Goal: Task Accomplishment & Management: Use online tool/utility

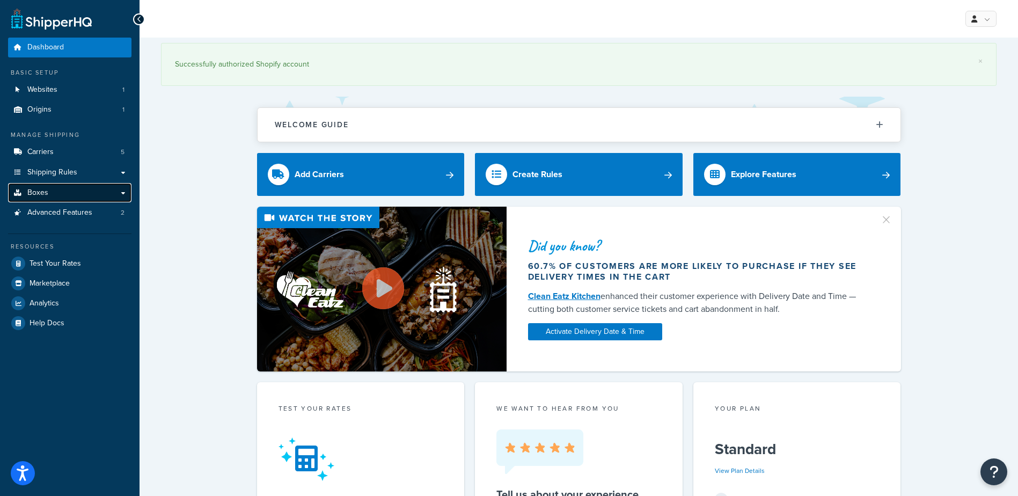
click at [72, 192] on link "Boxes" at bounding box center [69, 193] width 123 height 20
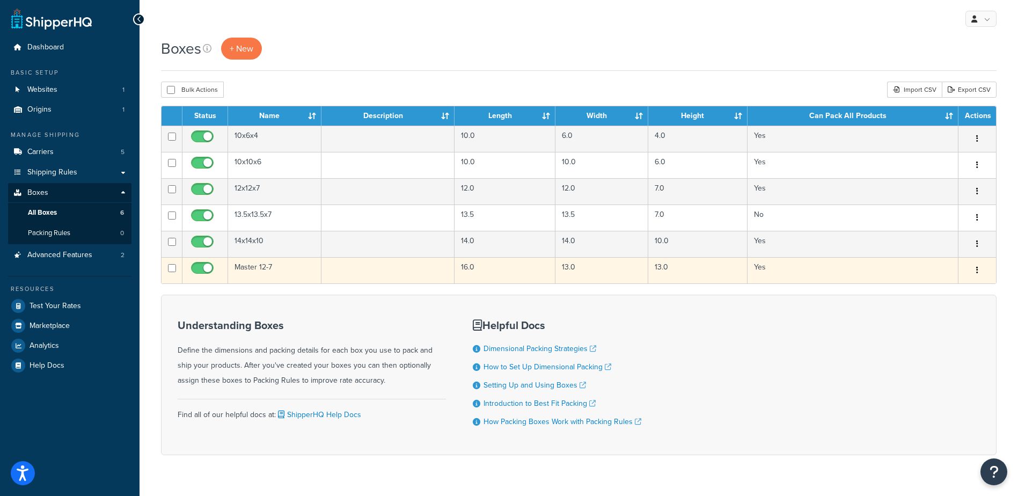
click at [258, 271] on td "Master 12-7" at bounding box center [274, 270] width 93 height 26
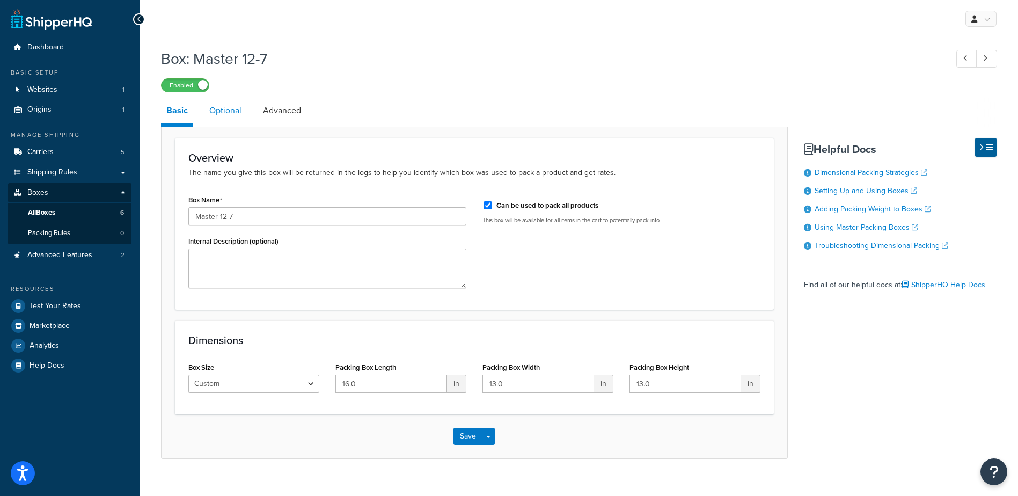
drag, startPoint x: 230, startPoint y: 105, endPoint x: 213, endPoint y: 112, distance: 17.8
click at [229, 107] on link "Optional" at bounding box center [225, 111] width 43 height 26
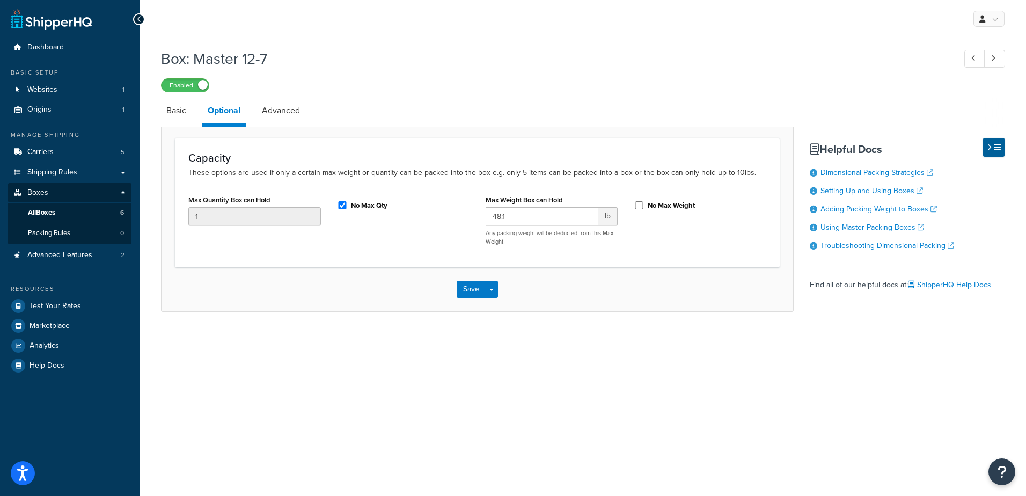
click at [175, 115] on link "Basic" at bounding box center [176, 111] width 31 height 26
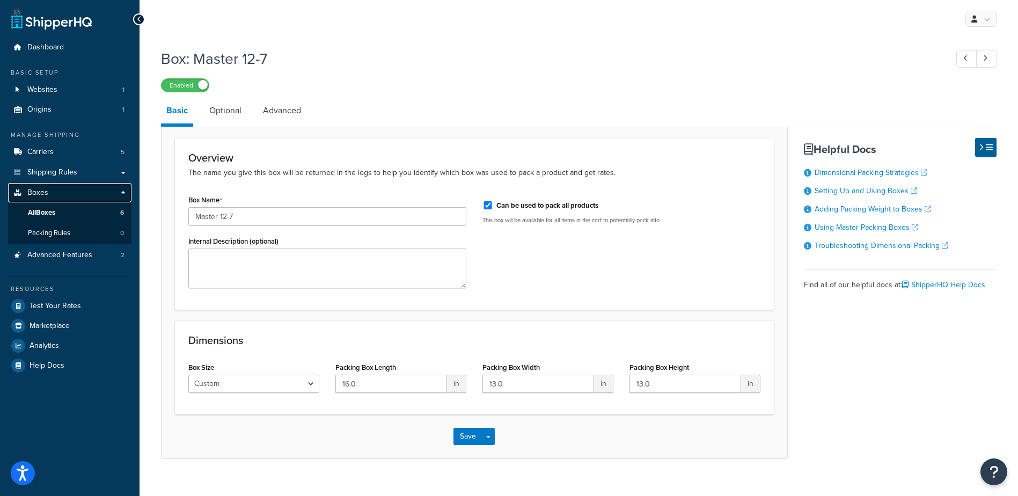
click at [52, 190] on link "Boxes" at bounding box center [69, 193] width 123 height 20
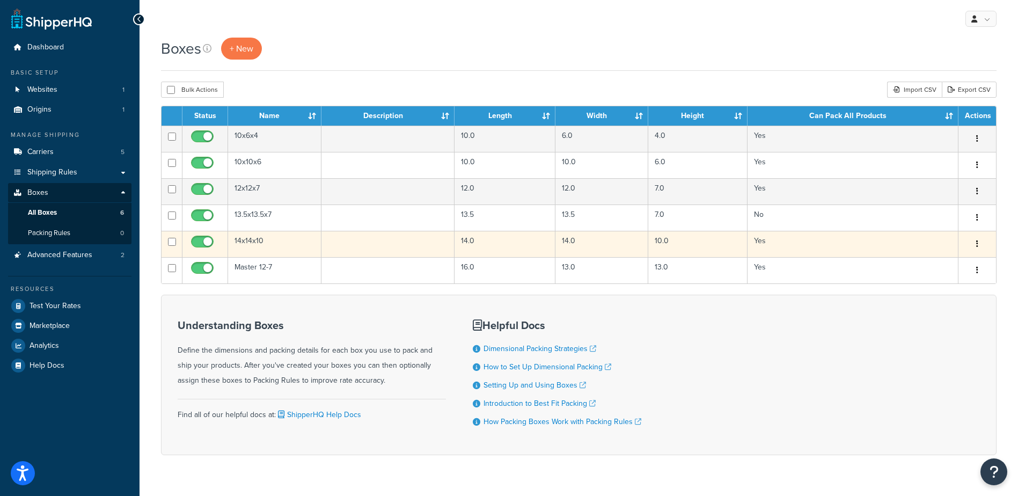
click at [254, 247] on td "14x14x10" at bounding box center [274, 244] width 93 height 26
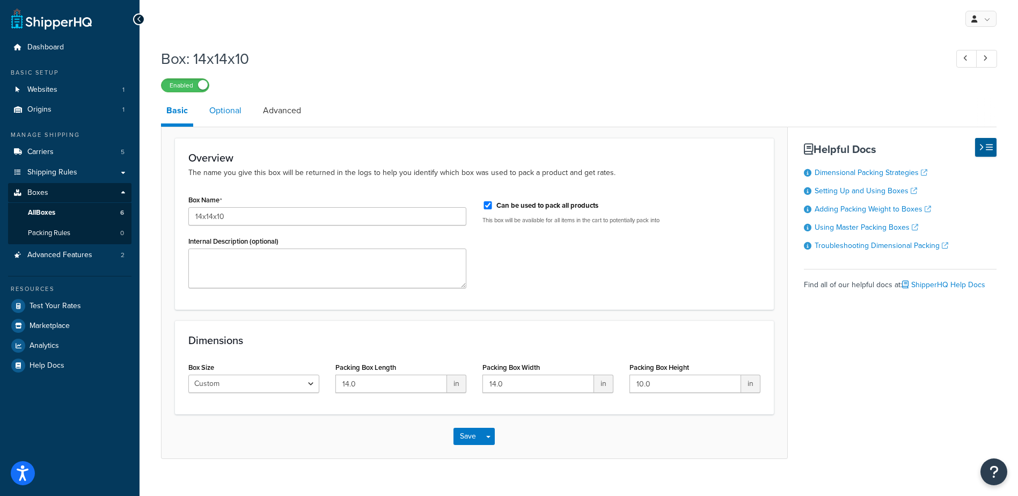
click at [228, 112] on link "Optional" at bounding box center [225, 111] width 43 height 26
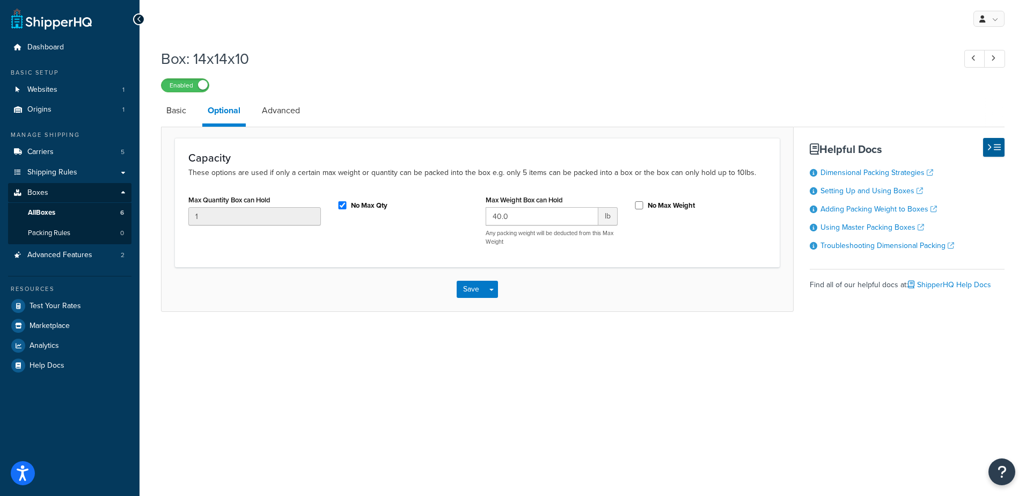
click at [278, 116] on link "Advanced" at bounding box center [280, 111] width 49 height 26
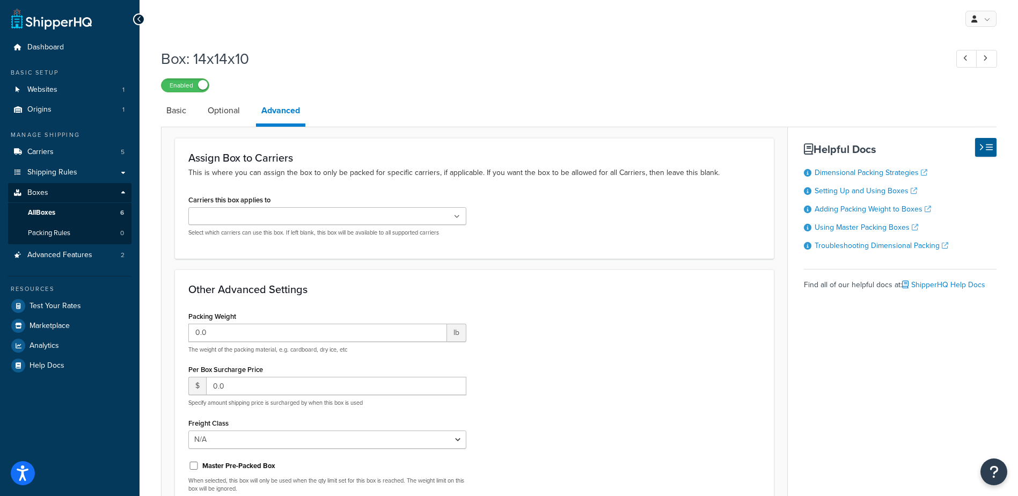
click at [141, 20] on icon at bounding box center [139, 20] width 5 height 8
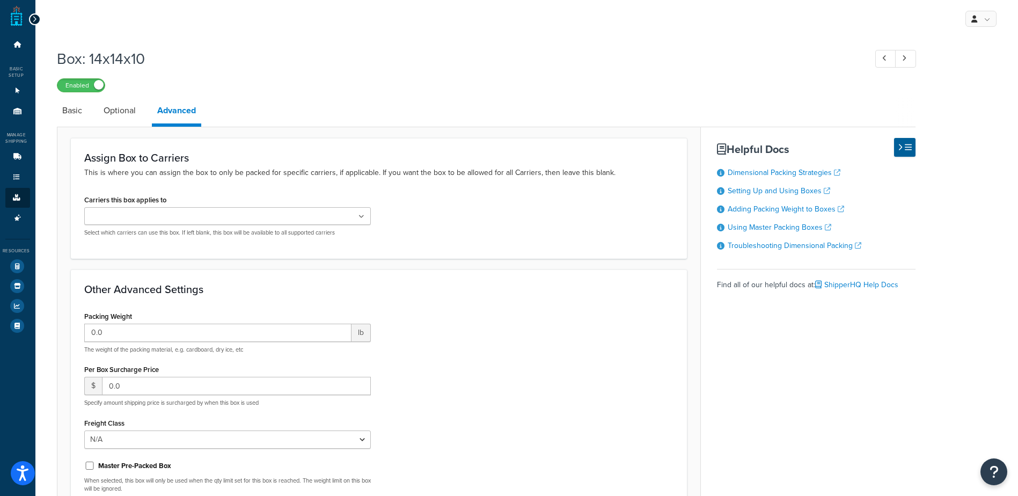
click at [36, 19] on div at bounding box center [35, 19] width 12 height 12
click at [35, 17] on icon at bounding box center [34, 20] width 5 height 8
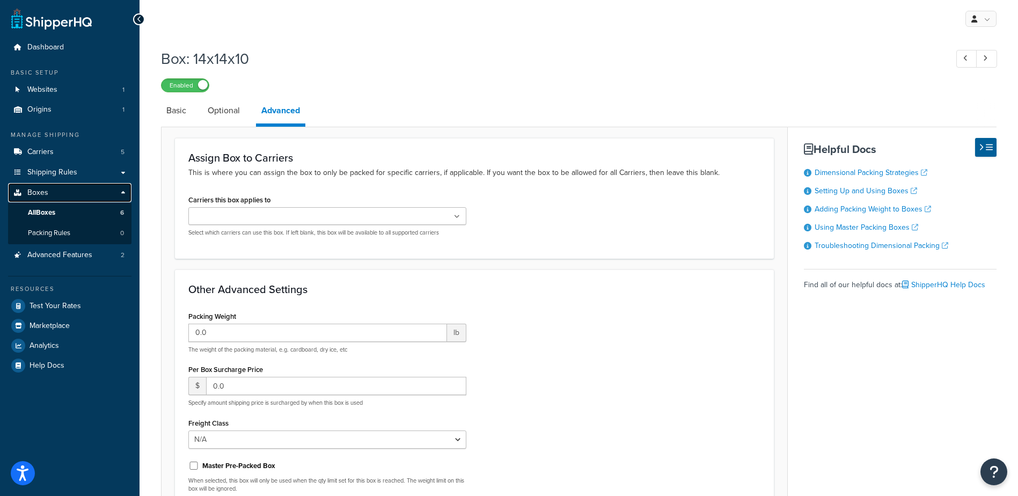
click at [33, 196] on span "Boxes" at bounding box center [37, 192] width 21 height 9
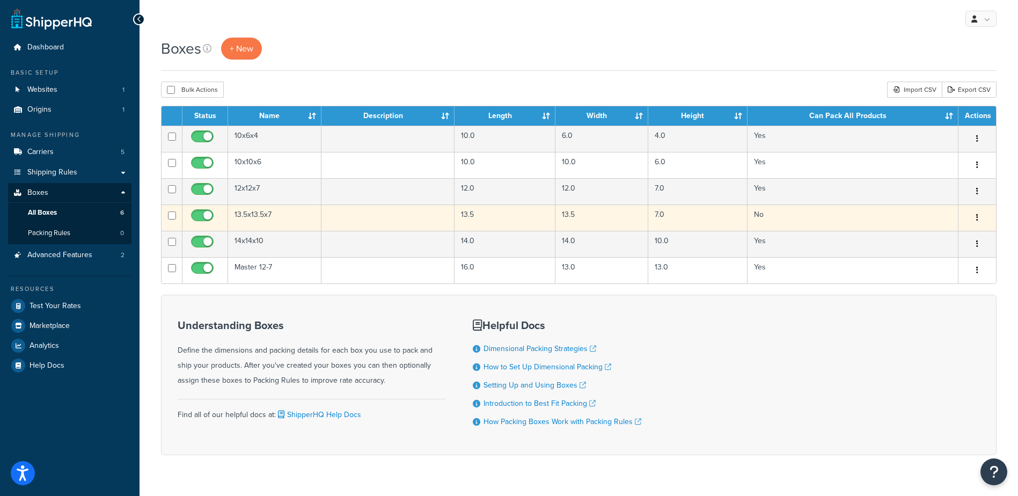
click at [166, 217] on td at bounding box center [172, 217] width 21 height 26
checkbox input "true"
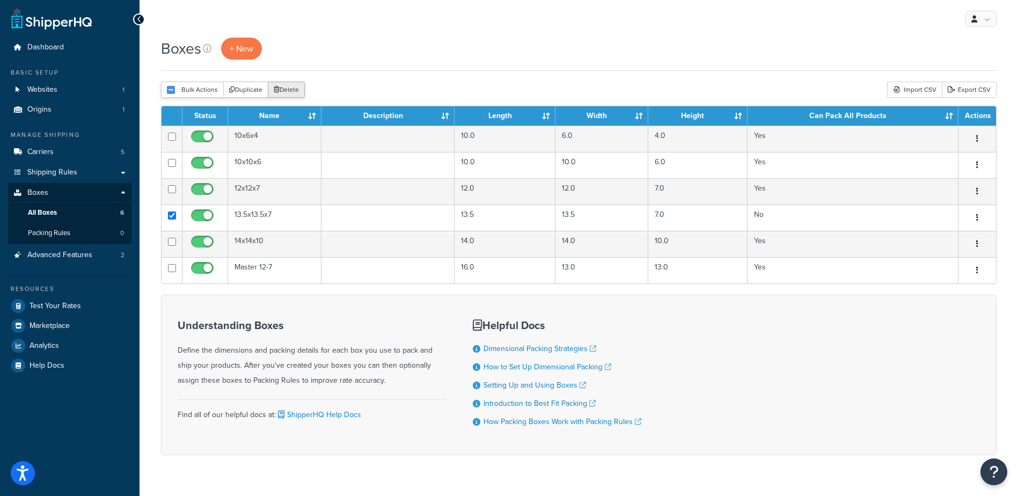
click at [298, 87] on button "Delete" at bounding box center [286, 90] width 37 height 16
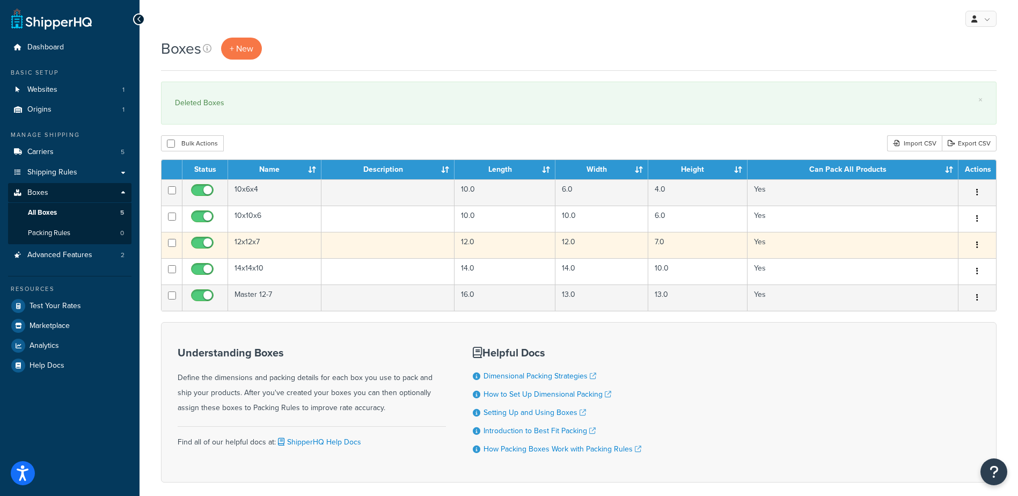
click at [256, 240] on td "12x12x7" at bounding box center [274, 245] width 93 height 26
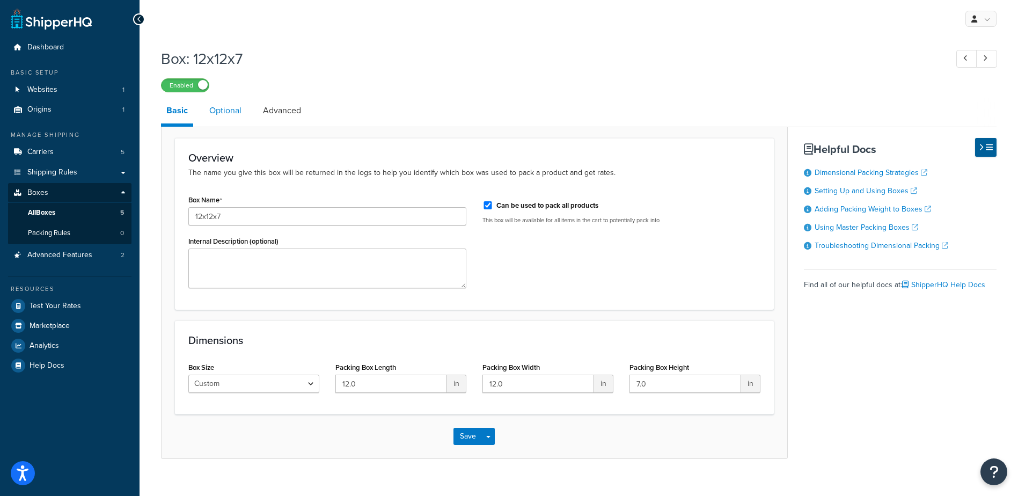
click at [234, 116] on link "Optional" at bounding box center [225, 111] width 43 height 26
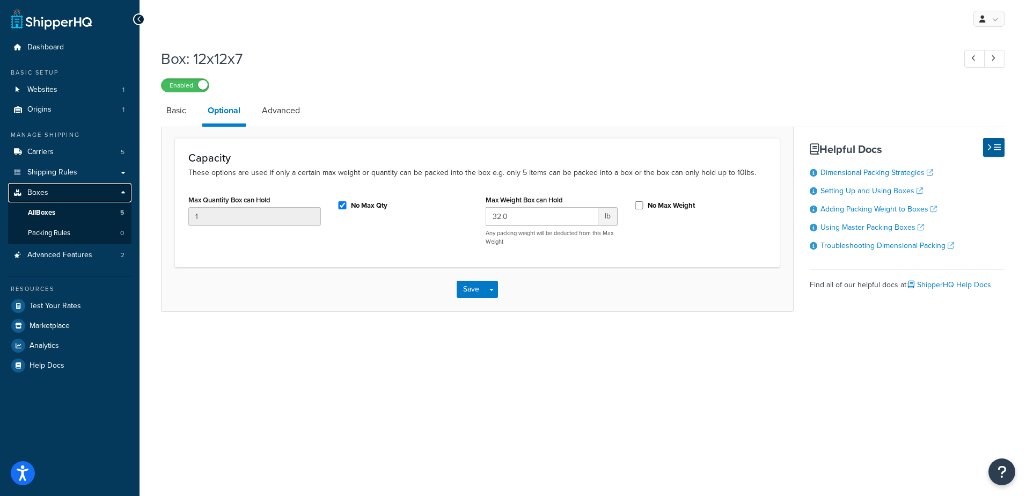
click at [61, 197] on link "Boxes" at bounding box center [69, 193] width 123 height 20
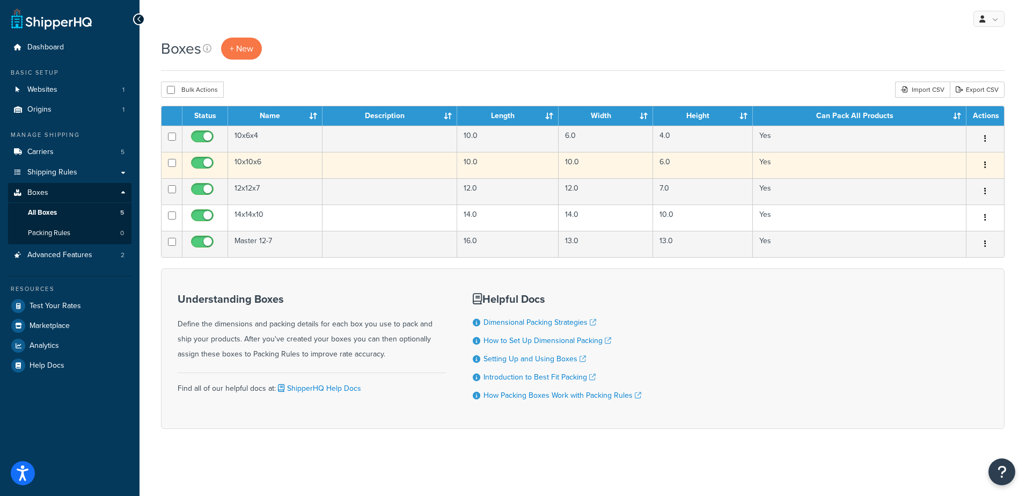
click at [268, 155] on td "10x10x6" at bounding box center [275, 165] width 94 height 26
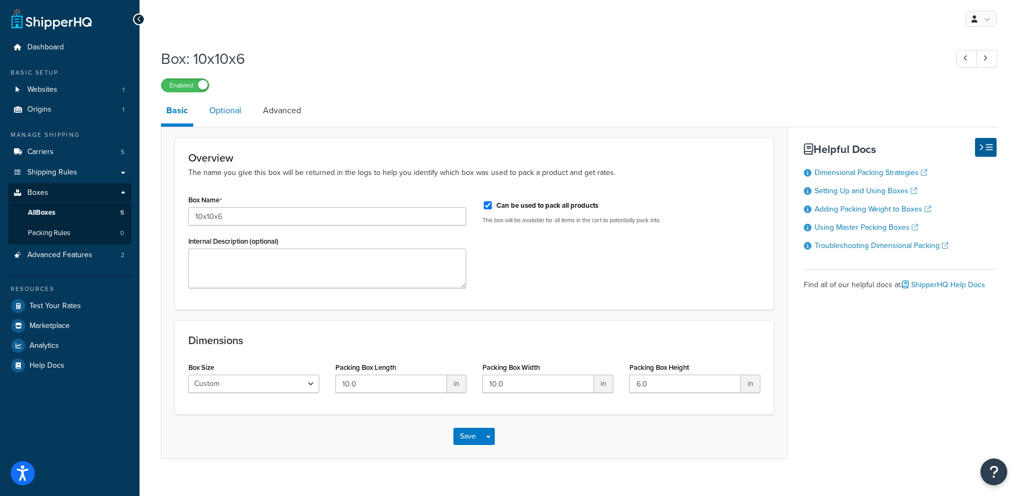
click at [236, 113] on link "Optional" at bounding box center [225, 111] width 43 height 26
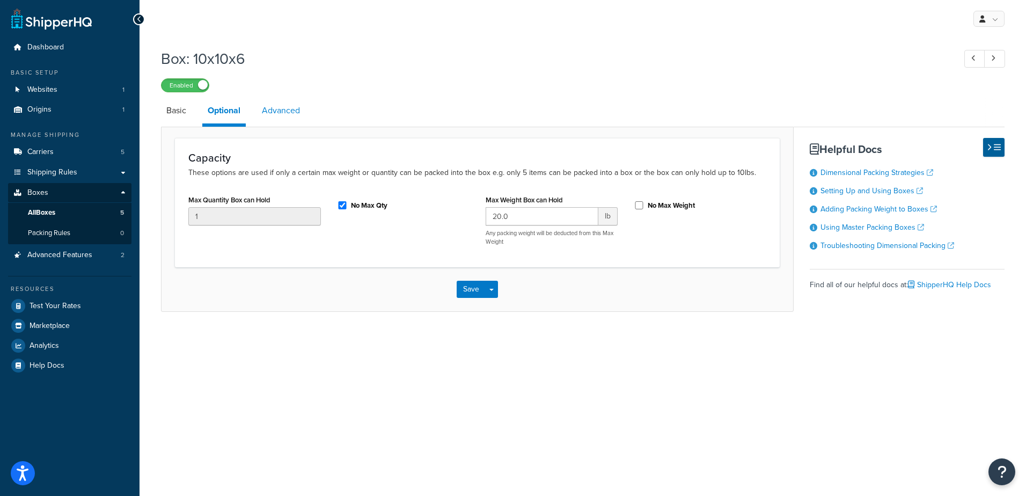
click at [288, 107] on link "Advanced" at bounding box center [280, 111] width 49 height 26
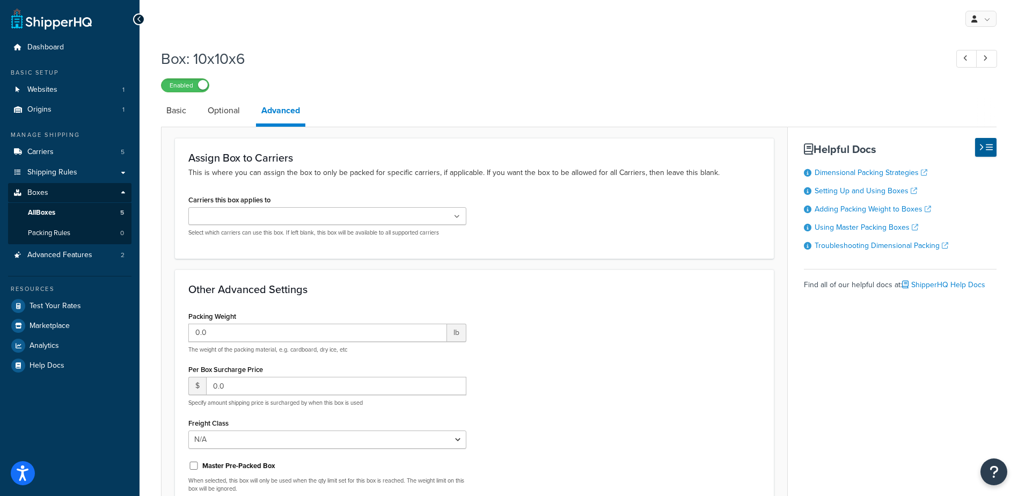
click at [175, 122] on link "Basic" at bounding box center [176, 111] width 31 height 26
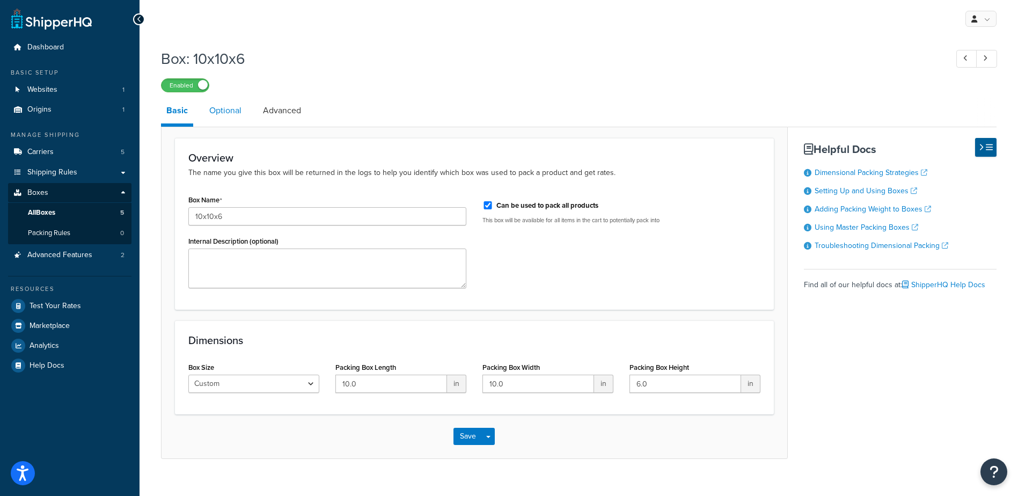
click at [227, 105] on link "Optional" at bounding box center [225, 111] width 43 height 26
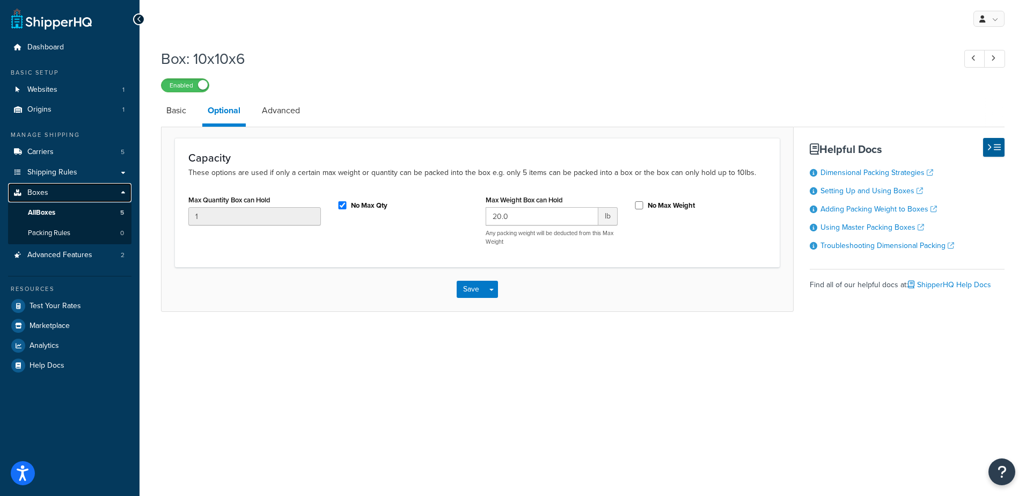
click at [61, 193] on link "Boxes" at bounding box center [69, 193] width 123 height 20
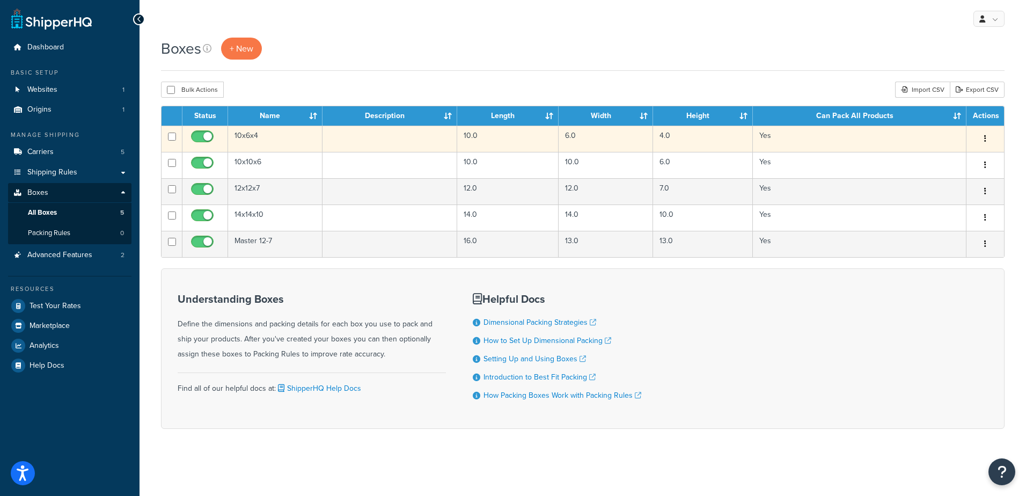
click at [256, 136] on td "10x6x4" at bounding box center [275, 139] width 94 height 26
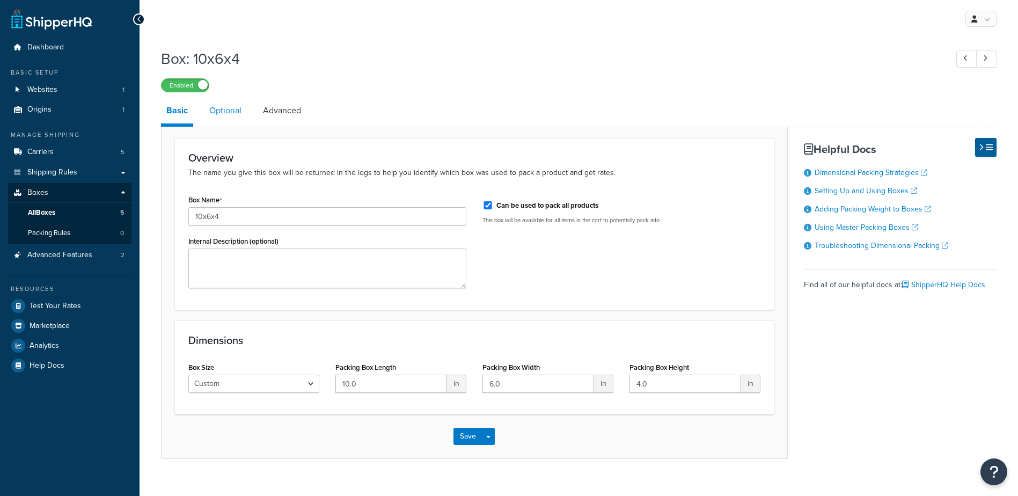
click at [237, 123] on link "Optional" at bounding box center [225, 111] width 43 height 26
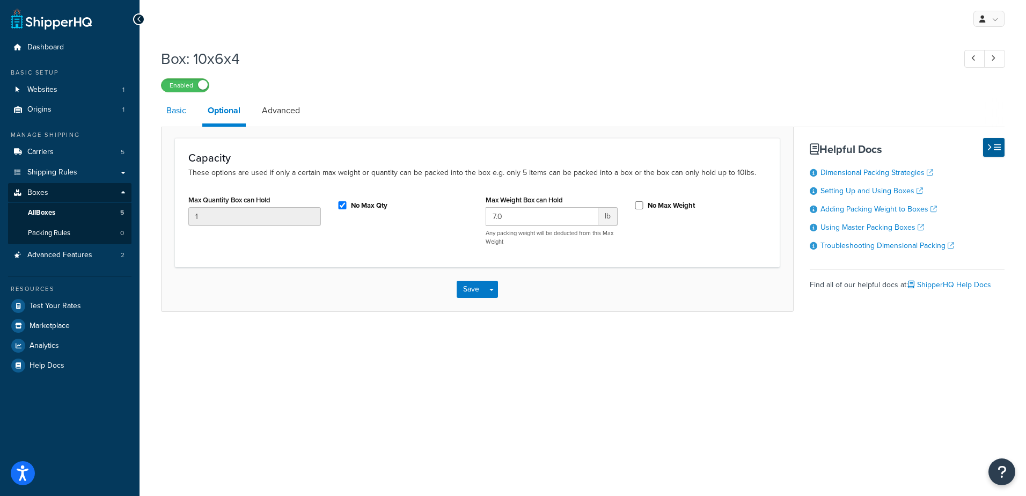
click at [173, 112] on link "Basic" at bounding box center [176, 111] width 31 height 26
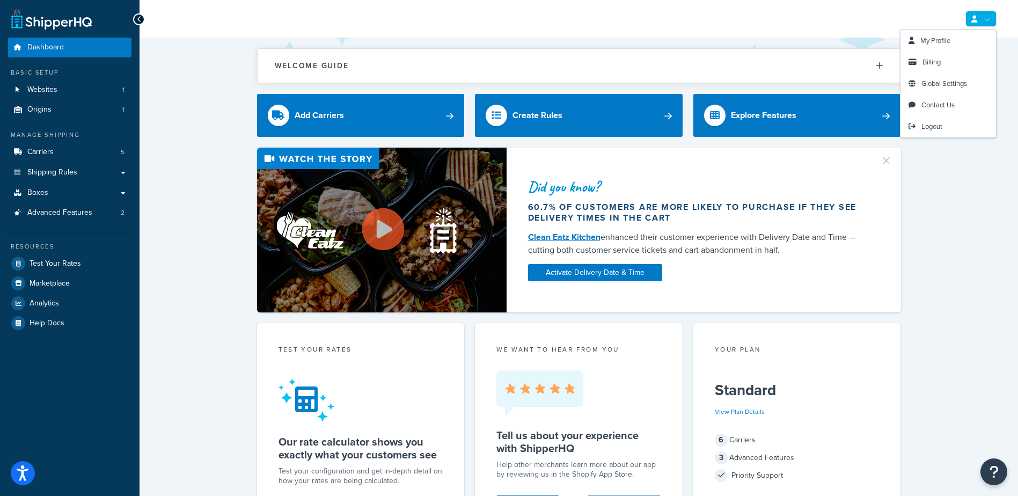
click at [984, 16] on link at bounding box center [980, 19] width 31 height 16
click at [930, 129] on span "Logout" at bounding box center [931, 126] width 21 height 10
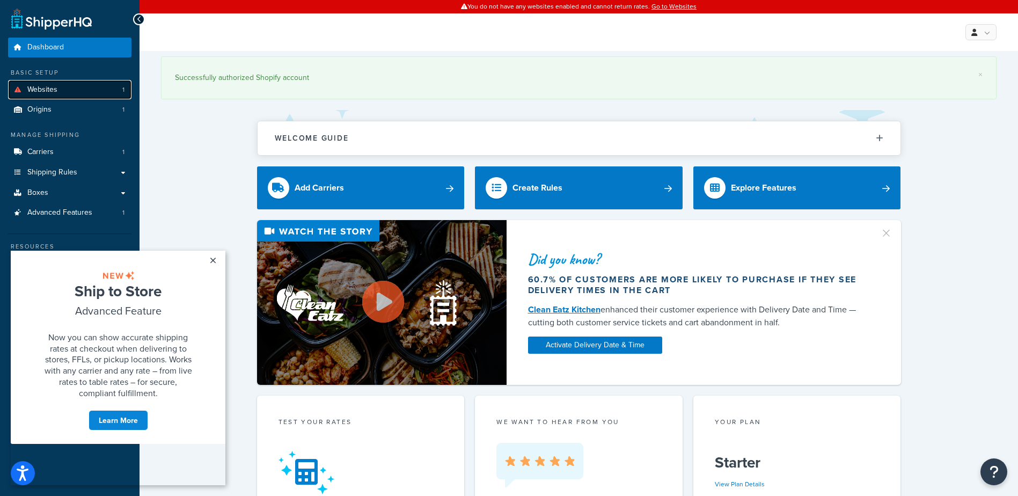
click at [82, 89] on link "Websites 1" at bounding box center [69, 90] width 123 height 20
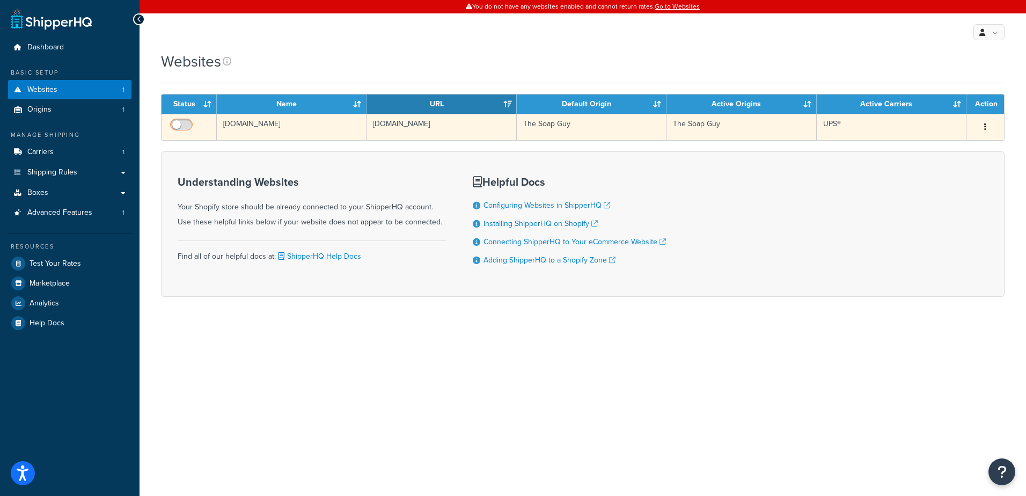
click at [185, 123] on input "checkbox" at bounding box center [183, 127] width 30 height 13
checkbox input "true"
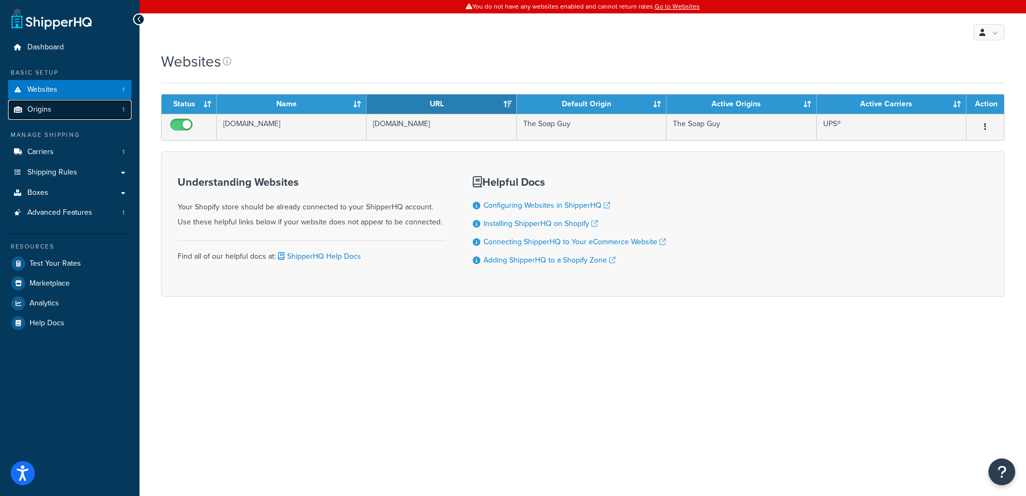
click at [55, 109] on link "Origins 1" at bounding box center [69, 110] width 123 height 20
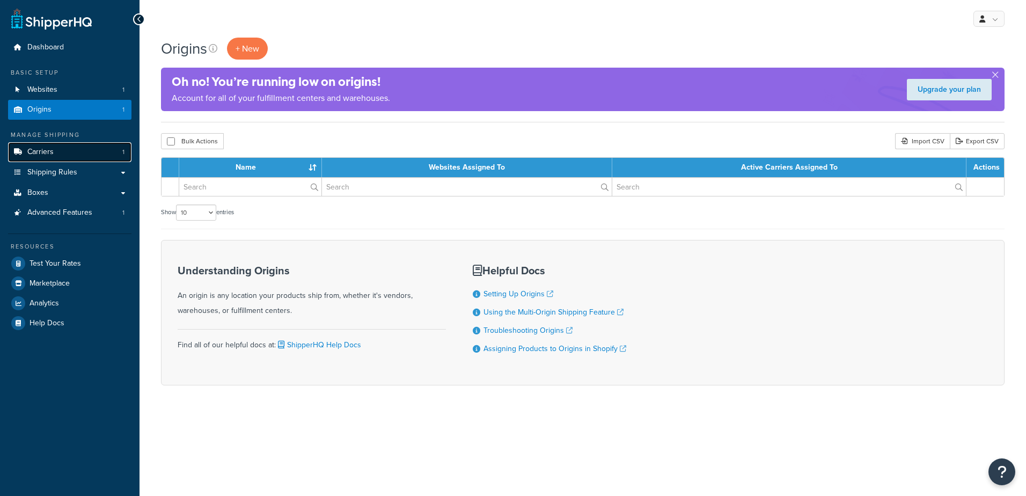
drag, startPoint x: 0, startPoint y: 0, endPoint x: 72, endPoint y: 149, distance: 165.6
click at [72, 149] on link "Carriers 1" at bounding box center [69, 152] width 123 height 20
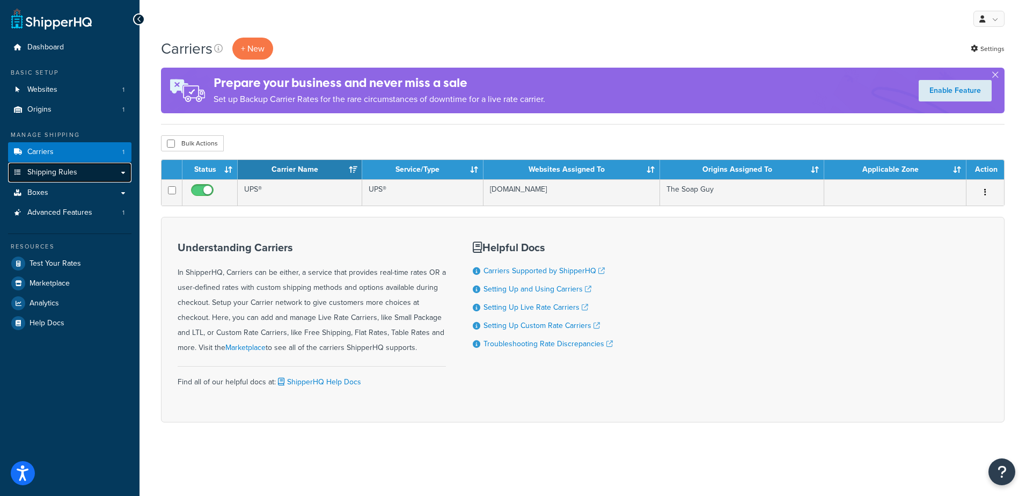
click at [90, 172] on link "Shipping Rules" at bounding box center [69, 173] width 123 height 20
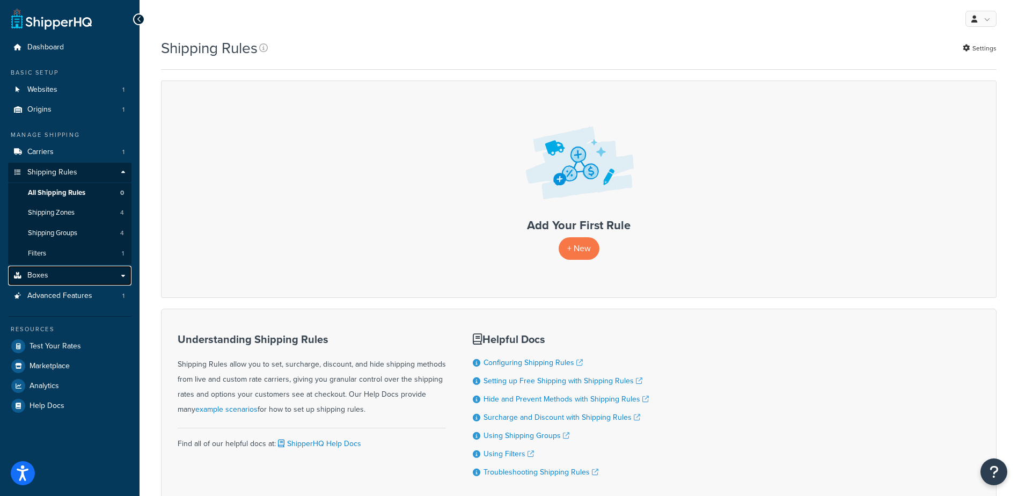
click at [41, 278] on span "Boxes" at bounding box center [37, 275] width 21 height 9
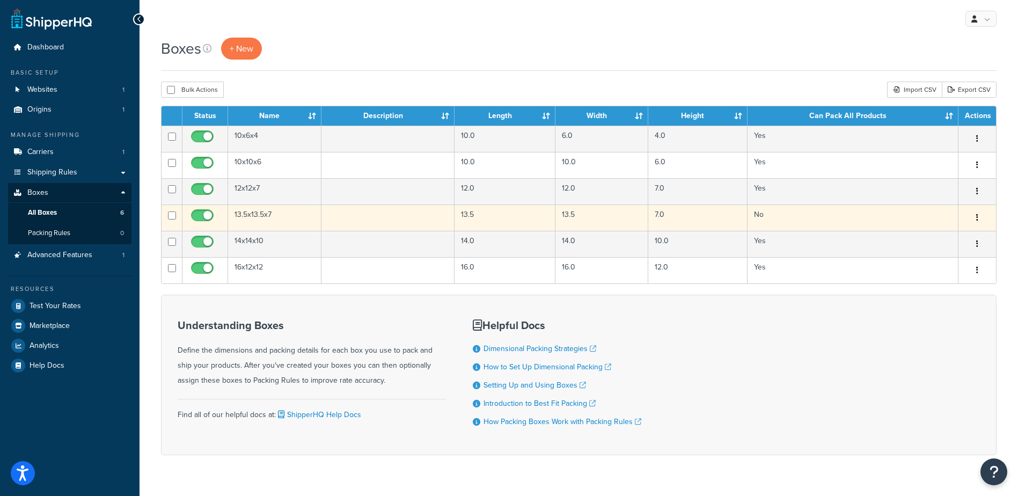
click at [171, 215] on input "checkbox" at bounding box center [172, 215] width 8 height 8
checkbox input "true"
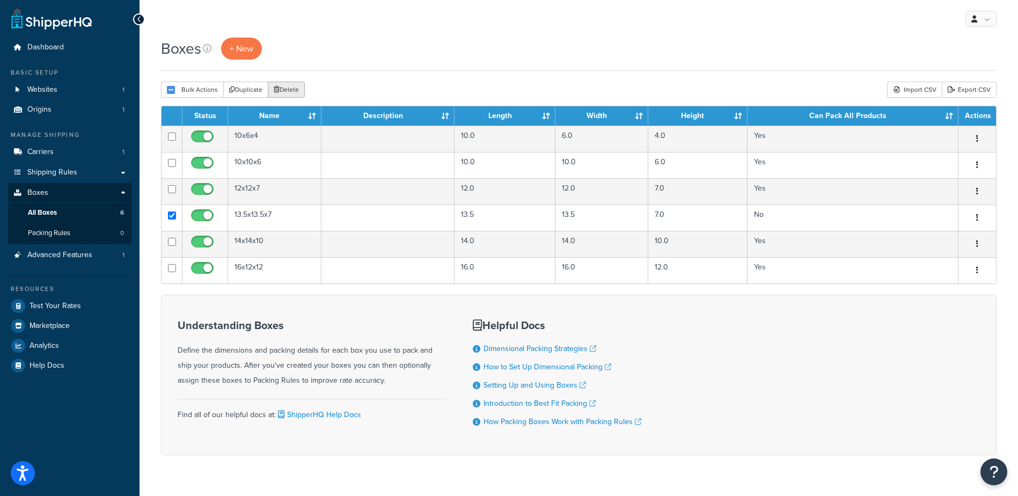
drag, startPoint x: 282, startPoint y: 89, endPoint x: 561, endPoint y: 29, distance: 284.9
click at [282, 89] on button "Delete" at bounding box center [286, 90] width 37 height 16
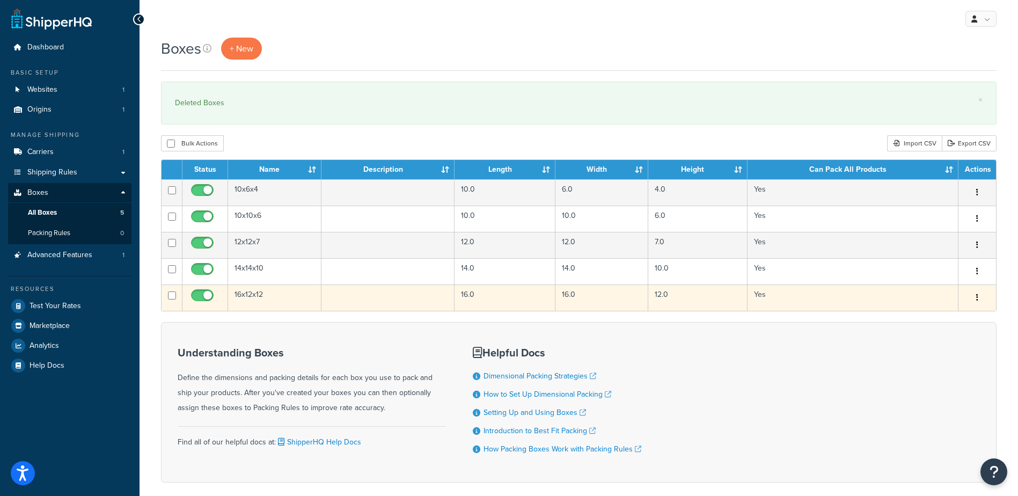
click at [249, 297] on td "16x12x12" at bounding box center [274, 297] width 93 height 26
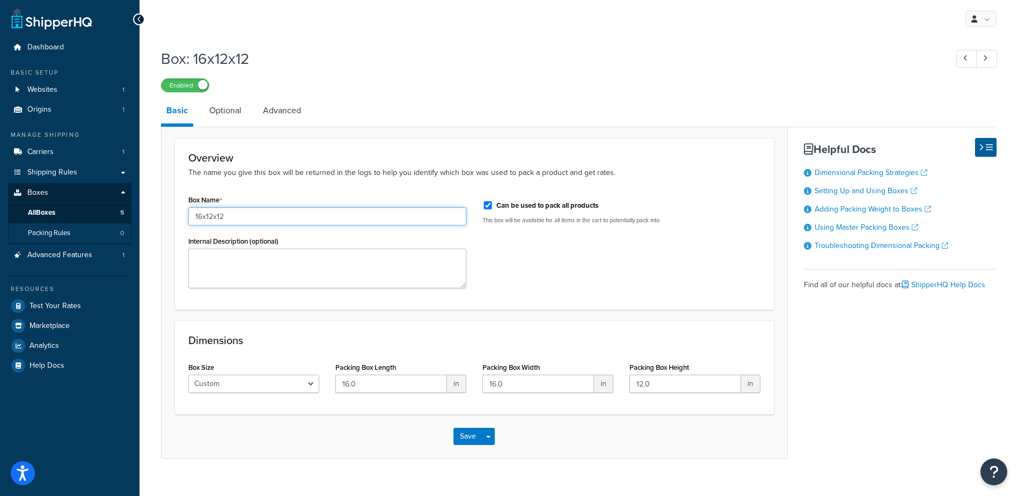
drag, startPoint x: 243, startPoint y: 211, endPoint x: 112, endPoint y: 225, distance: 131.1
click at [113, 225] on div "Dashboard Basic Setup Websites 1 Origins 1 Manage Shipping Carriers 1 Shipping …" at bounding box center [509, 256] width 1018 height 512
type input "12-7 Master"
click at [613, 240] on div "Box Name 12-7 Master Internal Description (optional) Can be used to pack all pr…" at bounding box center [474, 244] width 588 height 104
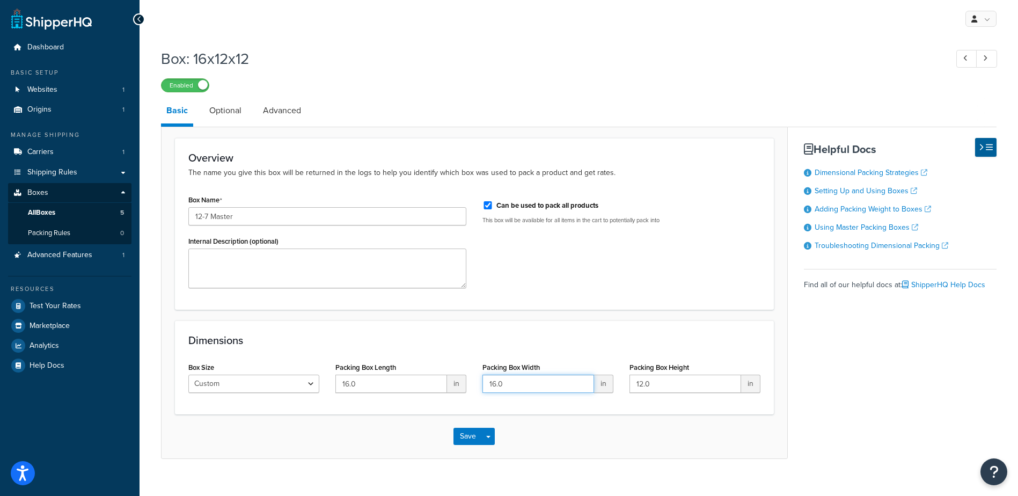
drag, startPoint x: 539, startPoint y: 379, endPoint x: 364, endPoint y: 371, distance: 175.1
click at [364, 371] on div "Box Size Custom USPS Small Flat Box USPS Medium Flat Box USPS Large Flat Box US…" at bounding box center [474, 380] width 588 height 41
type input "13"
click at [586, 275] on div "Box Name 12-7 Master Internal Description (optional) Can be used to pack all pr…" at bounding box center [474, 244] width 588 height 104
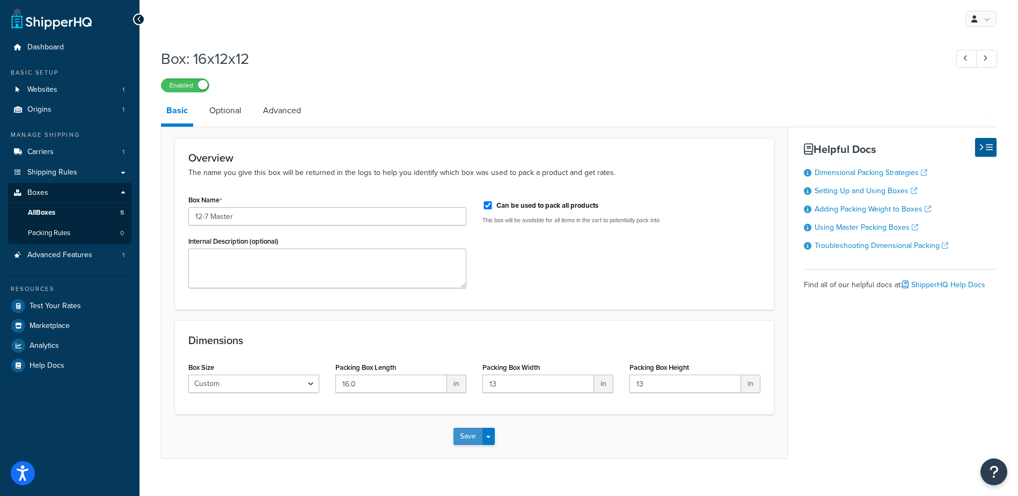
click at [468, 437] on button "Save" at bounding box center [467, 436] width 29 height 17
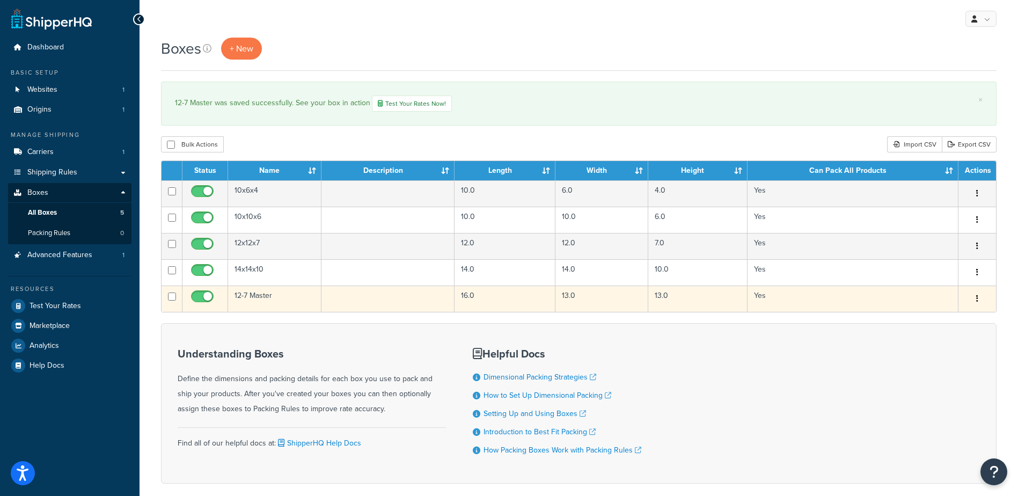
click at [246, 298] on td "12-7 Master" at bounding box center [274, 298] width 93 height 26
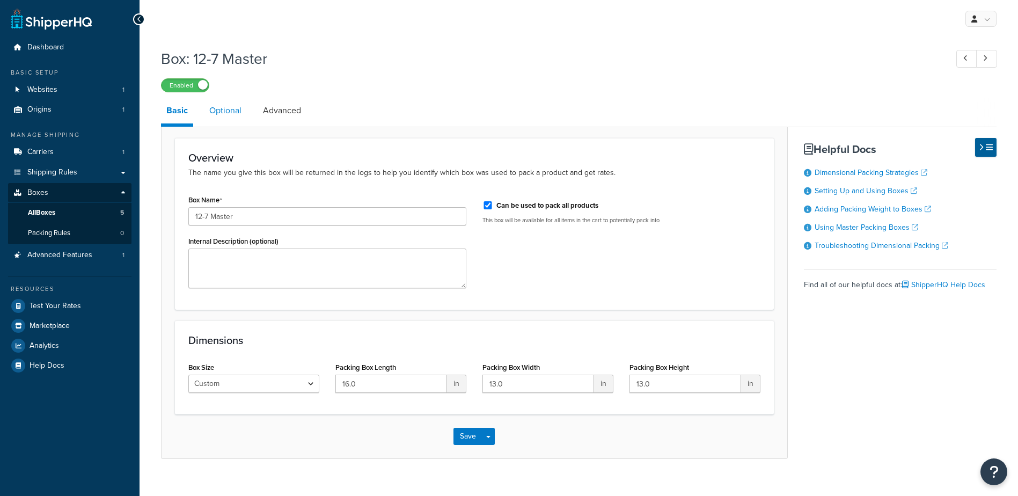
click at [234, 113] on link "Optional" at bounding box center [225, 111] width 43 height 26
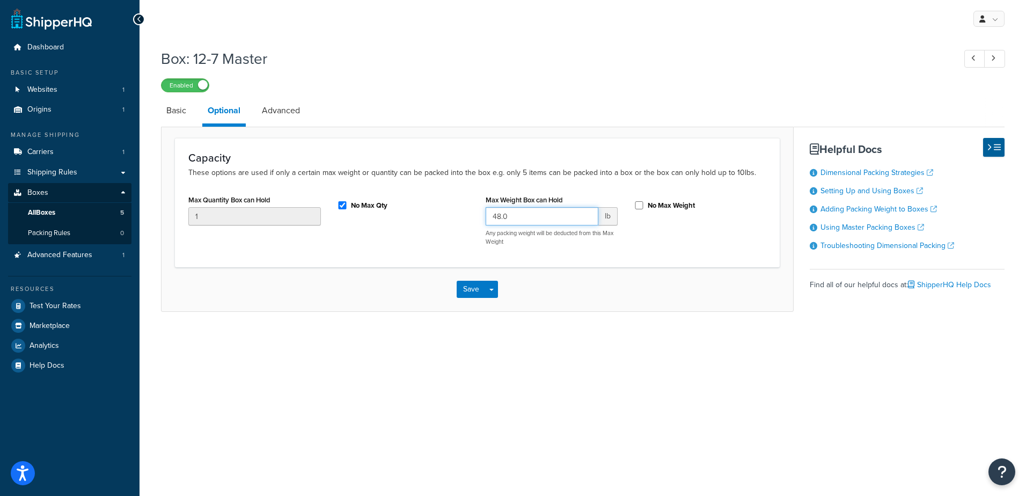
click at [534, 211] on input "48.0" at bounding box center [542, 216] width 113 height 18
type input "48.1"
click at [467, 288] on button "Save" at bounding box center [471, 289] width 29 height 17
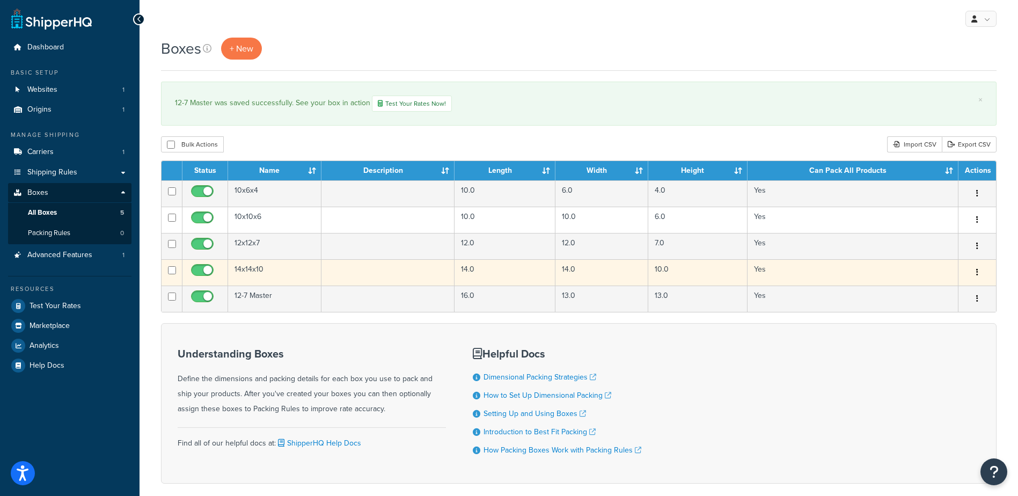
click at [276, 274] on td "14x14x10" at bounding box center [274, 272] width 93 height 26
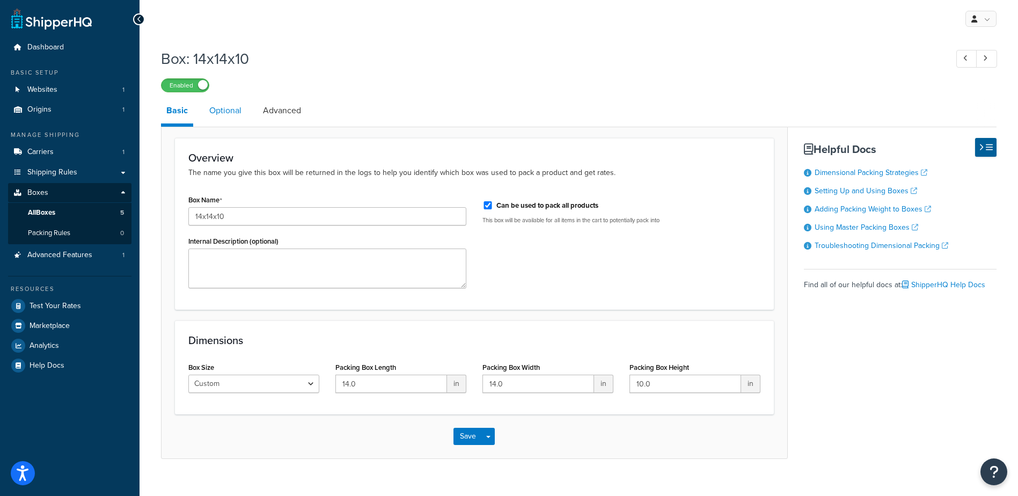
click at [216, 112] on link "Optional" at bounding box center [225, 111] width 43 height 26
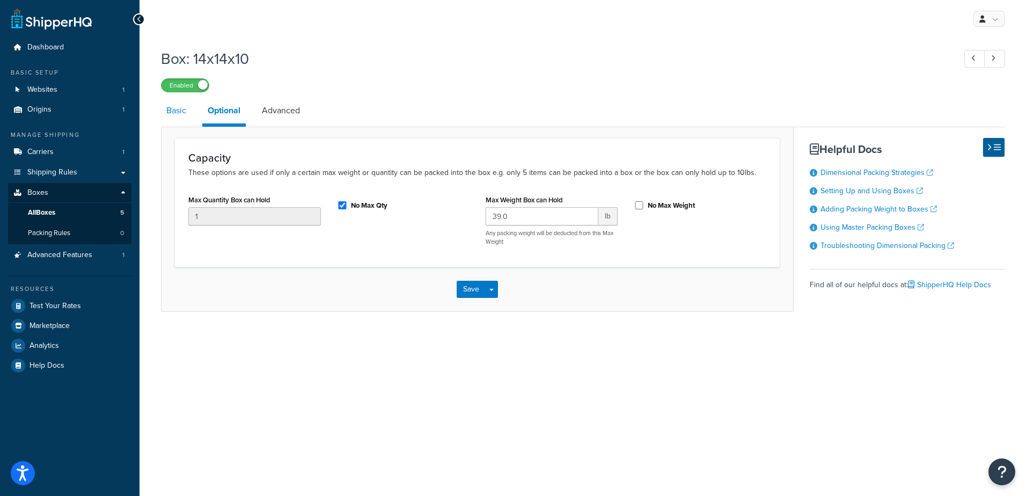
click at [182, 109] on link "Basic" at bounding box center [176, 111] width 31 height 26
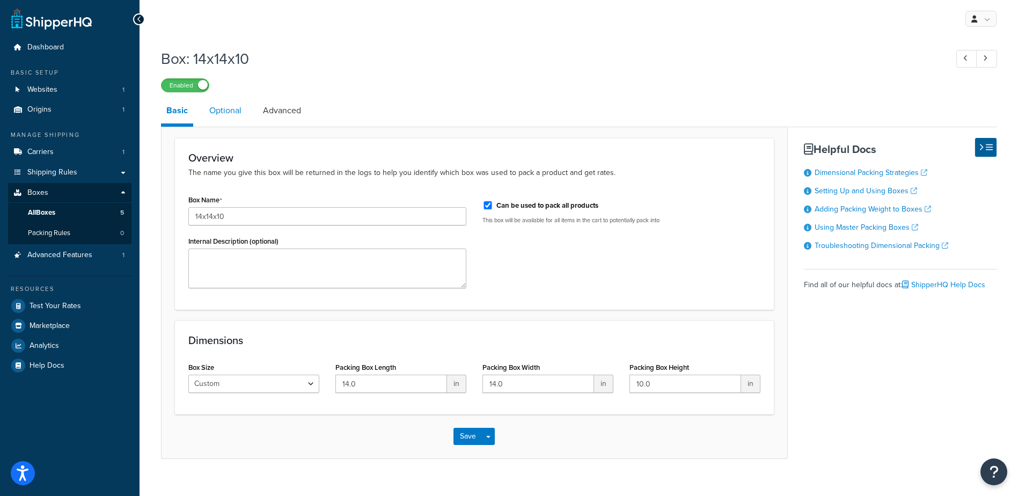
click at [220, 118] on link "Optional" at bounding box center [225, 111] width 43 height 26
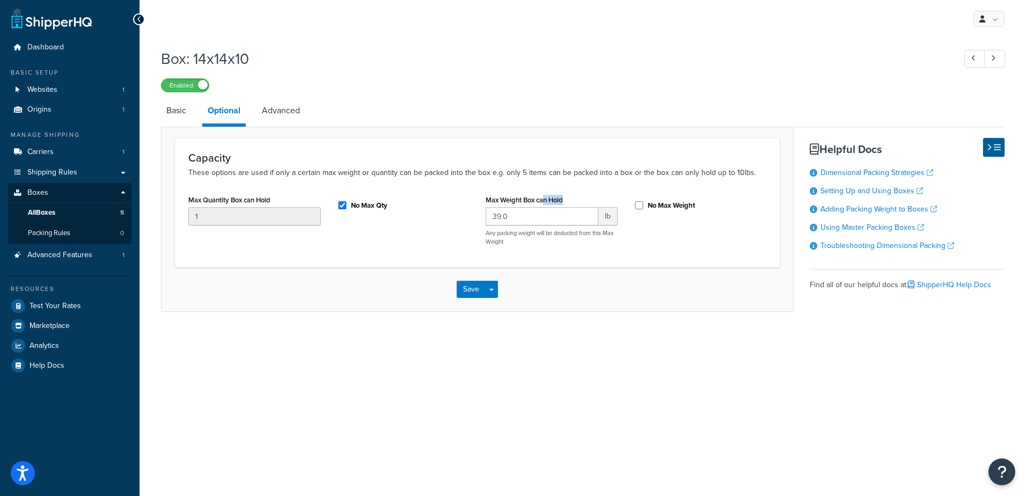
click at [536, 208] on div "Max Weight Box can Hold 39.0 lb Any packing weight will be deducted from this M…" at bounding box center [552, 219] width 133 height 54
drag, startPoint x: 535, startPoint y: 220, endPoint x: 366, endPoint y: 199, distance: 170.4
click at [366, 199] on div "Max Quantity Box can Hold 1 No Max Qty Max Weight Box can Hold 39.0 lb Any pack…" at bounding box center [477, 223] width 594 height 62
type input "40"
click at [688, 350] on div "My Profile Billing Global Settings Contact Us Logout Box: 14x14x10 Enabled Basi…" at bounding box center [583, 248] width 886 height 496
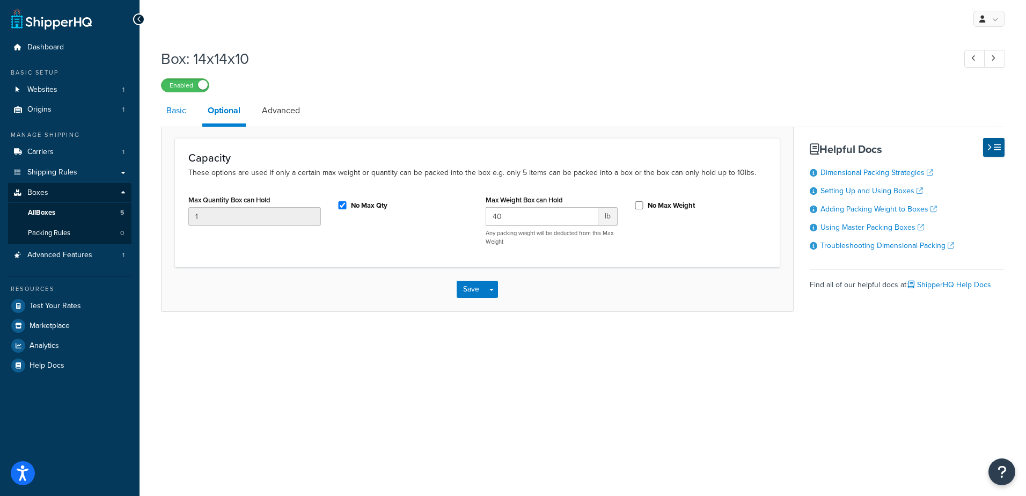
click at [172, 109] on link "Basic" at bounding box center [176, 111] width 31 height 26
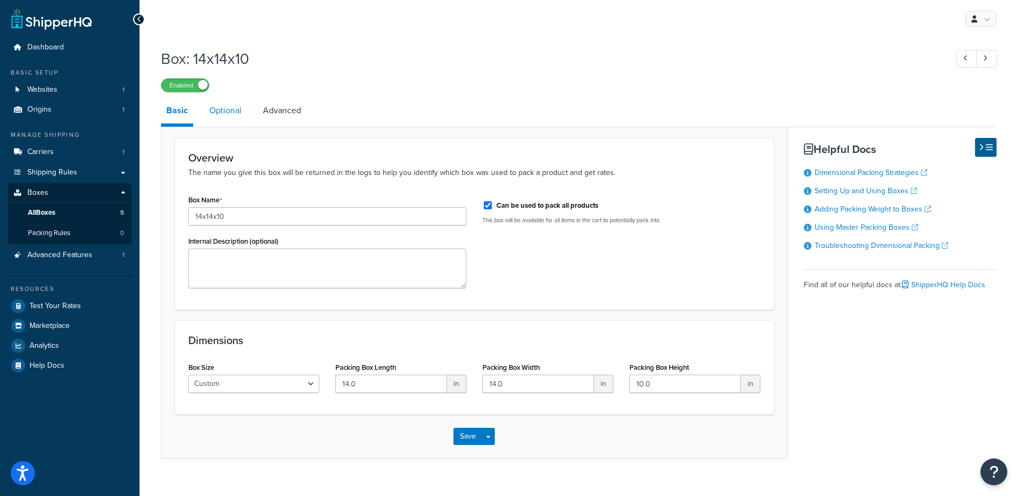
drag, startPoint x: 228, startPoint y: 114, endPoint x: 237, endPoint y: 124, distance: 13.7
click at [229, 115] on link "Optional" at bounding box center [225, 111] width 43 height 26
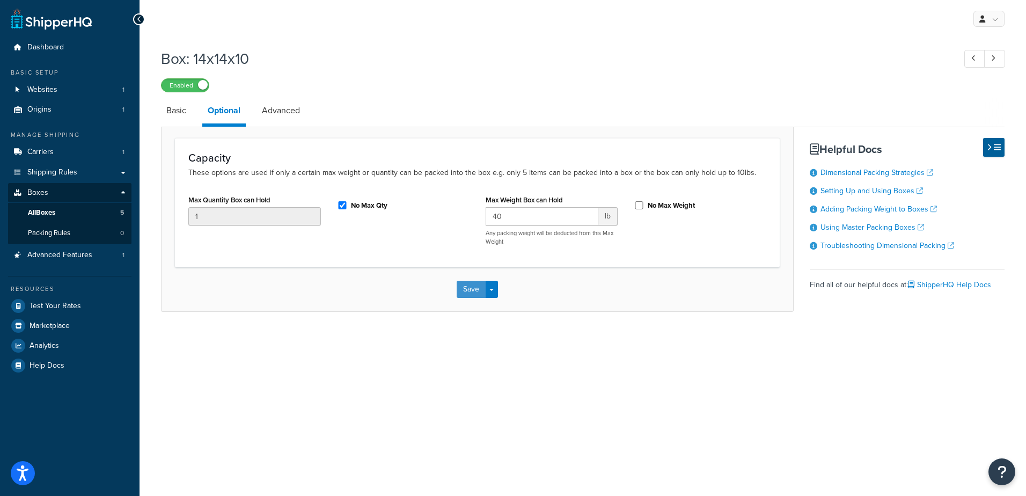
click at [472, 287] on button "Save" at bounding box center [471, 289] width 29 height 17
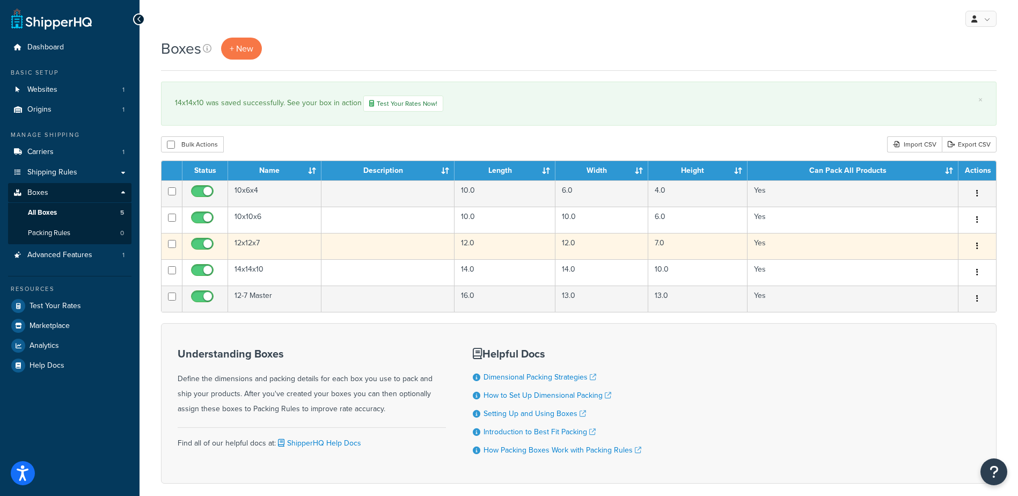
click at [259, 240] on td "12x12x7" at bounding box center [274, 246] width 93 height 26
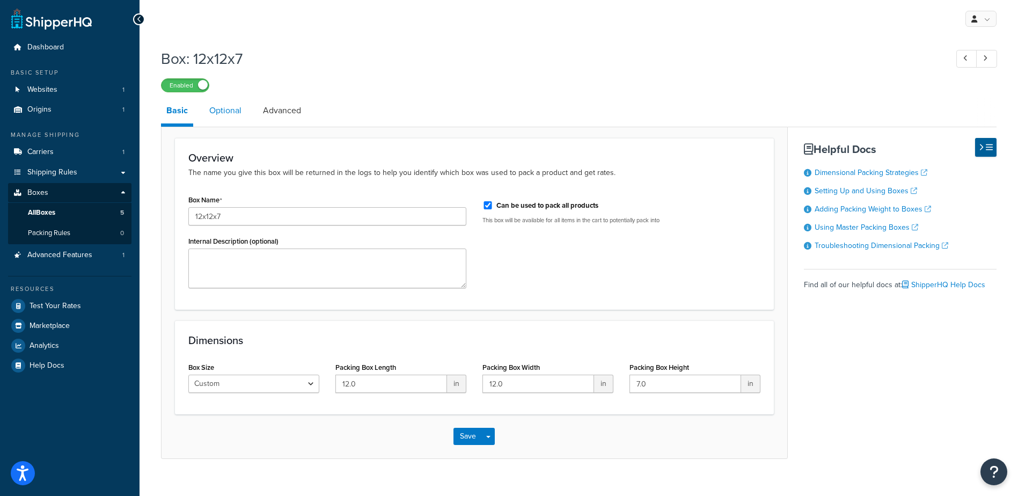
click at [227, 118] on link "Optional" at bounding box center [225, 111] width 43 height 26
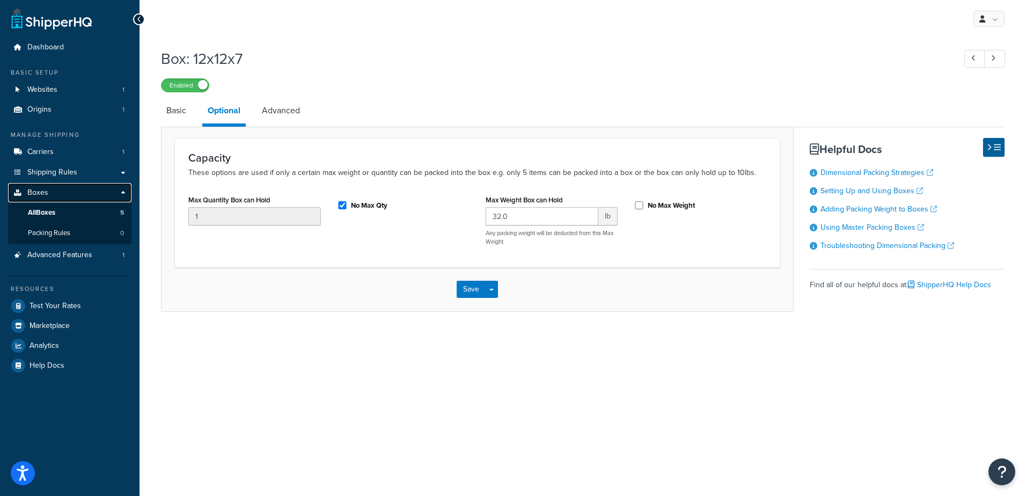
click at [65, 190] on link "Boxes" at bounding box center [69, 193] width 123 height 20
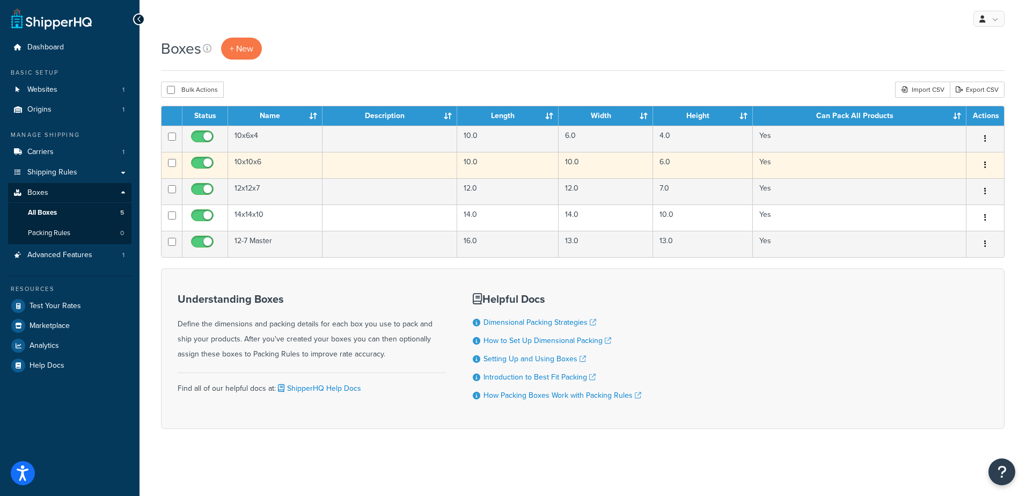
click at [262, 162] on td "10x10x6" at bounding box center [275, 165] width 94 height 26
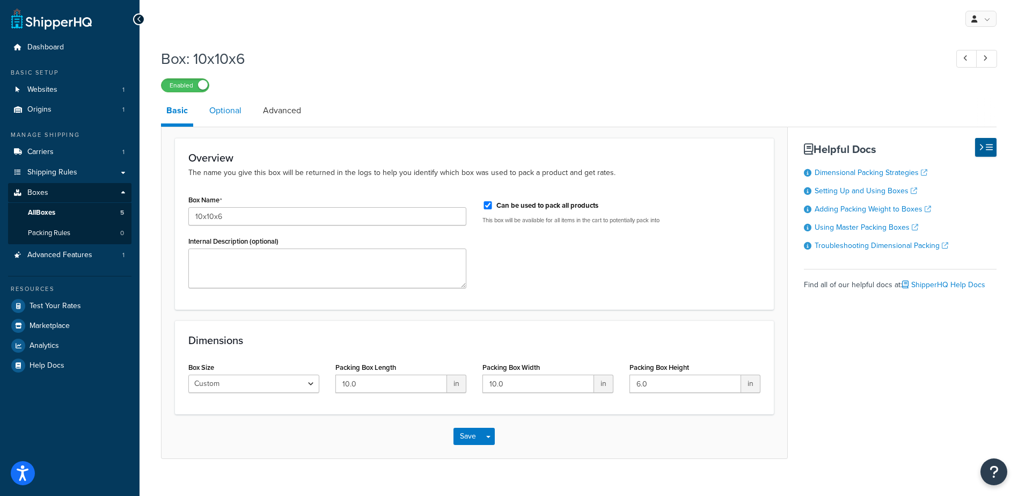
click at [229, 109] on link "Optional" at bounding box center [225, 111] width 43 height 26
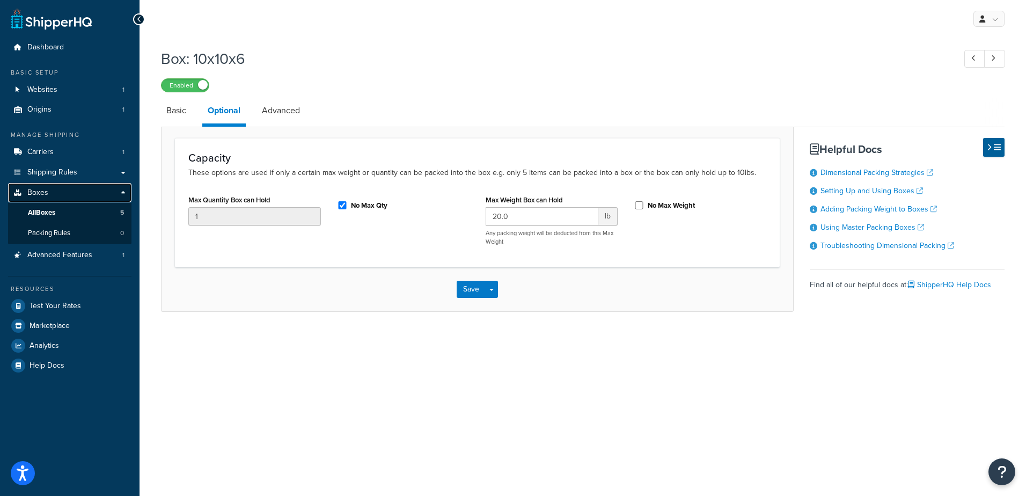
click at [59, 190] on link "Boxes" at bounding box center [69, 193] width 123 height 20
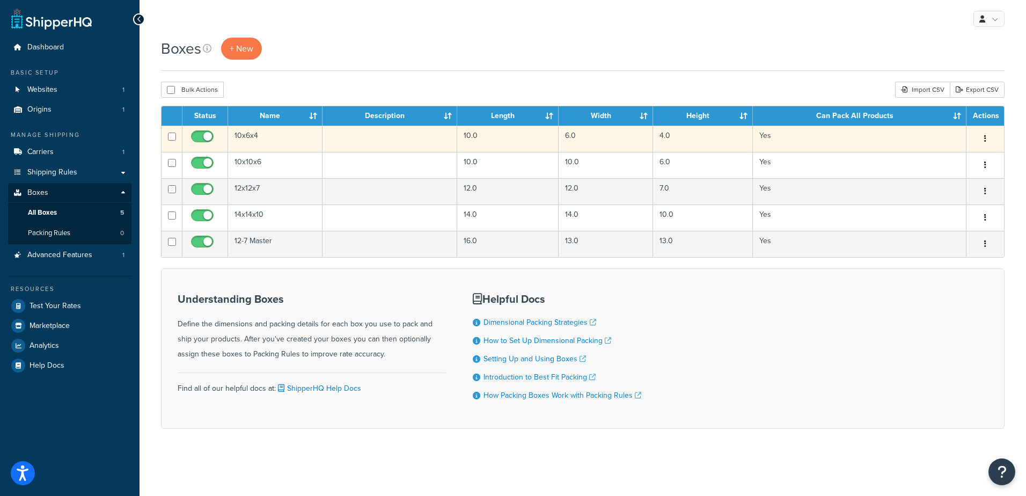
click at [259, 140] on td "10x6x4" at bounding box center [275, 139] width 94 height 26
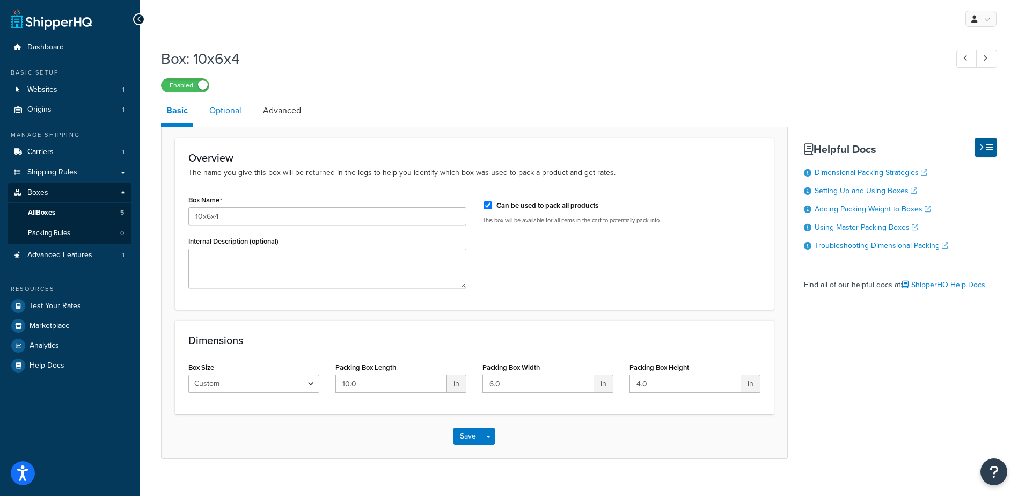
drag, startPoint x: 223, startPoint y: 98, endPoint x: 230, endPoint y: 115, distance: 18.5
click at [228, 113] on div "Box: 10x6x4 Enabled Basic Optional Advanced Overview The name you give this box…" at bounding box center [578, 251] width 835 height 416
click at [231, 115] on link "Optional" at bounding box center [225, 111] width 43 height 26
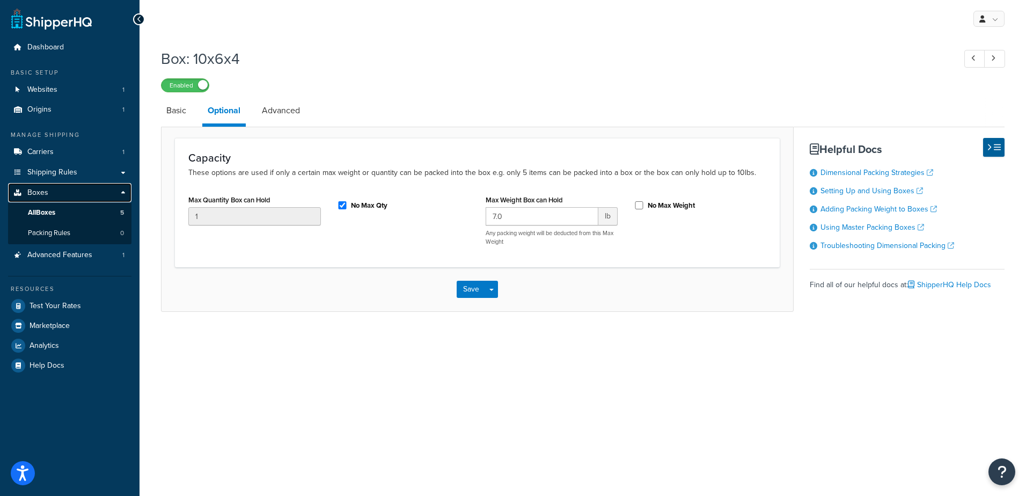
click at [70, 188] on link "Boxes" at bounding box center [69, 193] width 123 height 20
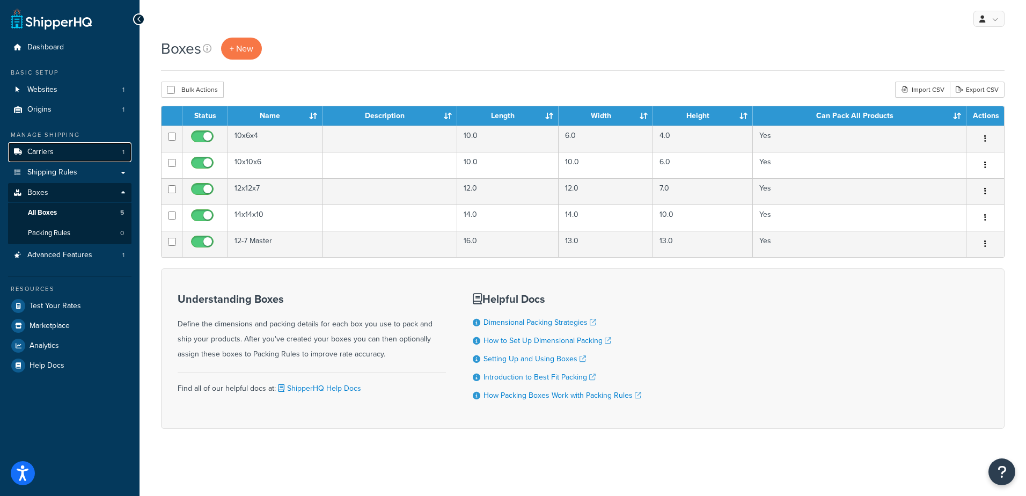
click at [55, 157] on link "Carriers 1" at bounding box center [69, 152] width 123 height 20
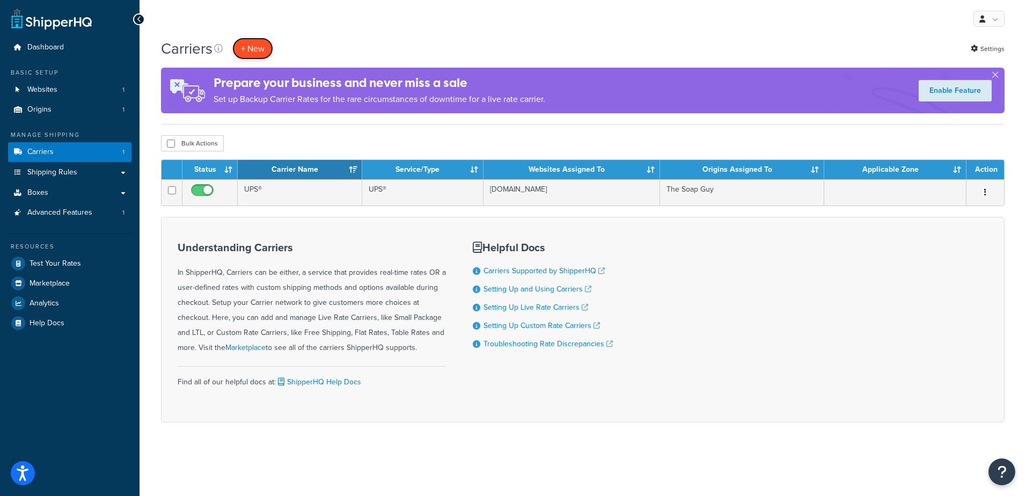
click at [251, 50] on button "+ New" at bounding box center [252, 49] width 41 height 22
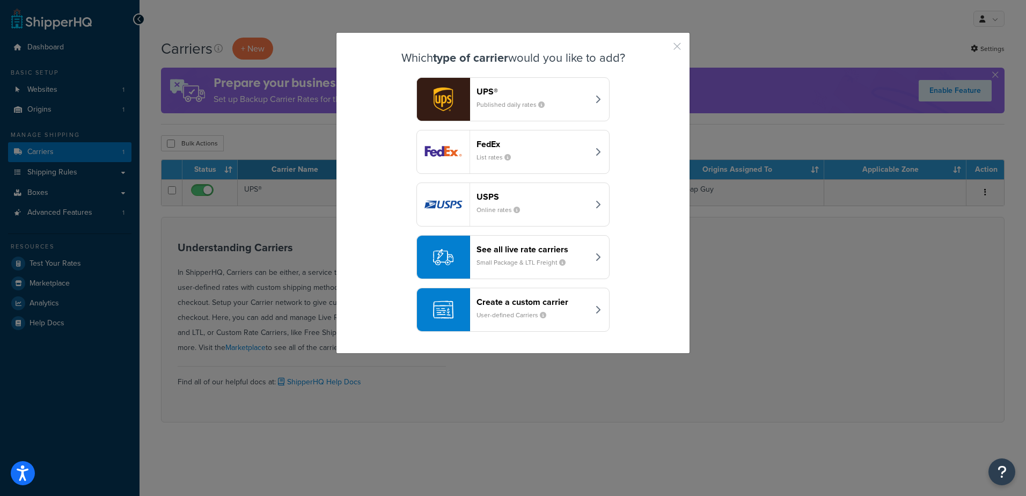
click at [663, 49] on button "button" at bounding box center [661, 50] width 3 height 3
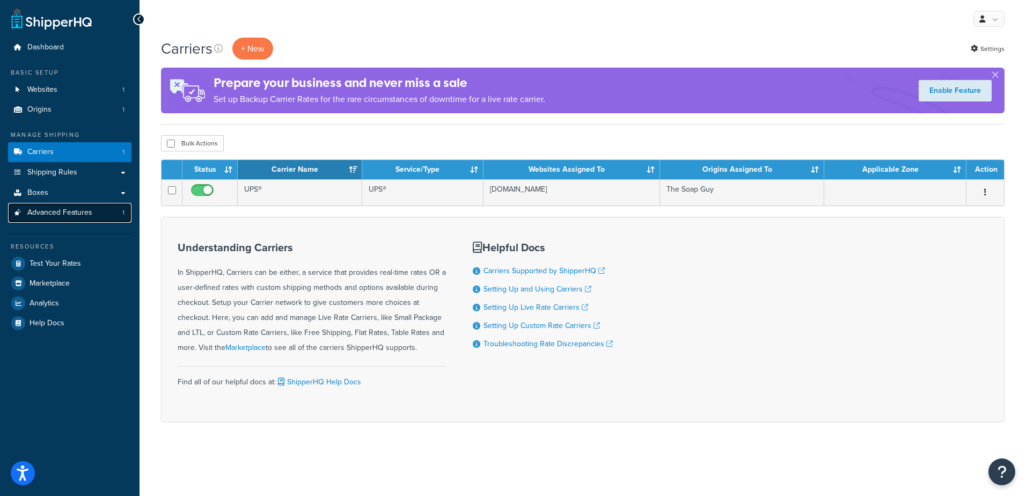
click at [72, 208] on span "Advanced Features" at bounding box center [59, 212] width 65 height 9
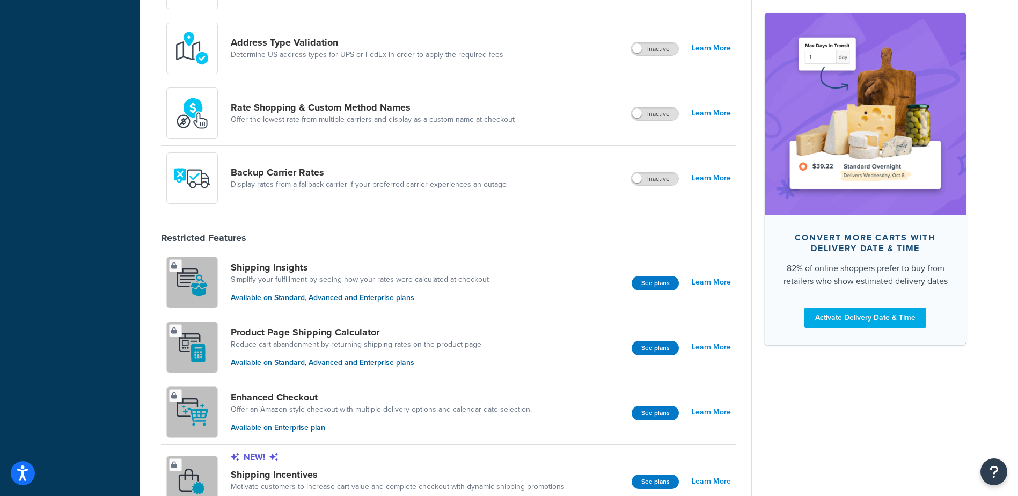
scroll to position [483, 0]
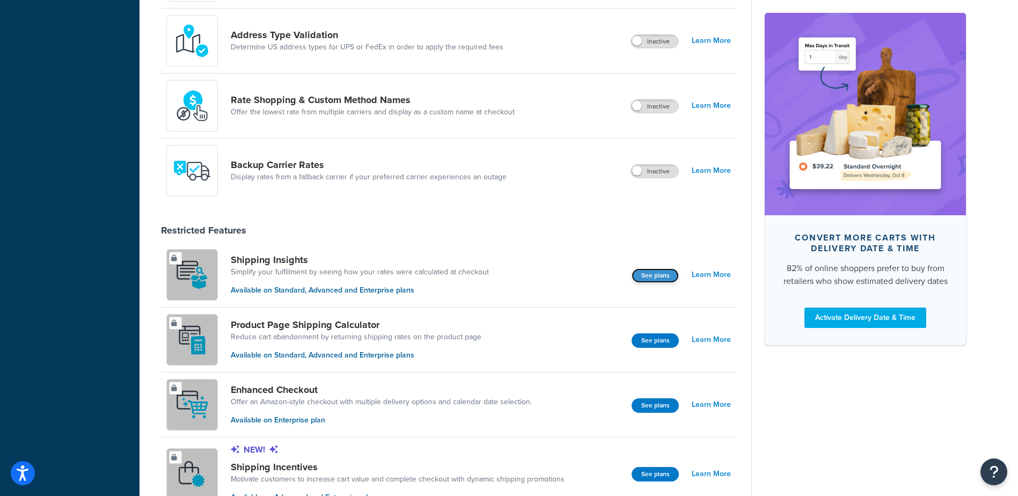
click at [654, 275] on button "See plans" at bounding box center [655, 275] width 47 height 14
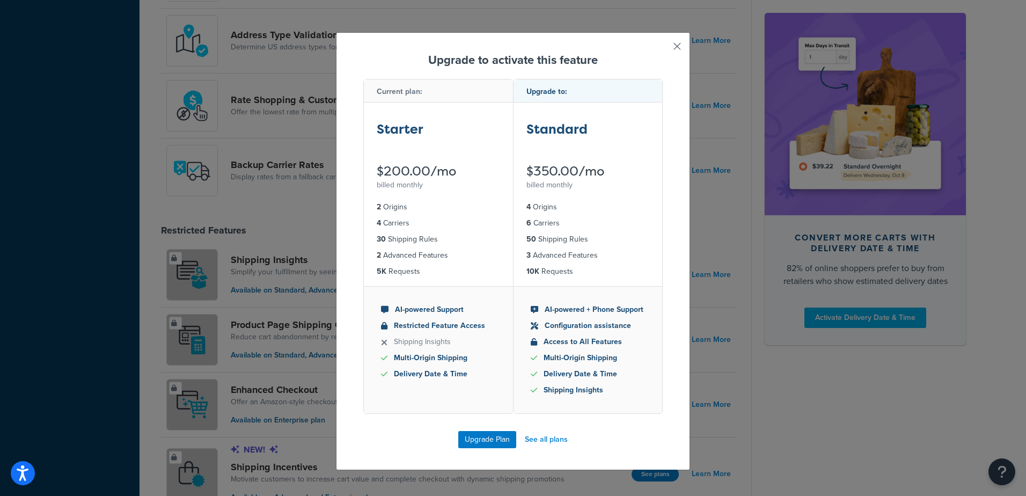
click at [663, 49] on button "button" at bounding box center [661, 50] width 3 height 3
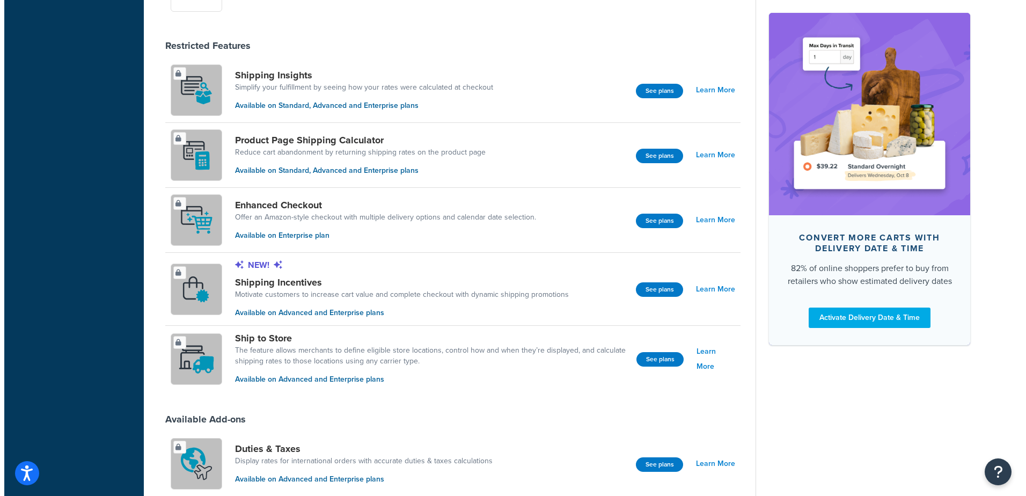
scroll to position [614, 0]
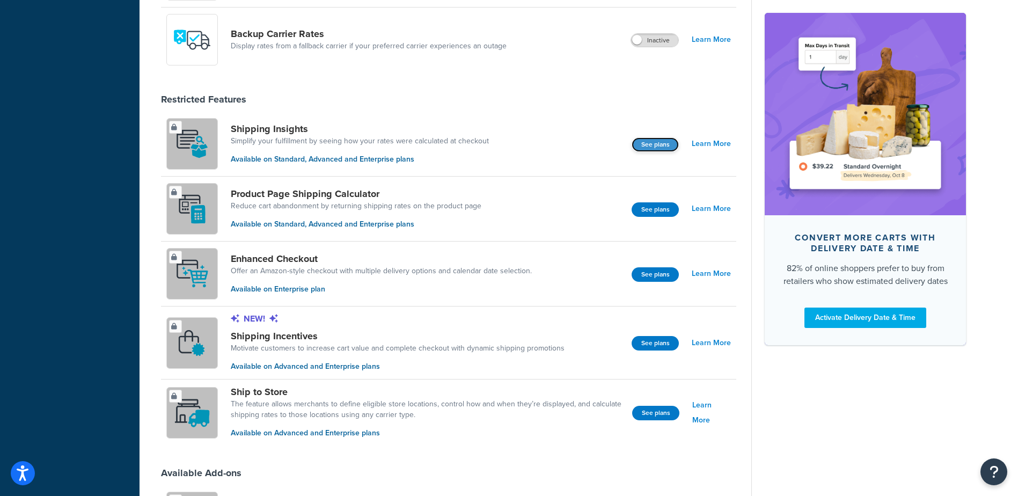
click at [645, 146] on button "See plans" at bounding box center [655, 144] width 47 height 14
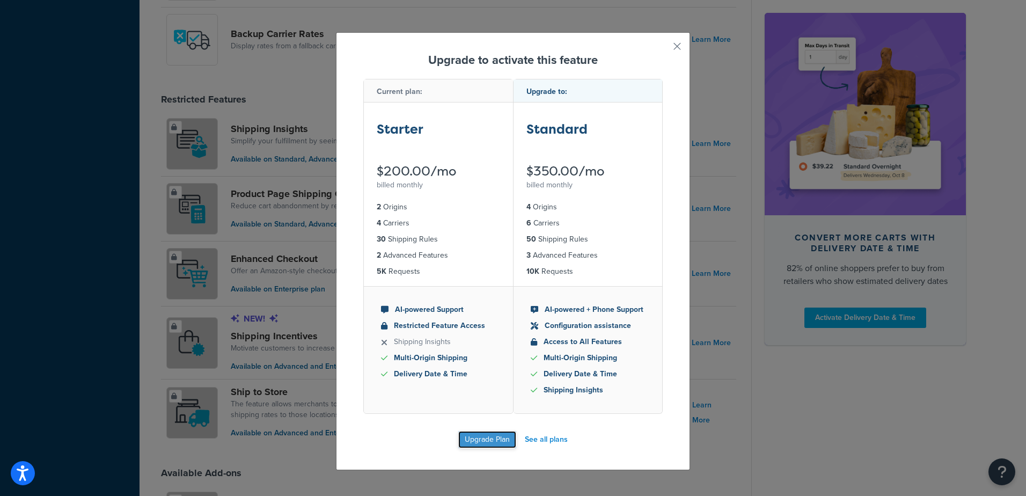
click at [471, 438] on button "Upgrade Plan" at bounding box center [487, 439] width 58 height 17
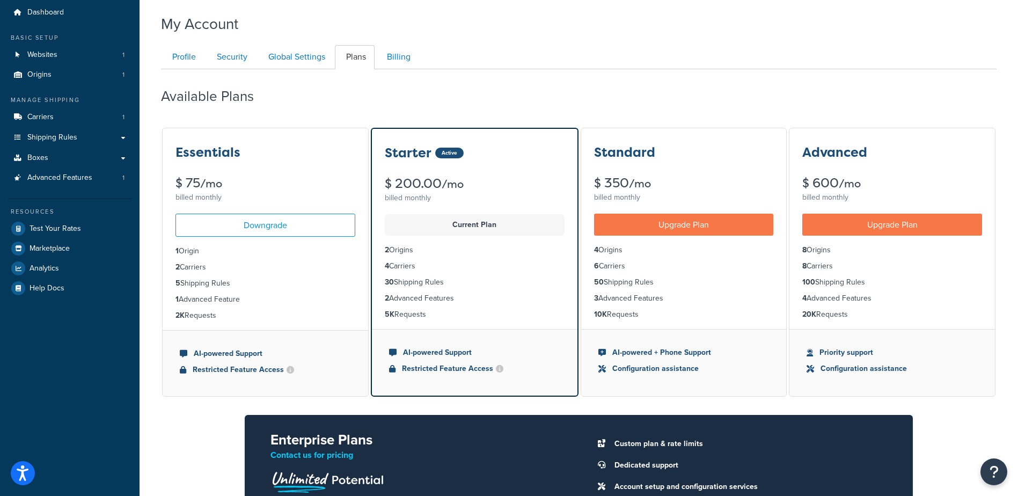
scroll to position [54, 0]
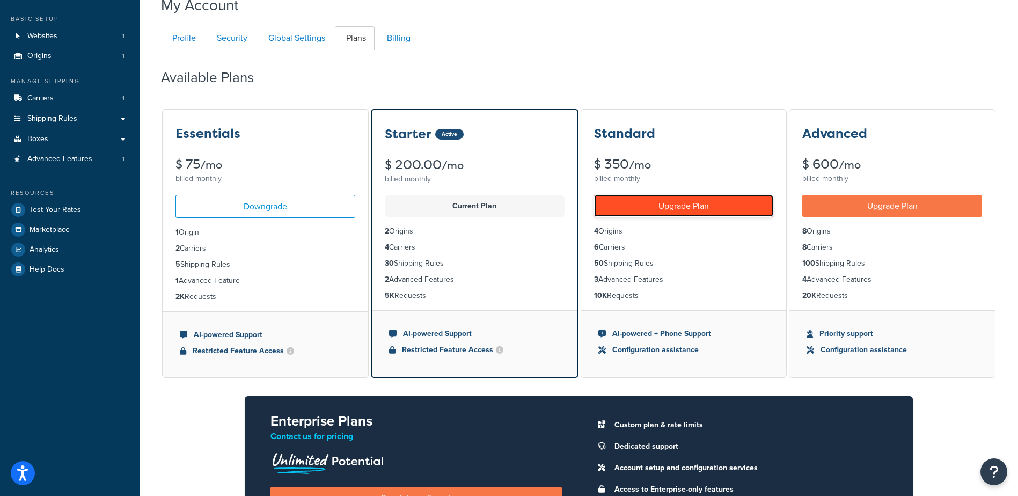
click at [691, 204] on link "Upgrade Plan" at bounding box center [684, 206] width 180 height 22
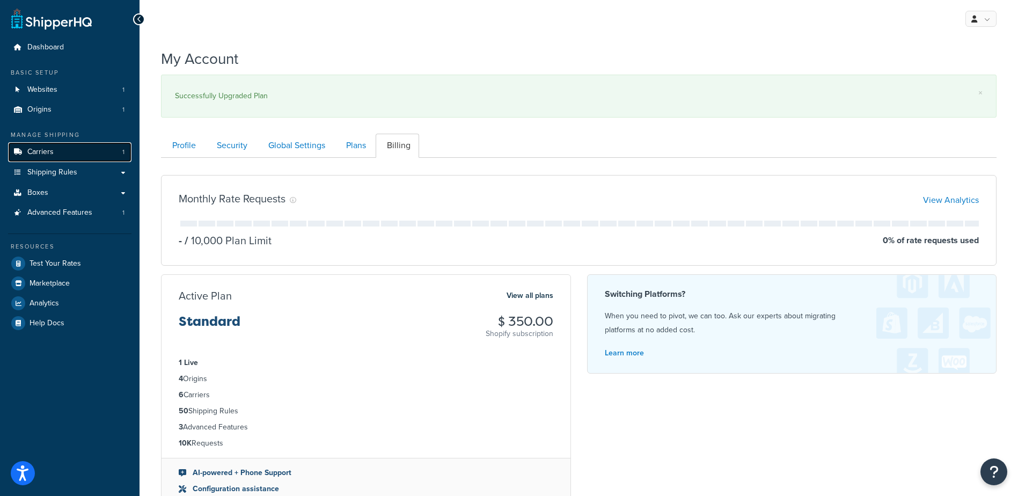
click at [58, 153] on link "Carriers 1" at bounding box center [69, 152] width 123 height 20
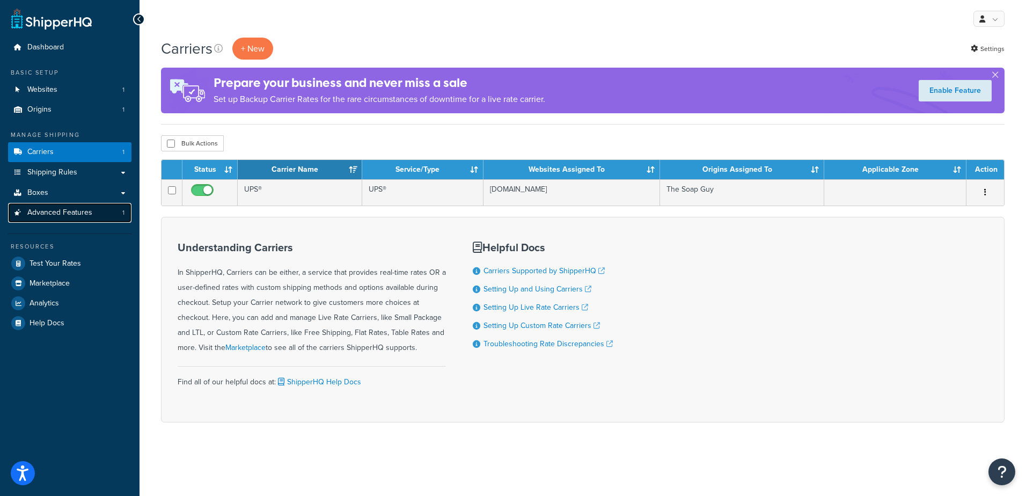
click at [82, 210] on span "Advanced Features" at bounding box center [59, 212] width 65 height 9
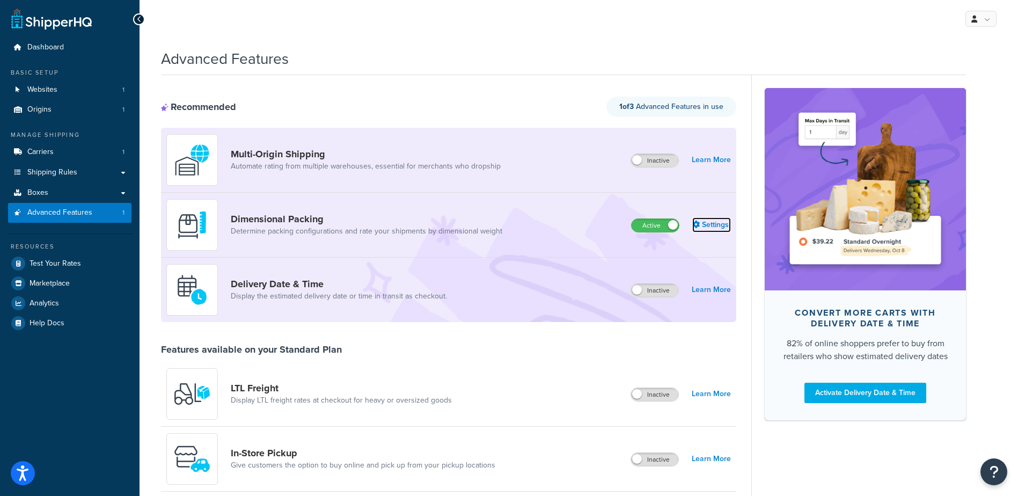
click at [708, 224] on link "Settings" at bounding box center [711, 224] width 39 height 15
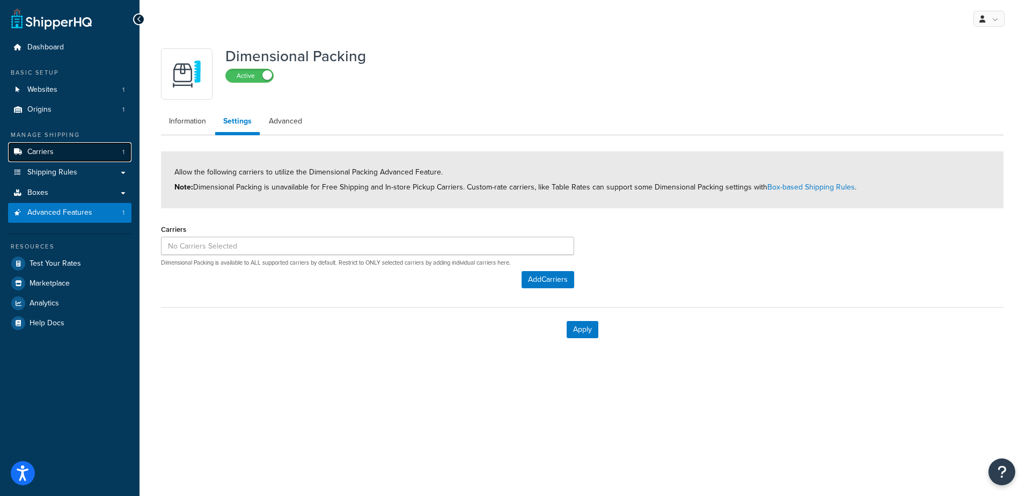
click at [69, 150] on link "Carriers 1" at bounding box center [69, 152] width 123 height 20
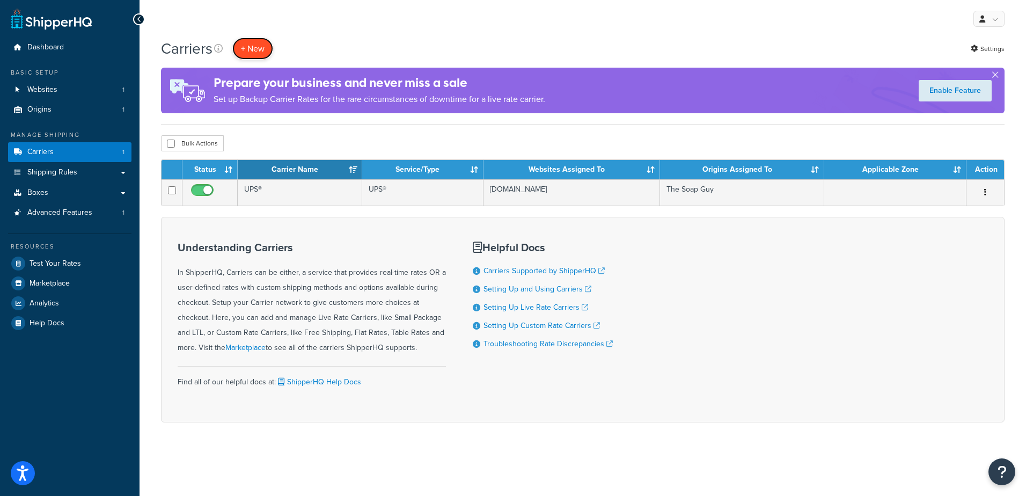
click at [257, 55] on button "+ New" at bounding box center [252, 49] width 41 height 22
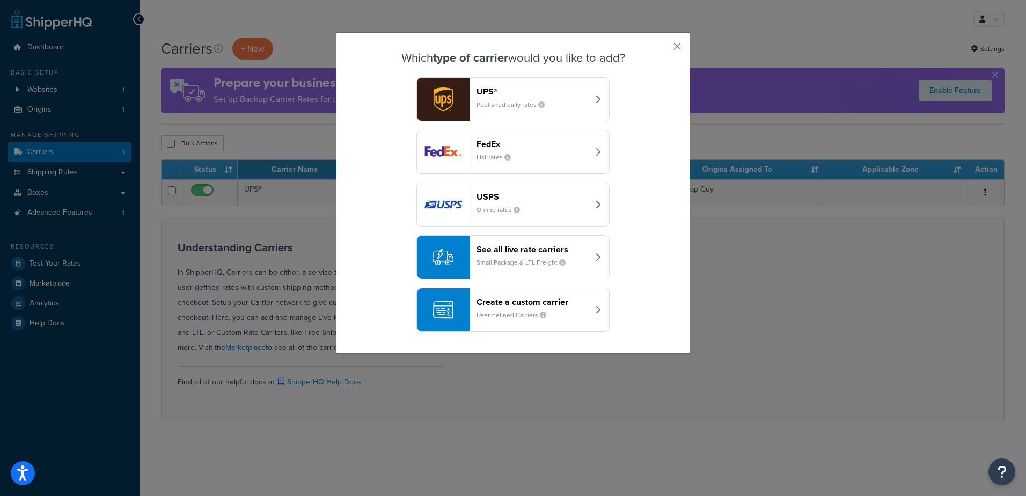
click at [524, 248] on header "See all live rate carriers" at bounding box center [532, 249] width 112 height 10
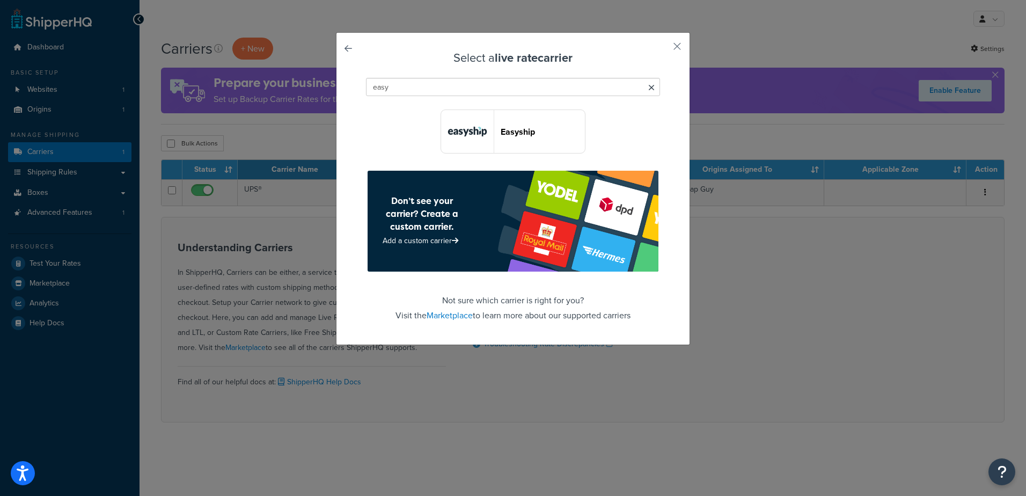
type input "easy"
click at [502, 133] on header "Easyship" at bounding box center [543, 132] width 84 height 10
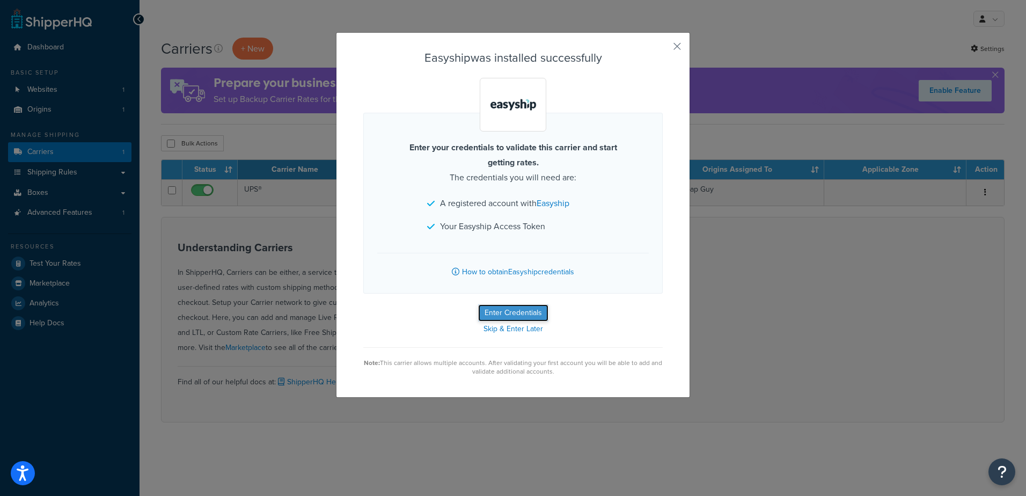
click at [516, 307] on button "Enter Credentials" at bounding box center [513, 312] width 70 height 17
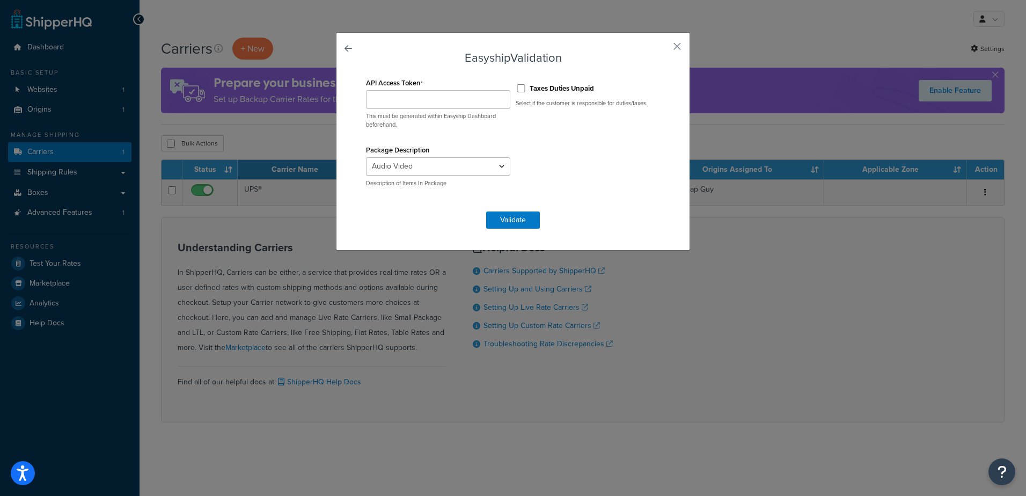
click at [682, 48] on div "Easyship Validation API Access Token This must be generated within Easyship Das…" at bounding box center [513, 141] width 354 height 218
click at [363, 52] on link at bounding box center [363, 52] width 0 height 0
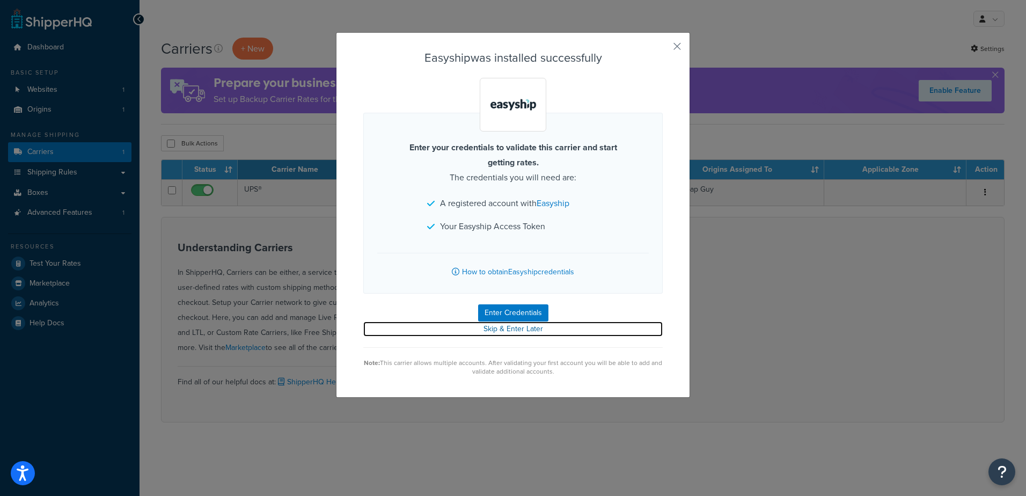
click at [513, 326] on link "Skip & Enter Later" at bounding box center [512, 328] width 299 height 15
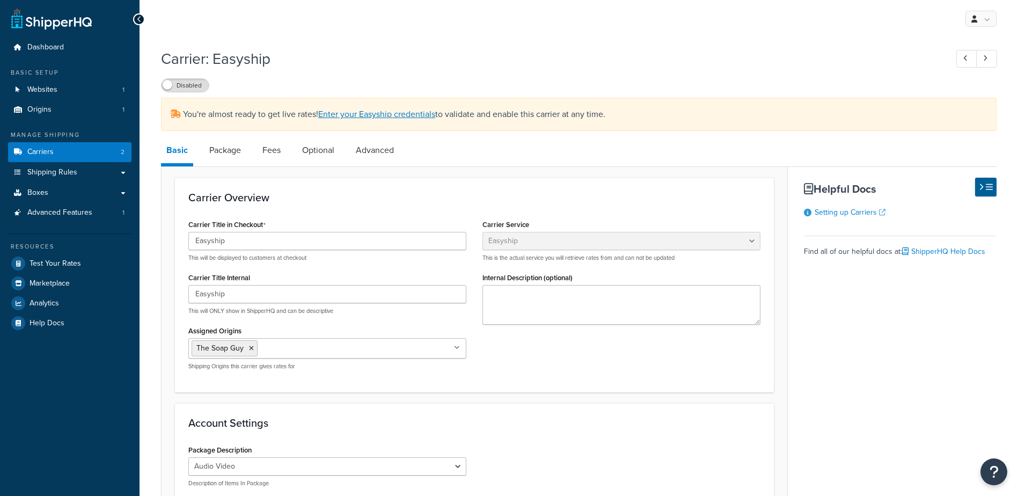
select select "easyship"
click at [65, 209] on span "Advanced Features" at bounding box center [59, 212] width 65 height 9
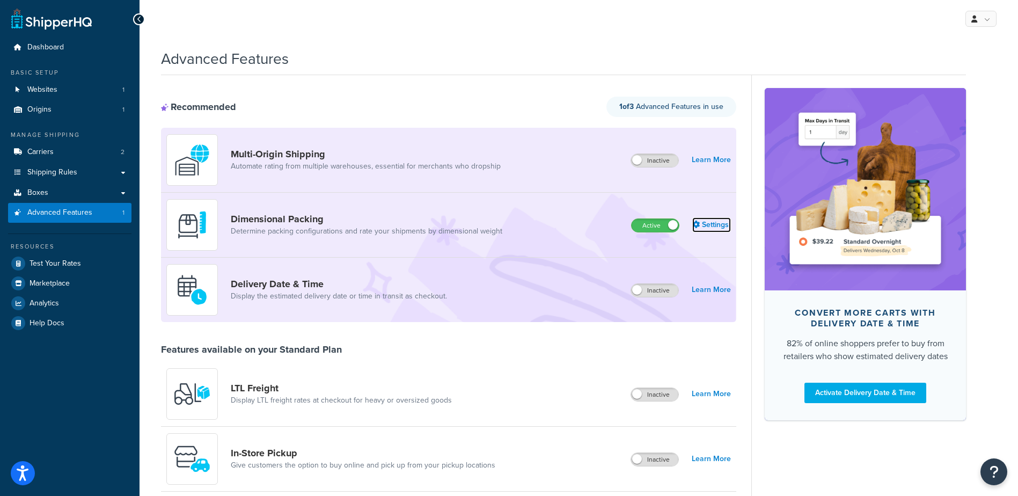
click at [723, 225] on link "Settings" at bounding box center [711, 224] width 39 height 15
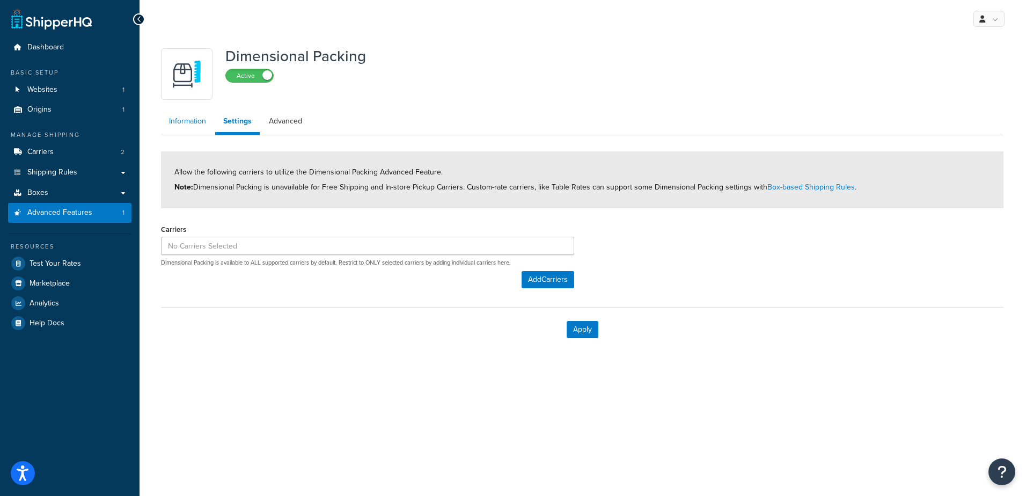
click at [185, 124] on link "Information" at bounding box center [187, 121] width 53 height 21
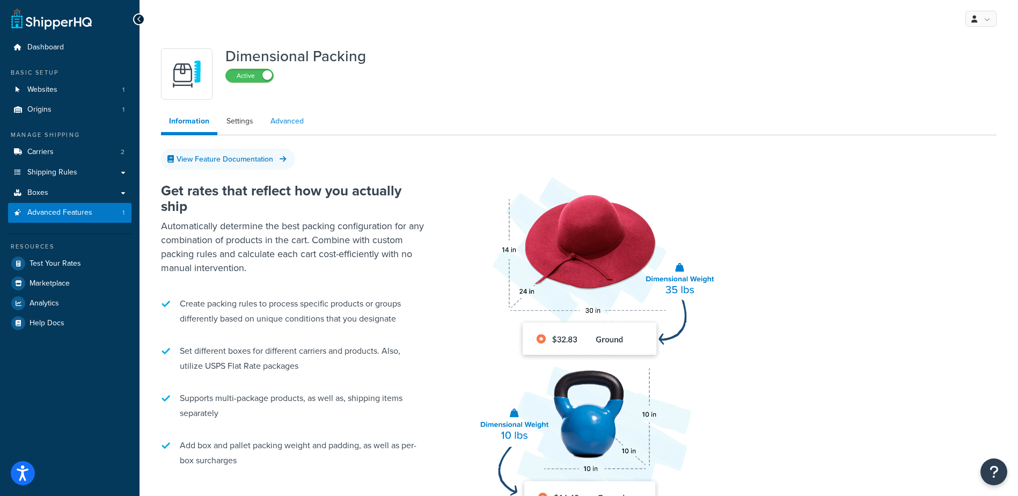
click at [261, 127] on ul "Information Settings Advanced" at bounding box center [578, 123] width 835 height 25
click at [287, 127] on link "Advanced" at bounding box center [286, 121] width 49 height 21
select select "false"
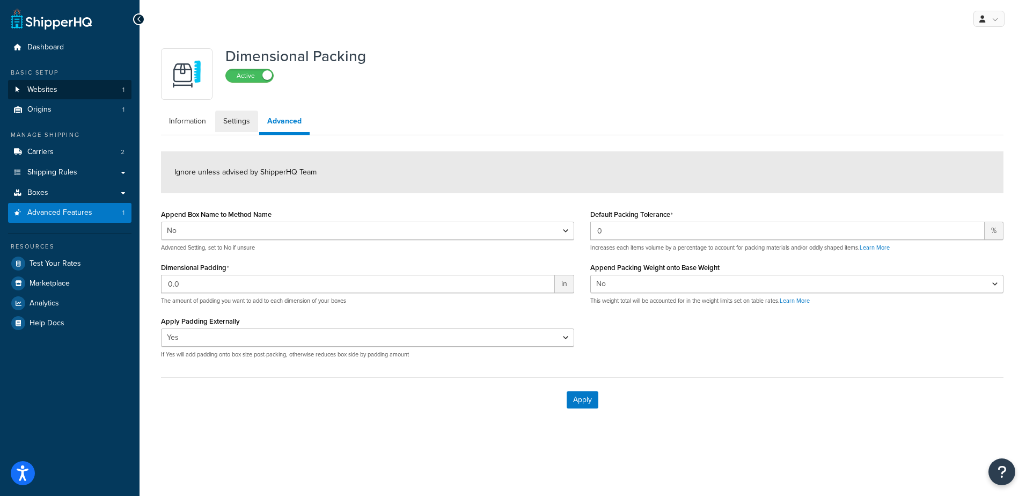
drag, startPoint x: 251, startPoint y: 120, endPoint x: 123, endPoint y: 94, distance: 130.8
click at [250, 121] on link "Settings" at bounding box center [236, 121] width 43 height 21
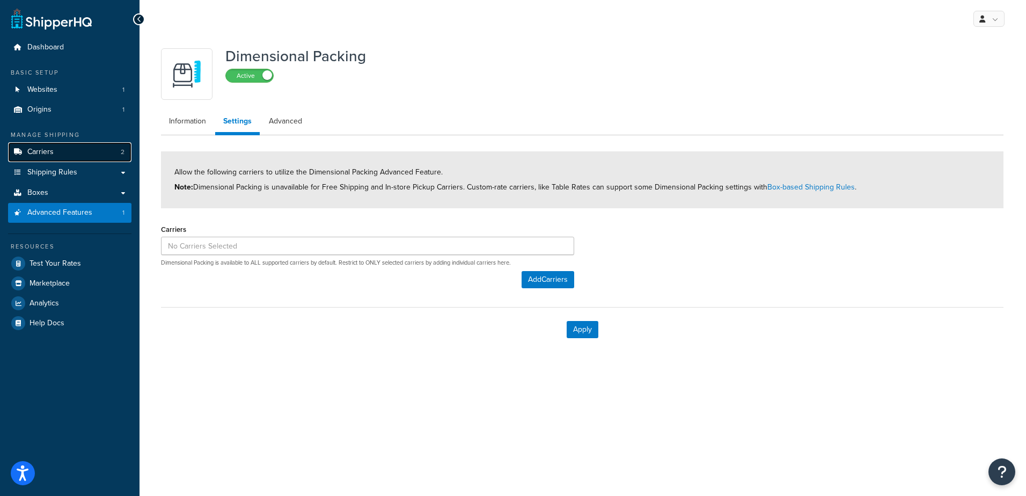
click at [57, 152] on link "Carriers 2" at bounding box center [69, 152] width 123 height 20
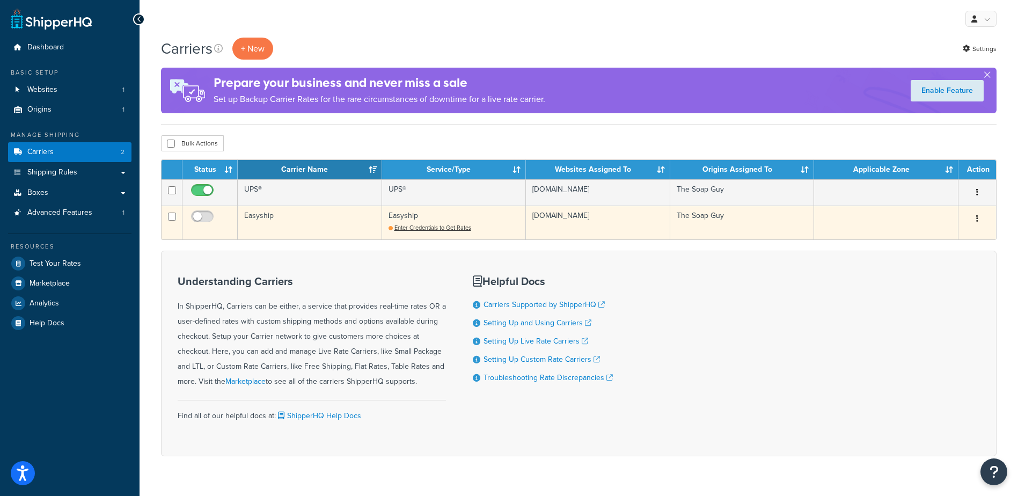
click at [254, 223] on td "Easyship" at bounding box center [310, 223] width 144 height 34
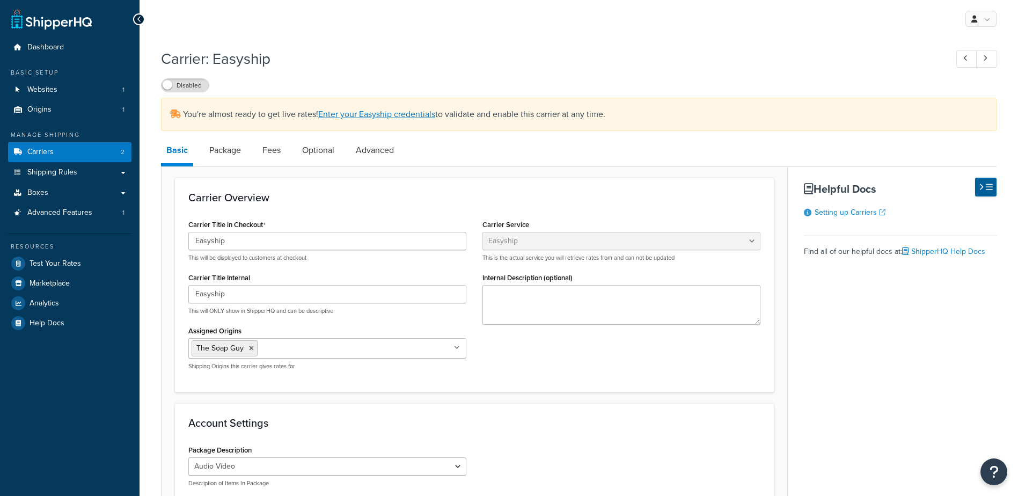
select select "easyship"
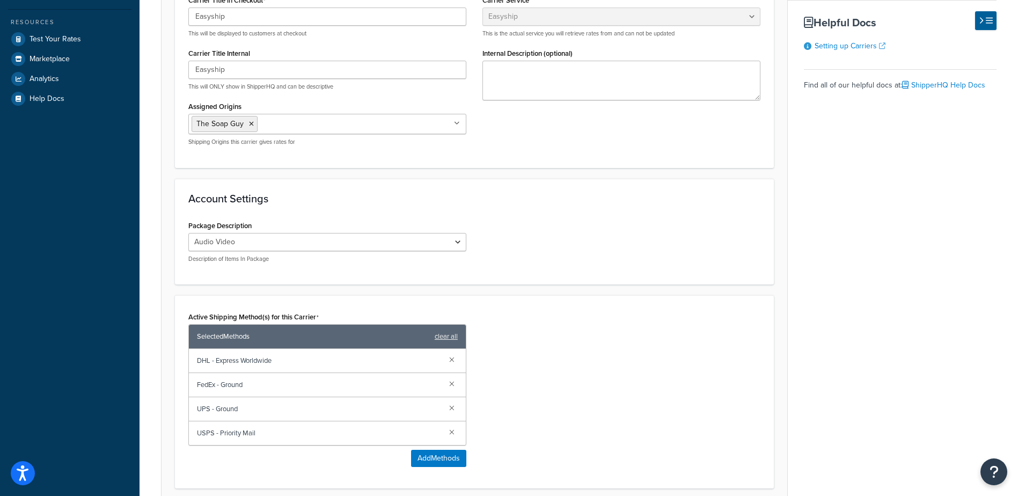
scroll to position [268, 0]
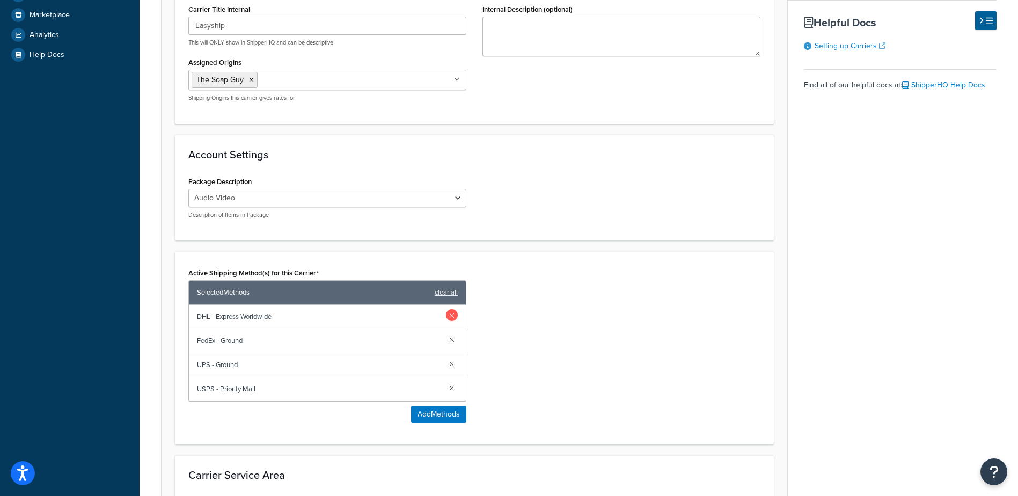
click at [454, 316] on link at bounding box center [452, 315] width 12 height 12
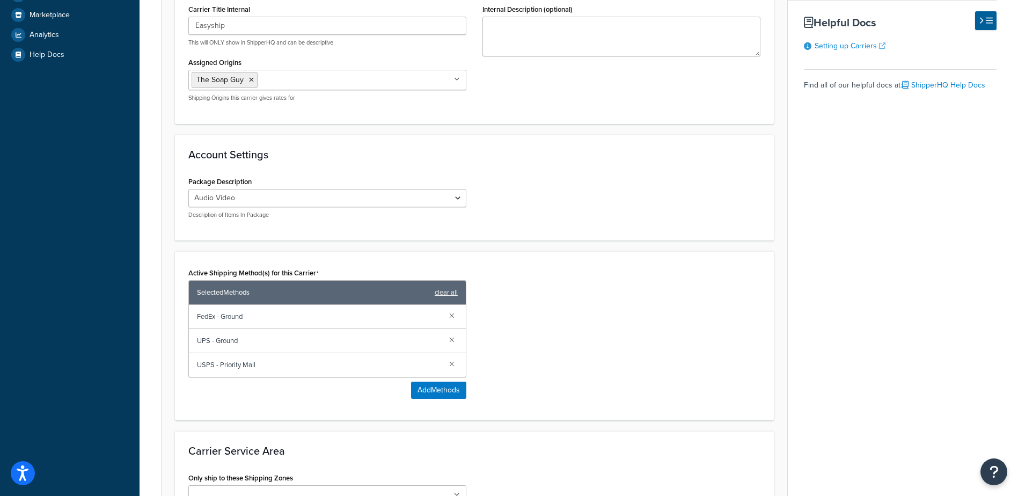
click at [454, 316] on link at bounding box center [452, 315] width 12 height 12
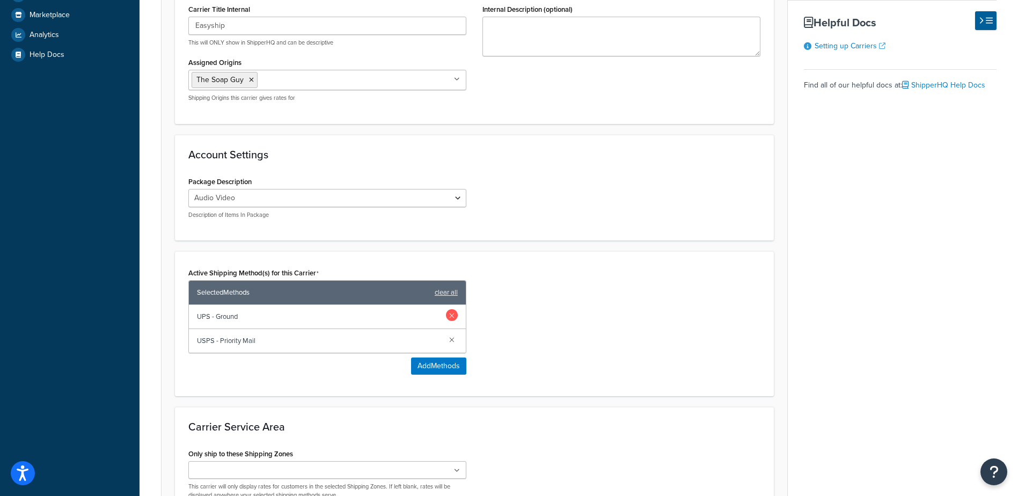
click at [454, 317] on link at bounding box center [452, 315] width 12 height 12
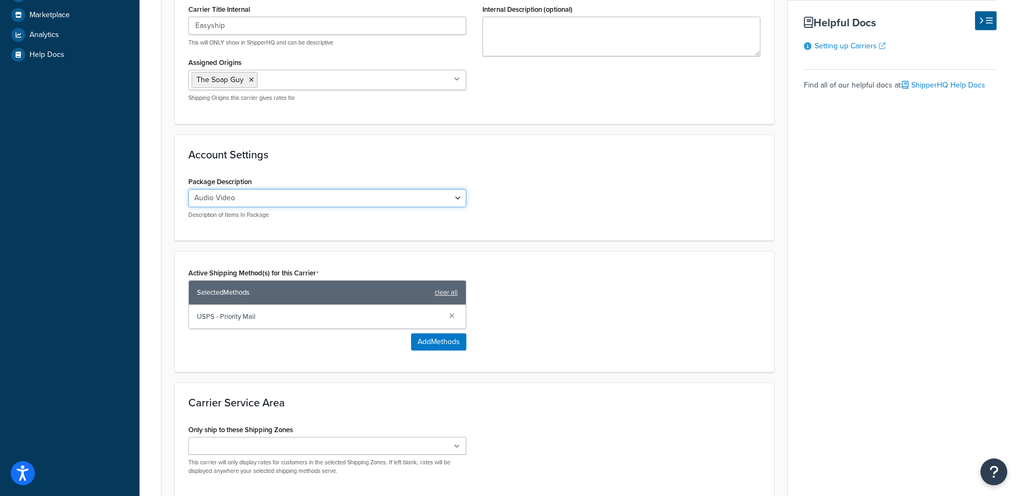
click at [257, 199] on select "Audio Video Bags & Luggages Books & Collectibles Cameras Computers & Laptops Do…" at bounding box center [327, 198] width 278 height 18
select select "health_beauty"
click at [188, 189] on select "Audio Video Bags & Luggages Books & Collectibles Cameras Computers & Laptops Do…" at bounding box center [327, 198] width 278 height 18
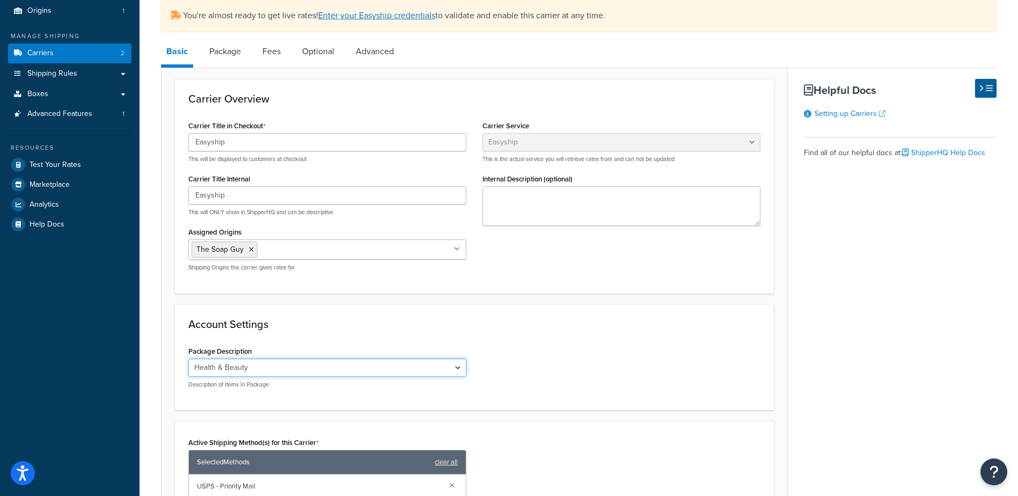
scroll to position [45, 0]
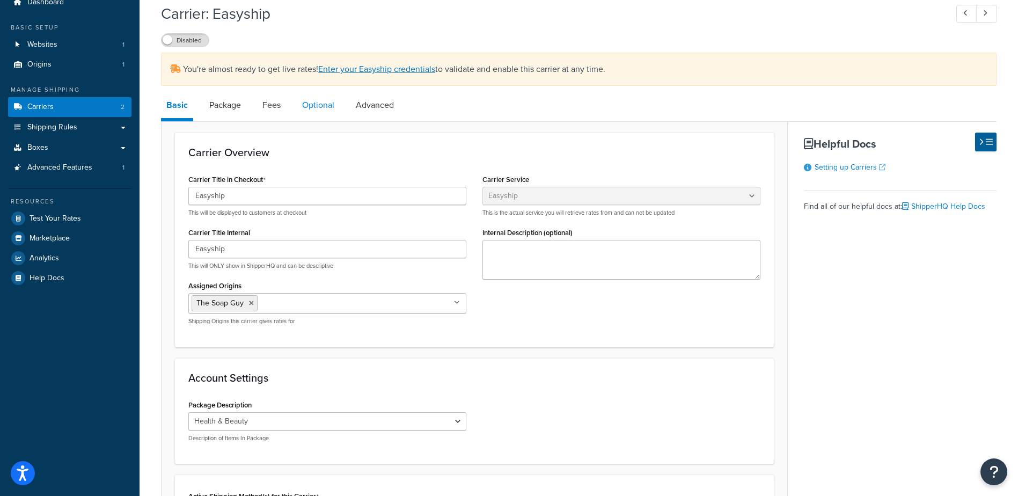
click at [327, 106] on link "Optional" at bounding box center [318, 105] width 43 height 26
select select "business"
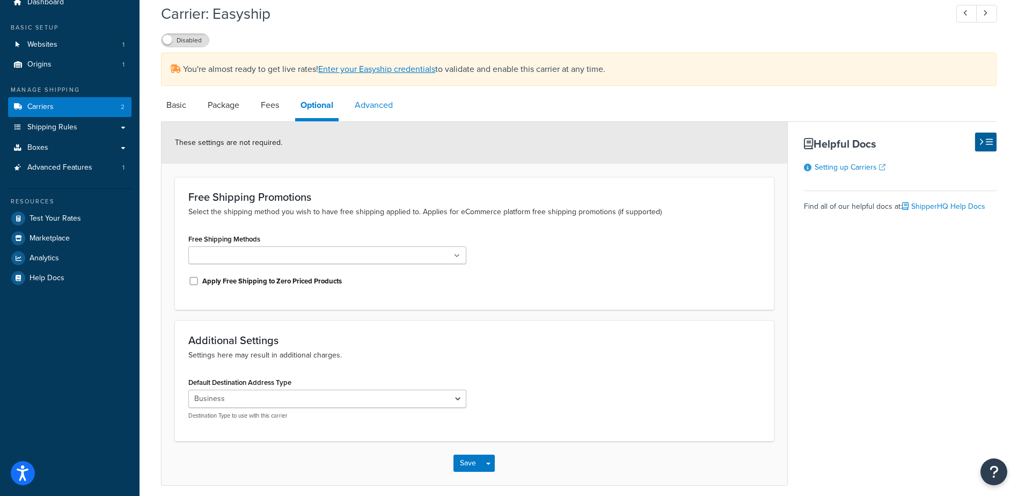
click at [365, 113] on link "Advanced" at bounding box center [373, 105] width 49 height 26
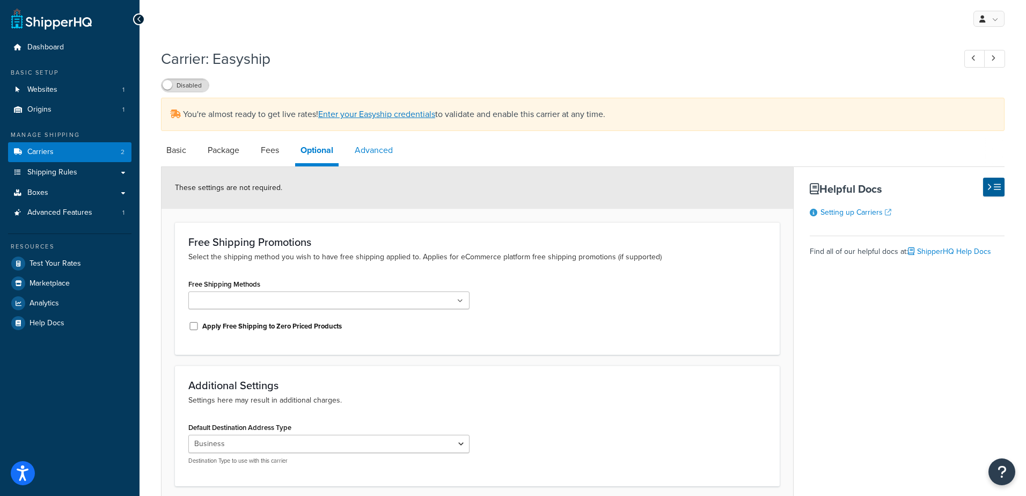
select select "false"
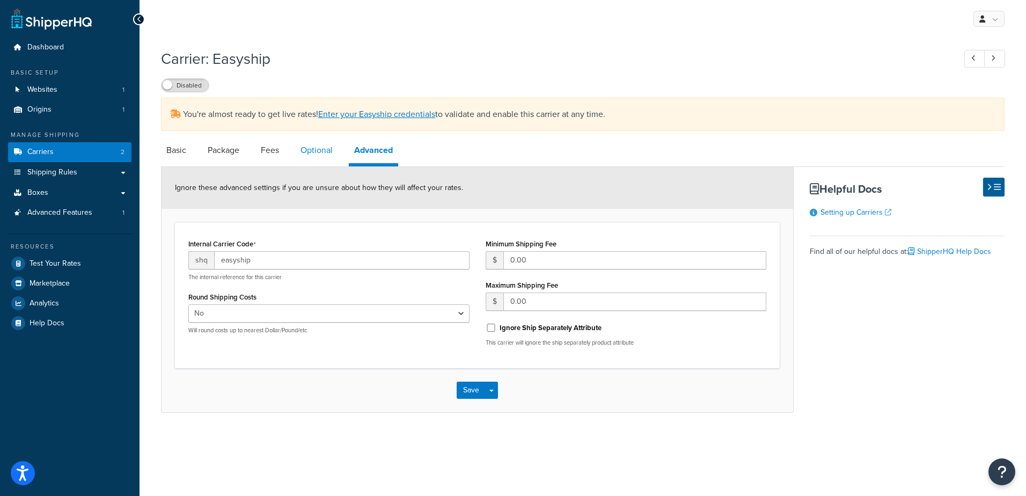
drag, startPoint x: 316, startPoint y: 156, endPoint x: 306, endPoint y: 158, distance: 10.4
click at [316, 156] on link "Optional" at bounding box center [316, 150] width 43 height 26
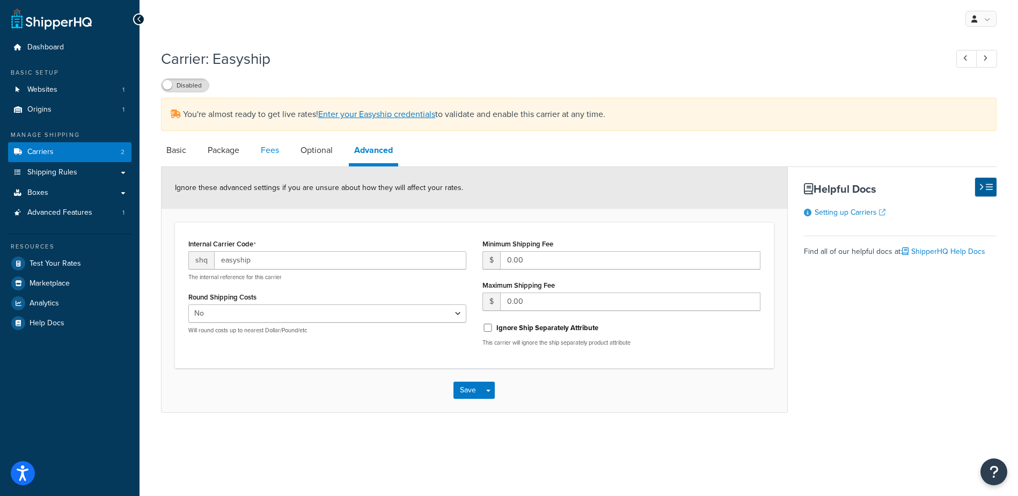
select select "business"
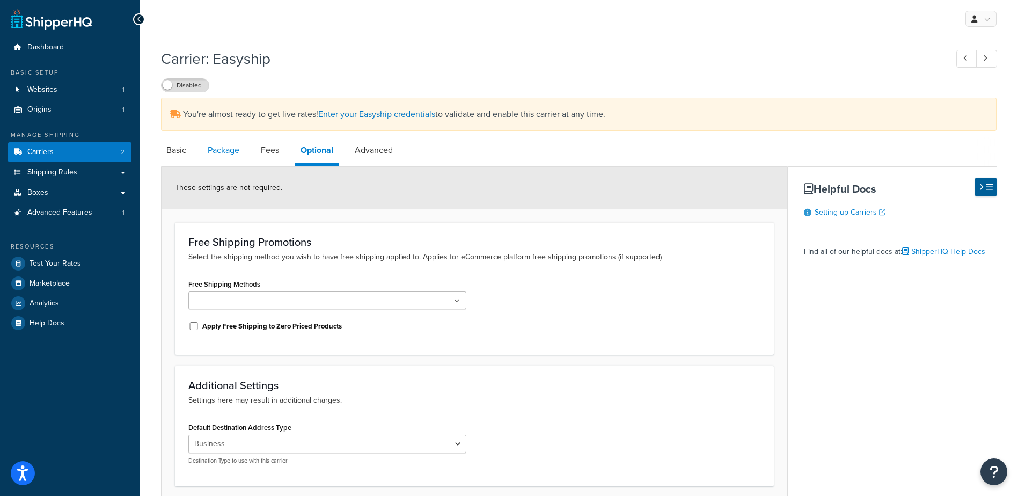
drag, startPoint x: 269, startPoint y: 157, endPoint x: 245, endPoint y: 156, distance: 24.2
click at [269, 158] on link "Fees" at bounding box center [269, 150] width 29 height 26
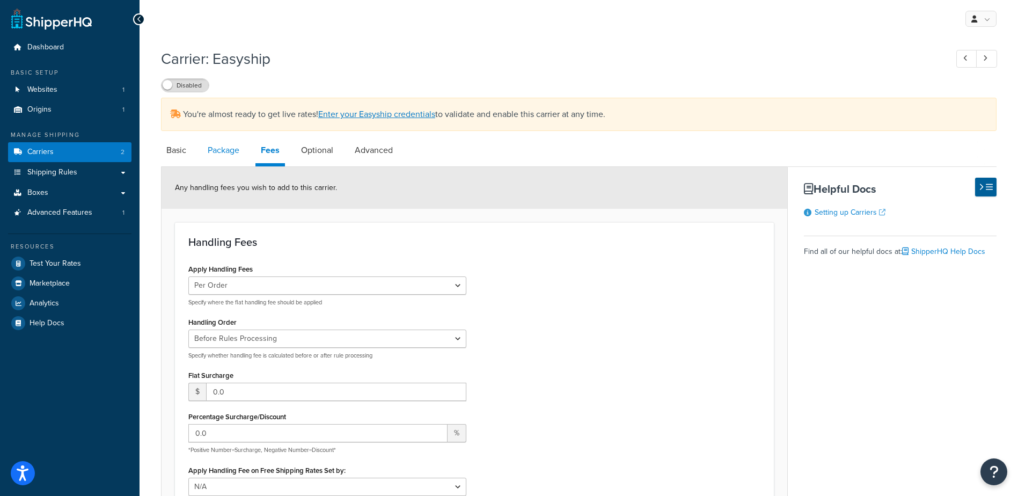
click at [229, 149] on link "Package" at bounding box center [223, 150] width 42 height 26
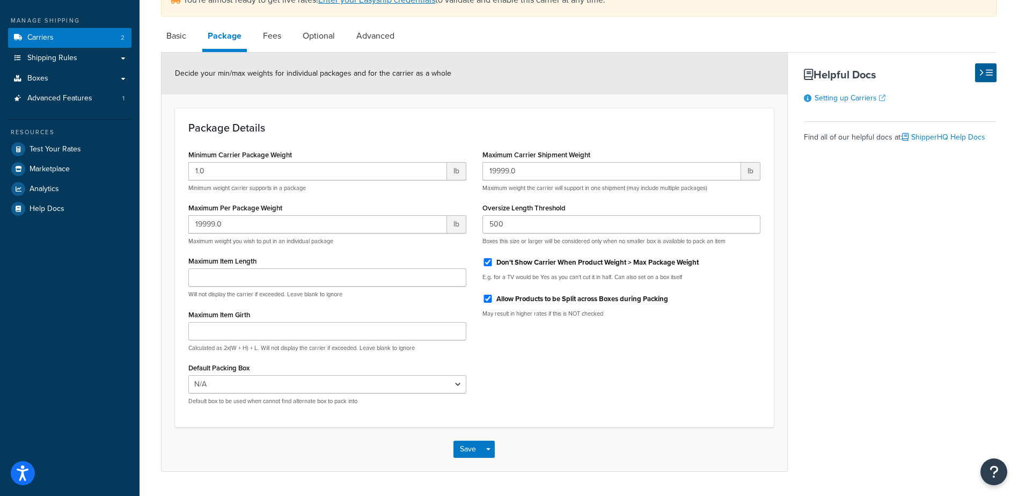
scroll to position [90, 0]
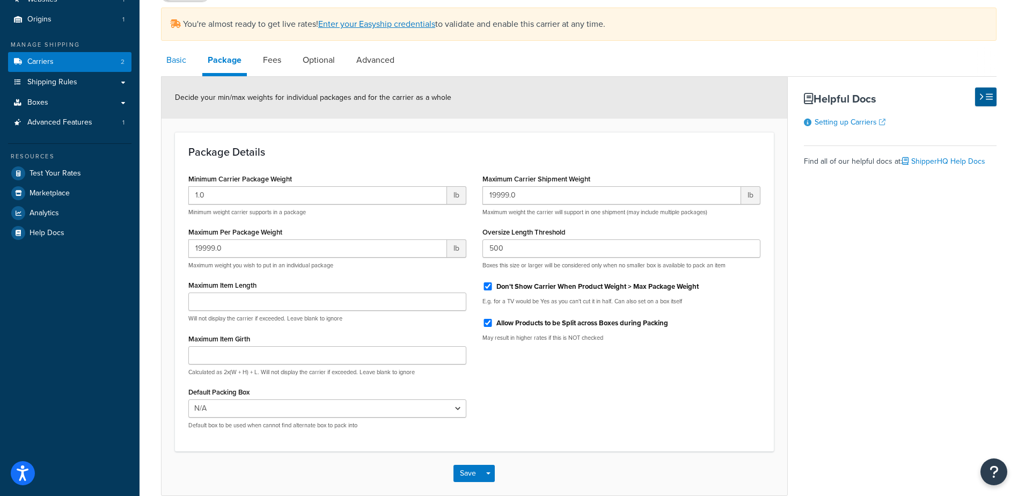
click at [179, 57] on link "Basic" at bounding box center [176, 60] width 31 height 26
select select "easyship"
select select "health_beauty"
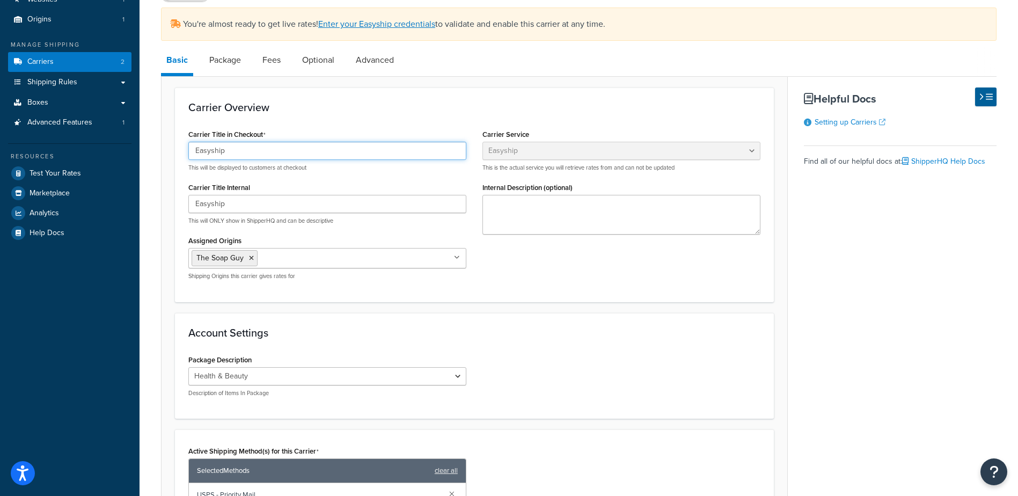
drag, startPoint x: 231, startPoint y: 152, endPoint x: 145, endPoint y: 158, distance: 86.1
click at [146, 159] on div "Carrier: Easyship Disabled You're almost ready to get live rates! Enter your Ea…" at bounding box center [579, 349] width 878 height 793
type input "USPS - Priority Mail"
click at [172, 179] on form "Carrier Overview Carrier Title in Checkout USPS - Priority Mail This will be di…" at bounding box center [475, 402] width 626 height 631
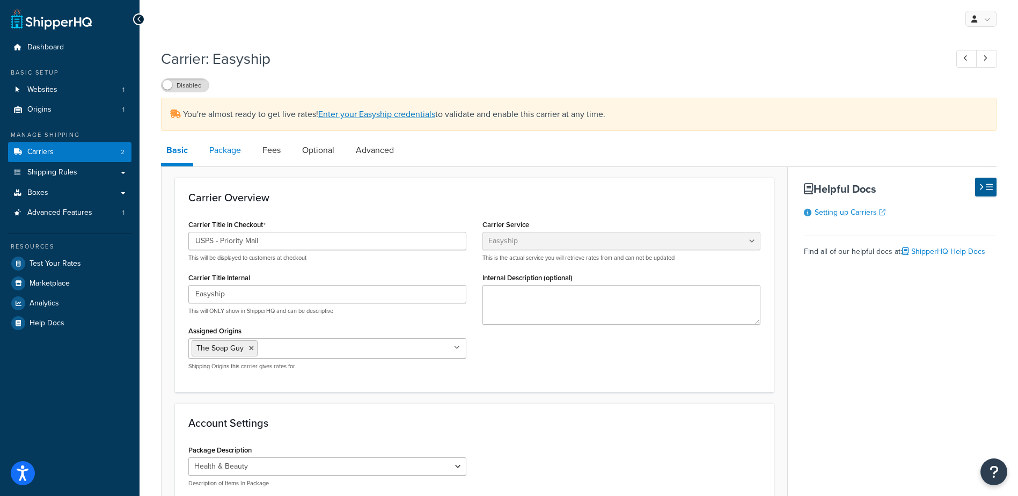
click at [224, 151] on link "Package" at bounding box center [225, 150] width 42 height 26
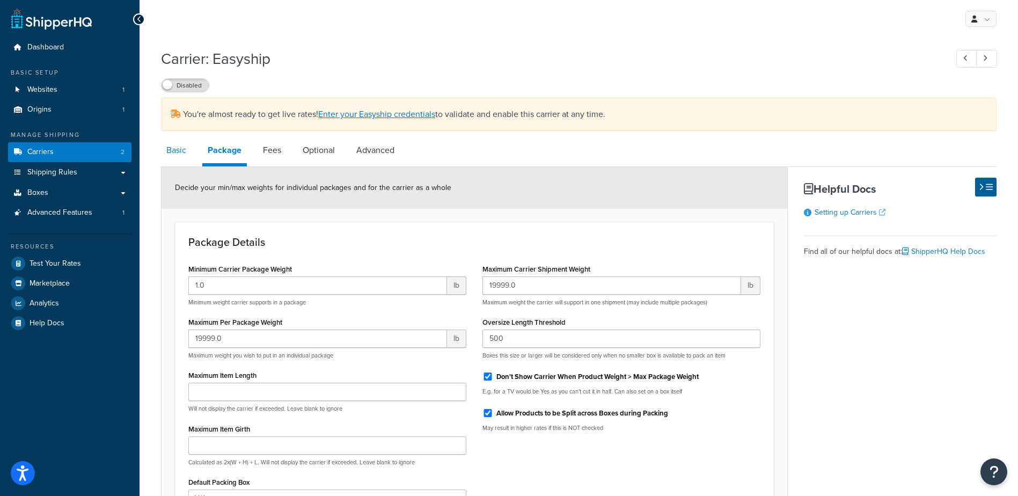
click at [171, 161] on link "Basic" at bounding box center [176, 150] width 31 height 26
select select "easyship"
select select "health_beauty"
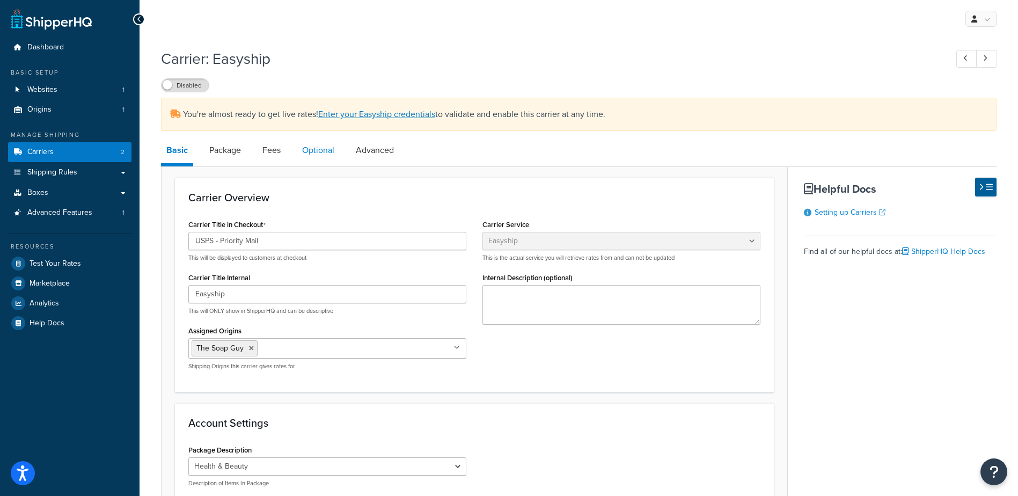
click at [325, 145] on link "Optional" at bounding box center [318, 150] width 43 height 26
select select "business"
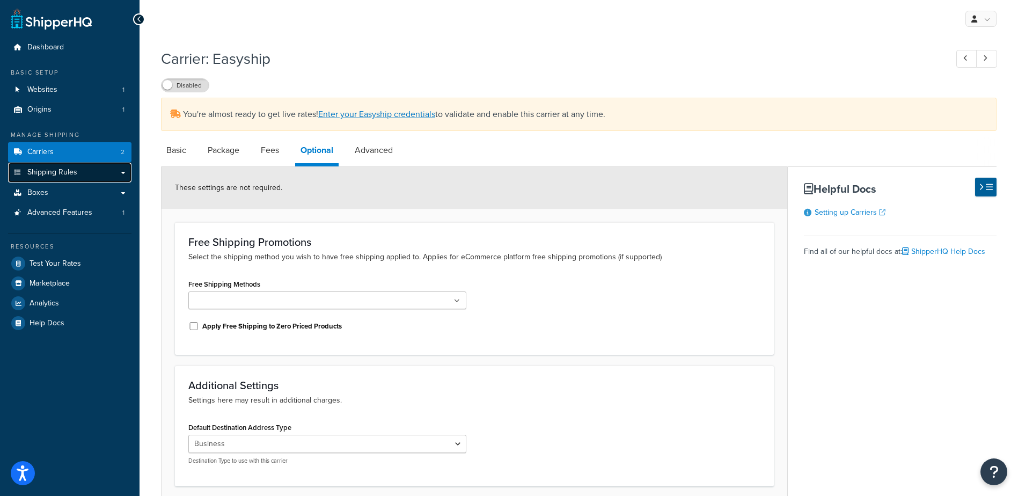
click at [64, 171] on span "Shipping Rules" at bounding box center [52, 172] width 50 height 9
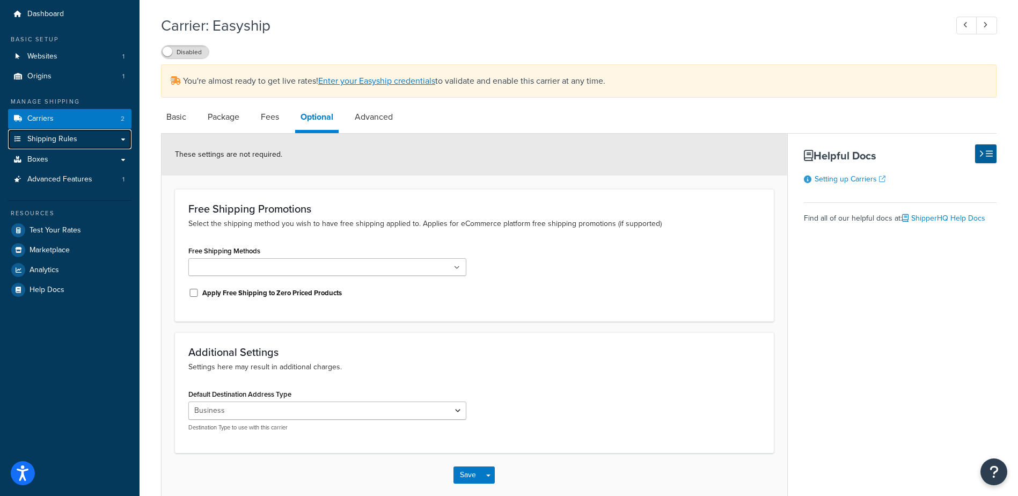
scroll to position [89, 0]
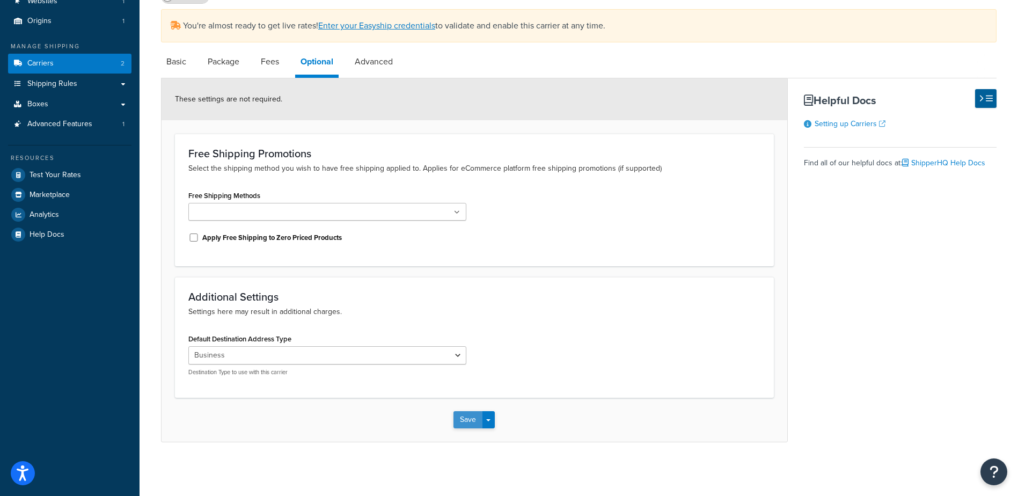
click at [469, 412] on button "Save" at bounding box center [467, 419] width 29 height 17
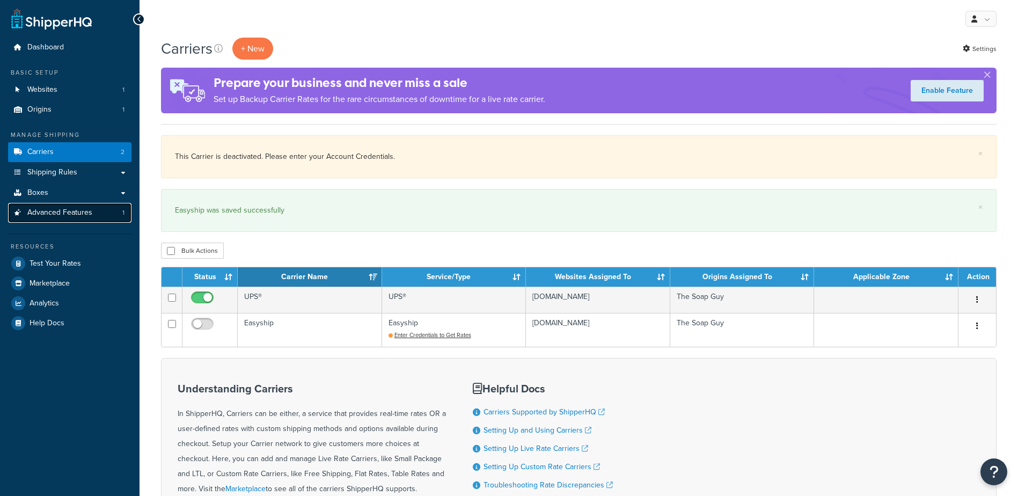
drag, startPoint x: 0, startPoint y: 0, endPoint x: 57, endPoint y: 212, distance: 219.6
click at [58, 212] on span "Advanced Features" at bounding box center [59, 212] width 65 height 9
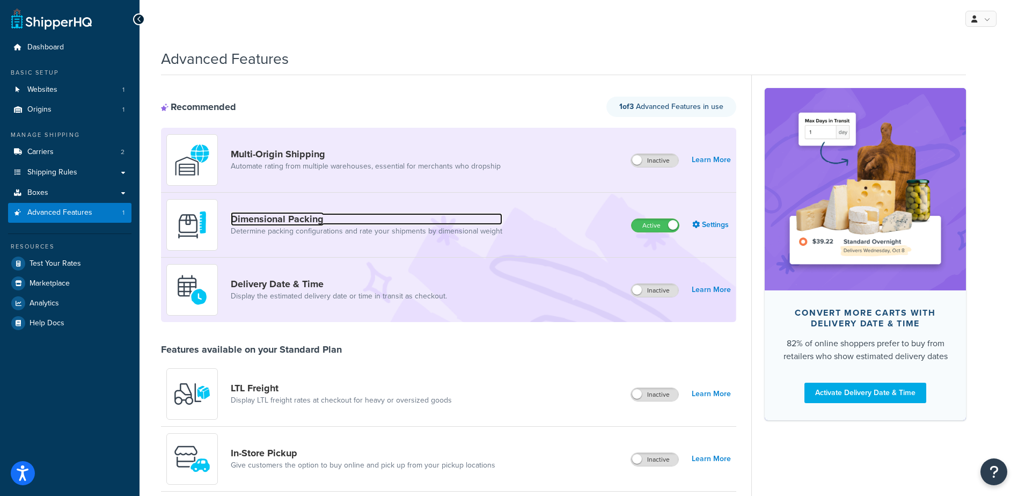
click at [494, 215] on link "Dimensional Packing" at bounding box center [367, 219] width 272 height 12
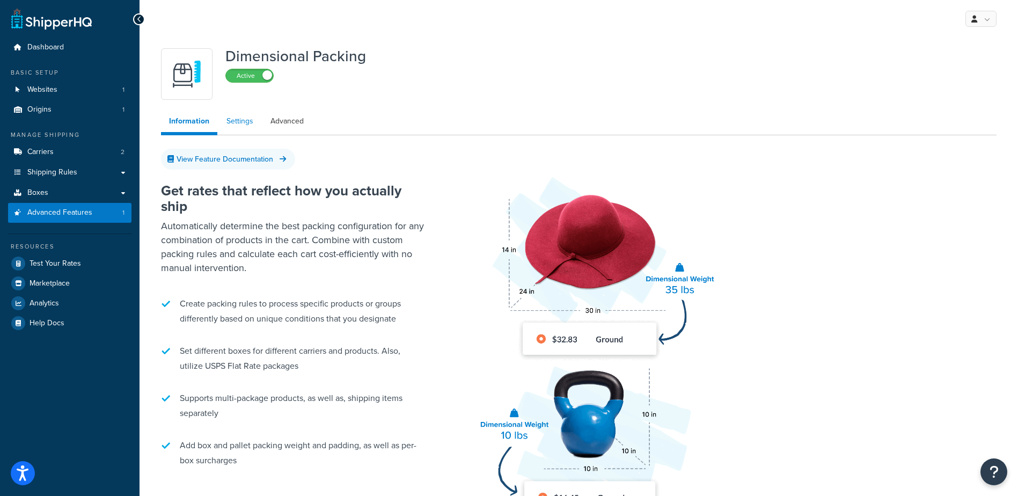
click at [238, 128] on link "Settings" at bounding box center [239, 121] width 43 height 21
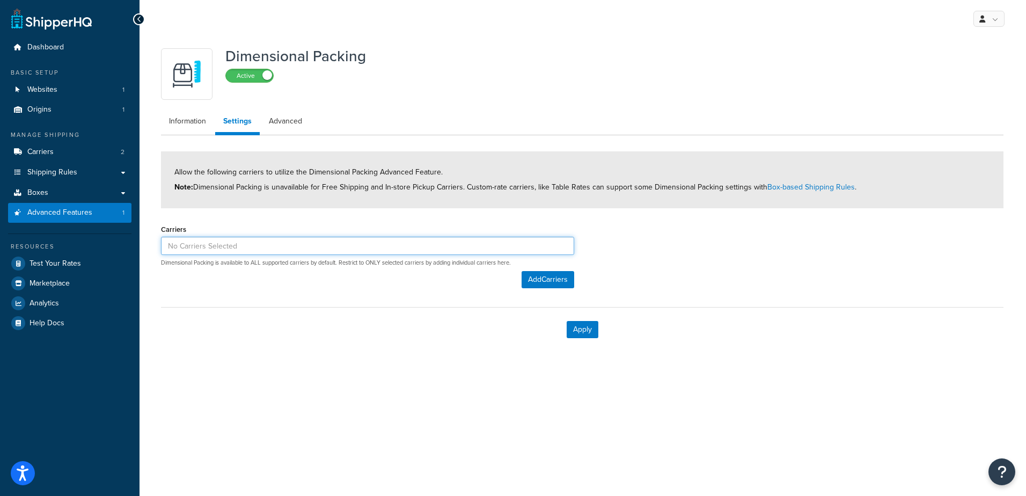
click at [289, 241] on input at bounding box center [367, 246] width 413 height 18
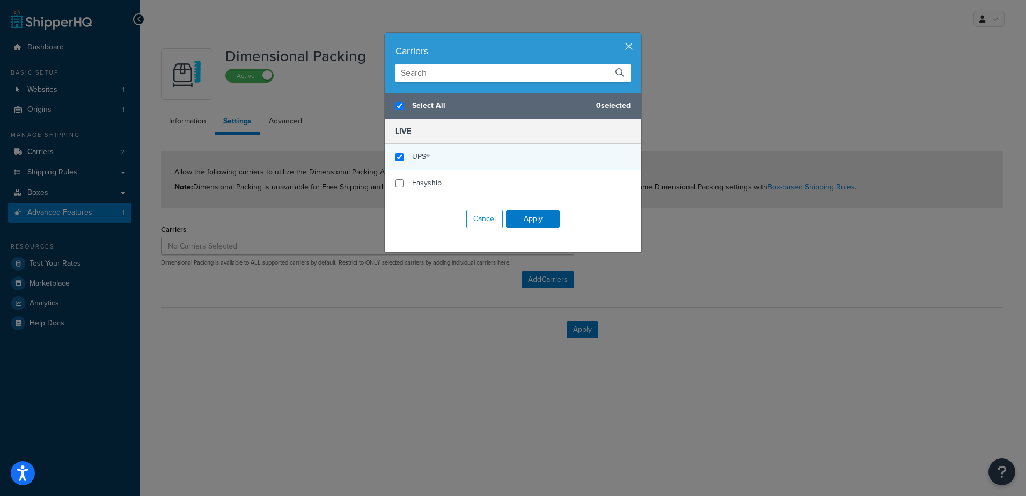
checkbox input "true"
click at [456, 153] on div "UPS®" at bounding box center [513, 157] width 256 height 26
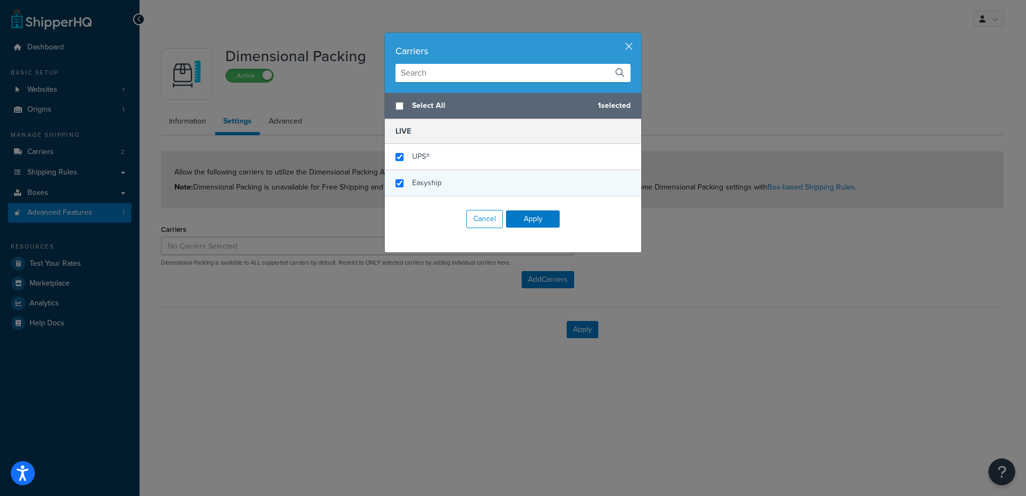
checkbox input "false"
checkbox input "true"
click at [449, 185] on div "Easyship" at bounding box center [513, 183] width 256 height 26
click at [530, 215] on button "Apply" at bounding box center [533, 218] width 54 height 17
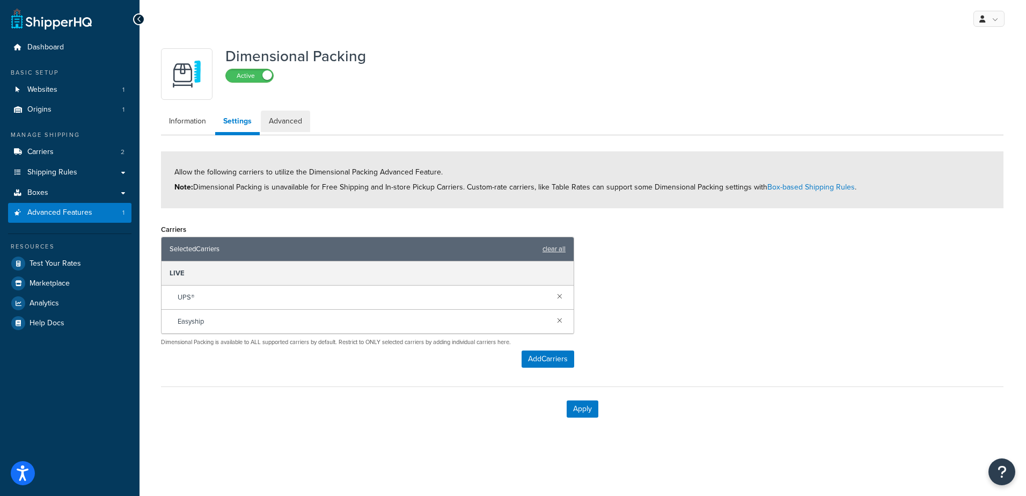
drag, startPoint x: 272, startPoint y: 126, endPoint x: 613, endPoint y: 49, distance: 350.3
click at [271, 127] on link "Advanced" at bounding box center [285, 121] width 49 height 21
click at [587, 412] on button "Apply" at bounding box center [583, 408] width 32 height 17
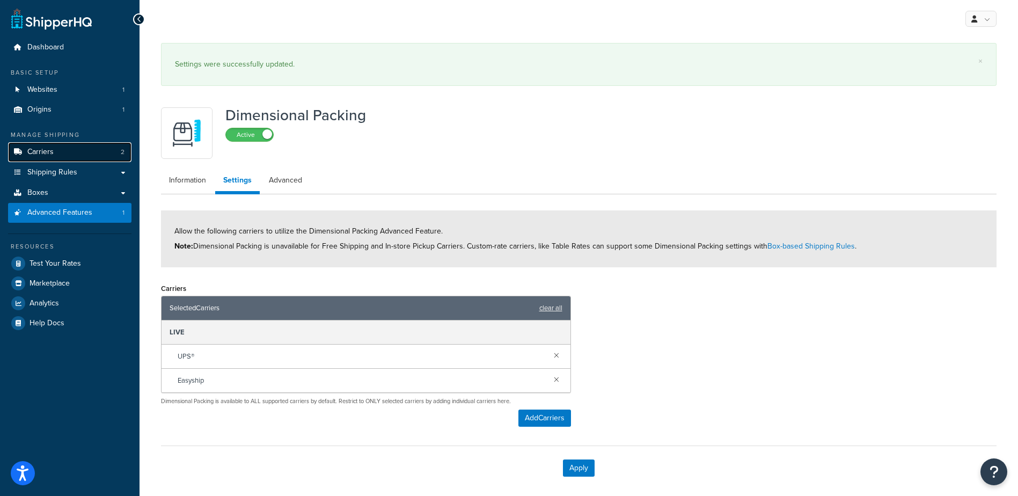
click at [53, 149] on span "Carriers" at bounding box center [40, 152] width 26 height 9
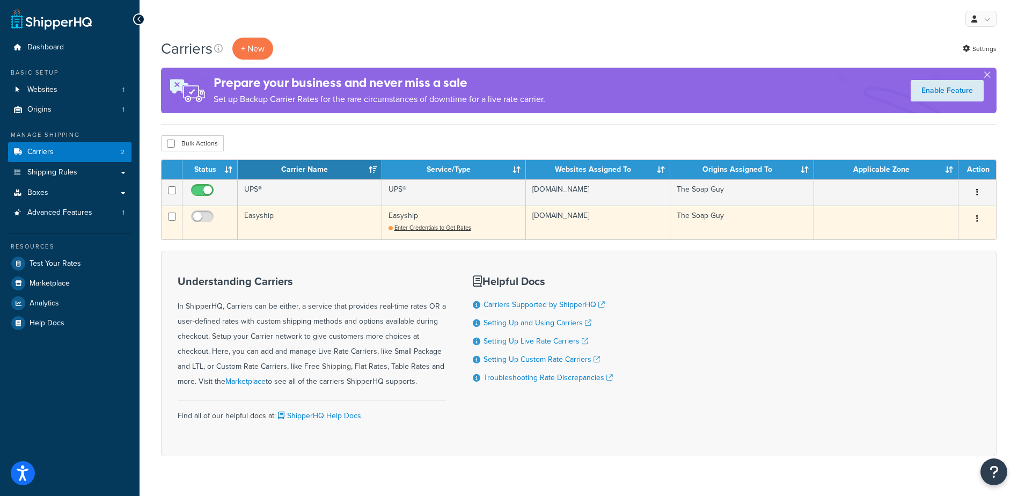
click at [258, 218] on td "Easyship" at bounding box center [310, 223] width 144 height 34
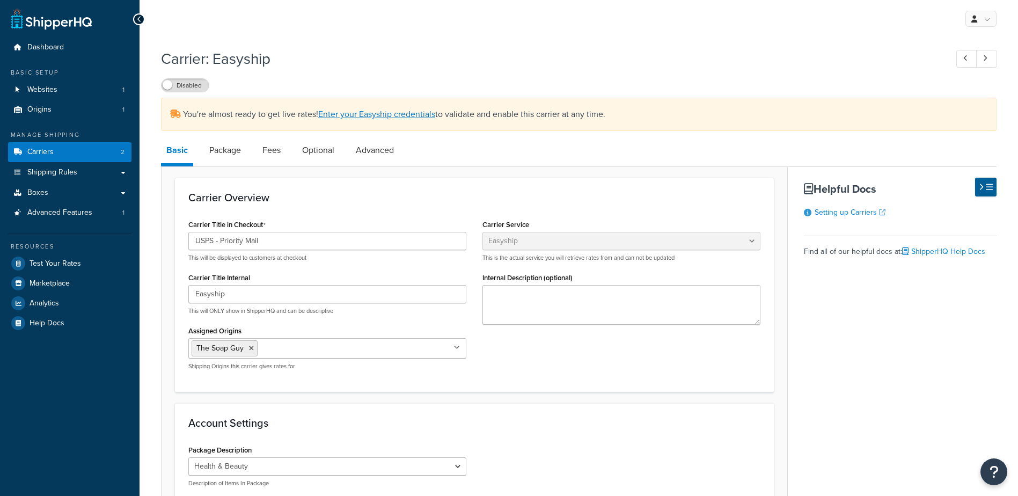
select select "easyship"
select select "health_beauty"
click at [377, 108] on link "Enter your Easyship credentials" at bounding box center [376, 114] width 117 height 12
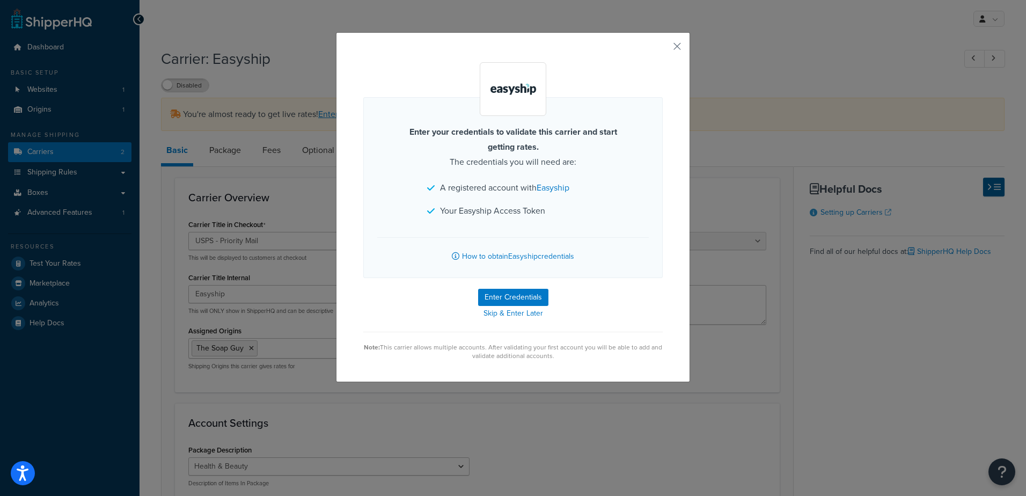
click at [491, 288] on form "Enter your credentials to validate this carrier and start getting rates. The cr…" at bounding box center [512, 211] width 299 height 298
click at [494, 298] on button "Enter Credentials" at bounding box center [513, 297] width 70 height 17
select select "health_beauty"
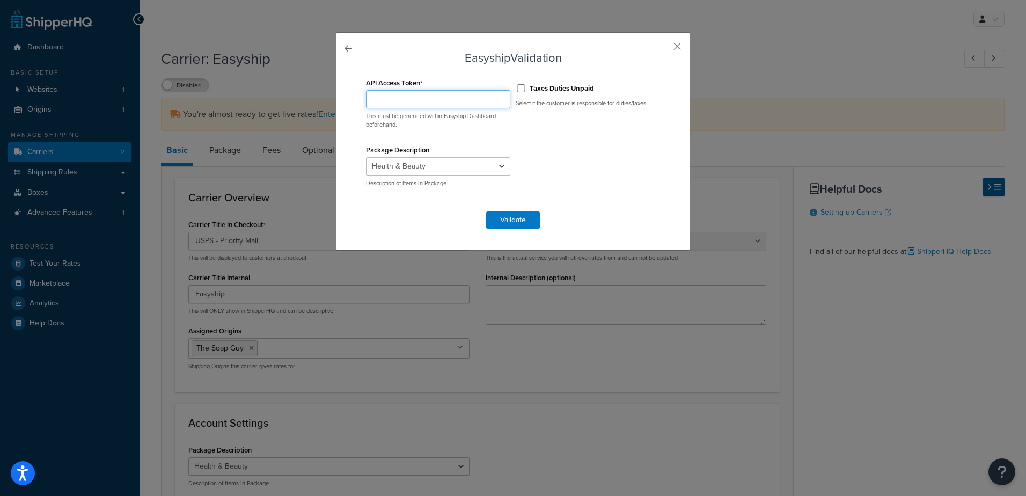
click at [405, 100] on input "API Access Token" at bounding box center [438, 99] width 144 height 18
paste input "prod_qkkwNq6up7cDOvvp9B+SeGD9Ie2Bcdlb6NRUMFV6Yj4="
type input "prod_qkkwNq6up7cDOvvp9B+SeGD9Ie2Bcdlb6NRUMFV6Yj4="
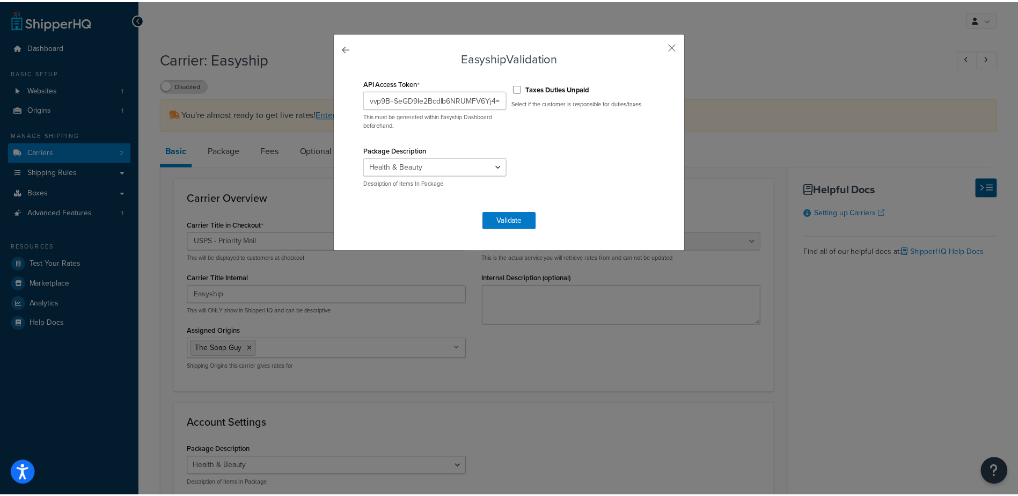
scroll to position [0, 0]
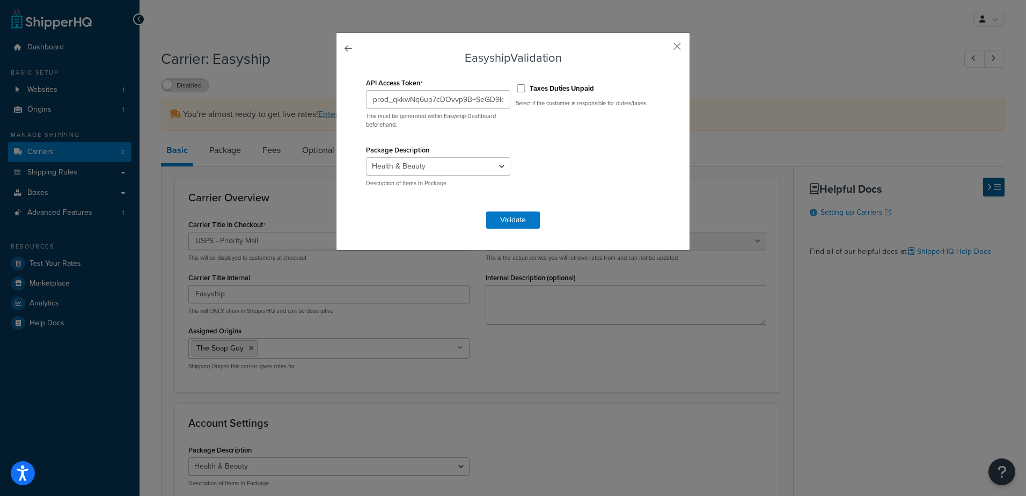
click at [556, 171] on div "API Access Token prod_qkkwNq6up7cDOvvp9B+SeGD9Ie2Bcdlb6NRUMFV6Yj4= This must be…" at bounding box center [512, 138] width 299 height 126
click at [504, 223] on button "Validate" at bounding box center [513, 219] width 54 height 17
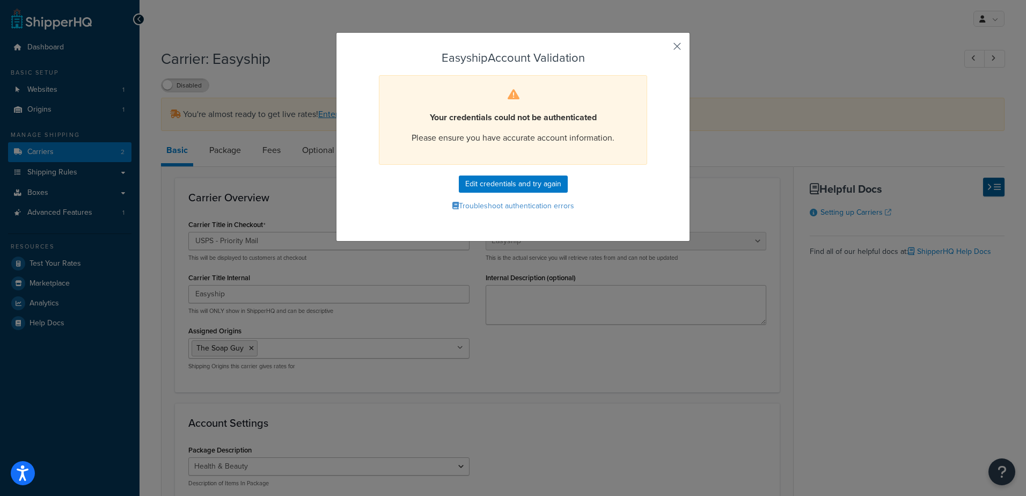
click at [663, 49] on button "button" at bounding box center [661, 50] width 3 height 3
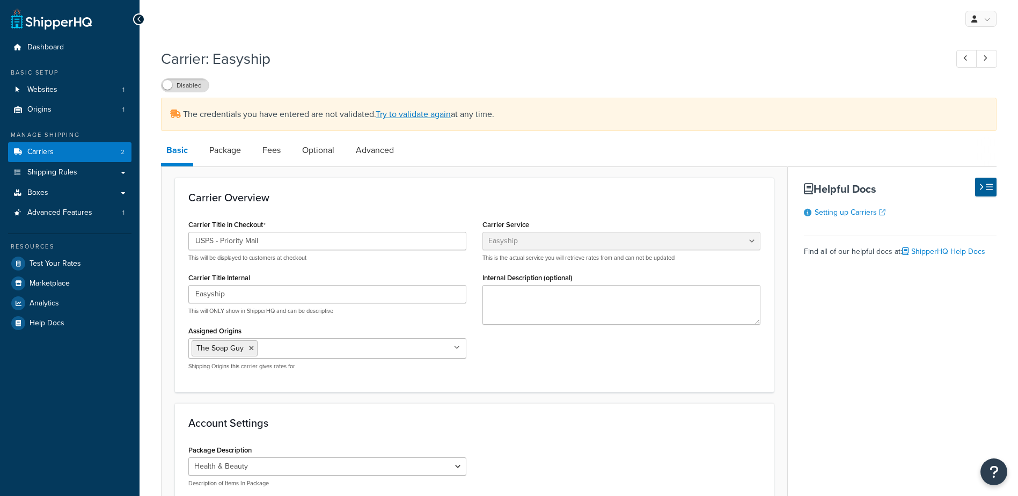
select select "easyship"
select select "health_beauty"
click at [330, 288] on input "Easyship" at bounding box center [327, 294] width 278 height 18
type input "USPS - Priority Mail"
click at [797, 391] on div "Basic Package Fees Optional Advanced Carrier Overview Carrier Title in Checkout…" at bounding box center [578, 473] width 835 height 672
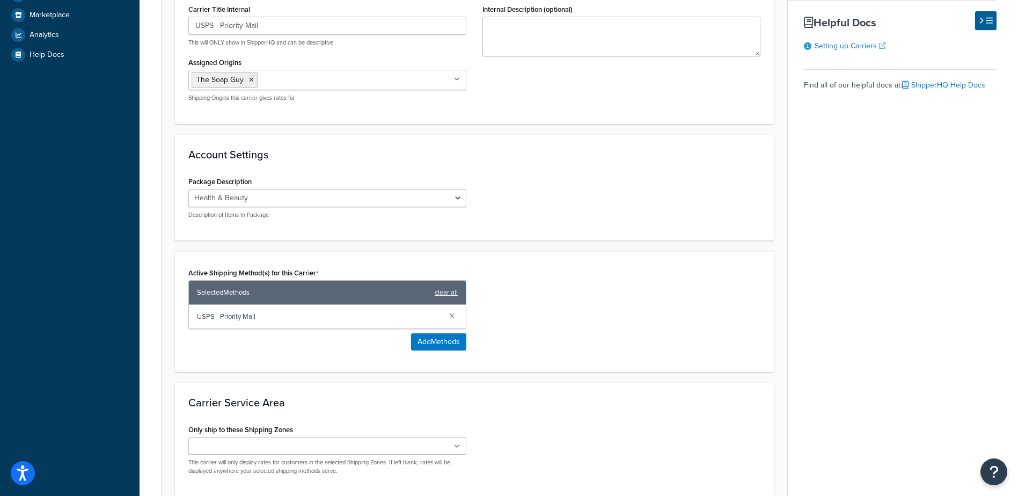
scroll to position [367, 0]
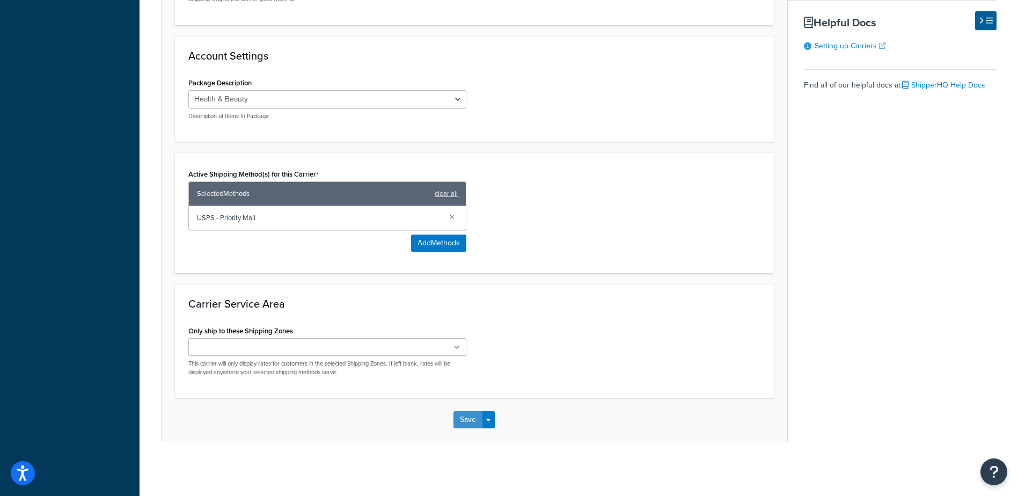
click at [465, 420] on button "Save" at bounding box center [467, 419] width 29 height 17
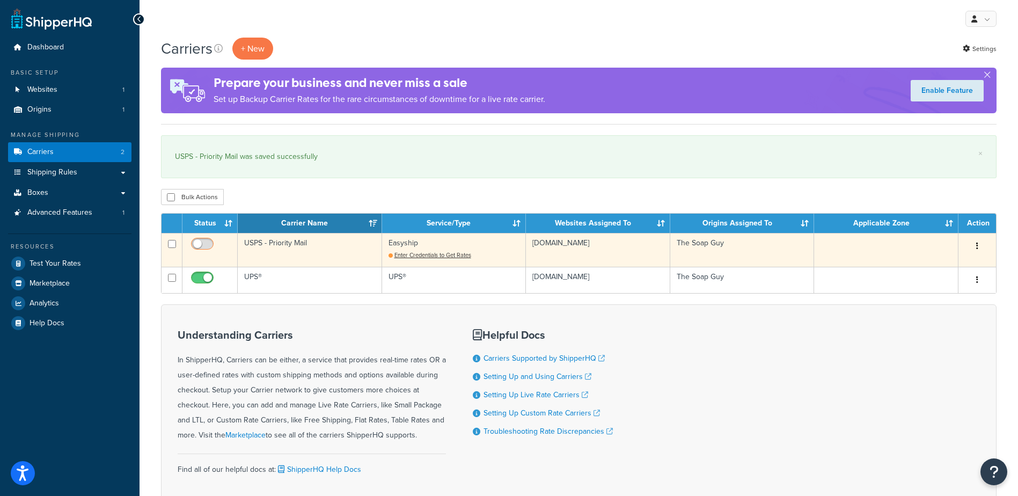
click at [196, 241] on input "checkbox" at bounding box center [204, 246] width 30 height 13
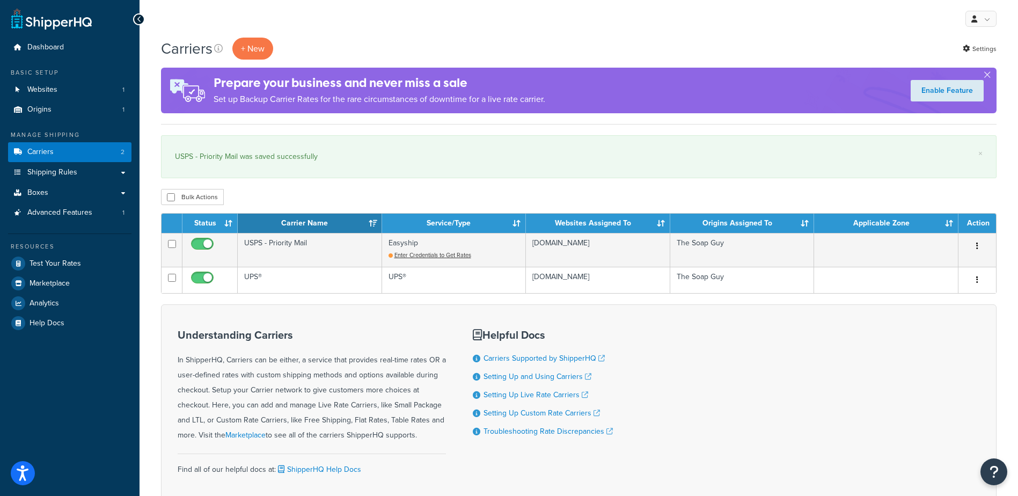
checkbox input "false"
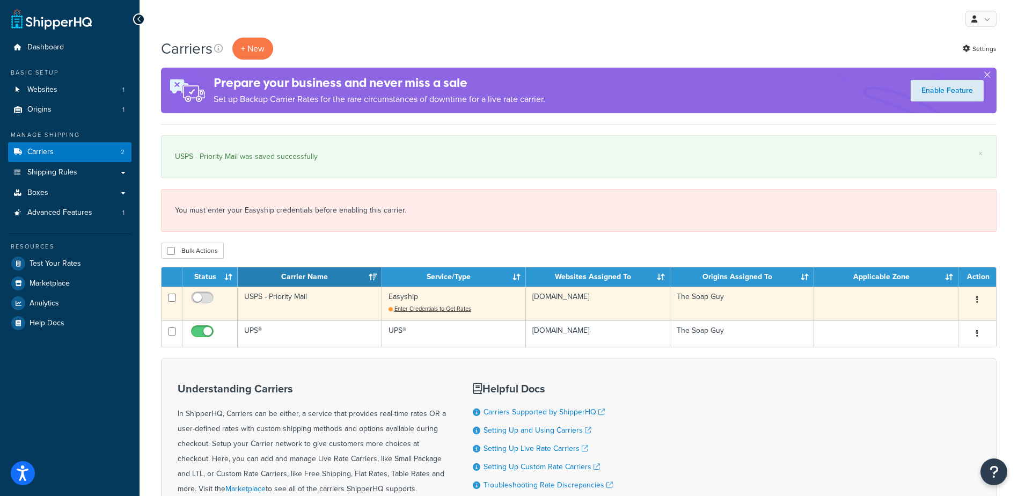
click at [307, 305] on td "USPS - Priority Mail" at bounding box center [310, 304] width 144 height 34
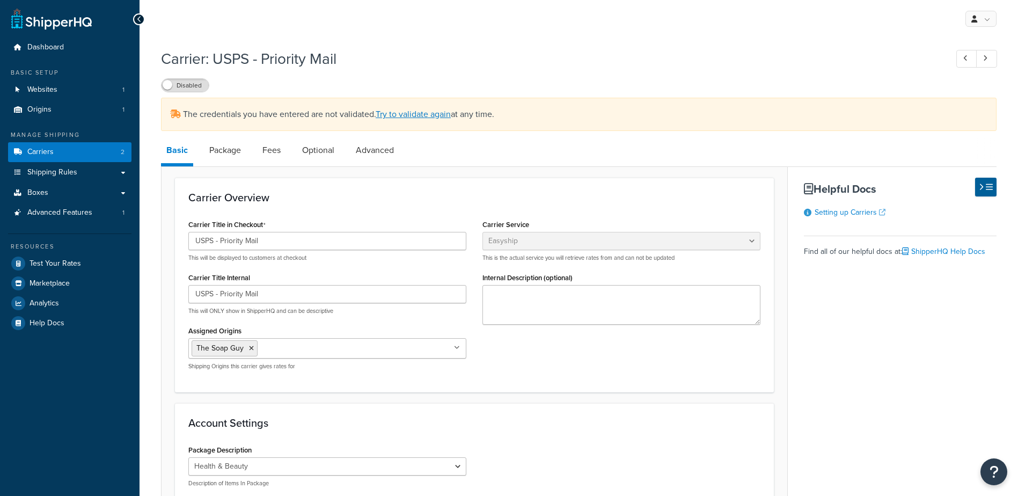
select select "easyship"
select select "health_beauty"
click at [390, 150] on link "Advanced" at bounding box center [374, 150] width 49 height 26
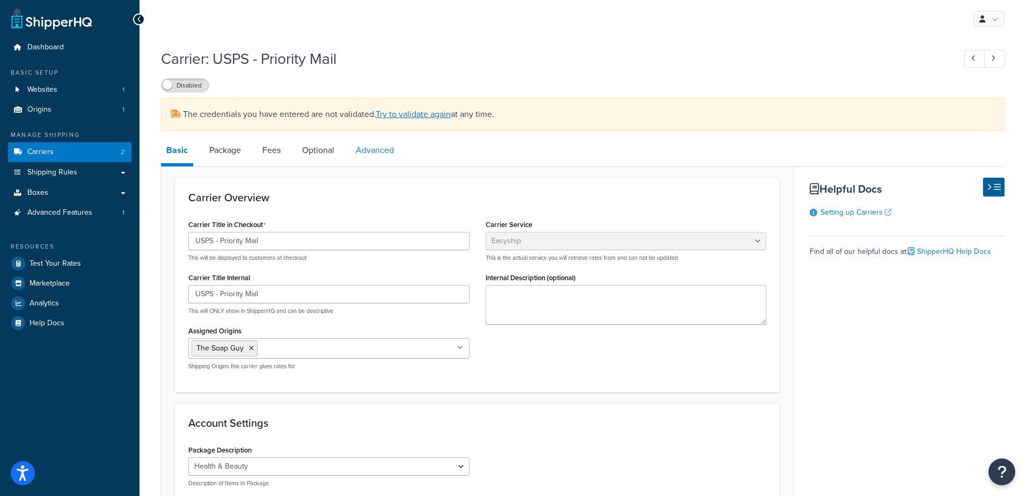
select select "false"
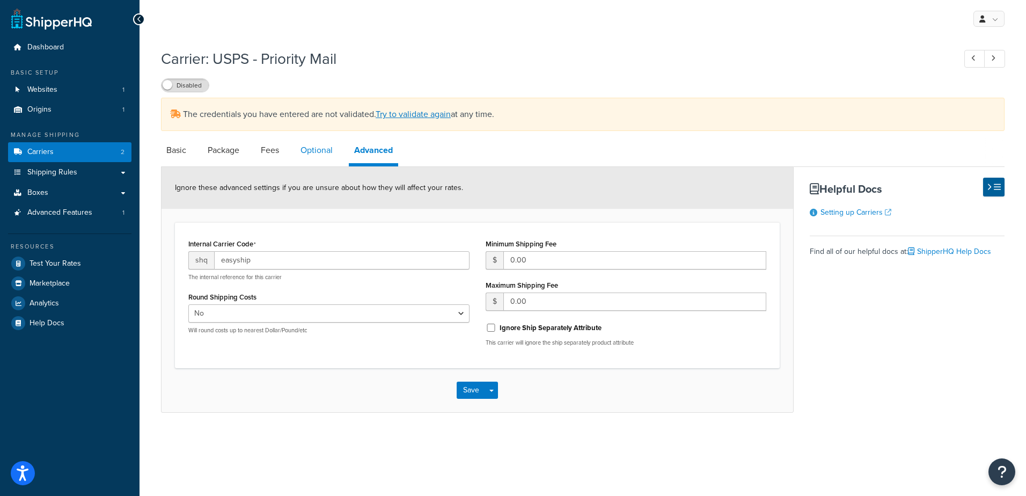
click at [312, 157] on link "Optional" at bounding box center [316, 150] width 43 height 26
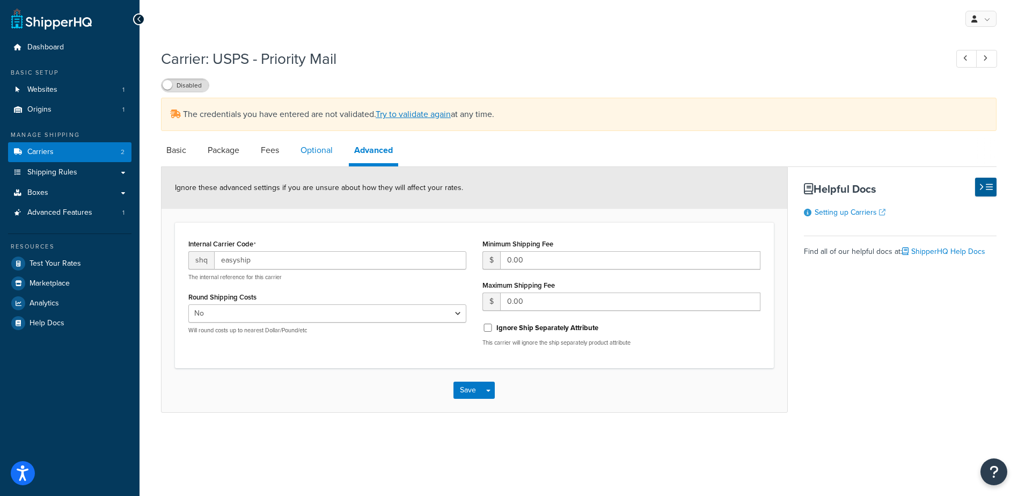
select select "business"
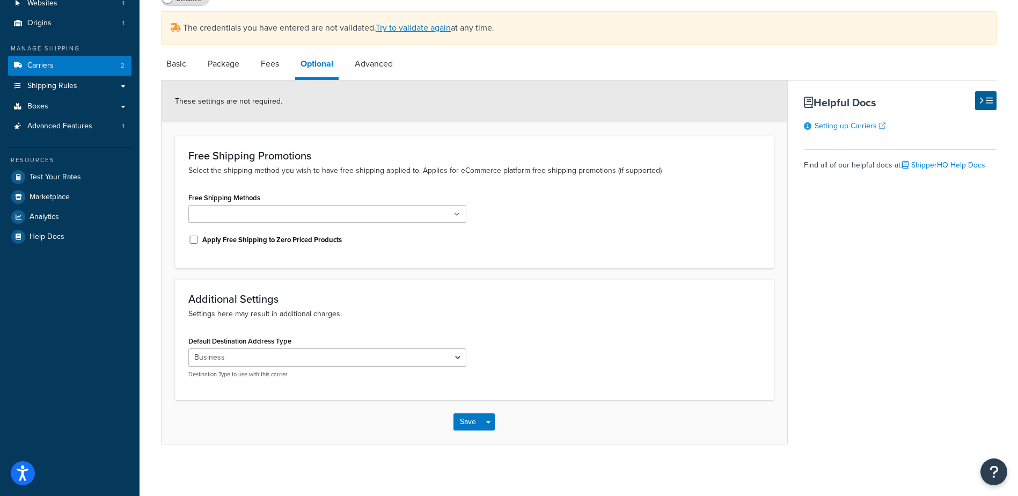
scroll to position [89, 0]
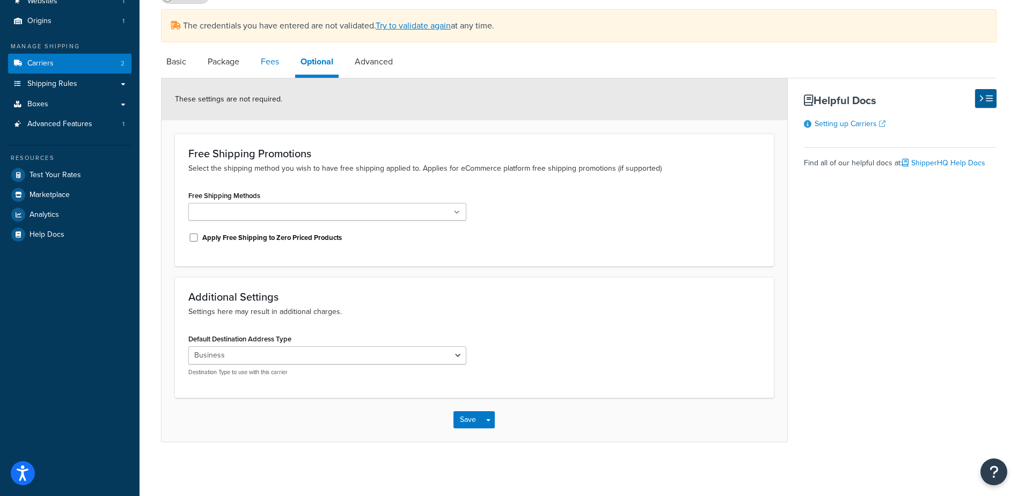
drag, startPoint x: 272, startPoint y: 72, endPoint x: 233, endPoint y: 58, distance: 41.8
click at [272, 73] on link "Fees" at bounding box center [269, 62] width 29 height 26
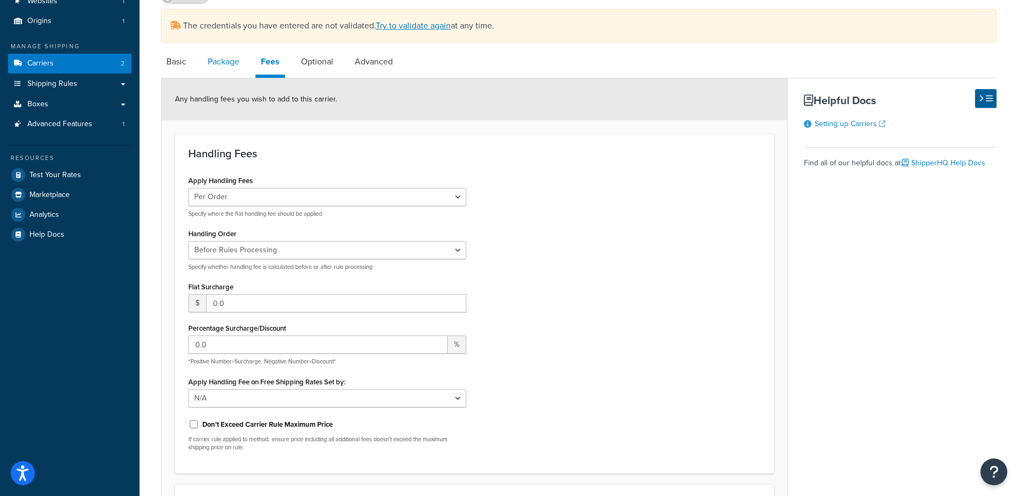
click at [229, 56] on link "Package" at bounding box center [223, 62] width 42 height 26
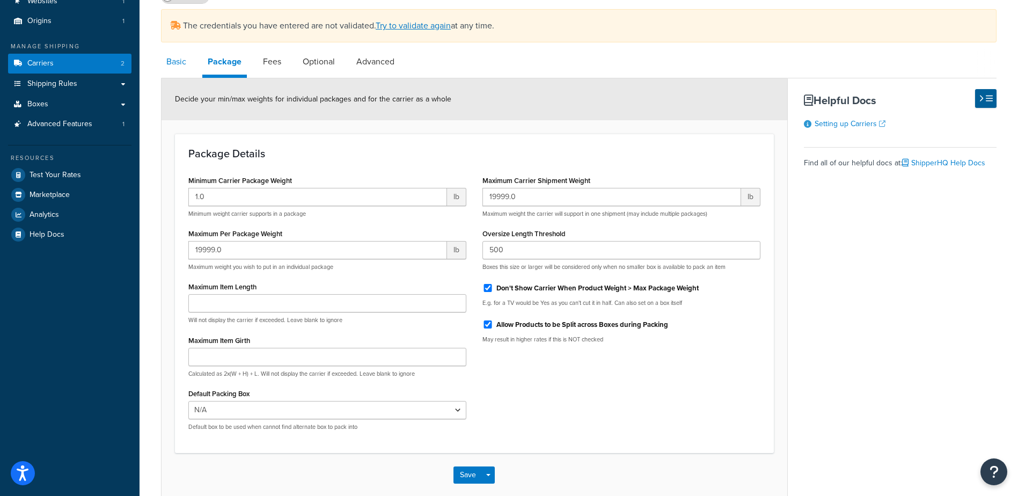
click at [188, 71] on link "Basic" at bounding box center [176, 62] width 31 height 26
select select "easyship"
select select "health_beauty"
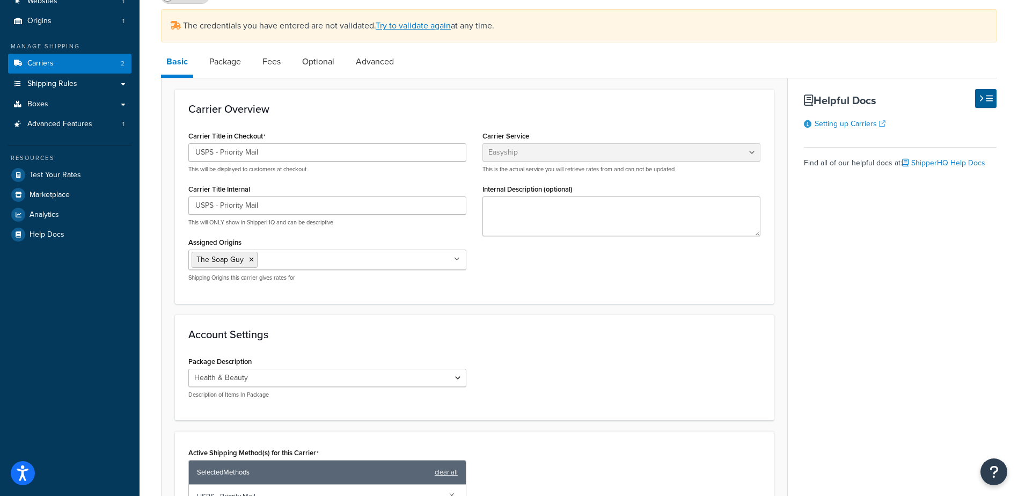
drag, startPoint x: 362, startPoint y: 76, endPoint x: 361, endPoint y: 93, distance: 16.7
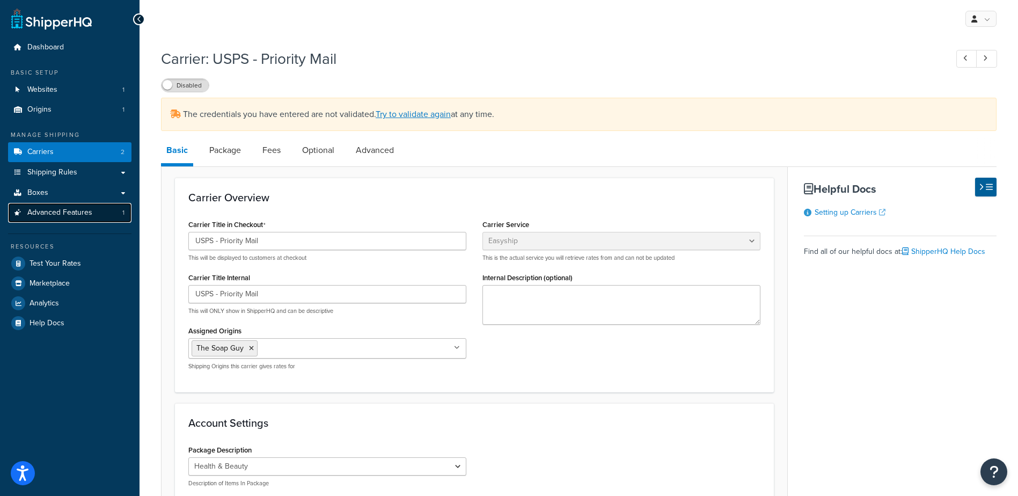
click at [54, 216] on span "Advanced Features" at bounding box center [59, 212] width 65 height 9
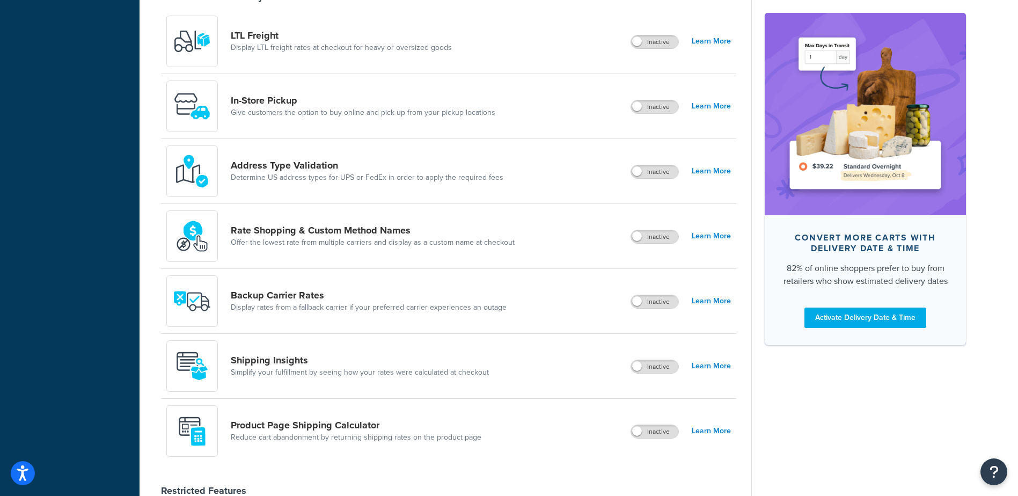
scroll to position [376, 0]
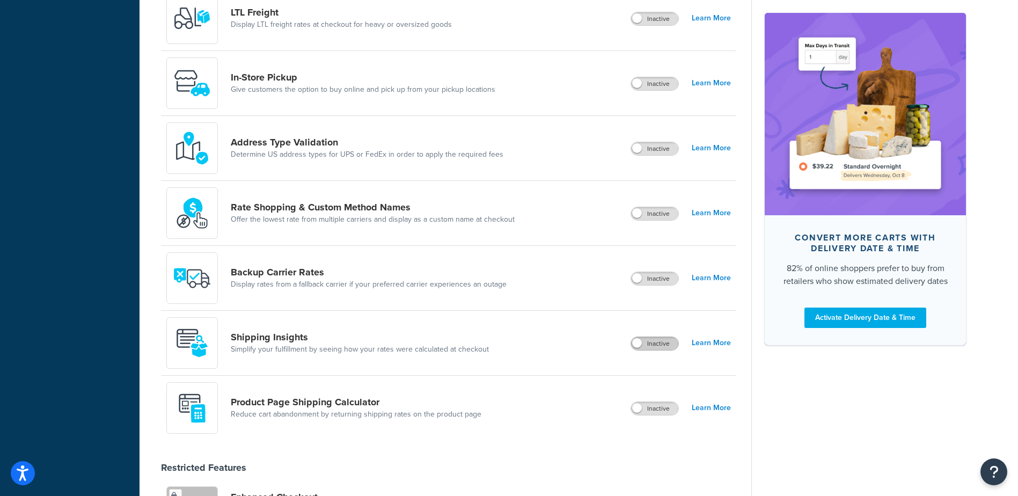
click at [643, 349] on label "Inactive" at bounding box center [654, 343] width 47 height 13
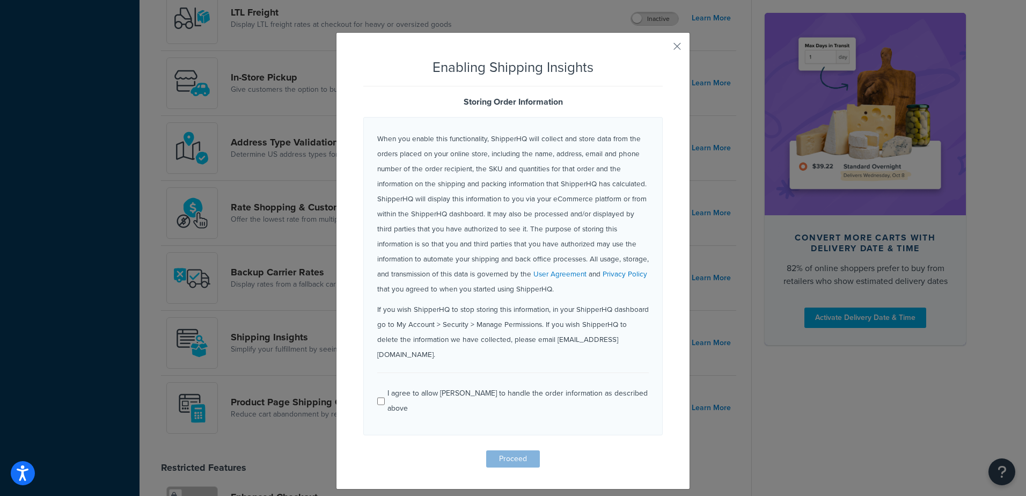
click at [423, 386] on div "I agree to allow ShipperHQ to handle the order information as described above" at bounding box center [517, 401] width 261 height 30
click at [385, 397] on input "I agree to allow ShipperHQ to handle the order information as described above" at bounding box center [381, 401] width 8 height 8
checkbox input "true"
drag, startPoint x: 515, startPoint y: 427, endPoint x: 508, endPoint y: 432, distance: 8.4
click at [514, 450] on button "Proceed" at bounding box center [513, 458] width 54 height 17
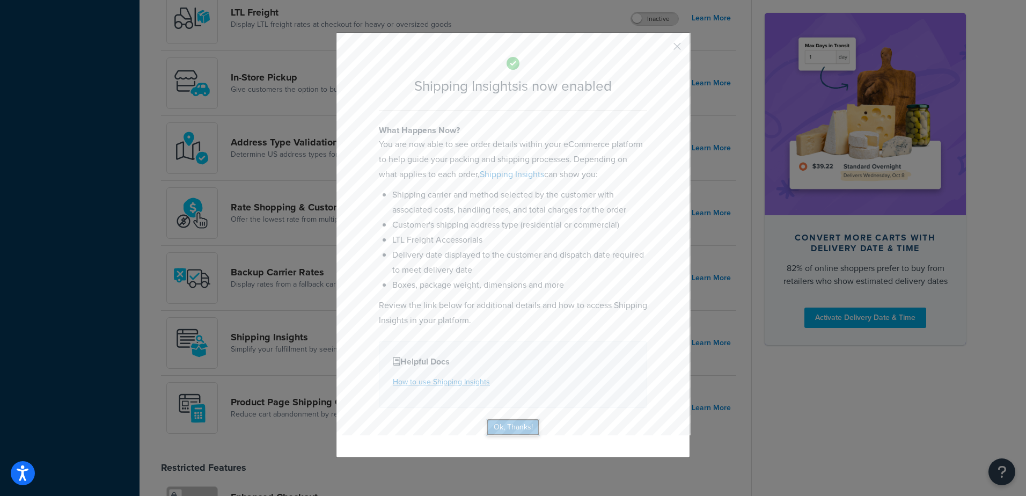
click at [507, 426] on button "Ok, Thanks!" at bounding box center [513, 427] width 54 height 17
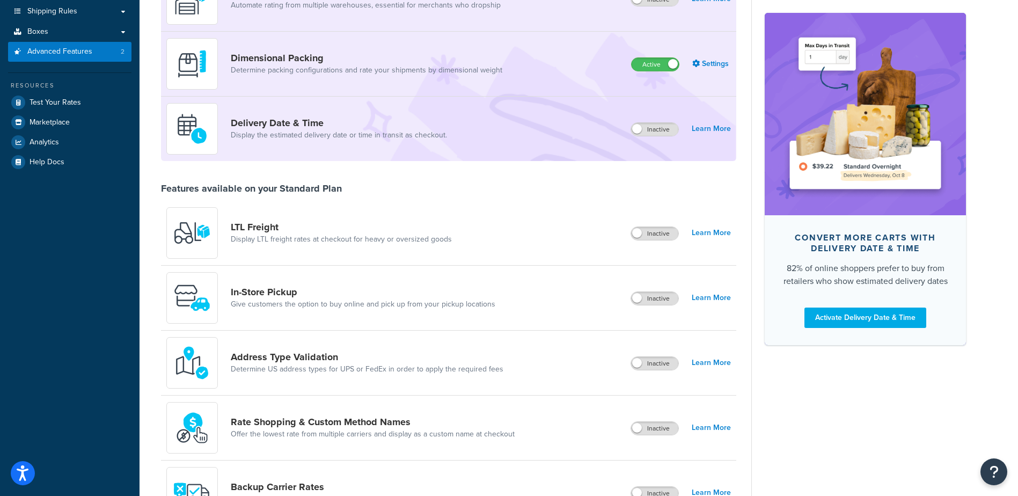
scroll to position [107, 0]
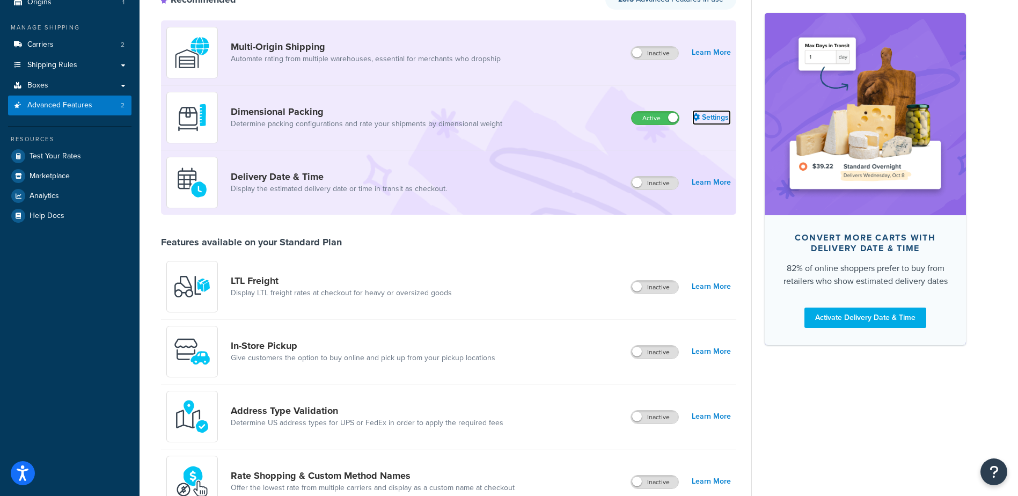
click at [711, 113] on link "Settings" at bounding box center [711, 117] width 39 height 15
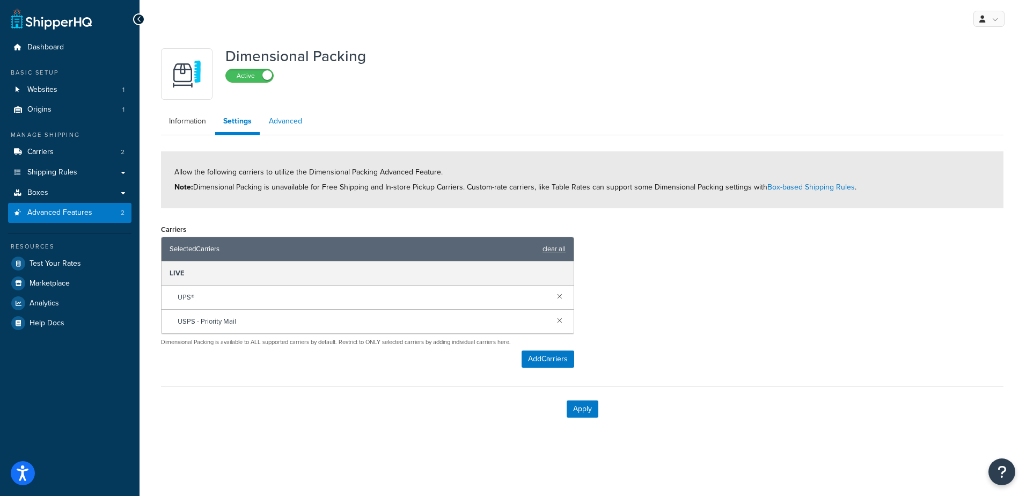
drag, startPoint x: 287, startPoint y: 127, endPoint x: 285, endPoint y: 133, distance: 6.1
click at [287, 128] on link "Advanced" at bounding box center [285, 121] width 49 height 21
select select "false"
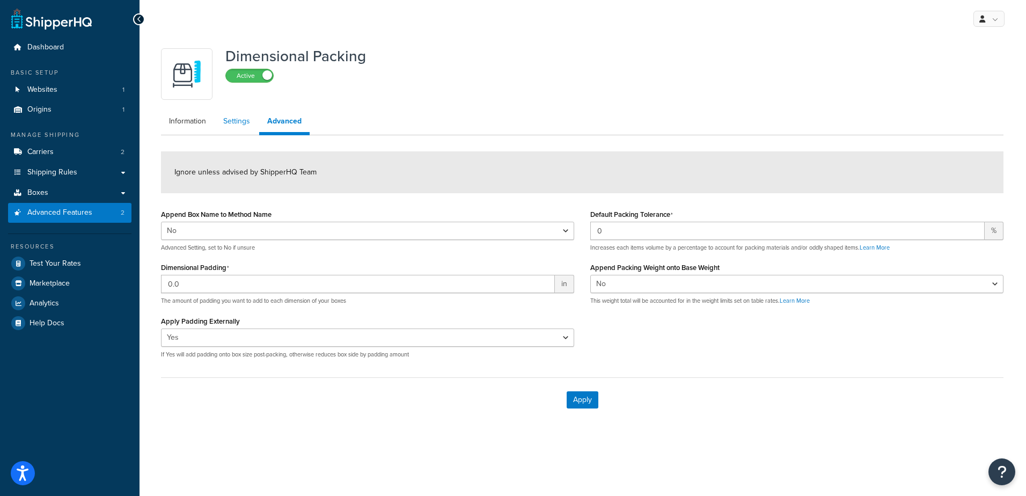
click at [241, 118] on link "Settings" at bounding box center [236, 121] width 43 height 21
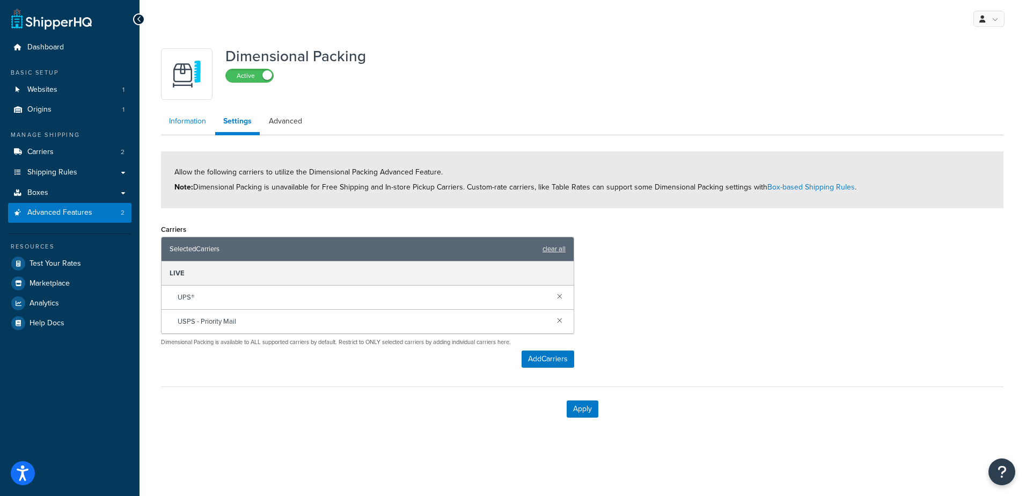
click at [193, 117] on link "Information" at bounding box center [187, 121] width 53 height 21
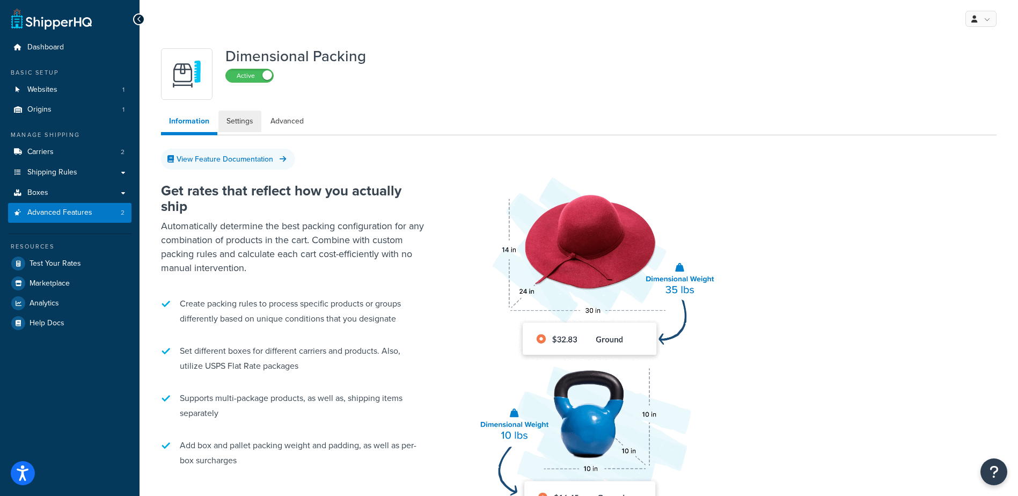
drag, startPoint x: 242, startPoint y: 118, endPoint x: 239, endPoint y: 136, distance: 18.5
click at [242, 119] on link "Settings" at bounding box center [239, 121] width 43 height 21
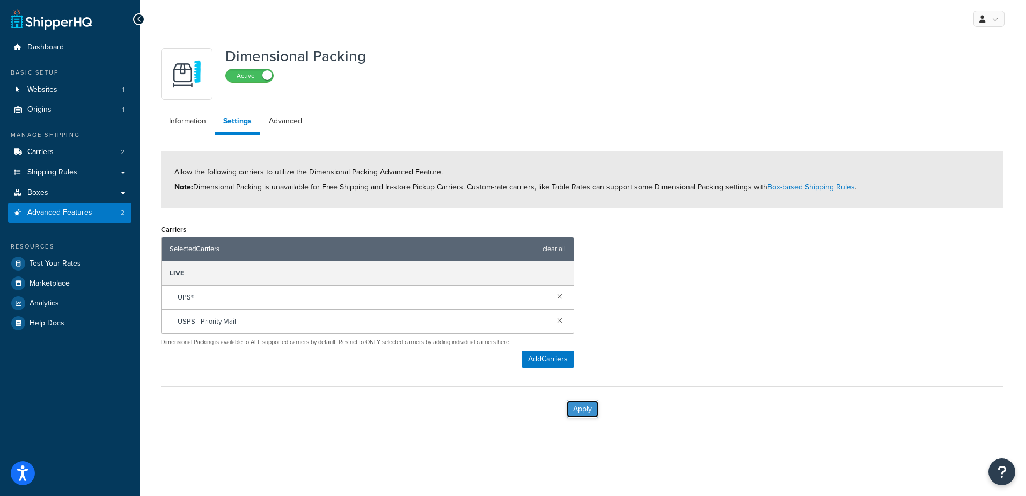
click at [586, 410] on button "Apply" at bounding box center [583, 408] width 32 height 17
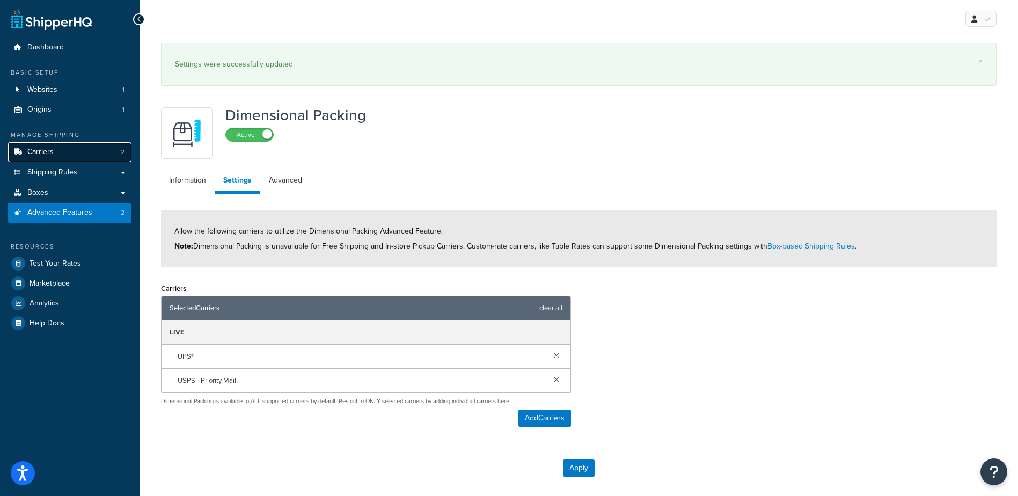
click at [46, 151] on span "Carriers" at bounding box center [40, 152] width 26 height 9
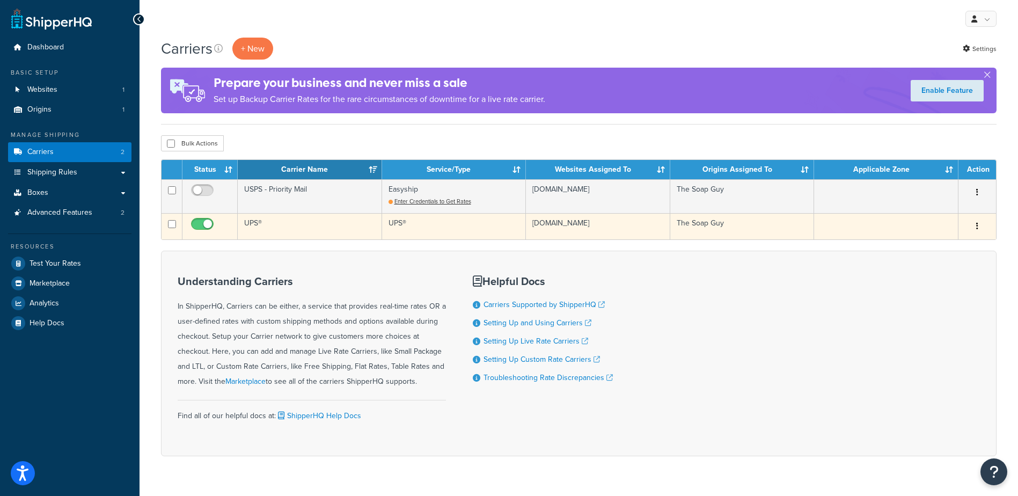
drag, startPoint x: 291, startPoint y: 197, endPoint x: 307, endPoint y: 223, distance: 30.8
click at [291, 197] on td "USPS - Priority Mail" at bounding box center [310, 196] width 144 height 34
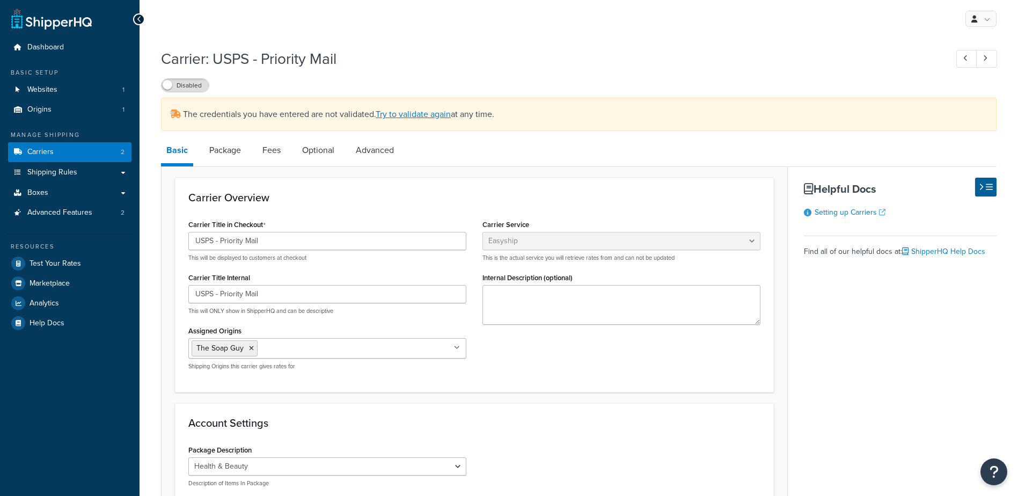
select select "easyship"
select select "health_beauty"
click at [258, 151] on link "Fees" at bounding box center [271, 150] width 29 height 26
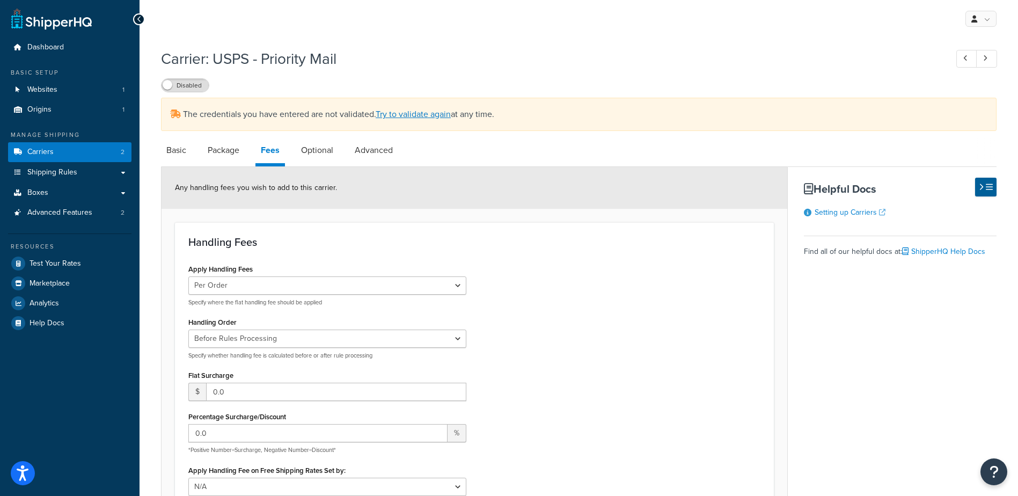
click at [266, 154] on link "Fees" at bounding box center [270, 151] width 30 height 29
click at [234, 152] on link "Package" at bounding box center [223, 150] width 42 height 26
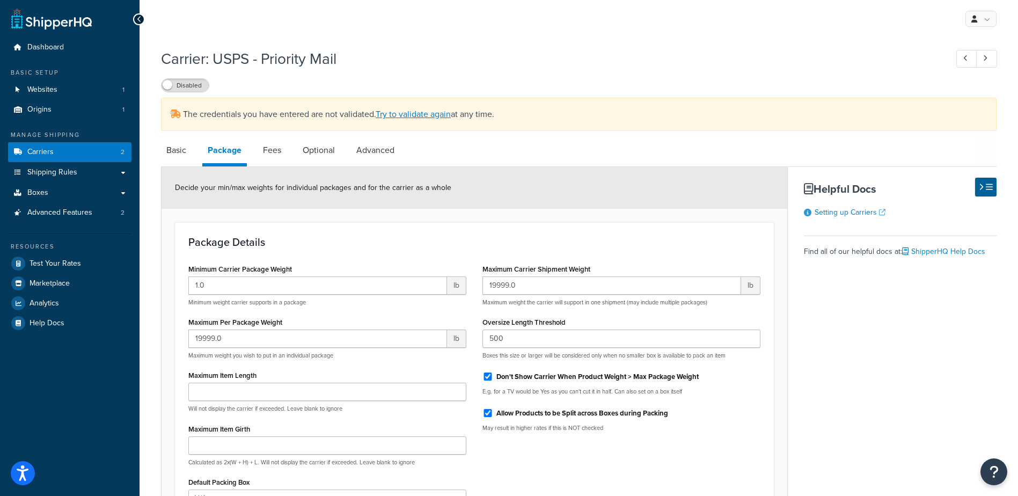
drag, startPoint x: 378, startPoint y: 145, endPoint x: 390, endPoint y: 131, distance: 18.6
click at [378, 145] on link "Advanced" at bounding box center [375, 150] width 49 height 26
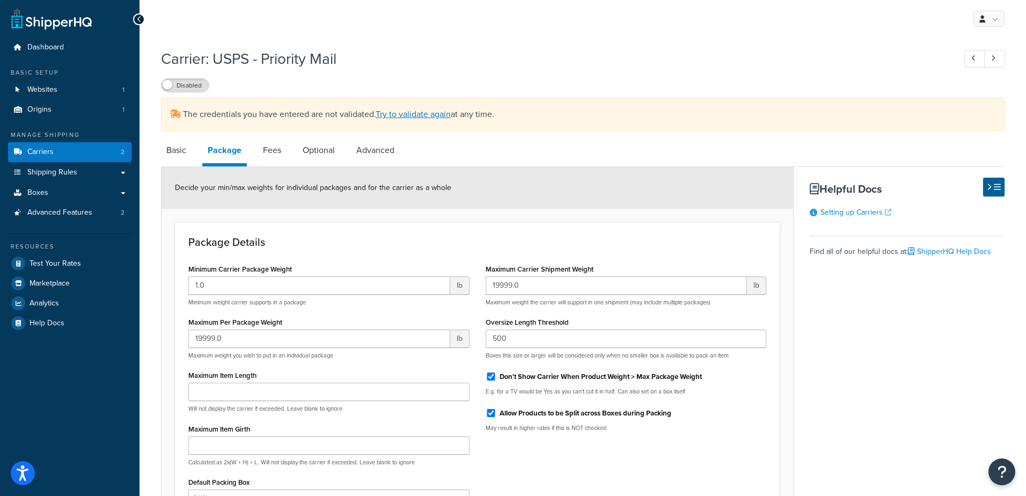
select select "false"
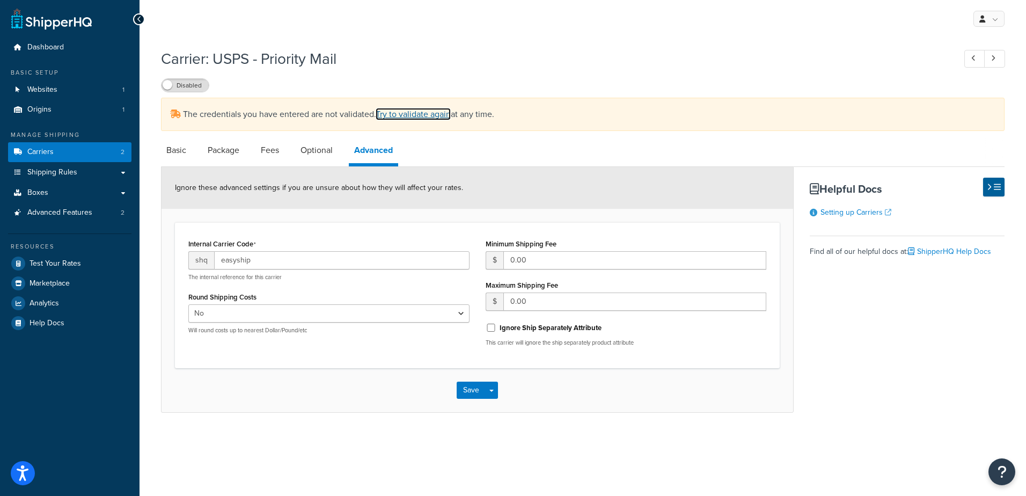
click at [413, 114] on link "Try to validate again" at bounding box center [413, 114] width 75 height 12
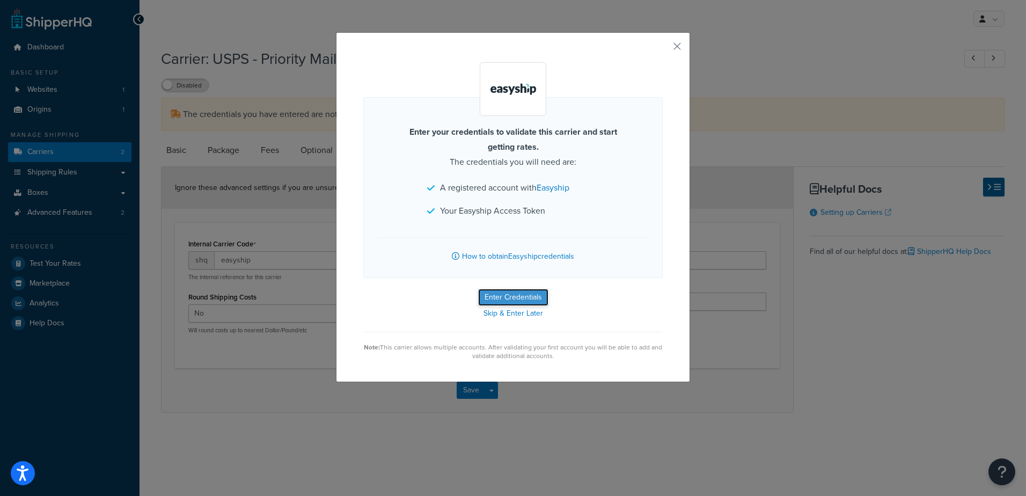
click at [505, 294] on button "Enter Credentials" at bounding box center [513, 297] width 70 height 17
select select "health_beauty"
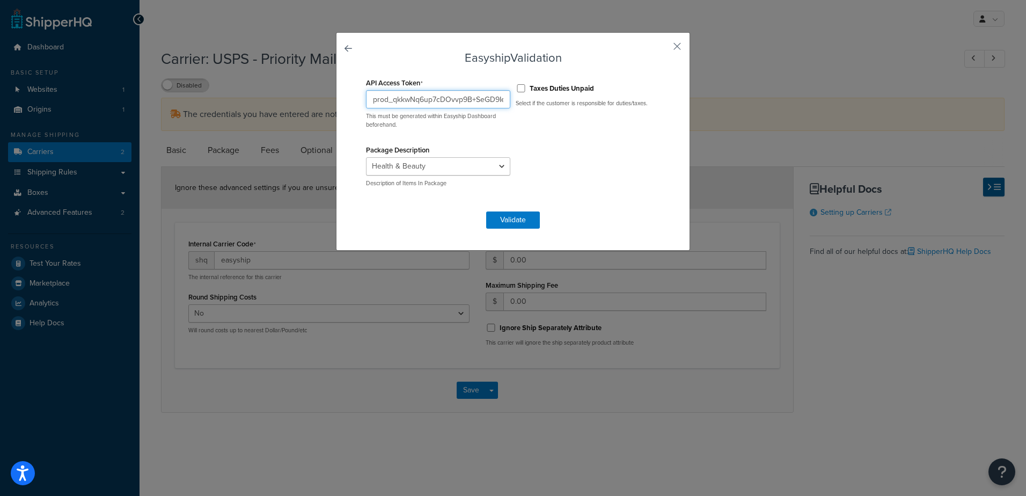
click at [461, 97] on input "prod_qkkwNq6up7cDOvvp9B+SeGD9Ie2Bcdlb6NRUMFV6Yj4=" at bounding box center [438, 99] width 144 height 18
drag, startPoint x: 511, startPoint y: 219, endPoint x: 517, endPoint y: 221, distance: 6.1
click at [511, 219] on button "Validate" at bounding box center [513, 219] width 54 height 17
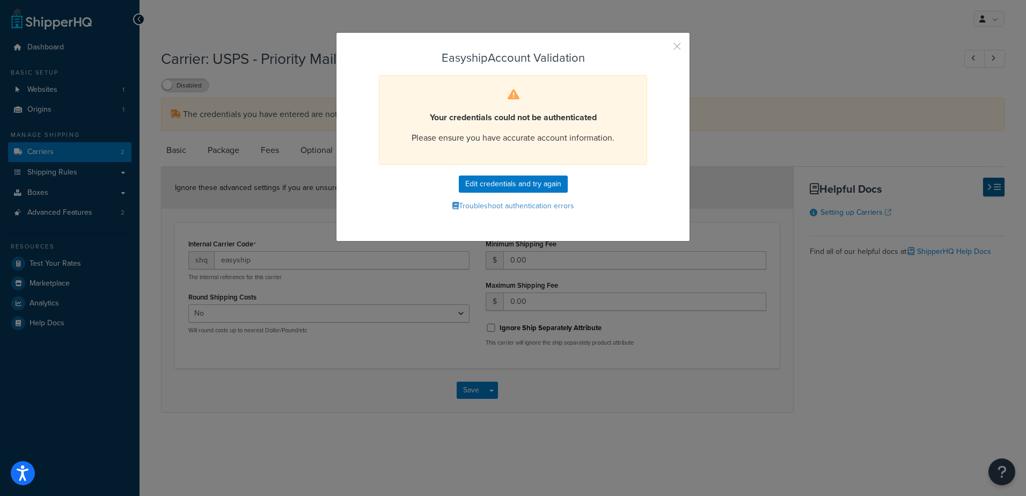
click at [663, 49] on button "button" at bounding box center [661, 50] width 3 height 3
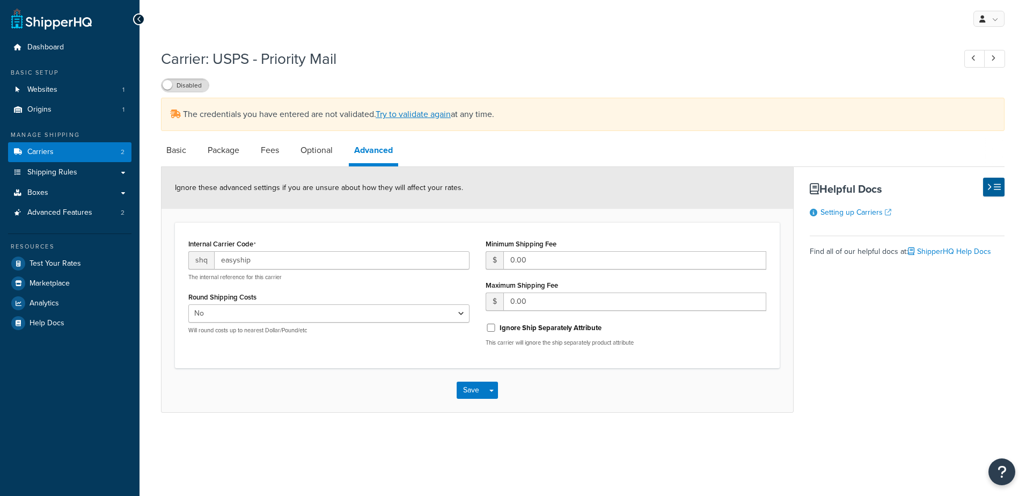
select select "false"
click at [226, 151] on link "Package" at bounding box center [223, 150] width 42 height 26
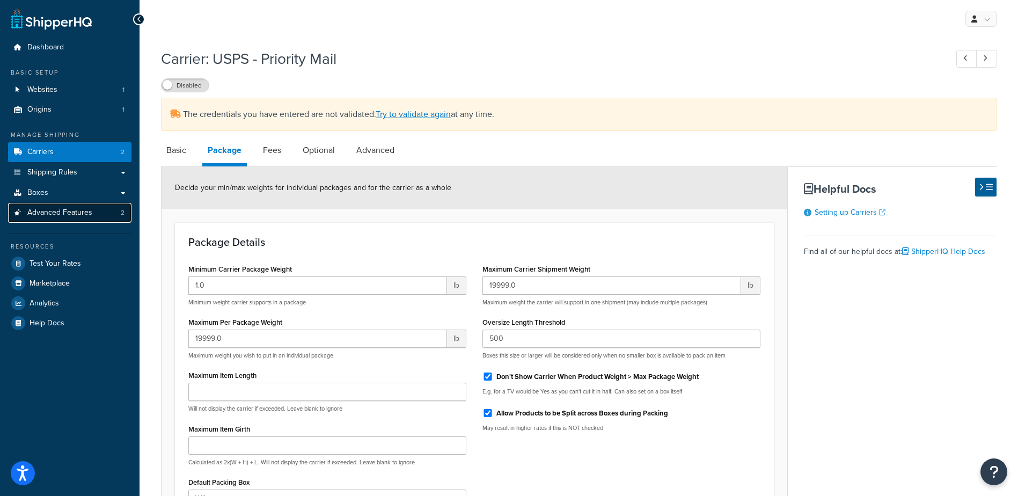
click at [77, 214] on span "Advanced Features" at bounding box center [59, 212] width 65 height 9
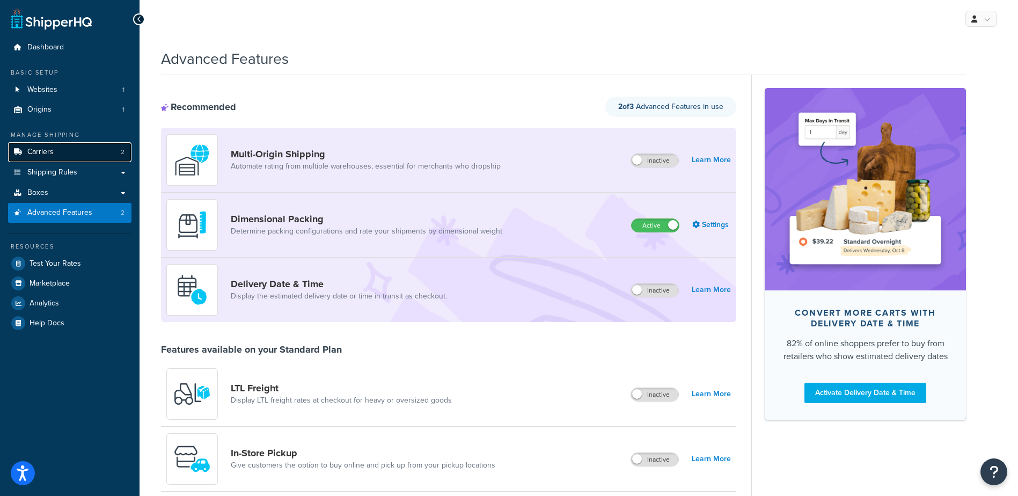
click at [46, 150] on span "Carriers" at bounding box center [40, 152] width 26 height 9
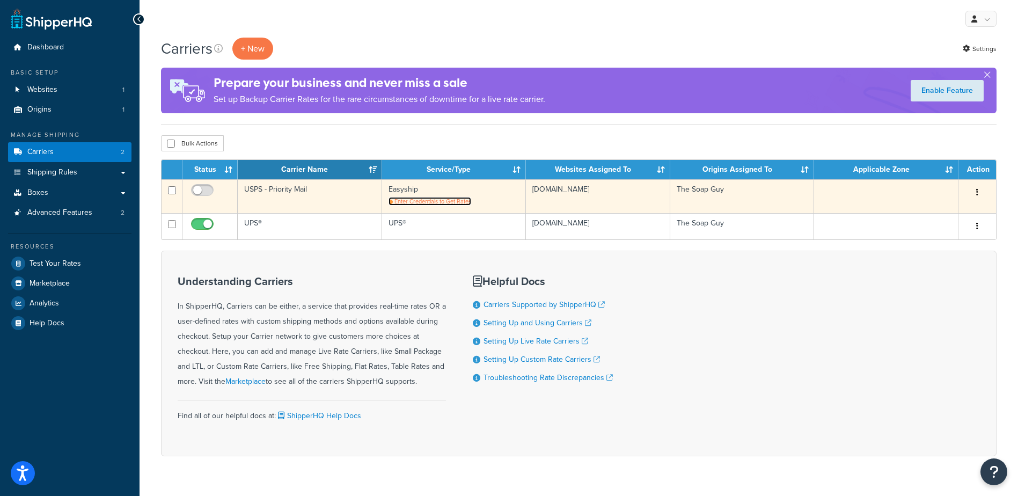
click at [437, 200] on span "Enter Credentials to Get Rates" at bounding box center [432, 201] width 77 height 9
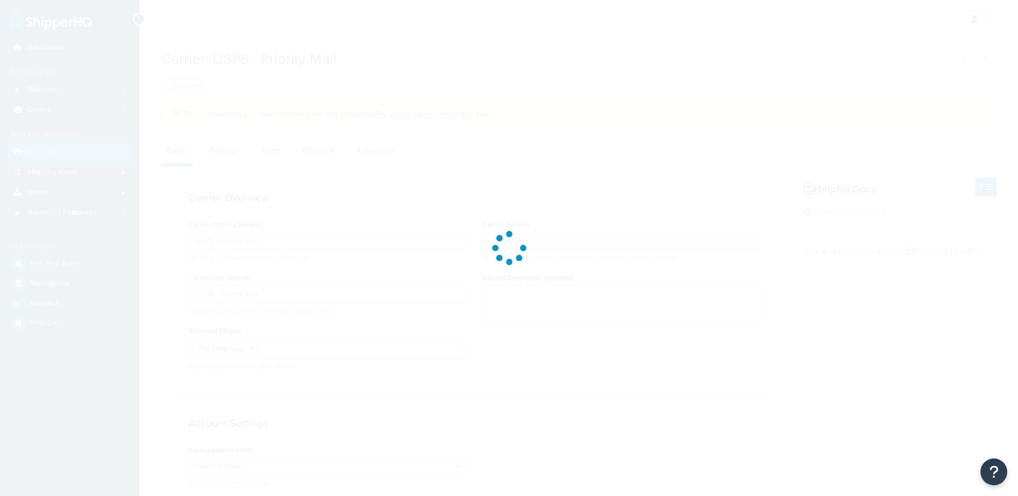
select select "easyship"
select select "health_beauty"
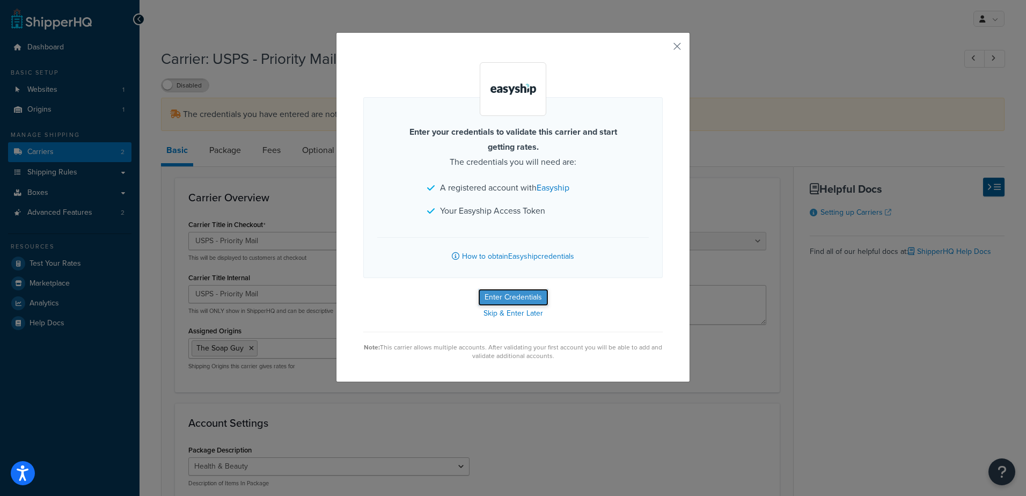
click at [503, 294] on button "Enter Credentials" at bounding box center [513, 297] width 70 height 17
select select "health_beauty"
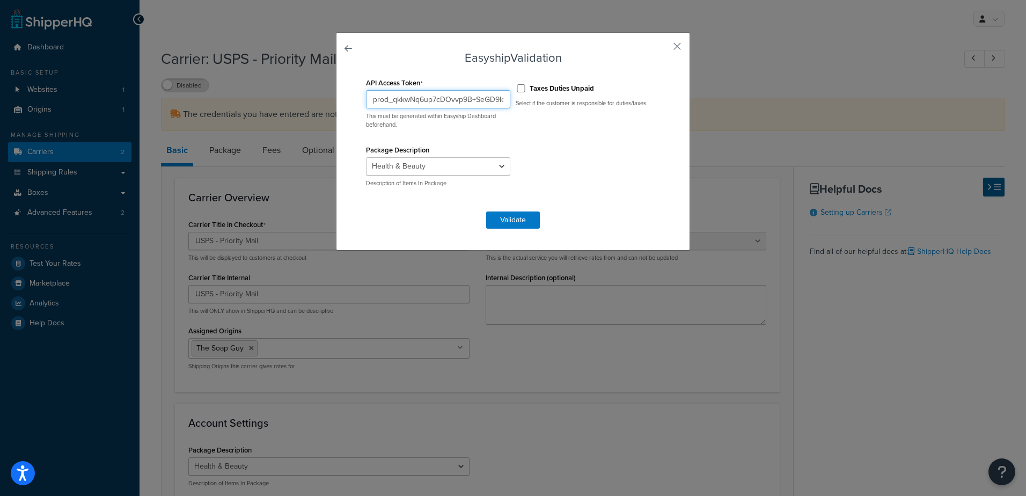
click at [456, 106] on input "prod_qkkwNq6up7cDOvvp9B+SeGD9Ie2Bcdlb6NRUMFV6Yj4=" at bounding box center [438, 99] width 144 height 18
paste input "2oFlAdkTF5k8M9zAG6qbTUFrwI89uxR3FJqqEbQQw4M"
type input "prod_2oFlAdkTF5k8M9zAG6qbTUFrwI89uxR3FJqqEbQQw4M="
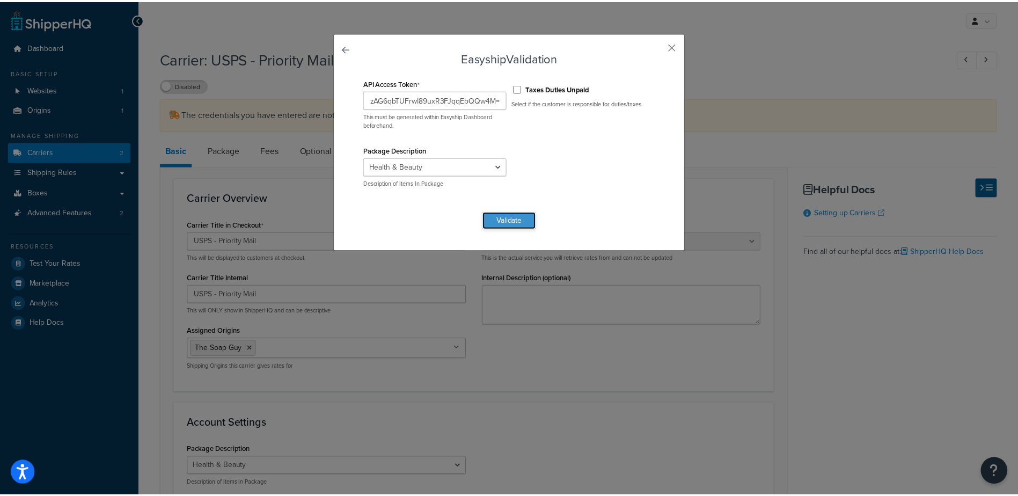
scroll to position [0, 0]
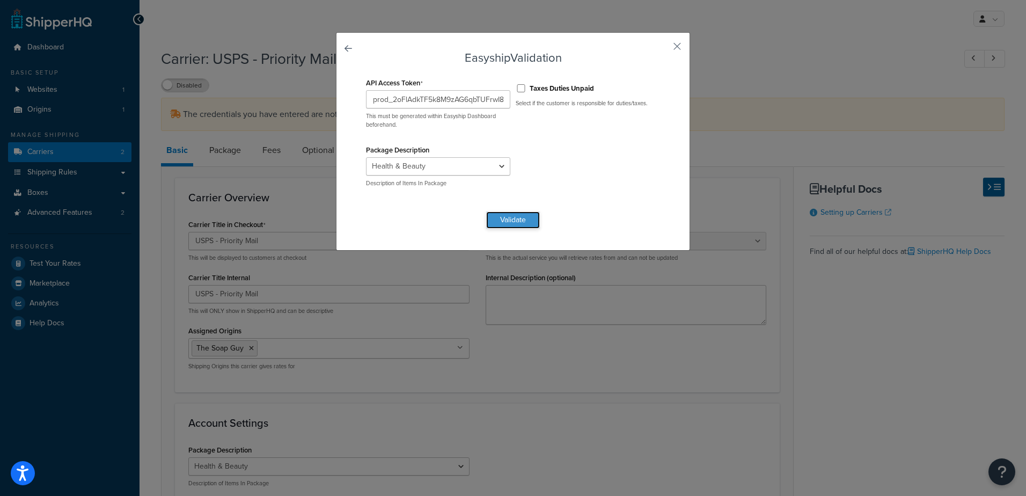
click at [510, 223] on button "Validate" at bounding box center [513, 219] width 54 height 17
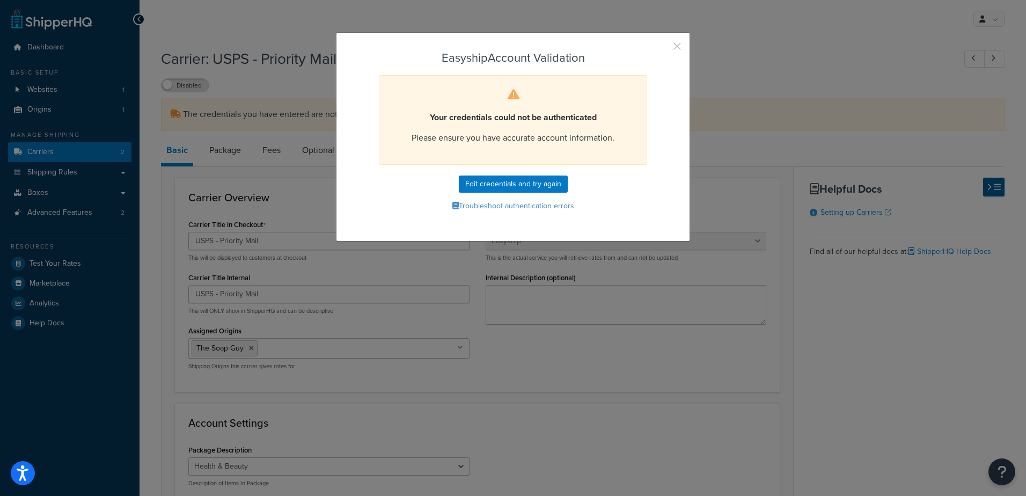
drag, startPoint x: 671, startPoint y: 43, endPoint x: 639, endPoint y: 61, distance: 37.2
click at [663, 49] on button "button" at bounding box center [661, 50] width 3 height 3
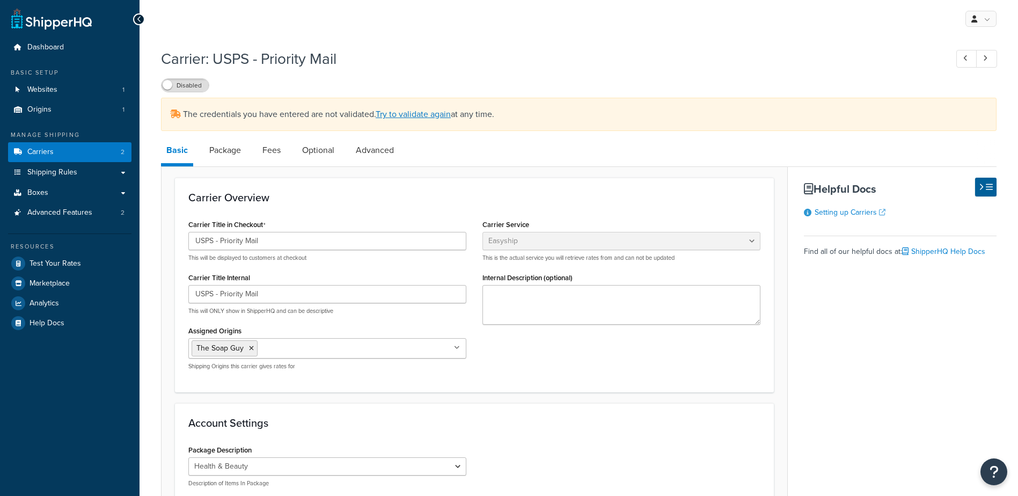
select select "easyship"
select select "health_beauty"
click at [68, 216] on span "Advanced Features" at bounding box center [59, 212] width 65 height 9
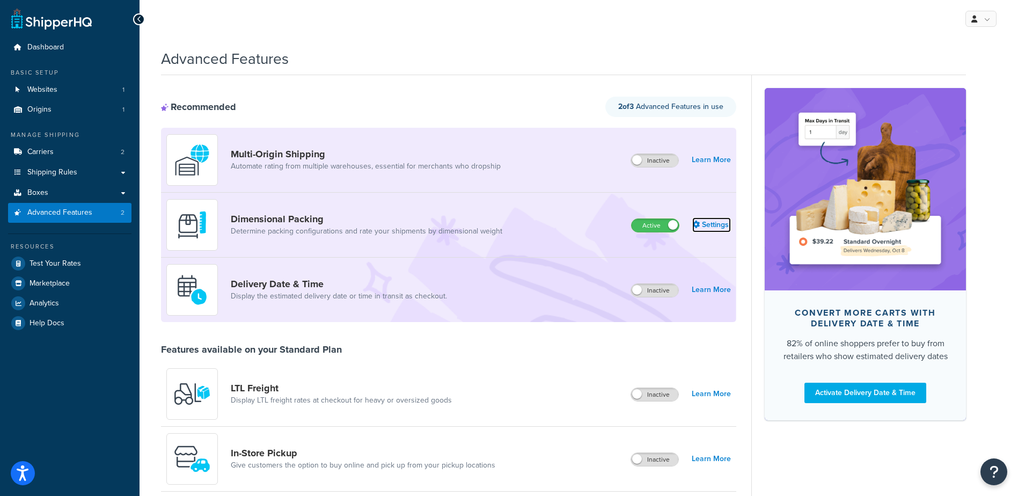
click at [707, 223] on link "Settings" at bounding box center [711, 224] width 39 height 15
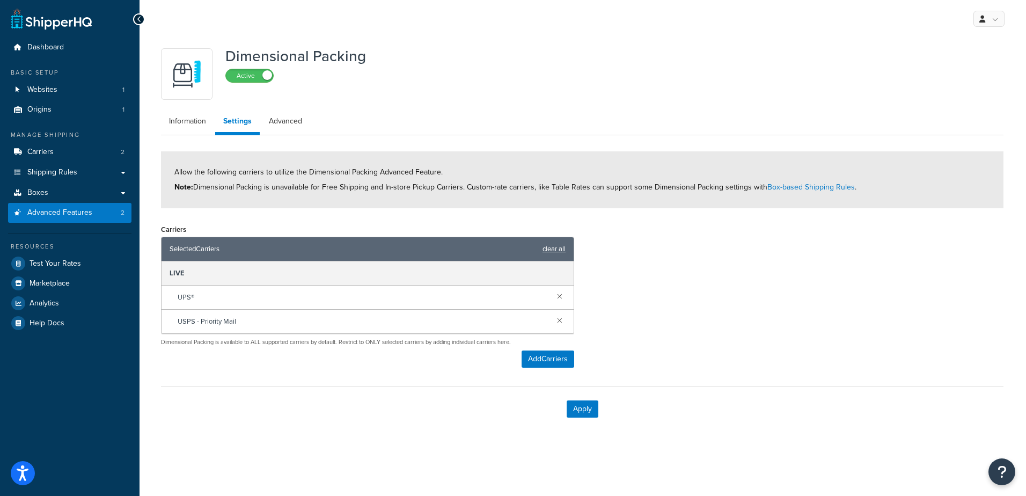
click at [547, 248] on link "clear all" at bounding box center [553, 248] width 23 height 15
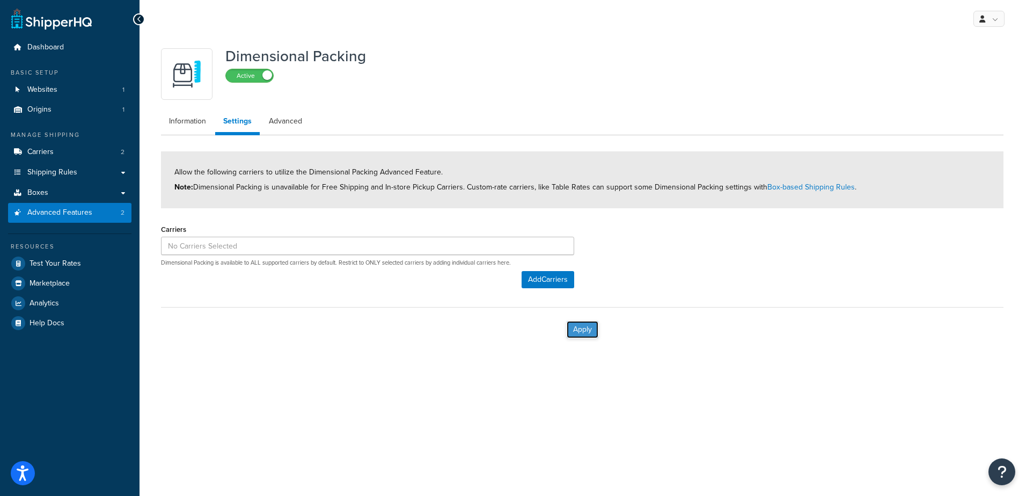
click at [587, 326] on button "Apply" at bounding box center [583, 329] width 32 height 17
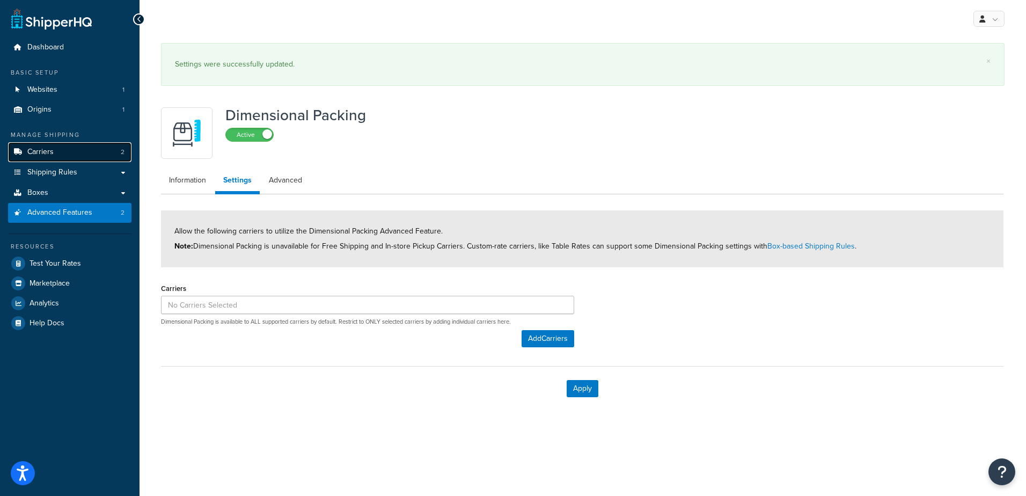
click at [64, 150] on link "Carriers 2" at bounding box center [69, 152] width 123 height 20
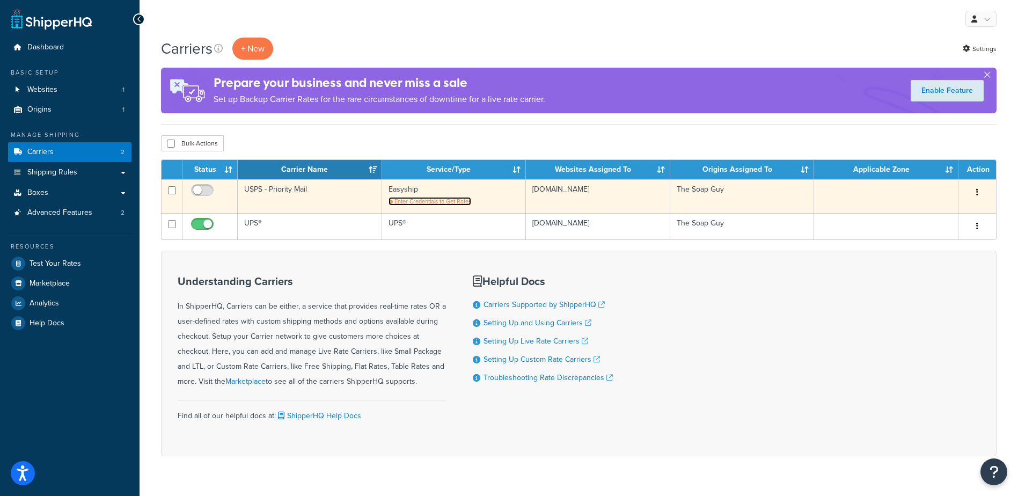
click at [428, 200] on span "Enter Credentials to Get Rates" at bounding box center [432, 201] width 77 height 9
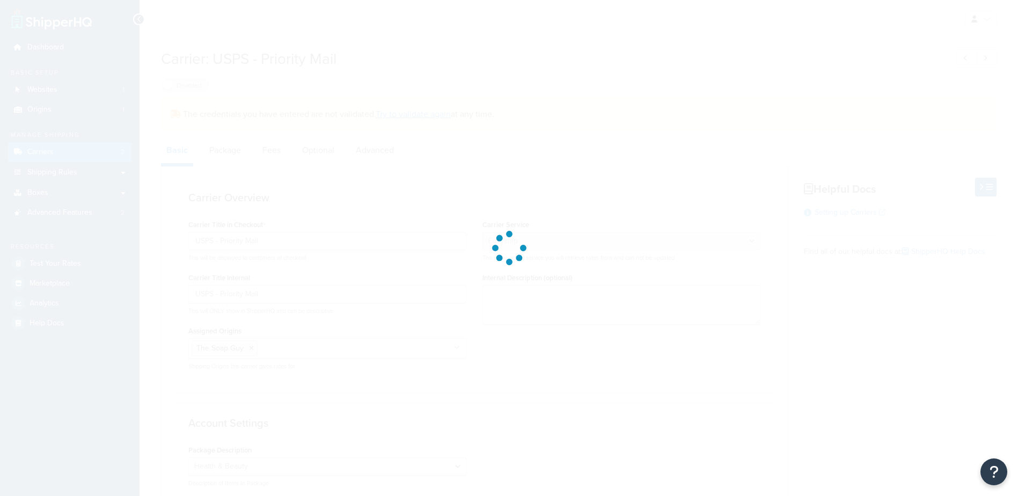
select select "easyship"
select select "health_beauty"
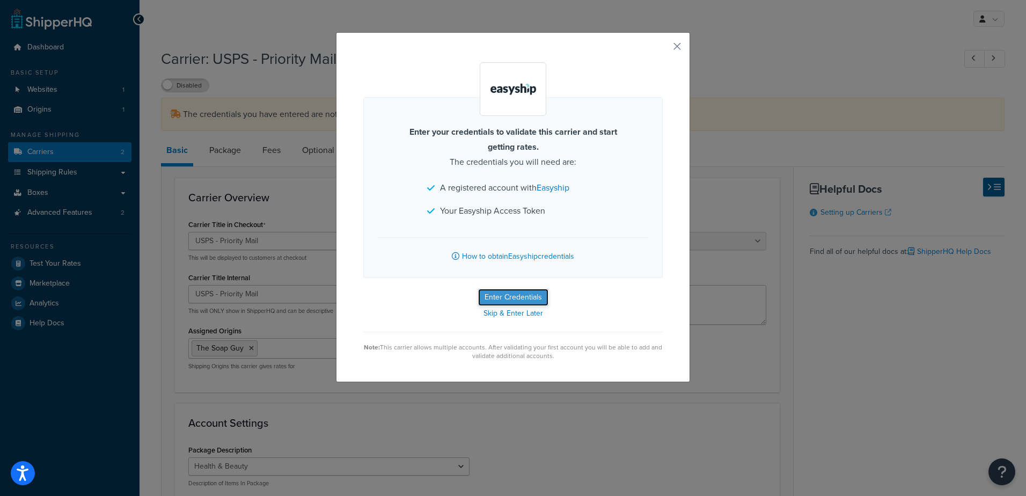
click at [512, 297] on button "Enter Credentials" at bounding box center [513, 297] width 70 height 17
select select "health_beauty"
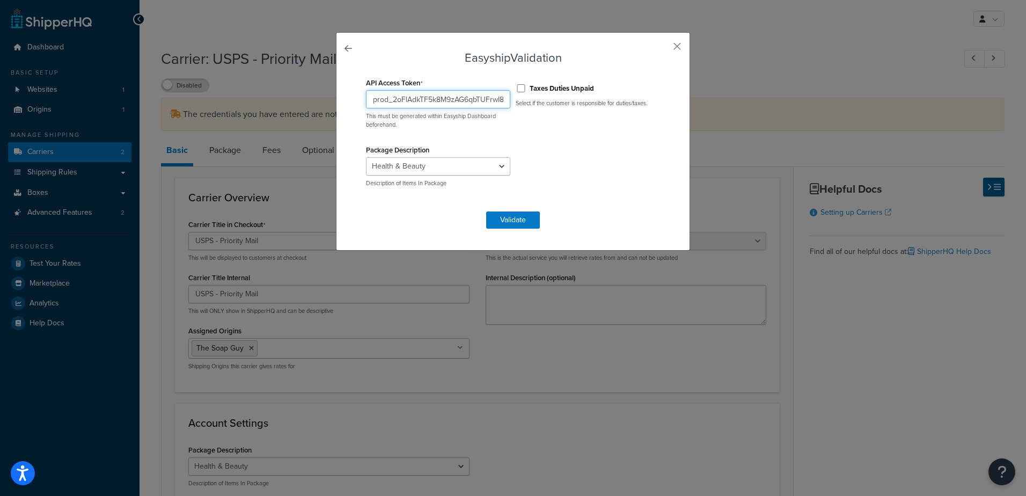
click at [436, 95] on input "prod_2oFlAdkTF5k8M9zAG6qbTUFrwI89uxR3FJqqEbQQw4M=" at bounding box center [438, 99] width 144 height 18
click at [515, 225] on button "Validate" at bounding box center [513, 219] width 54 height 17
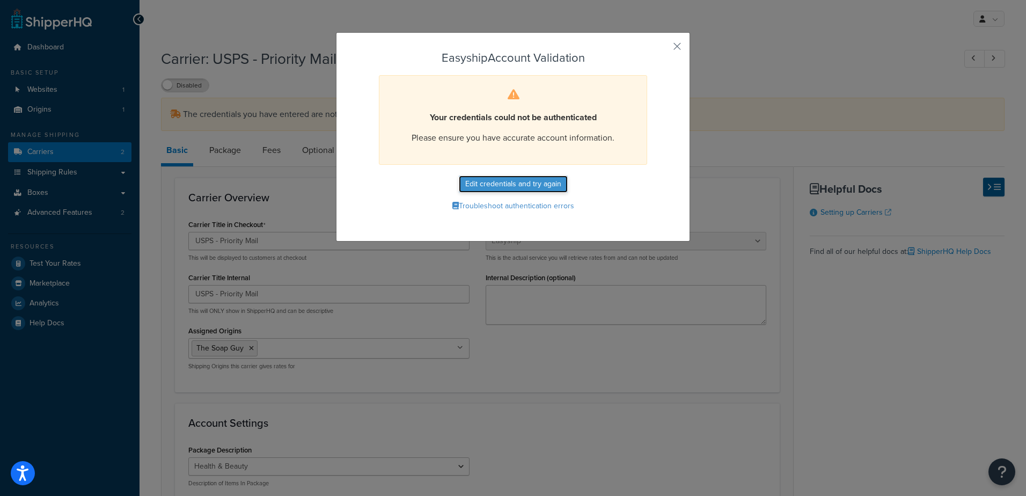
click at [503, 185] on button "Edit credentials and try again" at bounding box center [513, 183] width 109 height 17
select select "health_beauty"
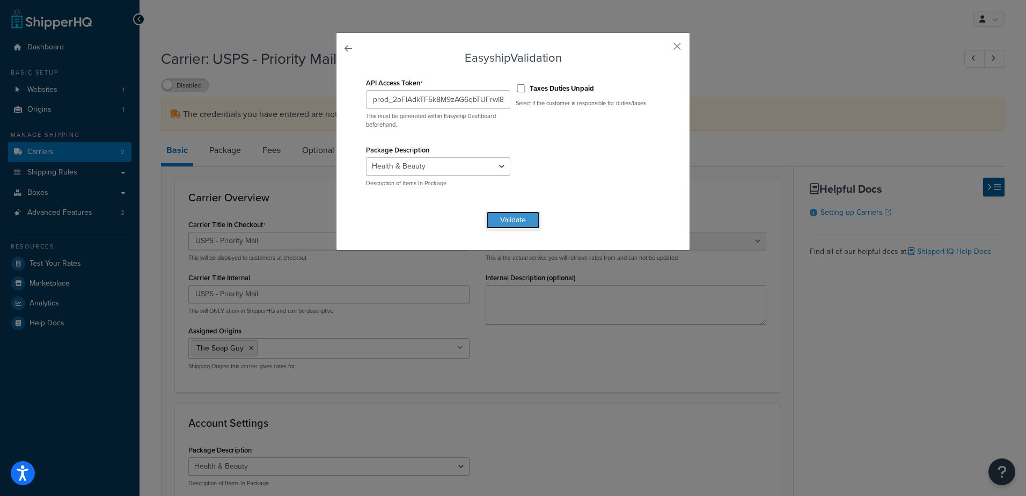
click at [513, 218] on button "Validate" at bounding box center [513, 219] width 54 height 17
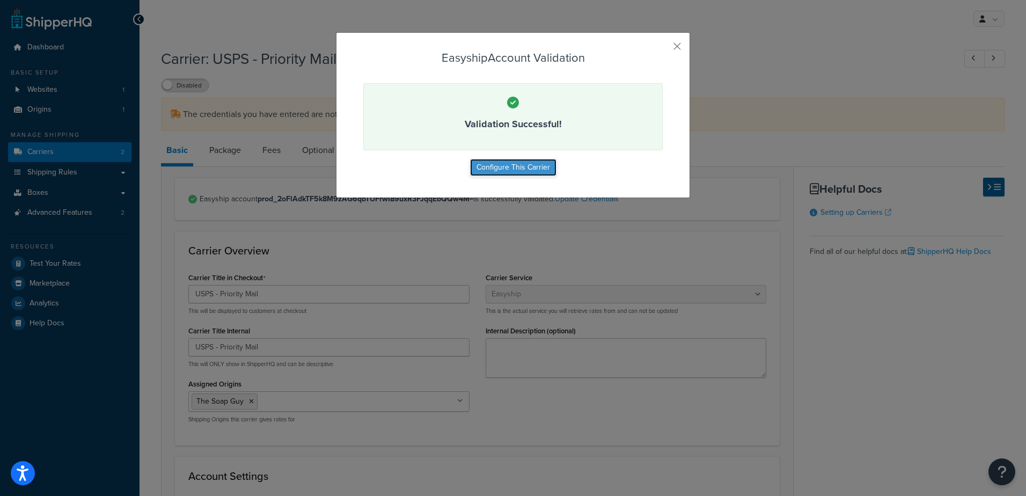
click at [527, 168] on button "Configure This Carrier" at bounding box center [513, 167] width 86 height 17
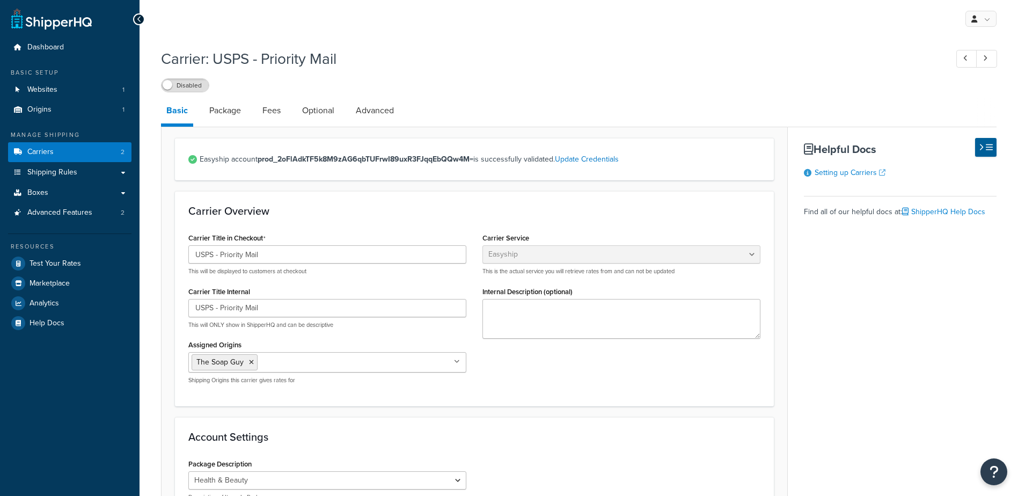
select select "easyship"
select select "health_beauty"
click at [80, 211] on span "Advanced Features" at bounding box center [59, 212] width 65 height 9
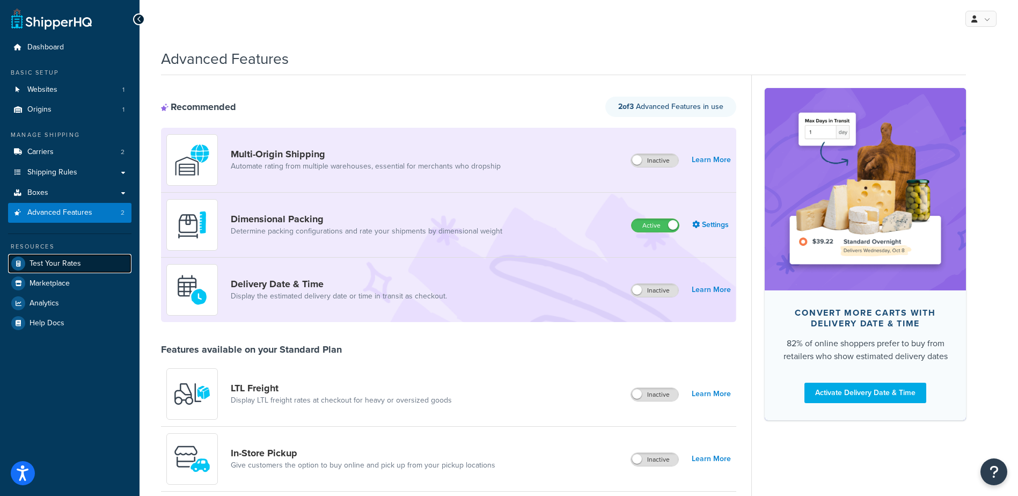
click at [59, 265] on span "Test Your Rates" at bounding box center [56, 263] width 52 height 9
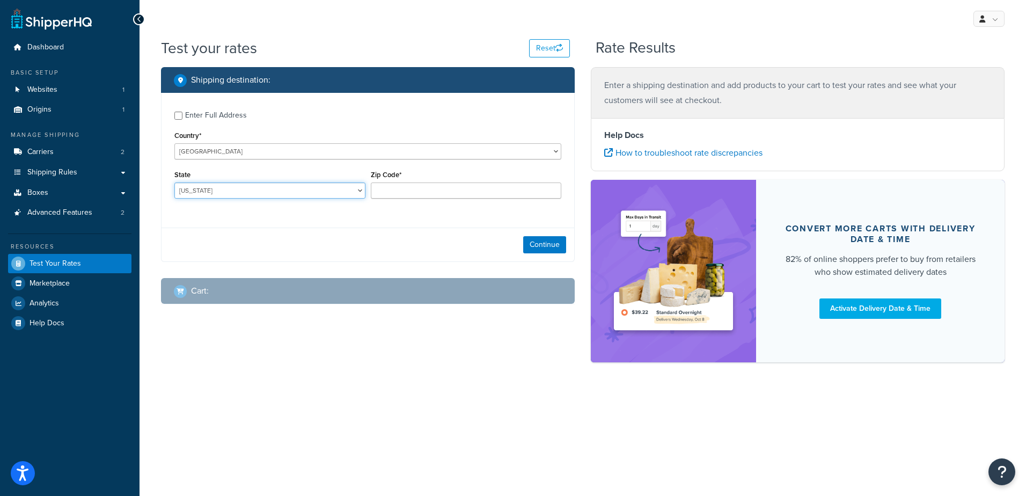
click at [311, 193] on select "Alabama Alaska American Samoa Arizona Arkansas Armed Forces Americas Armed Forc…" at bounding box center [269, 190] width 191 height 16
select select "NY"
click at [174, 182] on select "Alabama Alaska American Samoa Arizona Arkansas Armed Forces Americas Armed Forc…" at bounding box center [269, 190] width 191 height 16
type input "11520"
click at [337, 235] on div "Continue" at bounding box center [368, 245] width 413 height 34
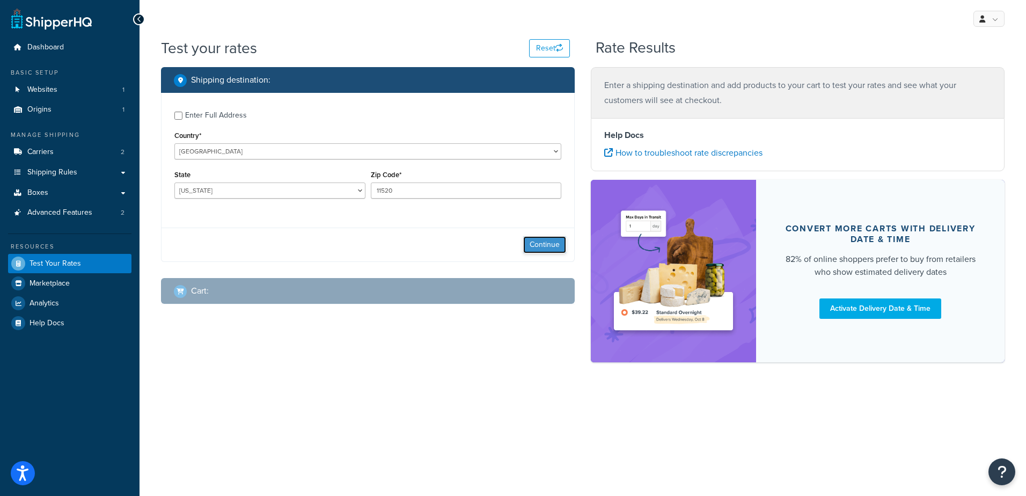
click at [542, 247] on button "Continue" at bounding box center [544, 244] width 43 height 17
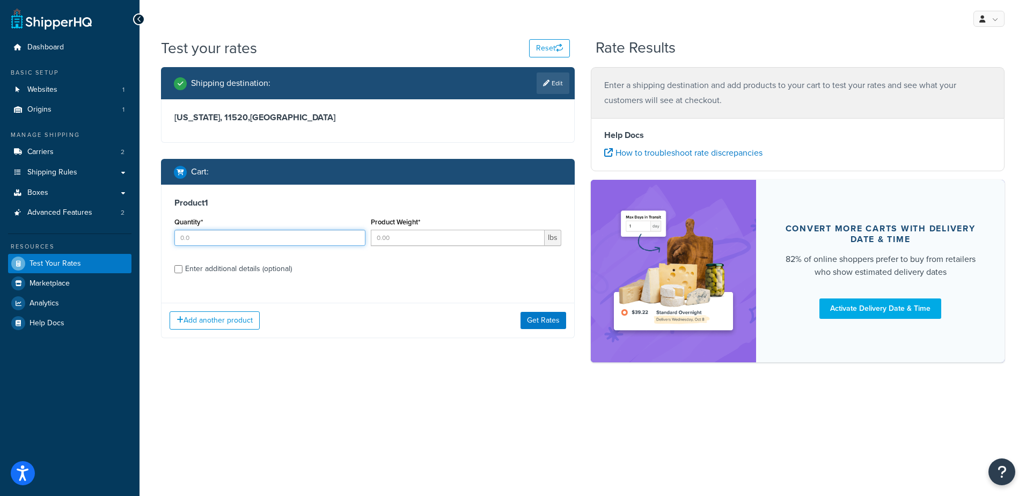
click at [226, 238] on input "Quantity*" at bounding box center [269, 238] width 191 height 16
type input "100"
type input ".72"
click at [535, 317] on button "Get Rates" at bounding box center [543, 320] width 46 height 17
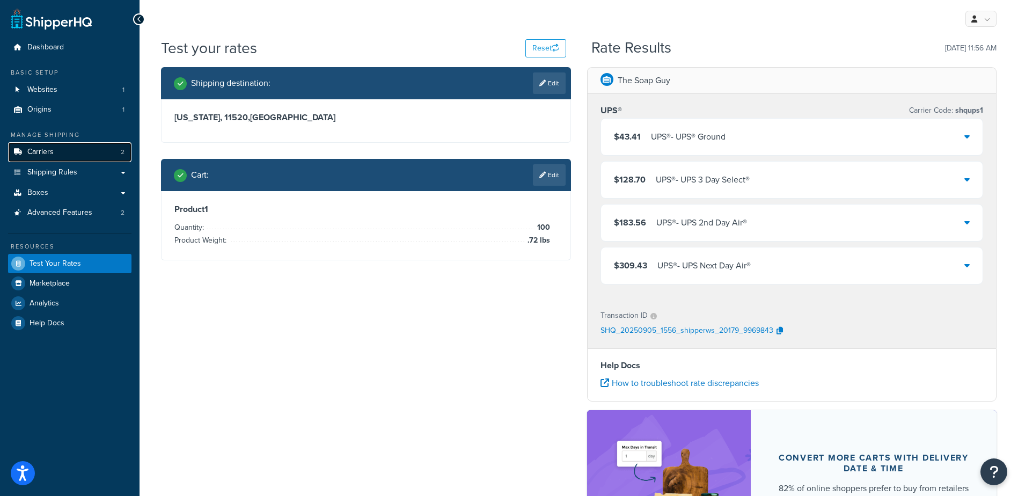
click at [58, 153] on link "Carriers 2" at bounding box center [69, 152] width 123 height 20
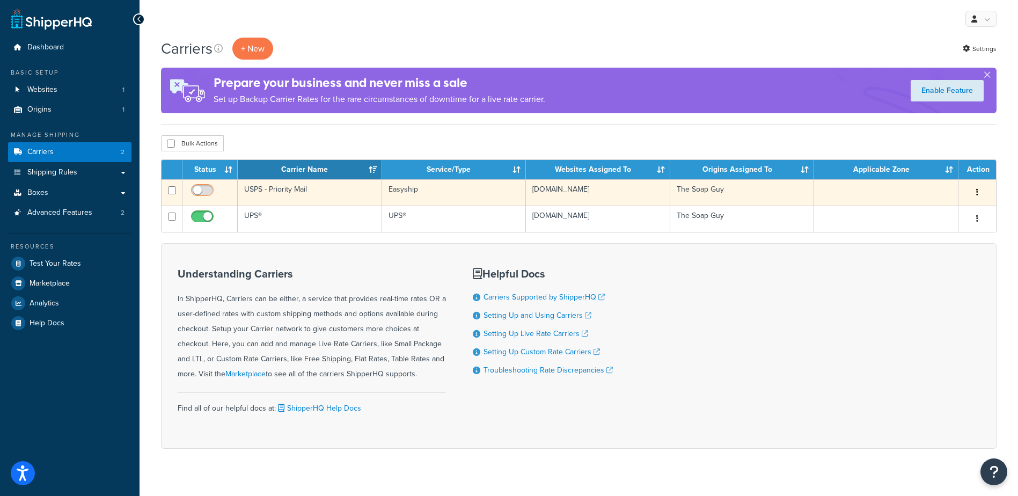
click at [203, 188] on input "checkbox" at bounding box center [204, 192] width 30 height 13
checkbox input "true"
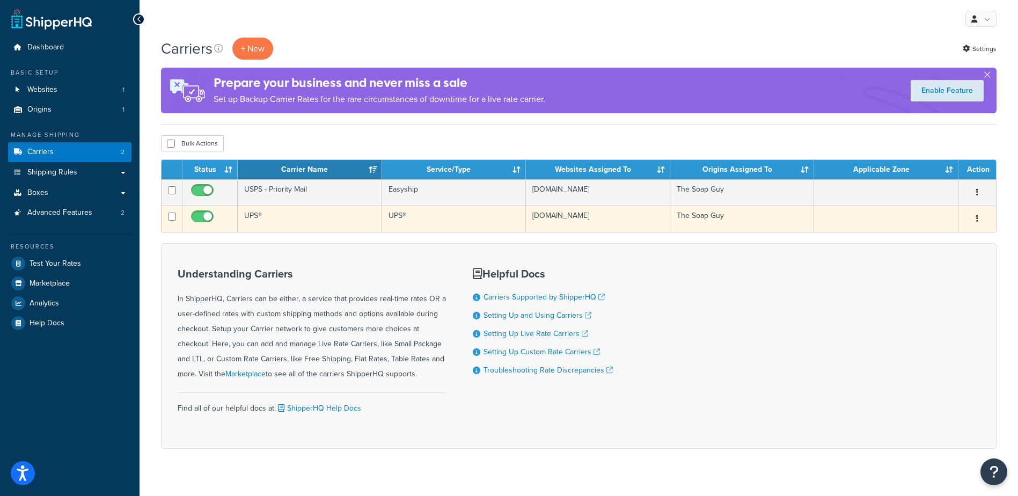
click at [289, 215] on td "UPS®" at bounding box center [310, 219] width 144 height 26
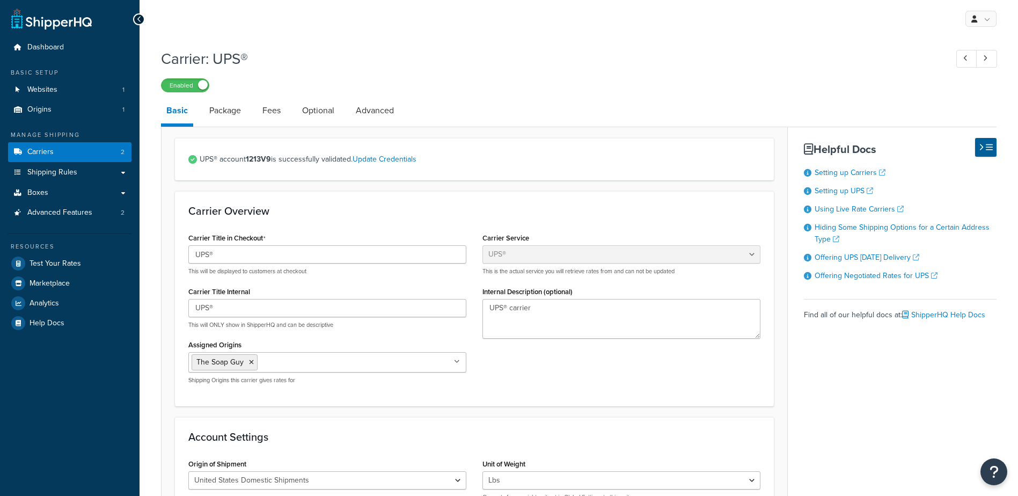
select select "ups"
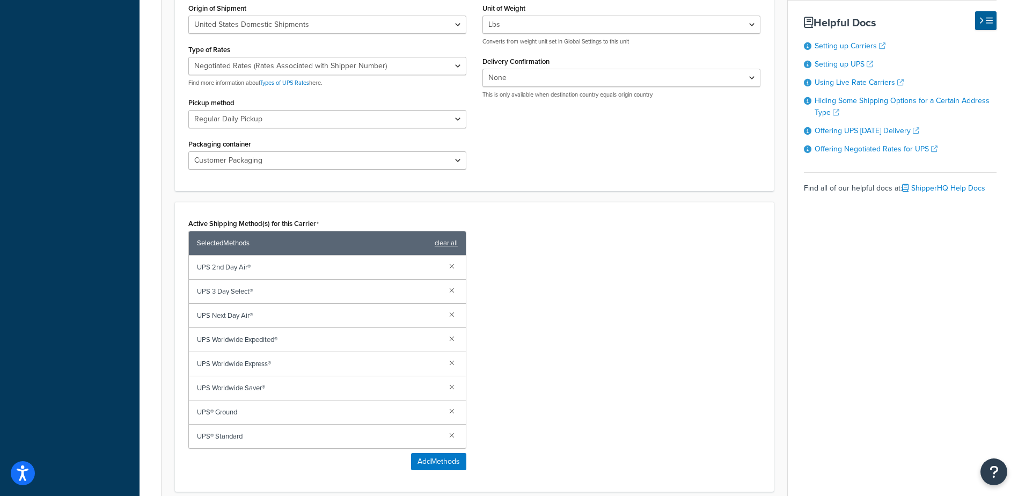
scroll to position [590, 0]
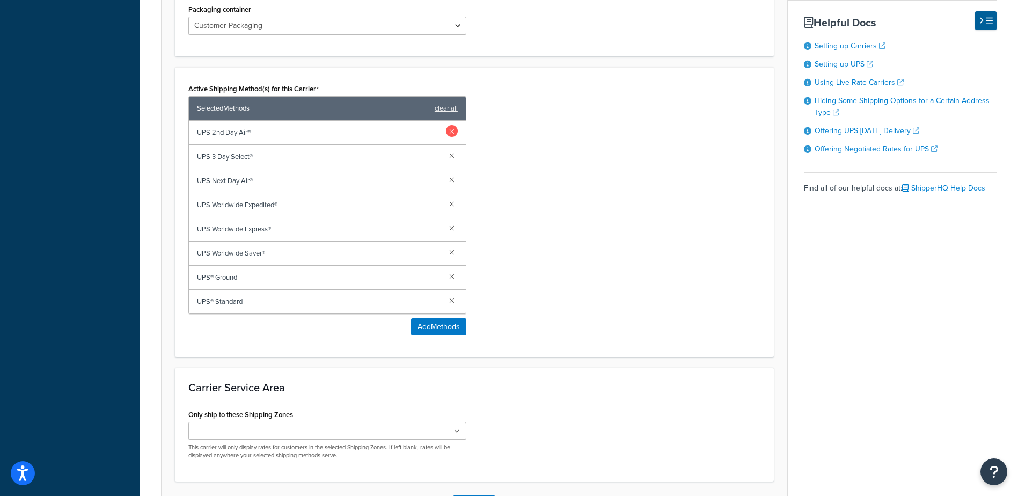
click at [452, 131] on link at bounding box center [452, 131] width 12 height 12
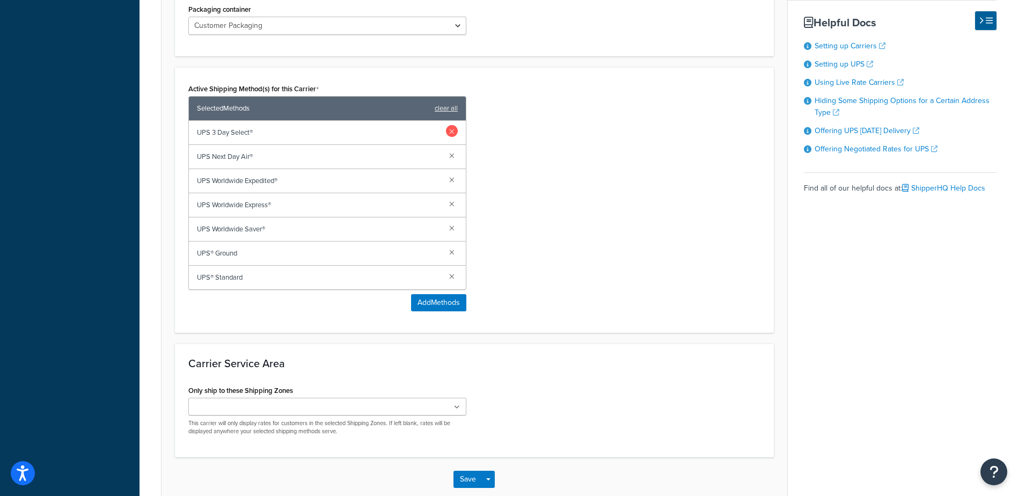
click at [452, 131] on link at bounding box center [452, 131] width 12 height 12
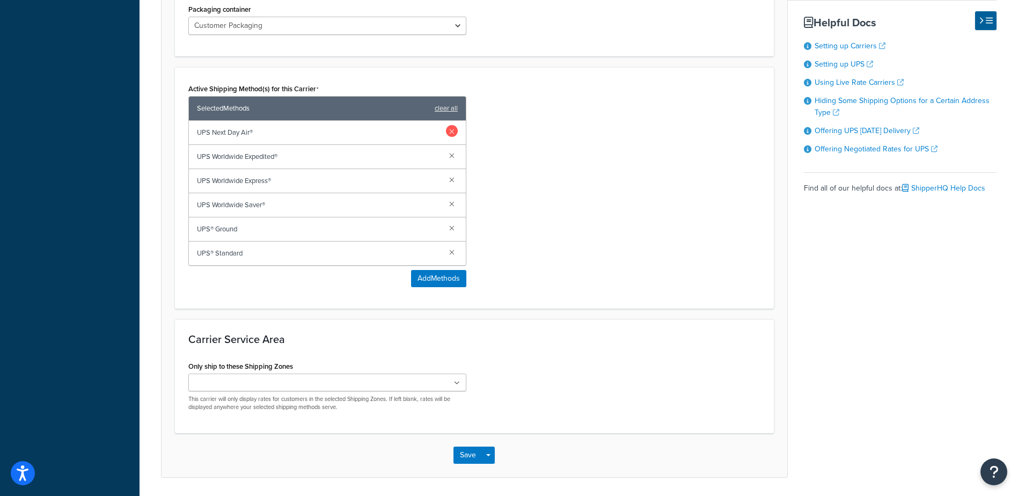
click at [452, 131] on link at bounding box center [452, 131] width 12 height 12
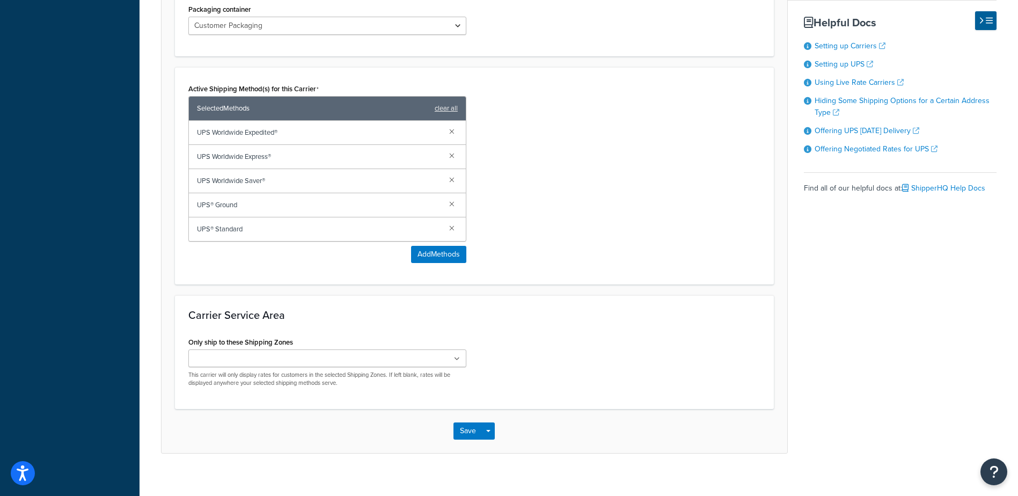
click at [452, 131] on link at bounding box center [452, 131] width 12 height 12
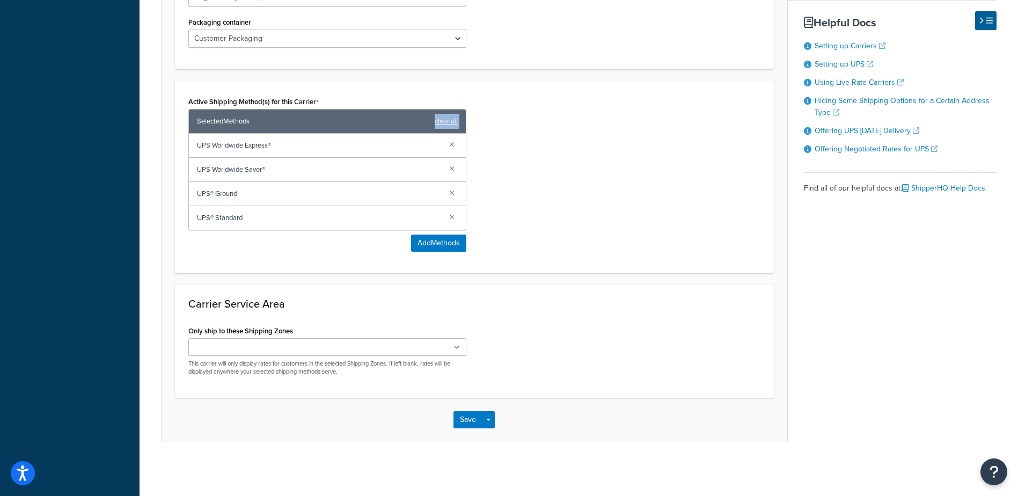
click at [452, 132] on div "Selected Methods clear all" at bounding box center [327, 121] width 277 height 24
click at [450, 146] on link at bounding box center [452, 144] width 12 height 12
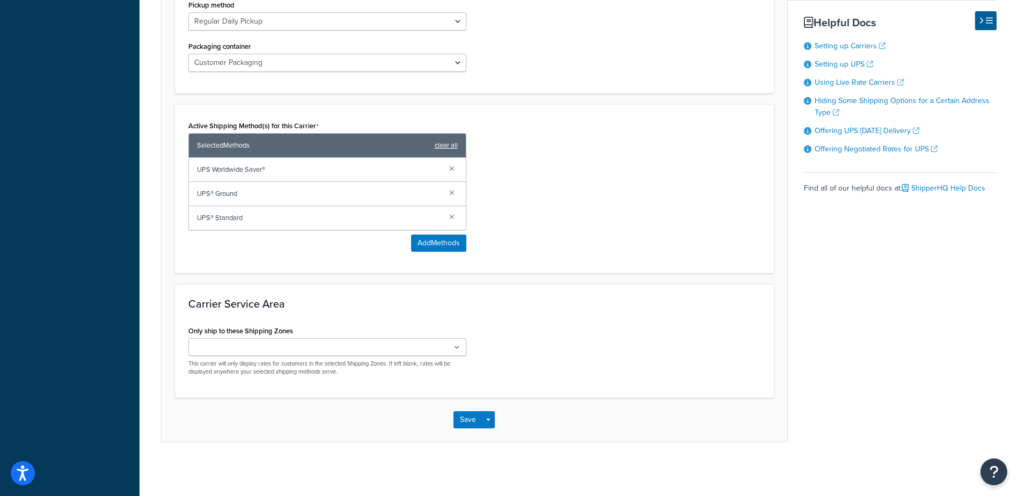
click at [452, 166] on link at bounding box center [452, 168] width 12 height 12
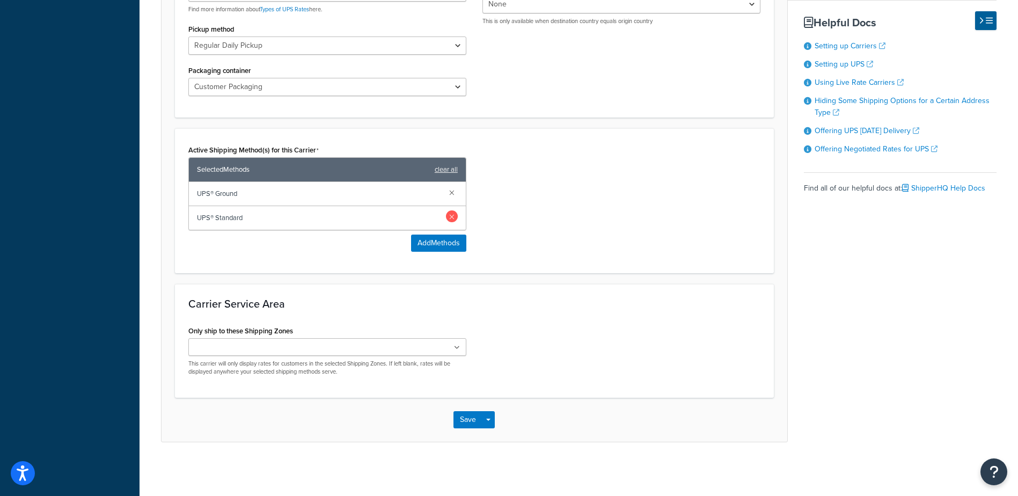
click at [450, 214] on link at bounding box center [452, 216] width 12 height 12
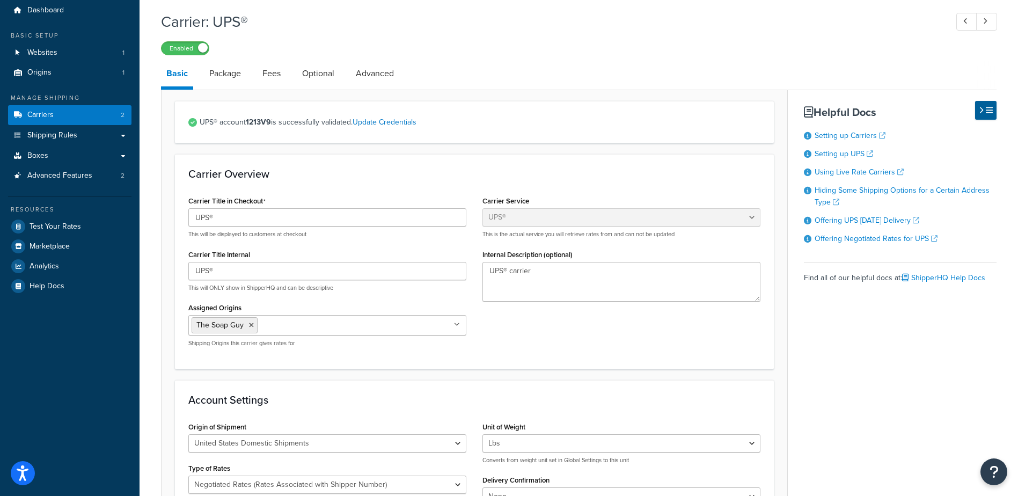
scroll to position [22, 0]
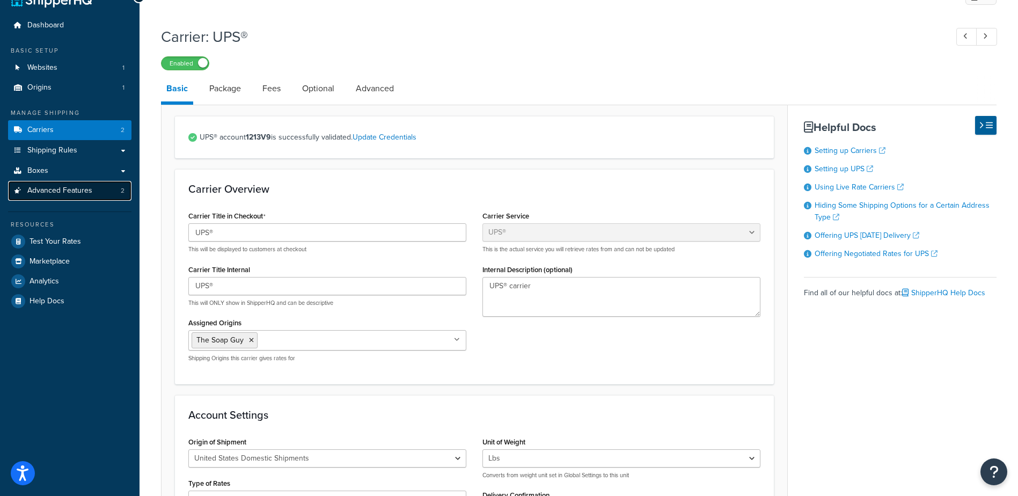
click at [95, 192] on link "Advanced Features 2" at bounding box center [69, 191] width 123 height 20
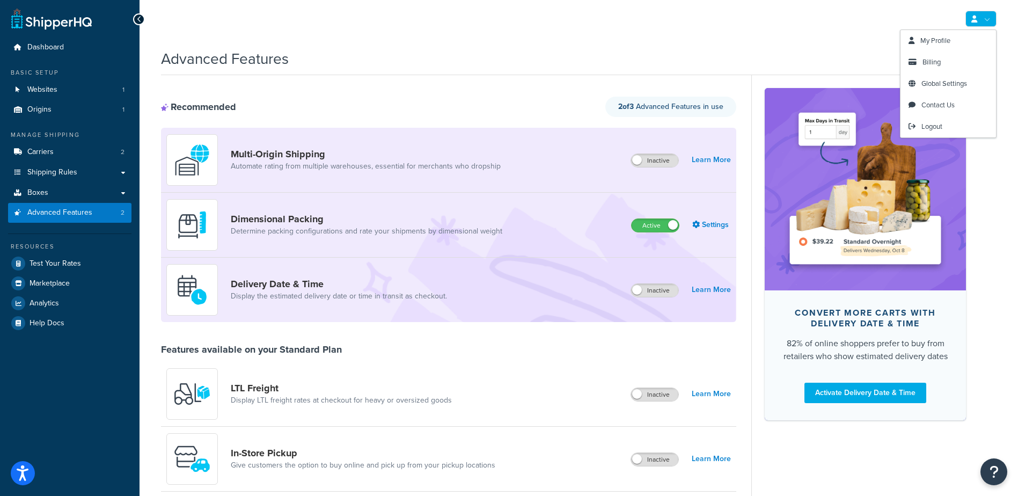
click at [987, 21] on link at bounding box center [980, 19] width 31 height 16
click at [956, 81] on span "Global Settings" at bounding box center [944, 83] width 46 height 10
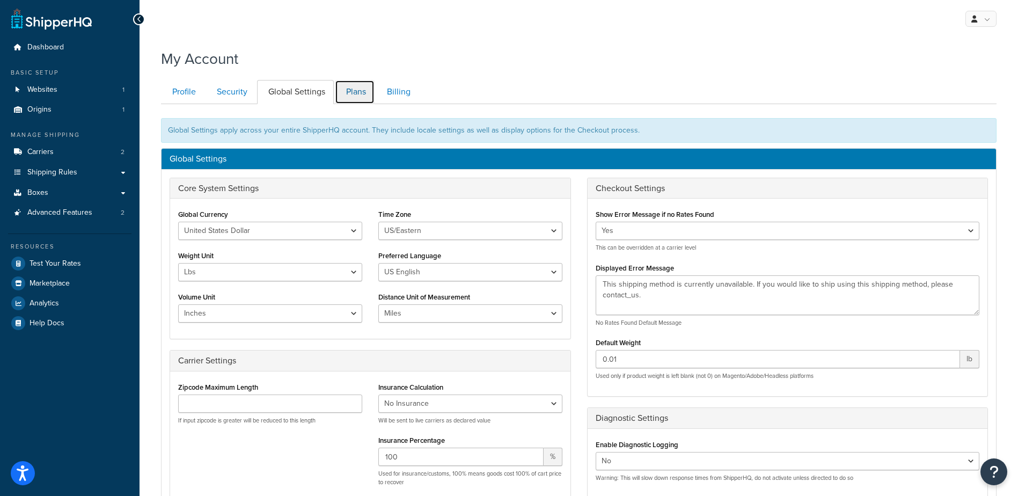
click at [355, 89] on link "Plans" at bounding box center [355, 92] width 40 height 24
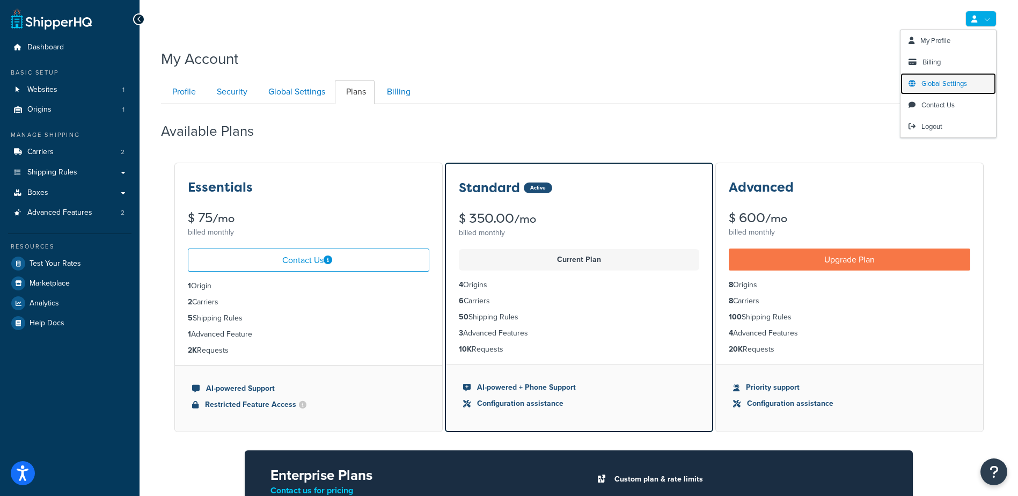
click at [963, 82] on span "Global Settings" at bounding box center [944, 83] width 46 height 10
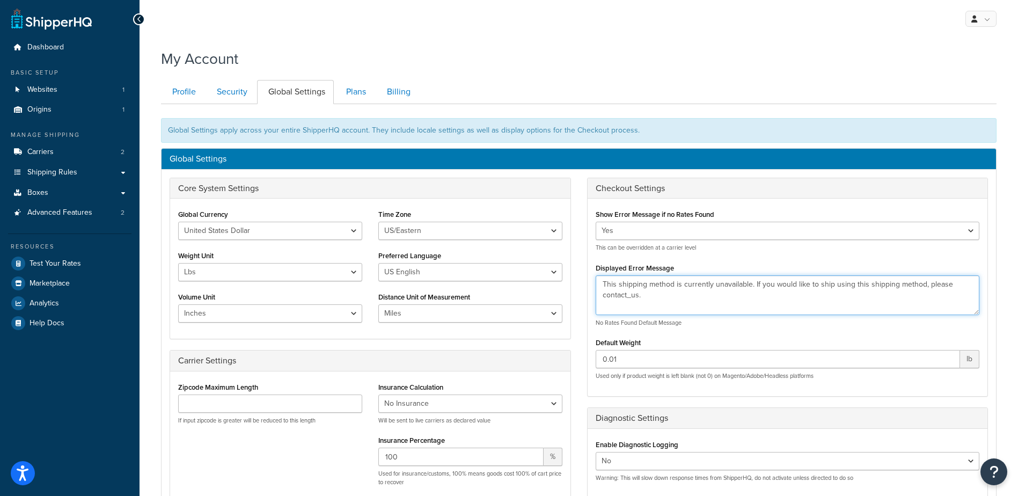
click at [631, 296] on textarea "This shipping method is currently unavailable. If you would like to ship using …" at bounding box center [788, 295] width 384 height 40
type textarea "This shipping method is currently unavailable. If you would like to ship using …"
drag, startPoint x: 229, startPoint y: 93, endPoint x: 222, endPoint y: 126, distance: 33.6
click at [229, 94] on link "Security" at bounding box center [231, 92] width 50 height 24
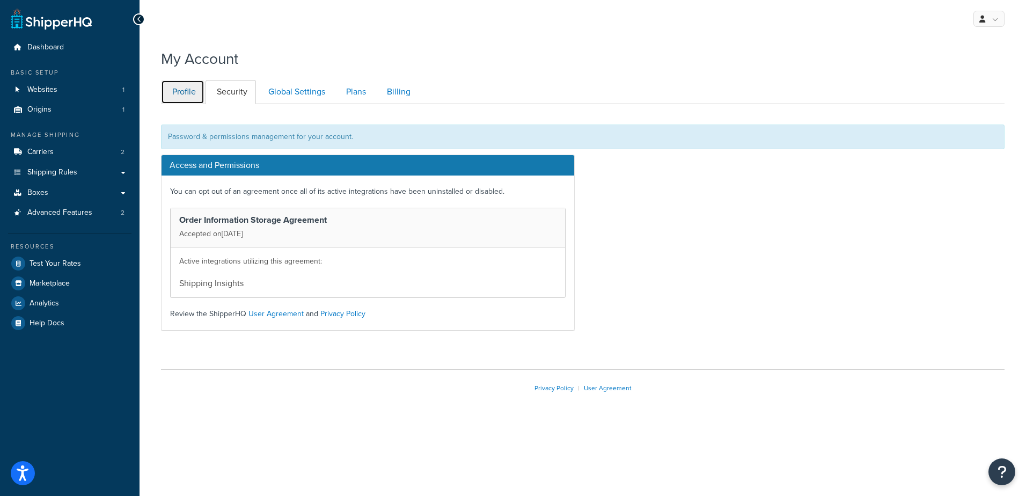
click at [183, 94] on link "Profile" at bounding box center [182, 92] width 43 height 24
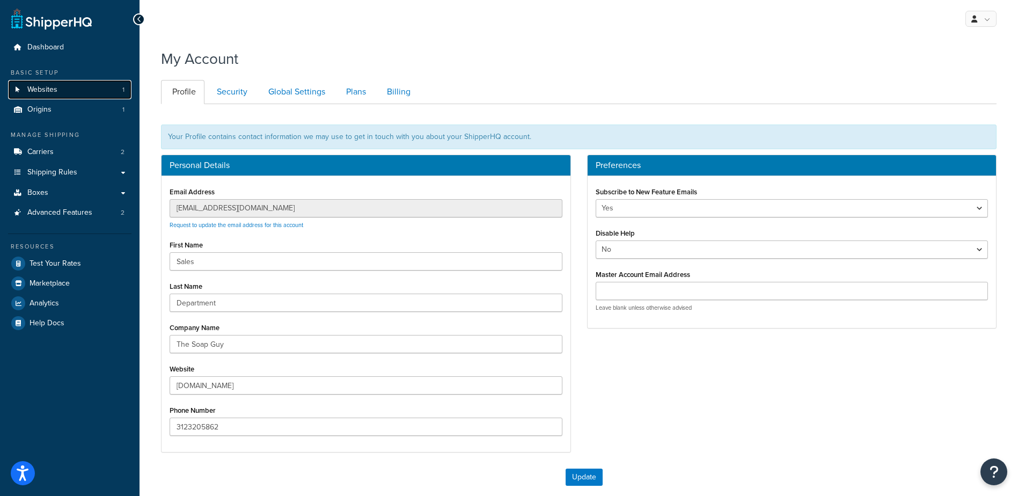
click at [53, 93] on span "Websites" at bounding box center [42, 89] width 30 height 9
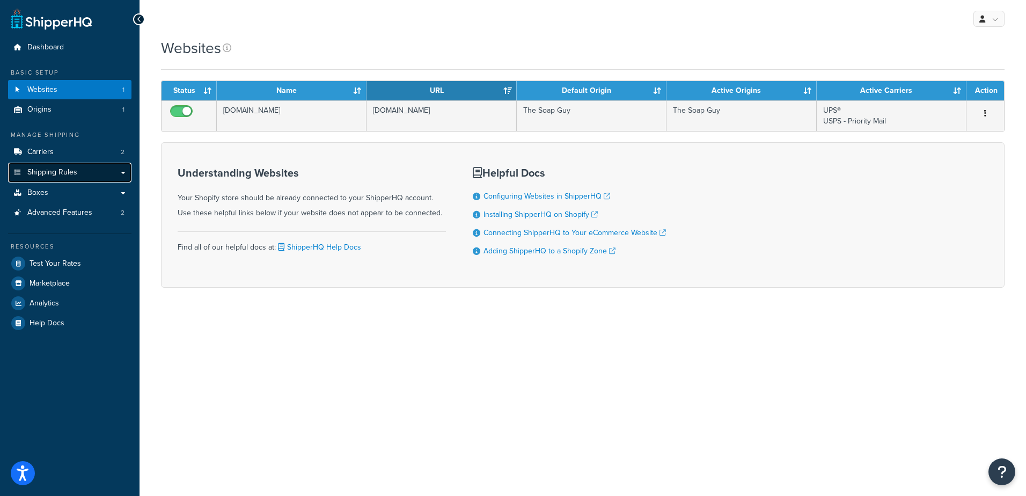
click at [56, 176] on span "Shipping Rules" at bounding box center [52, 172] width 50 height 9
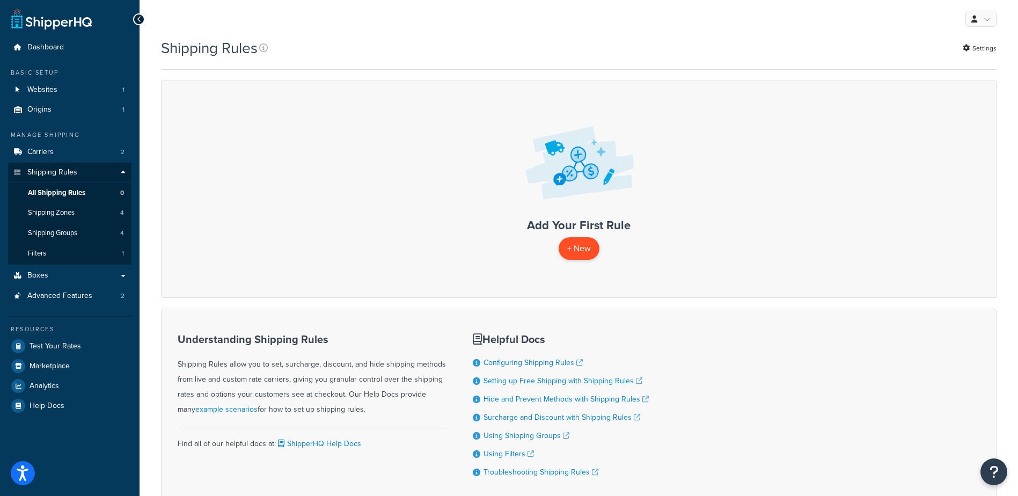
click at [579, 252] on p "+ New" at bounding box center [579, 248] width 41 height 22
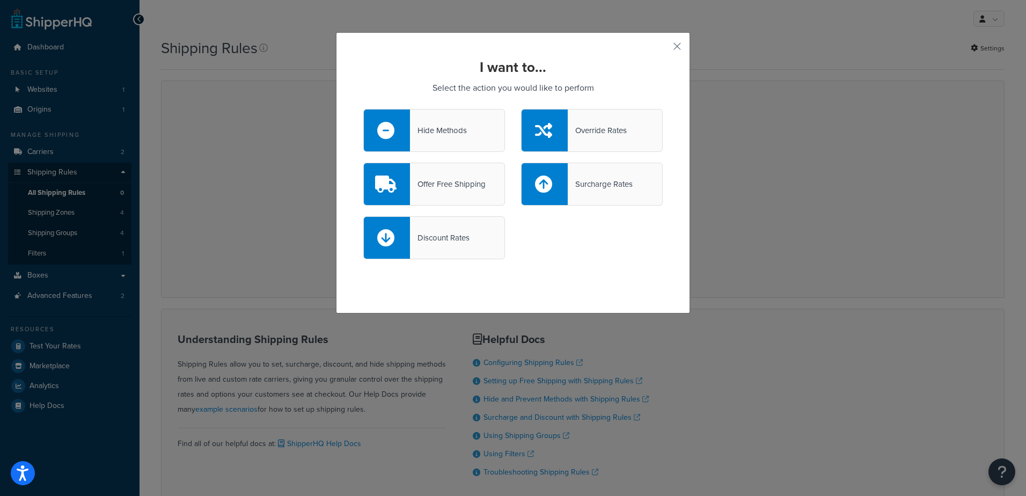
click at [451, 134] on div "Hide Methods" at bounding box center [438, 130] width 57 height 15
click at [0, 0] on input "Hide Methods" at bounding box center [0, 0] width 0 height 0
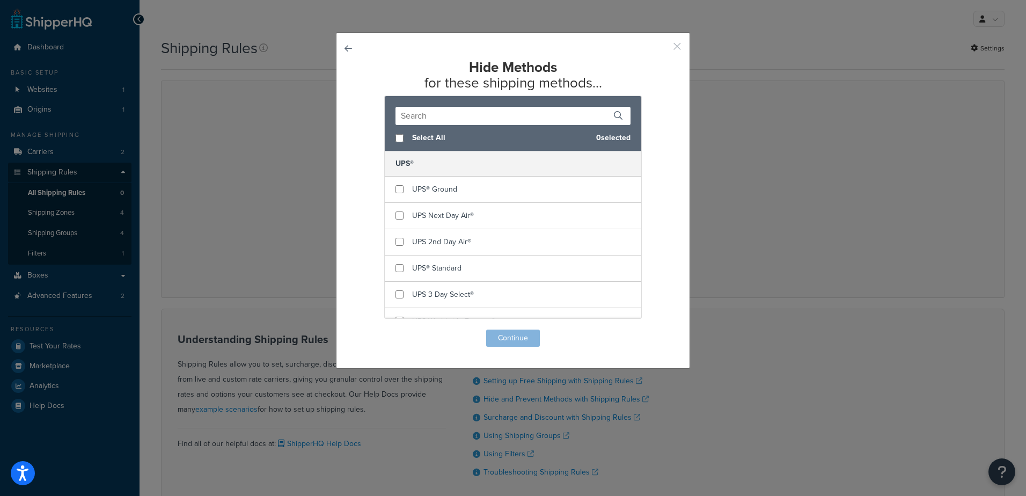
drag, startPoint x: 671, startPoint y: 44, endPoint x: 605, endPoint y: 41, distance: 65.5
click at [663, 49] on button "button" at bounding box center [661, 50] width 3 height 3
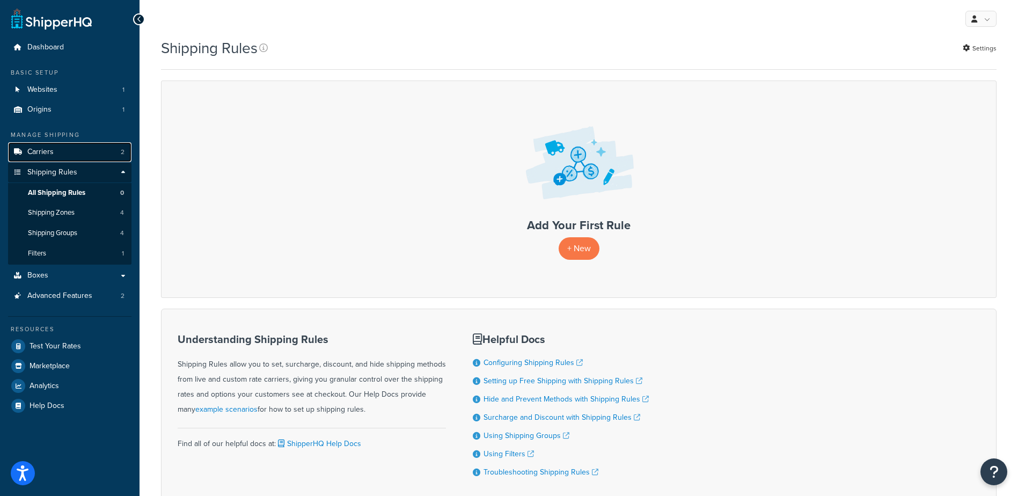
click at [59, 143] on link "Carriers 2" at bounding box center [69, 152] width 123 height 20
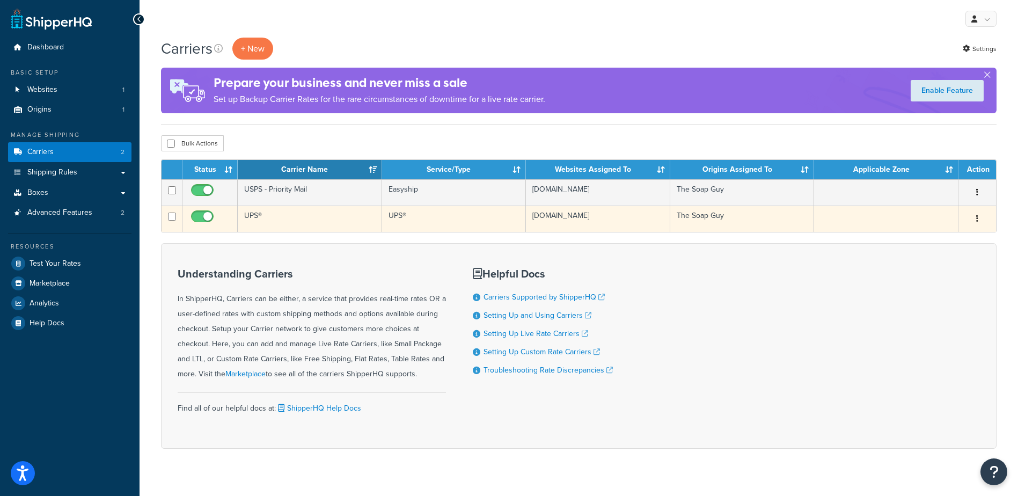
click at [263, 217] on td "UPS®" at bounding box center [310, 219] width 144 height 26
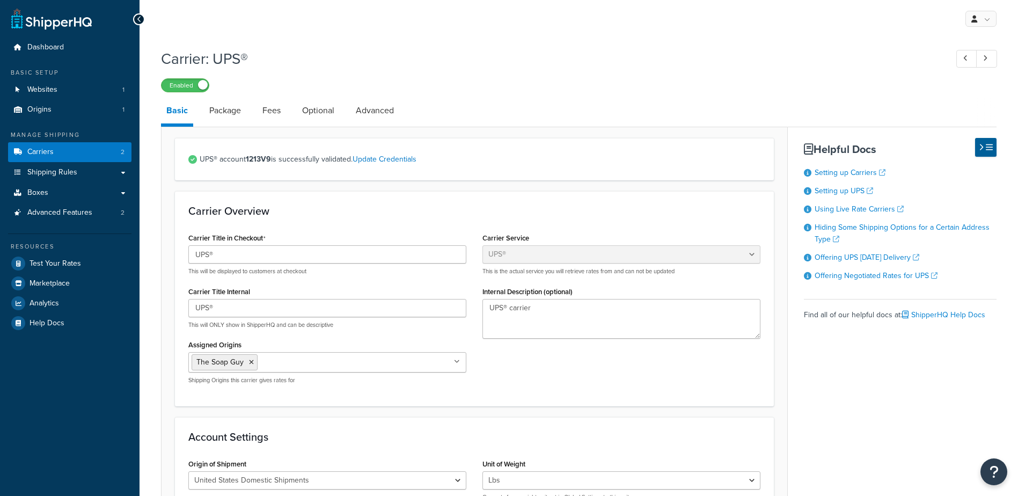
select select "ups"
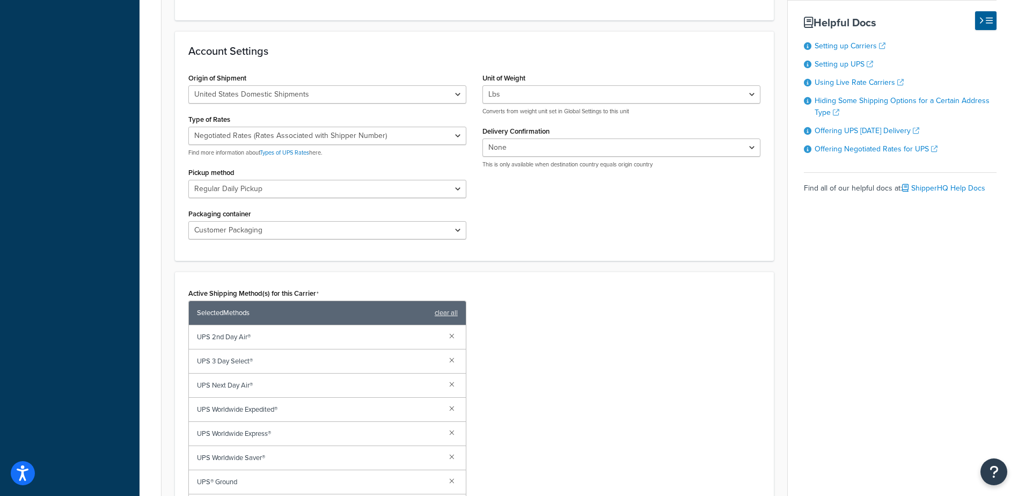
scroll to position [483, 0]
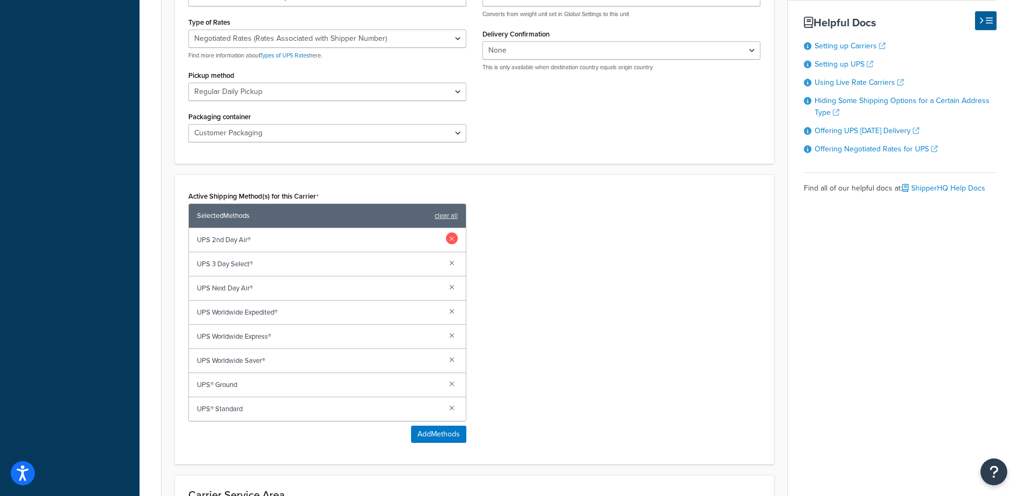
click at [452, 239] on link at bounding box center [452, 238] width 12 height 12
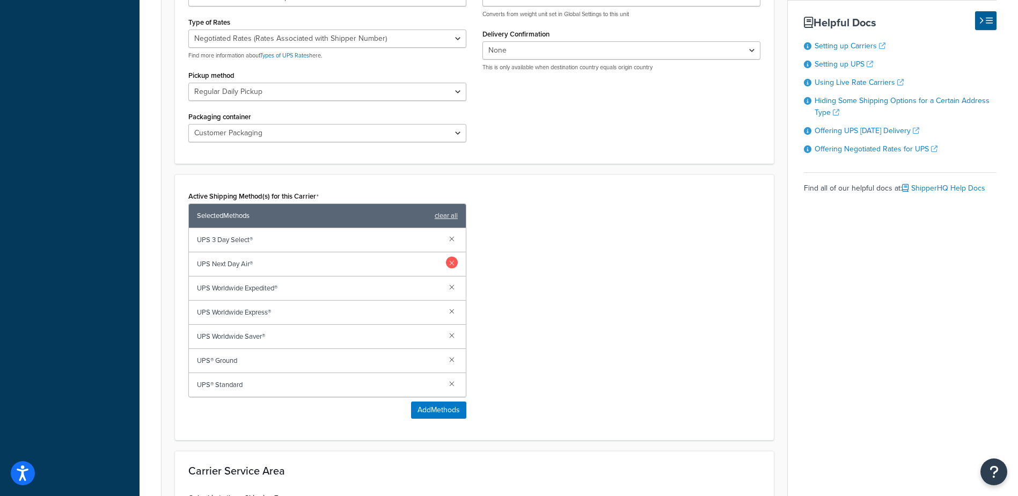
click at [448, 239] on link at bounding box center [452, 238] width 12 height 12
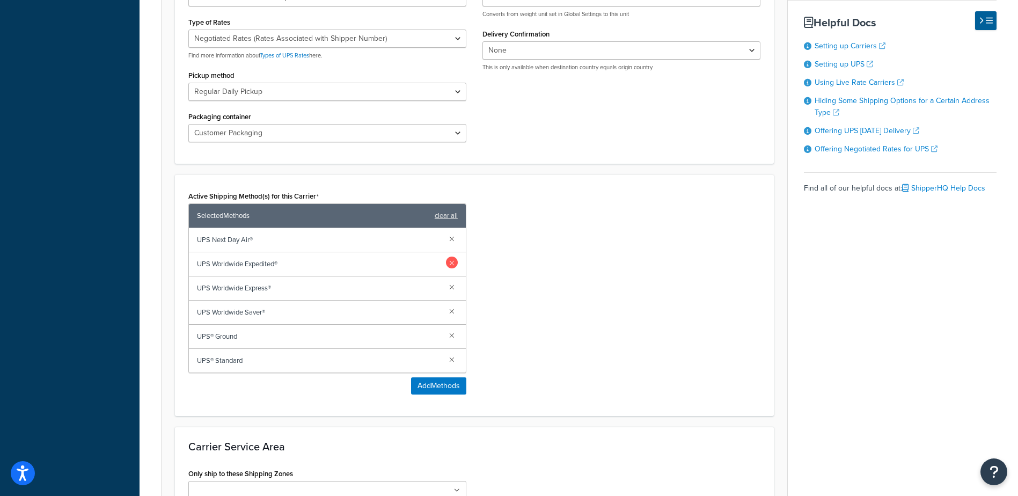
click at [450, 241] on link at bounding box center [452, 238] width 12 height 12
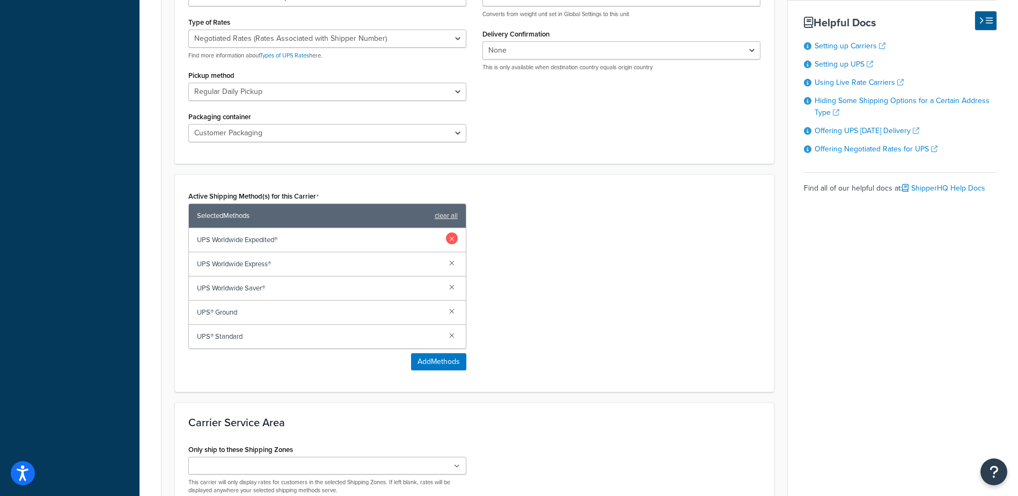
click at [450, 241] on link at bounding box center [452, 238] width 12 height 12
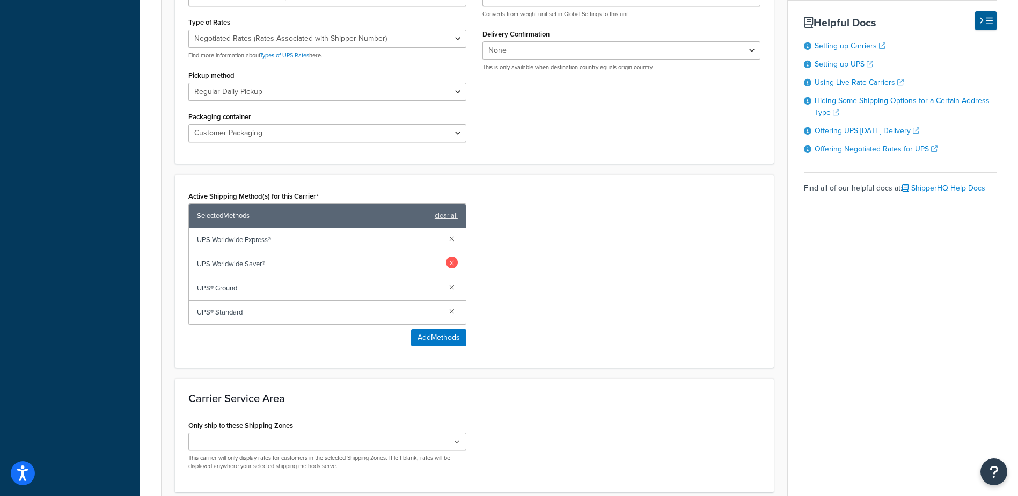
click at [450, 241] on link at bounding box center [452, 238] width 12 height 12
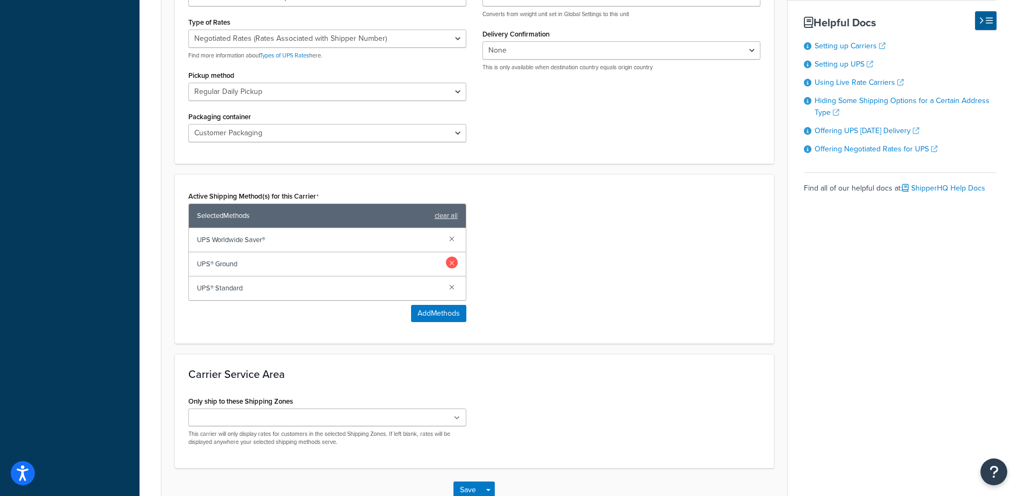
click at [450, 240] on link at bounding box center [452, 238] width 12 height 12
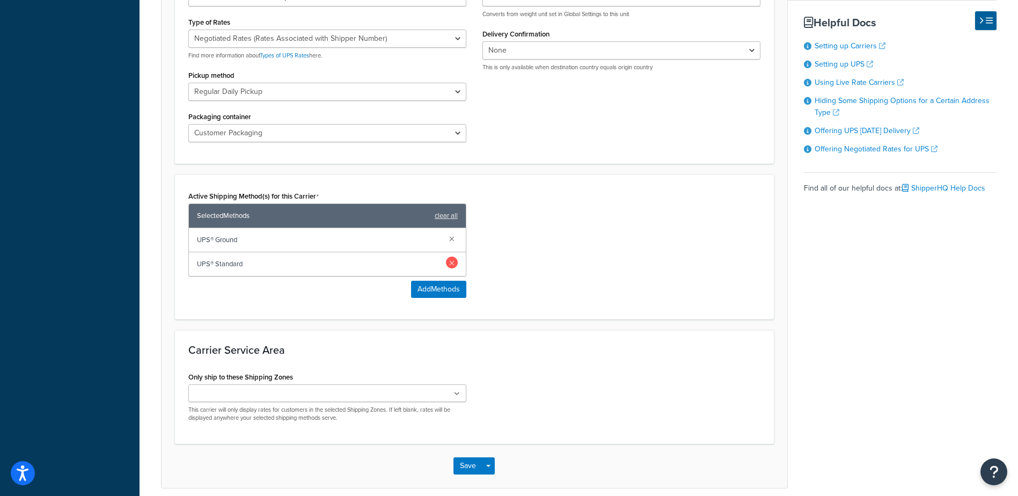
click at [452, 263] on link at bounding box center [452, 262] width 12 height 12
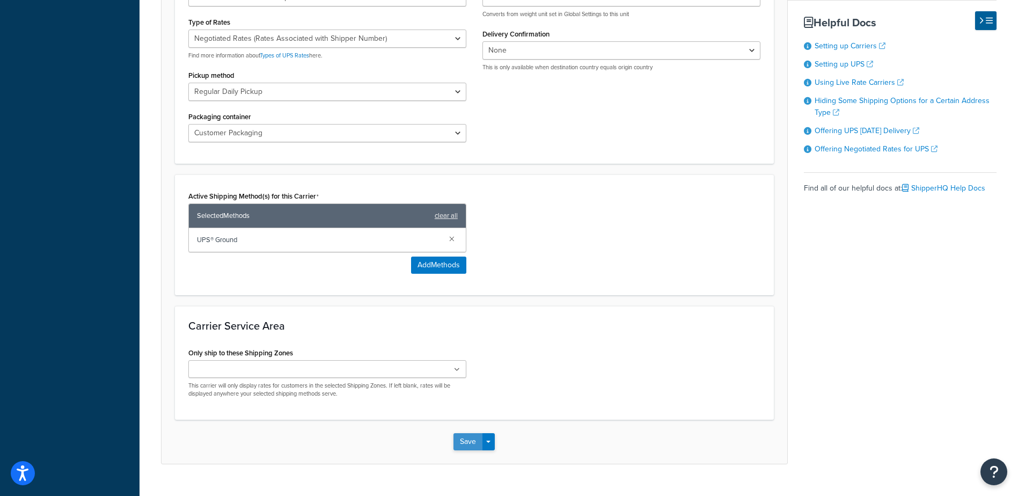
click at [467, 437] on button "Save" at bounding box center [467, 441] width 29 height 17
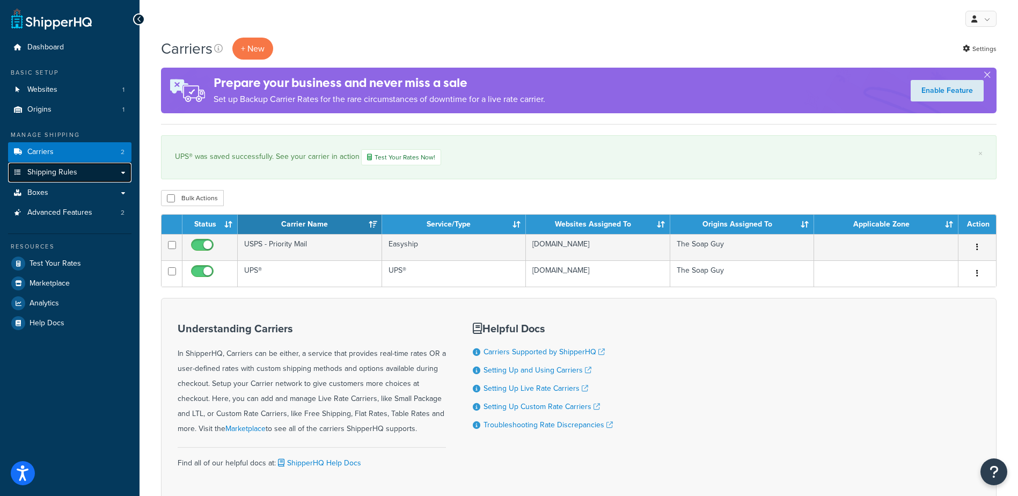
click at [62, 171] on span "Shipping Rules" at bounding box center [52, 172] width 50 height 9
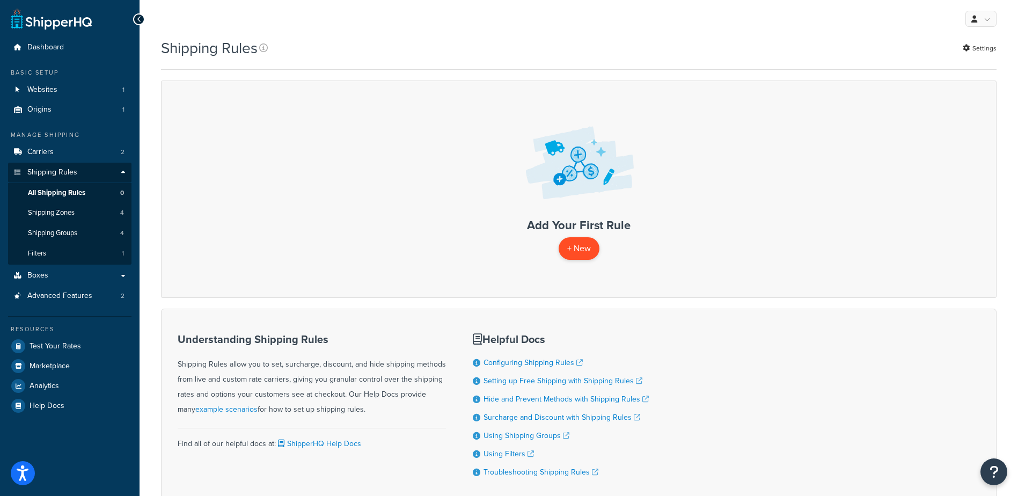
click at [578, 247] on p "+ New" at bounding box center [579, 248] width 41 height 22
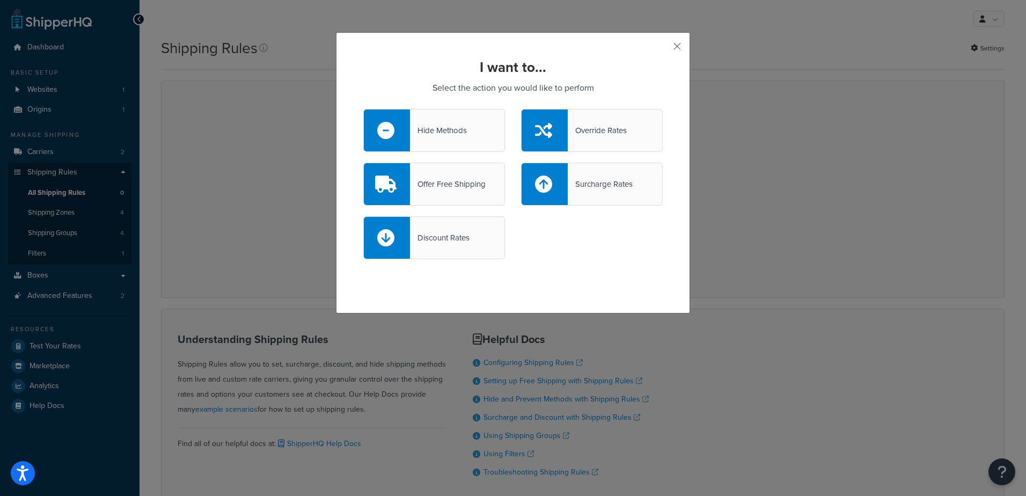
click at [427, 127] on div "Hide Methods" at bounding box center [438, 130] width 57 height 15
click at [0, 0] on input "Hide Methods" at bounding box center [0, 0] width 0 height 0
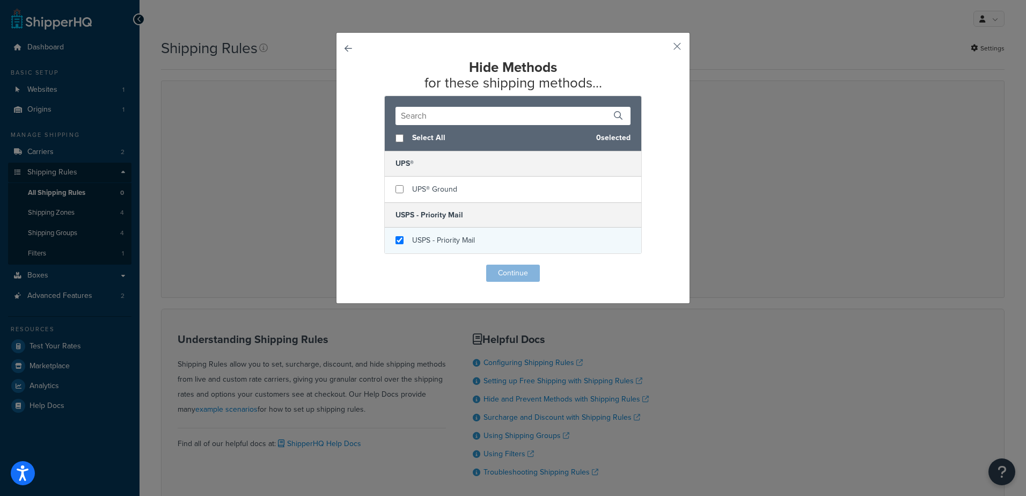
checkbox input "true"
click at [426, 236] on span "USPS - Priority Mail" at bounding box center [443, 239] width 63 height 11
click at [501, 275] on button "Continue" at bounding box center [513, 273] width 54 height 17
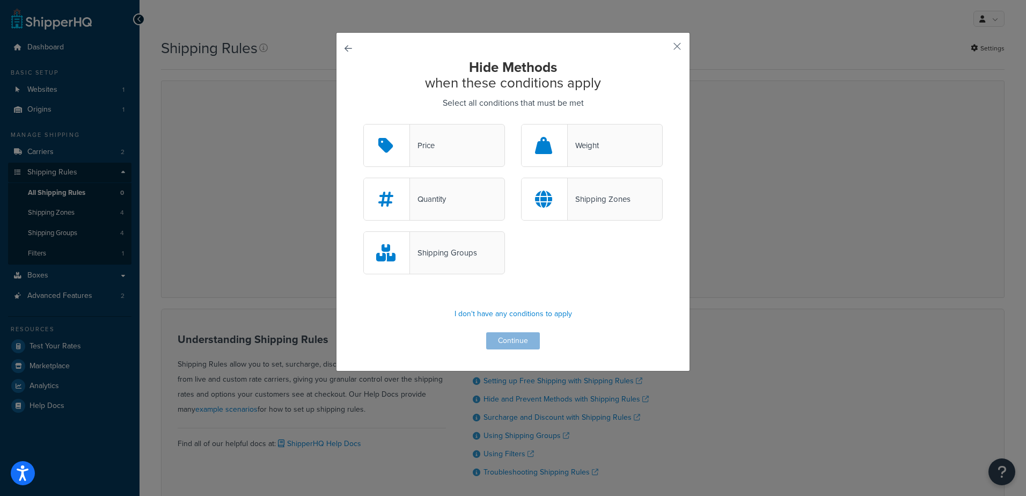
click at [599, 153] on div "Weight" at bounding box center [592, 145] width 142 height 43
click at [0, 0] on input "Weight" at bounding box center [0, 0] width 0 height 0
click at [524, 339] on button "Continue" at bounding box center [513, 340] width 54 height 17
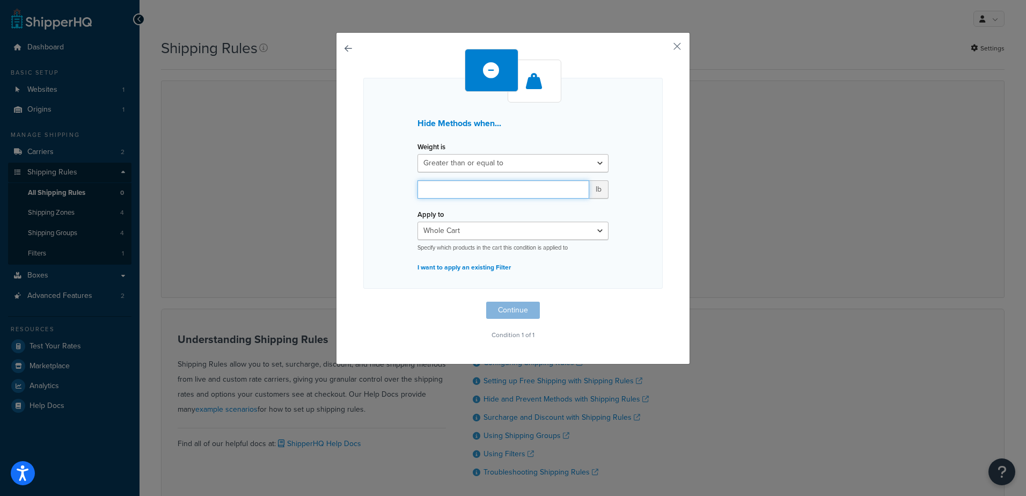
click at [502, 189] on input "number" at bounding box center [503, 189] width 172 height 18
type input "8"
click at [513, 314] on button "Continue" at bounding box center [513, 310] width 54 height 17
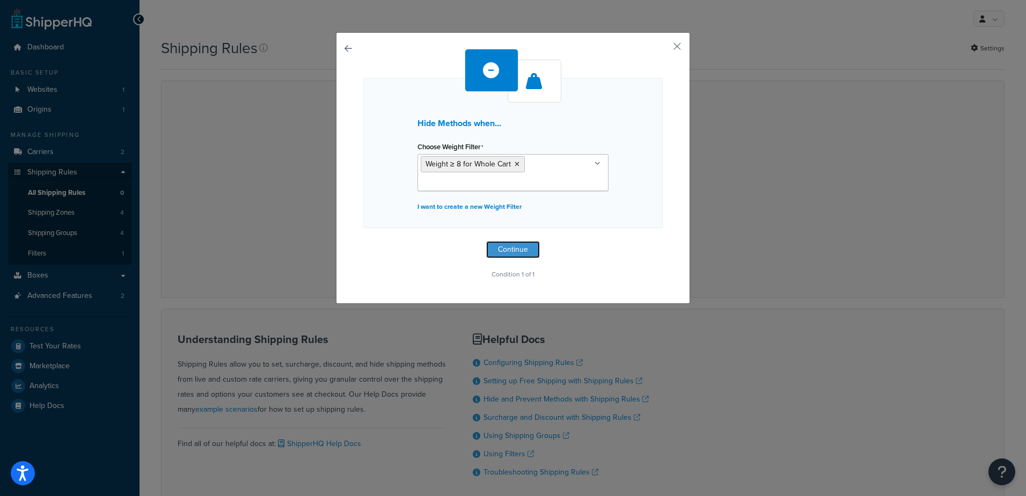
click at [504, 249] on button "Continue" at bounding box center [513, 249] width 54 height 17
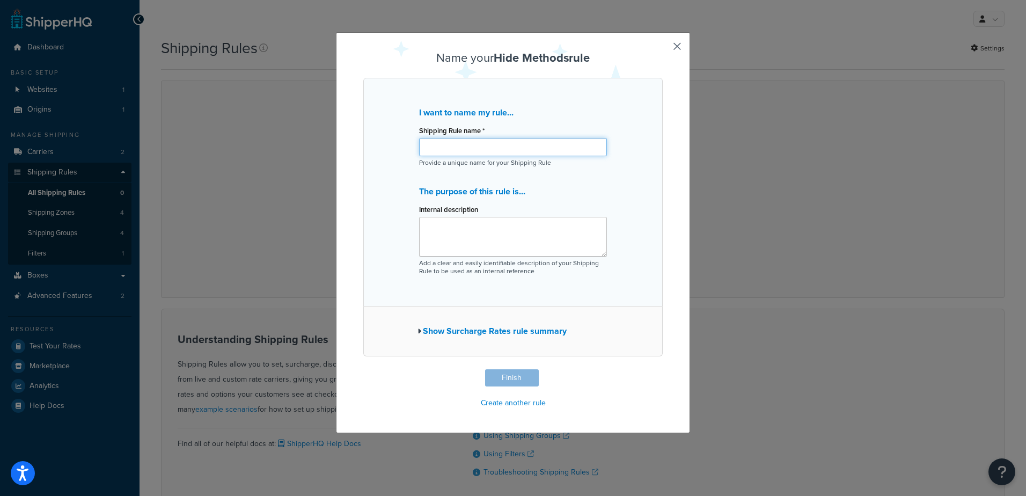
click at [461, 150] on input "Shipping Rule name *" at bounding box center [513, 147] width 188 height 18
type input "USPS Max Weight"
click at [501, 370] on button "Finish" at bounding box center [512, 377] width 54 height 17
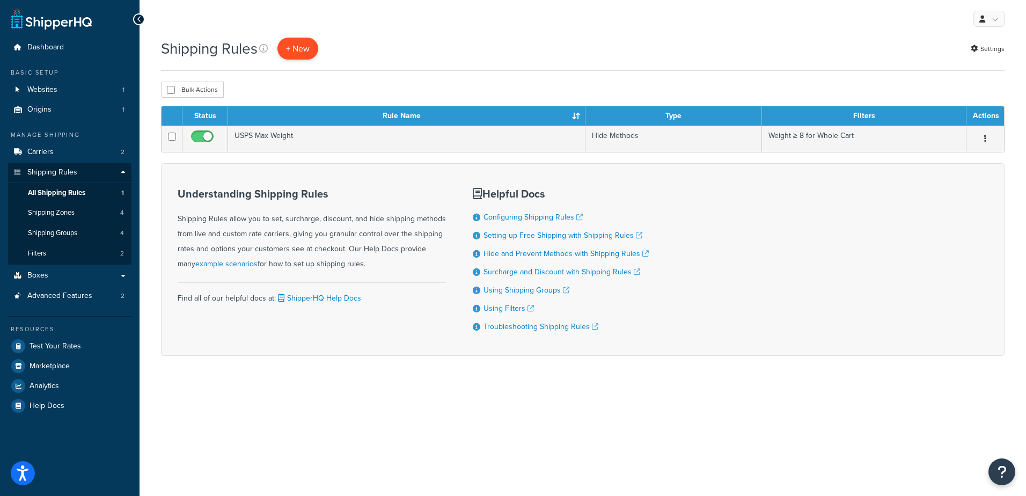
click at [300, 48] on p "+ New" at bounding box center [297, 49] width 41 height 22
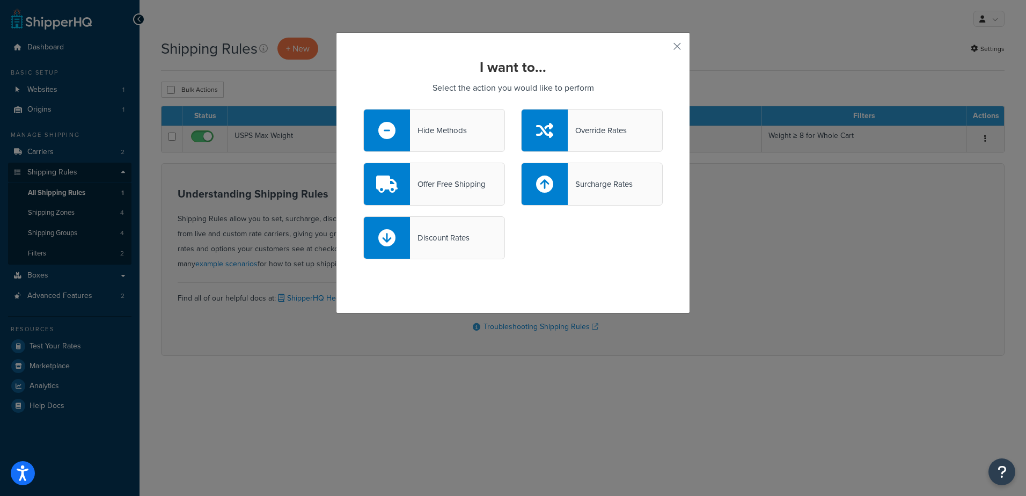
click at [443, 130] on div "Hide Methods" at bounding box center [438, 130] width 57 height 15
click at [0, 0] on input "Hide Methods" at bounding box center [0, 0] width 0 height 0
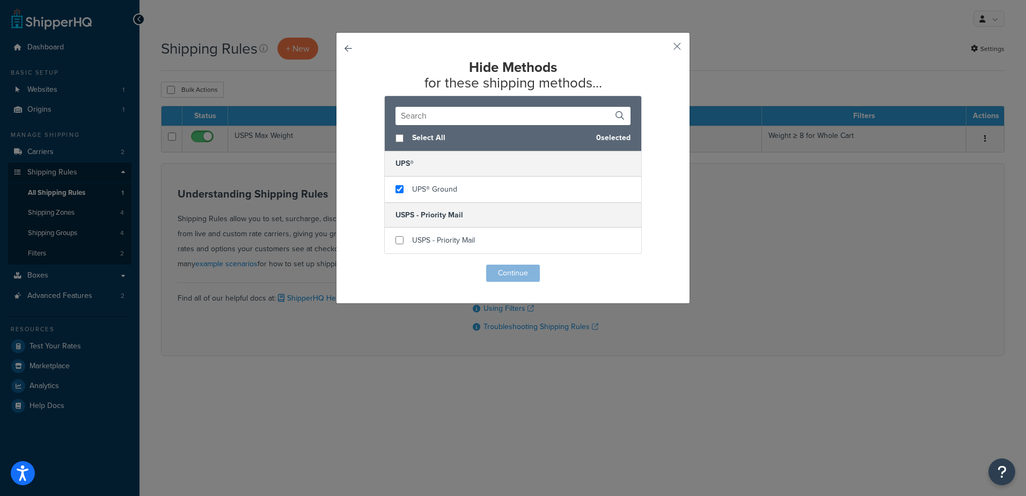
checkbox input "true"
drag, startPoint x: 435, startPoint y: 192, endPoint x: 435, endPoint y: 204, distance: 12.4
click at [435, 193] on span "UPS® Ground" at bounding box center [434, 189] width 45 height 11
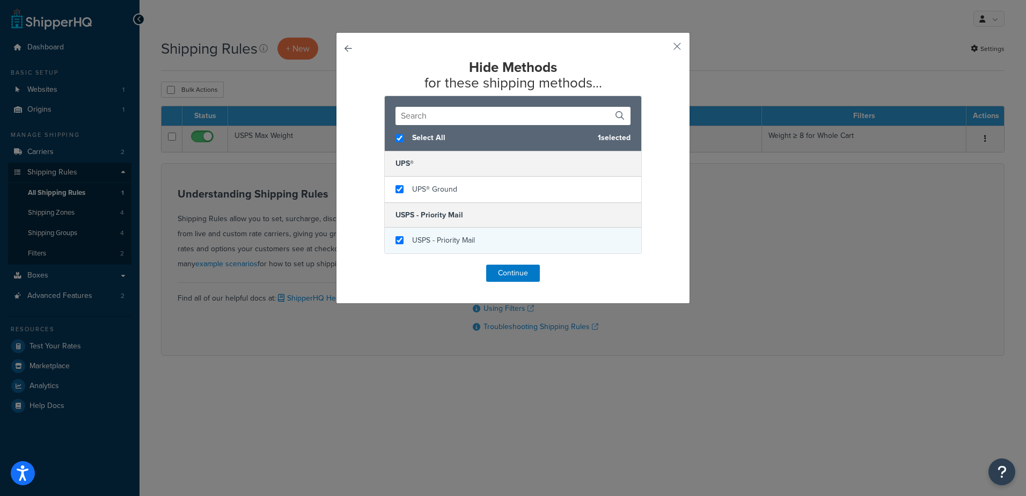
checkbox input "true"
drag, startPoint x: 439, startPoint y: 240, endPoint x: 465, endPoint y: 260, distance: 32.4
click at [441, 241] on span "USPS - Priority Mail" at bounding box center [443, 239] width 63 height 11
click at [519, 277] on button "Continue" at bounding box center [513, 273] width 54 height 17
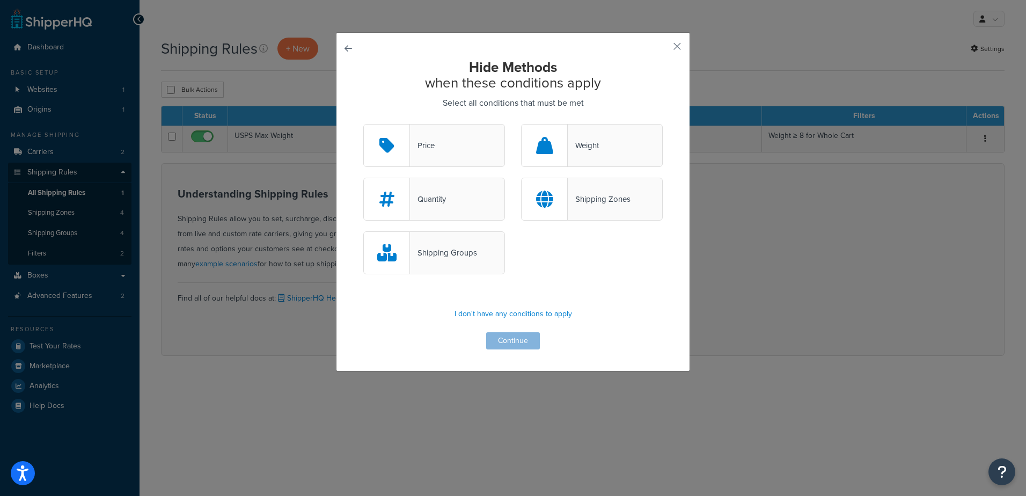
click at [568, 149] on div "Weight" at bounding box center [583, 145] width 31 height 15
click at [0, 0] on input "Weight" at bounding box center [0, 0] width 0 height 0
click at [526, 344] on button "Continue" at bounding box center [513, 340] width 54 height 17
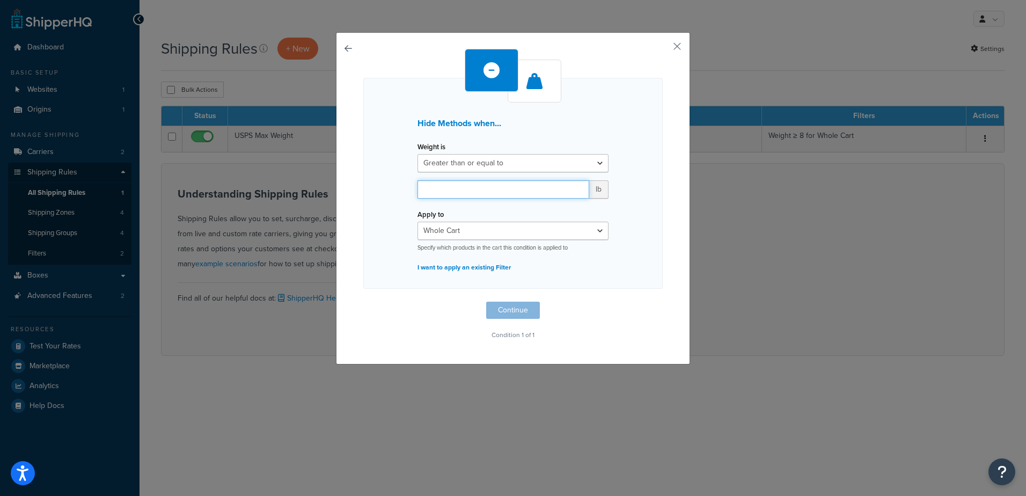
click at [498, 193] on input "number" at bounding box center [503, 189] width 172 height 18
type input "1200"
click at [513, 309] on button "Continue" at bounding box center [513, 310] width 54 height 17
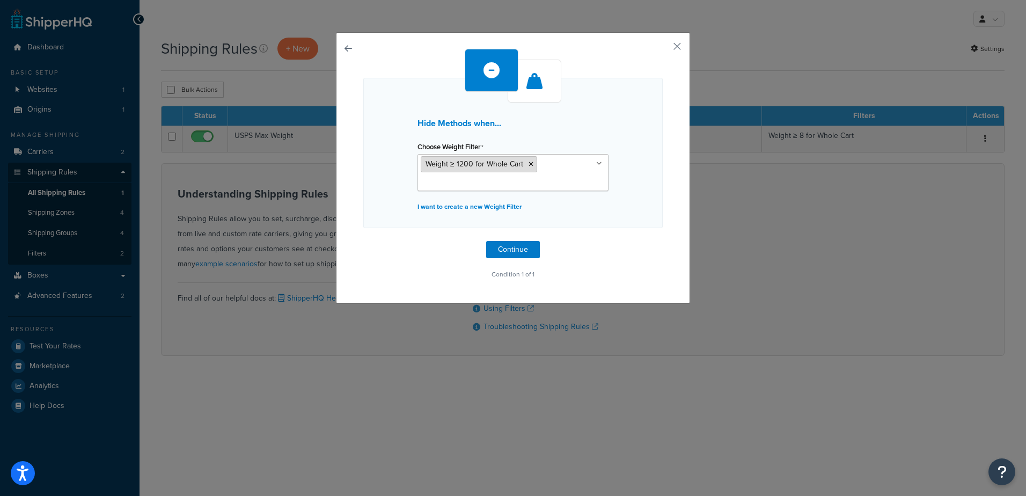
click at [460, 163] on span "Weight ≥ 1200 for Whole Cart" at bounding box center [475, 163] width 98 height 11
click at [500, 244] on button "Continue" at bounding box center [513, 249] width 54 height 17
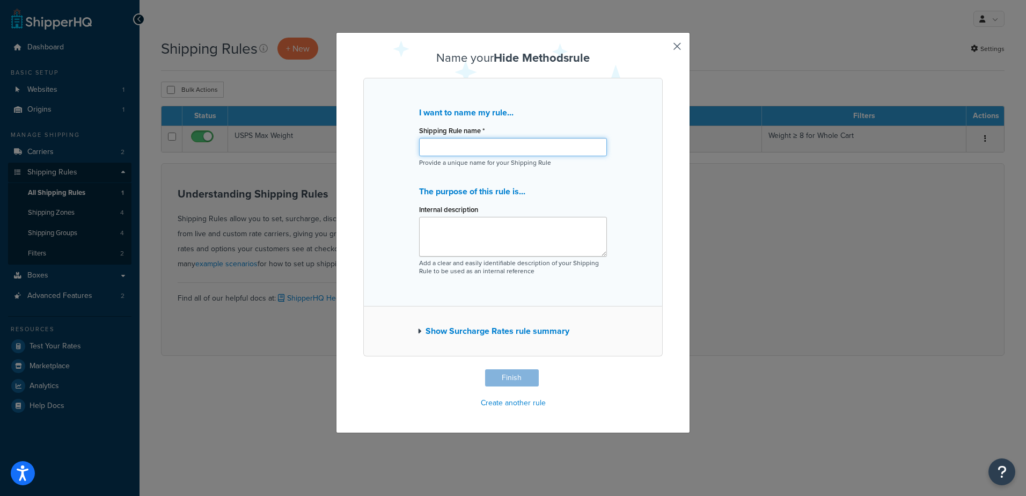
click at [473, 156] on input "Shipping Rule name *" at bounding box center [513, 147] width 188 height 18
type input "UPS [PERSON_NAME]"
click at [477, 223] on textarea "Internal description" at bounding box center [513, 237] width 188 height 40
type textarea "M"
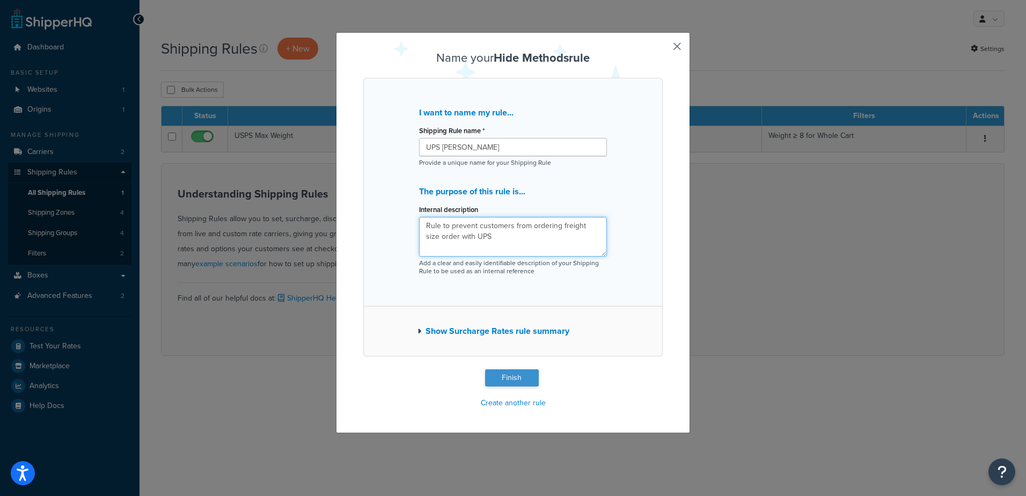
type textarea "Rule to prevent customers from ordering freight size order with UPS"
click at [498, 376] on button "Finish" at bounding box center [512, 377] width 54 height 17
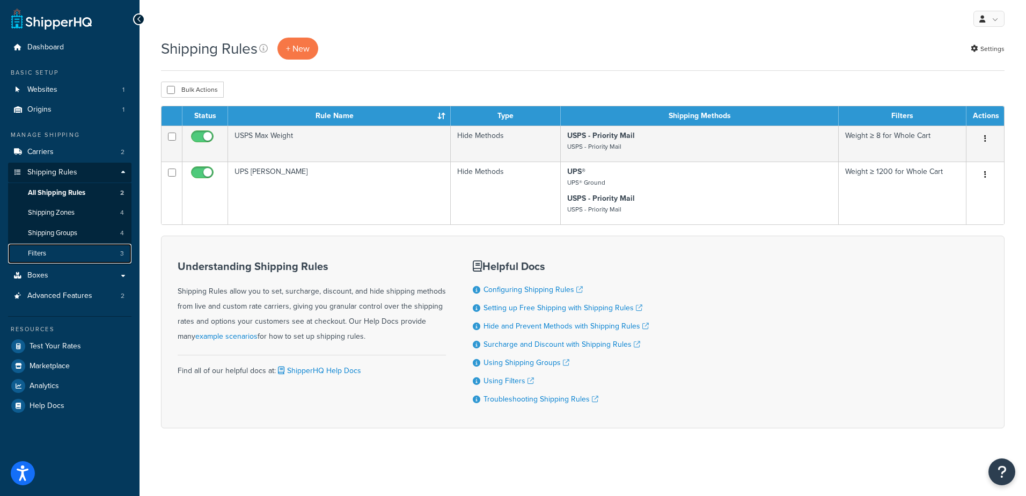
click at [82, 256] on link "Filters 3" at bounding box center [69, 254] width 123 height 20
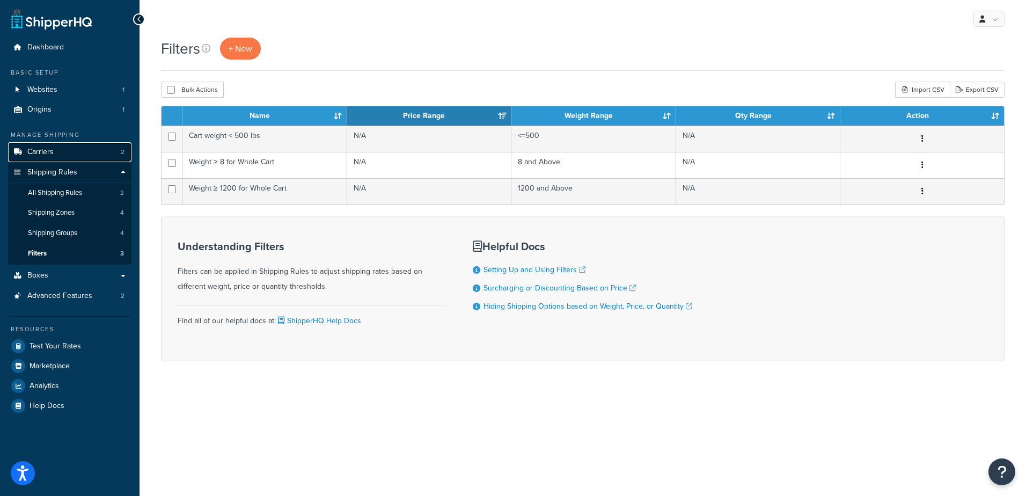
click at [32, 153] on span "Carriers" at bounding box center [40, 152] width 26 height 9
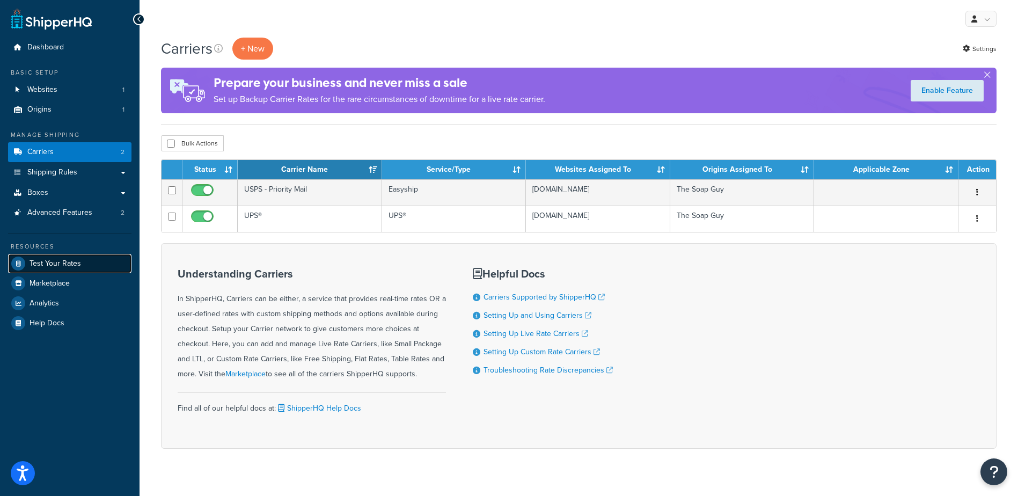
click at [48, 263] on span "Test Your Rates" at bounding box center [56, 263] width 52 height 9
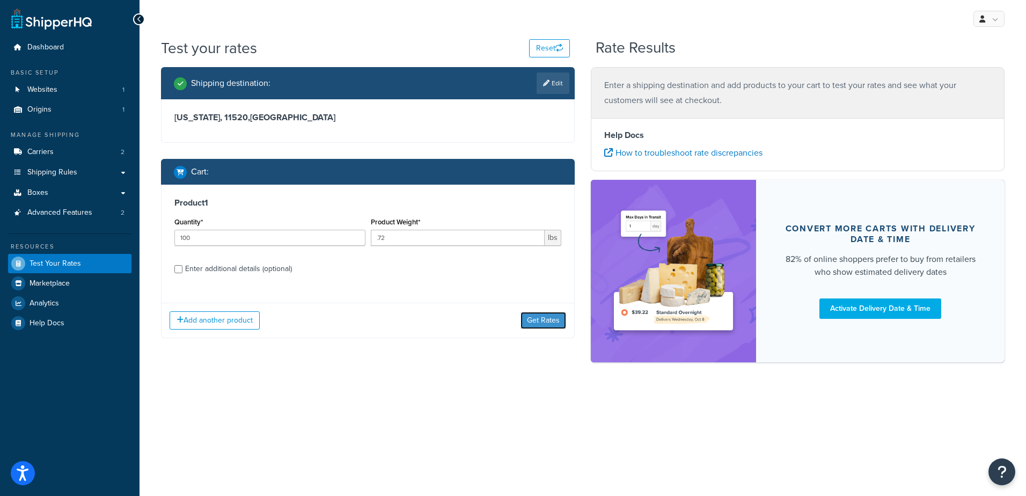
drag, startPoint x: 532, startPoint y: 323, endPoint x: 463, endPoint y: 401, distance: 104.1
click at [532, 324] on button "Get Rates" at bounding box center [543, 320] width 46 height 17
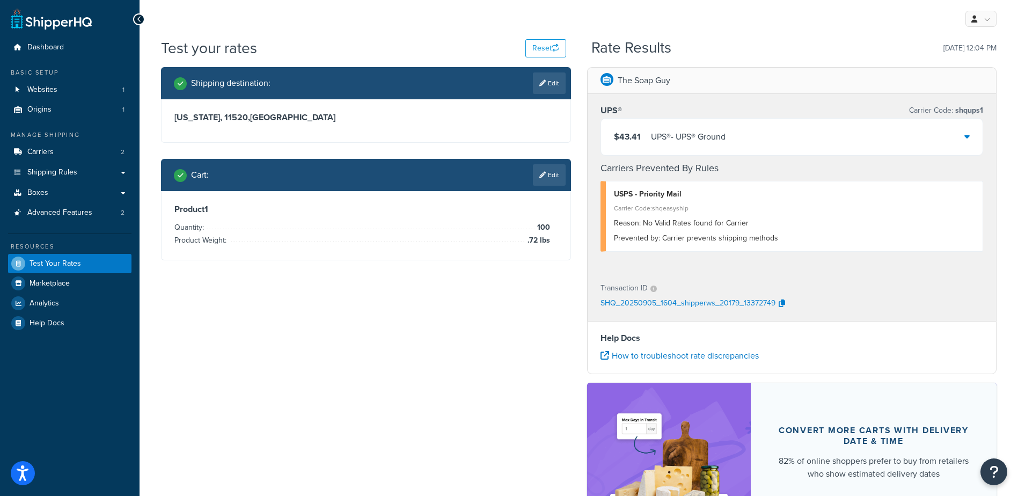
click at [740, 133] on div "$43.41 UPS® - UPS® Ground" at bounding box center [792, 137] width 382 height 36
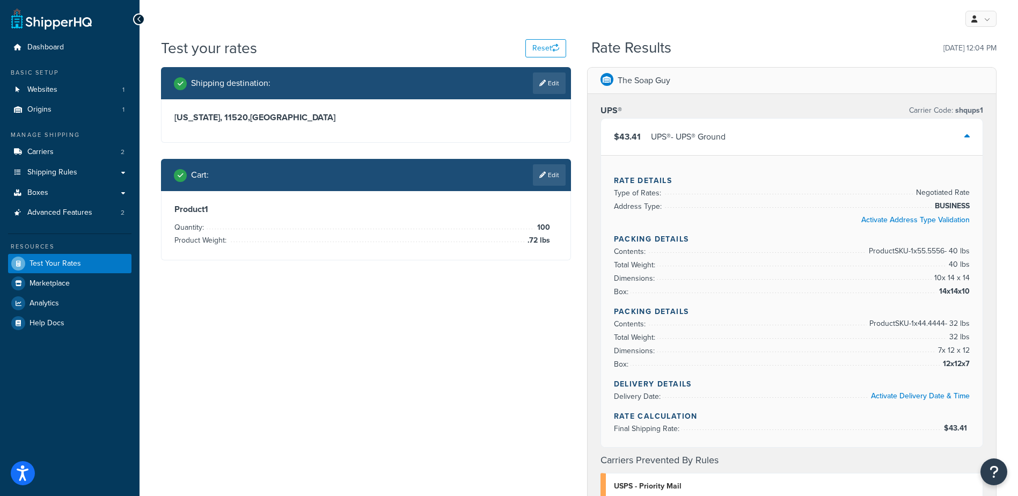
drag, startPoint x: 541, startPoint y: 171, endPoint x: 479, endPoint y: 189, distance: 64.7
click at [541, 172] on icon at bounding box center [542, 175] width 6 height 6
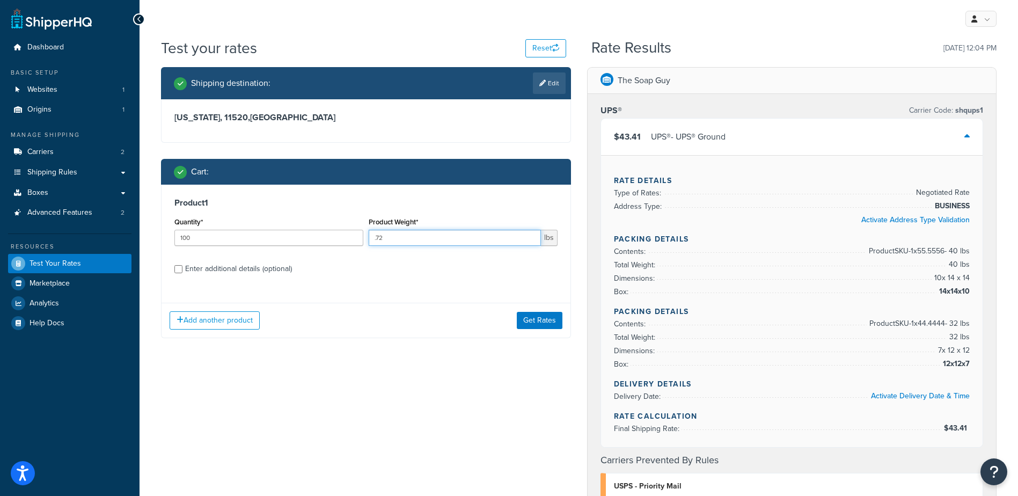
click at [405, 237] on input ".72" at bounding box center [455, 238] width 172 height 16
type input ".7"
type input ".48"
click at [536, 324] on button "Get Rates" at bounding box center [540, 320] width 46 height 17
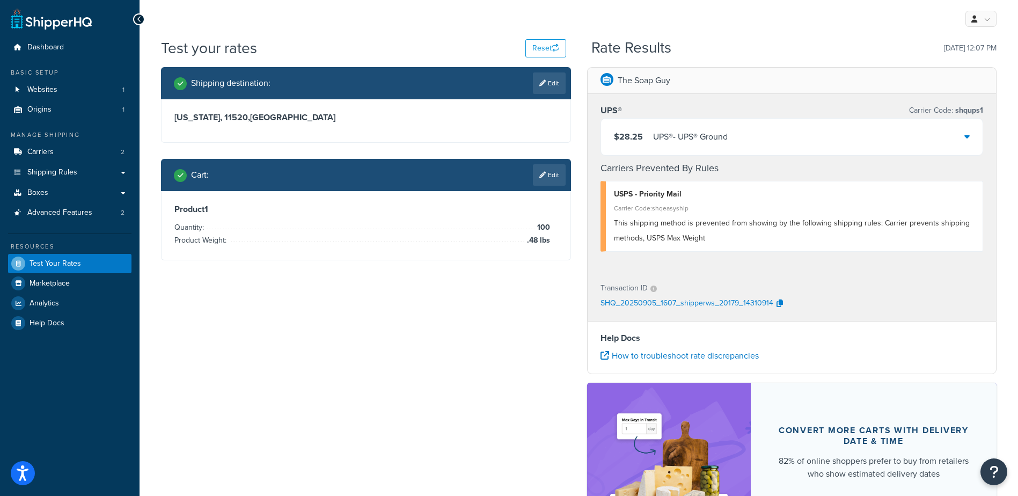
click at [793, 130] on div "$28.25 UPS® - UPS® Ground" at bounding box center [792, 137] width 382 height 36
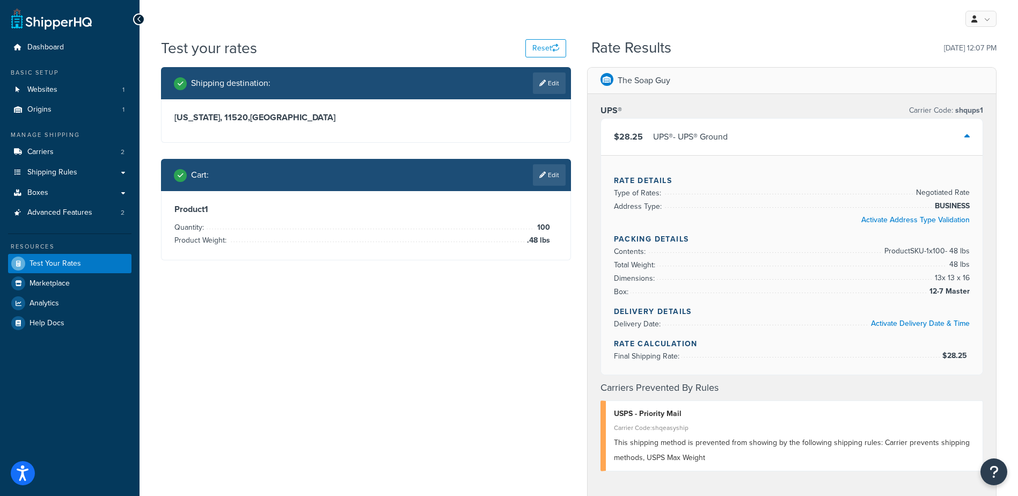
click at [796, 117] on div "UPS® Carrier Code: shqups1 $28.25 UPS® - UPS® Ground Rate Details Type of Rates…" at bounding box center [791, 239] width 383 height 272
click at [780, 131] on div "$28.25 UPS® - UPS® Ground" at bounding box center [792, 137] width 382 height 36
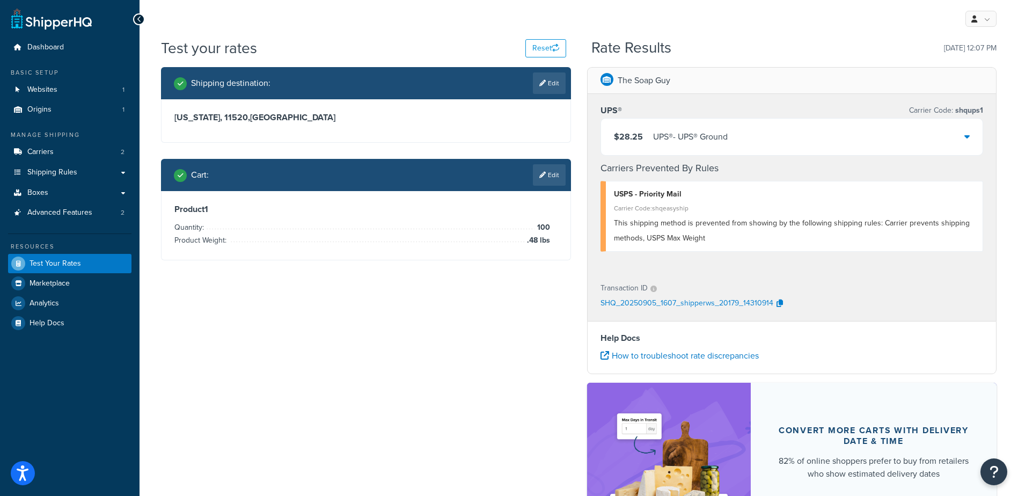
click at [357, 350] on div "Shipping destination : Edit New York, 11520 , United States Cart : Edit Product…" at bounding box center [579, 320] width 852 height 507
drag, startPoint x: 555, startPoint y: 85, endPoint x: 312, endPoint y: 135, distance: 248.1
click at [554, 85] on link "Edit" at bounding box center [549, 82] width 33 height 21
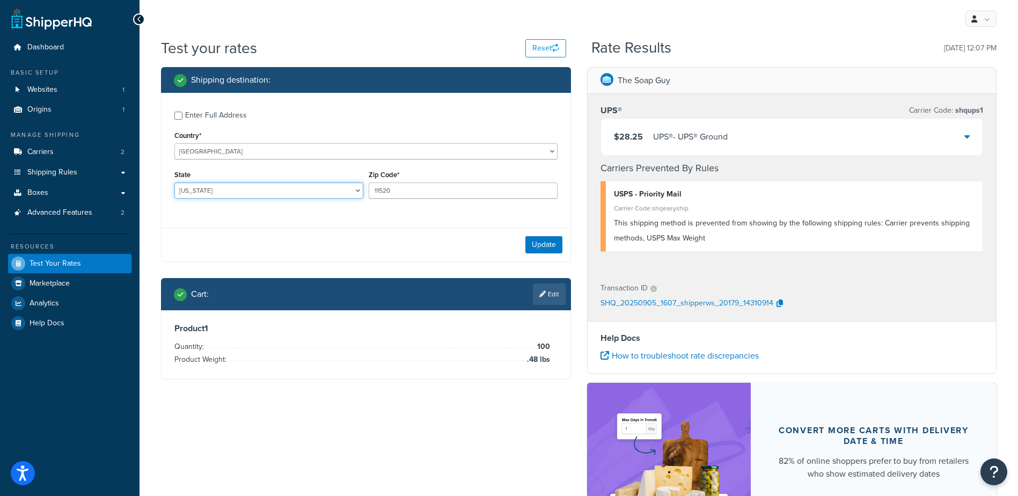
click at [226, 189] on select "Alabama Alaska American Samoa Arizona Arkansas Armed Forces Americas Armed Forc…" at bounding box center [268, 190] width 189 height 16
select select "NJ"
click at [174, 182] on select "Alabama Alaska American Samoa Arizona Arkansas Armed Forces Americas Armed Forc…" at bounding box center [268, 190] width 189 height 16
drag, startPoint x: 405, startPoint y: 183, endPoint x: 334, endPoint y: 156, distance: 75.7
click at [324, 171] on div "State Alabama Alaska American Samoa Arizona Arkansas Armed Forces Americas Arme…" at bounding box center [366, 186] width 388 height 39
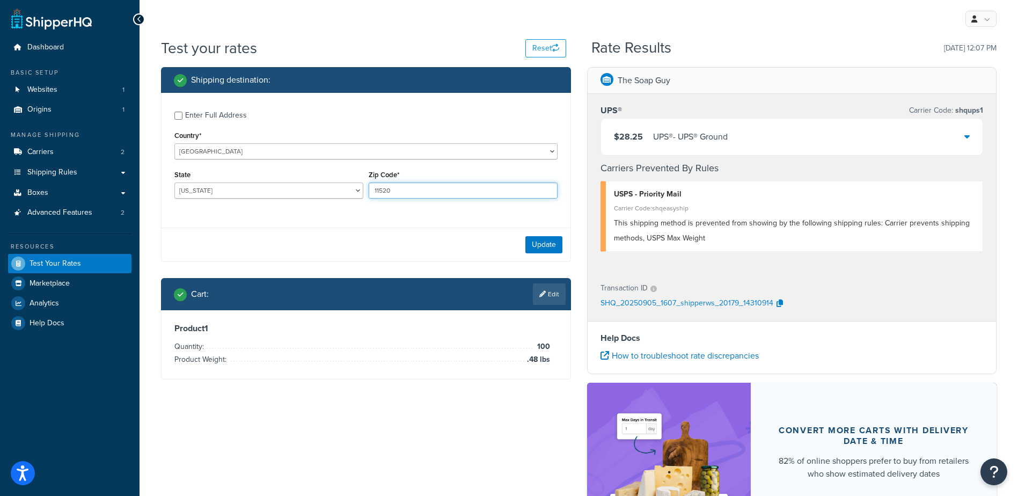
click at [405, 188] on input "11520" at bounding box center [463, 190] width 189 height 16
type input "08232"
click at [548, 293] on link "Edit" at bounding box center [549, 293] width 33 height 21
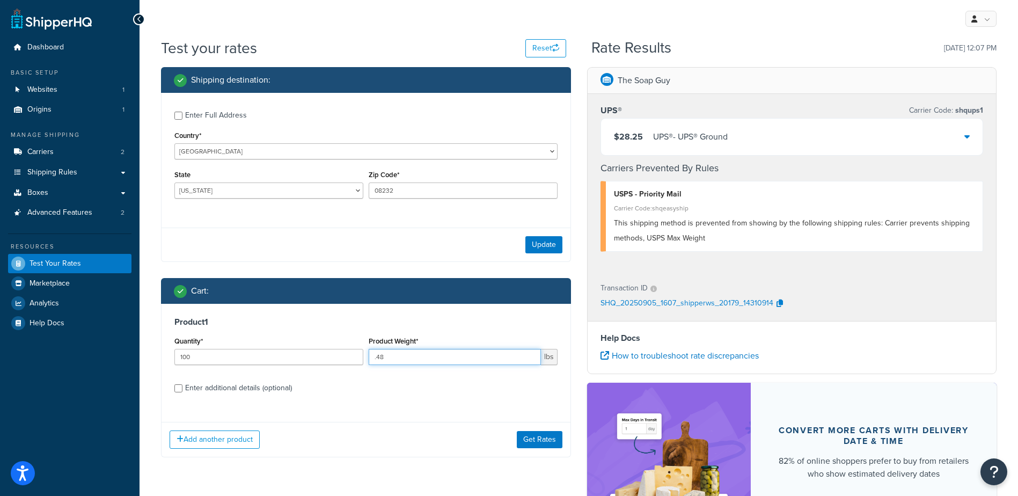
drag, startPoint x: 415, startPoint y: 349, endPoint x: 277, endPoint y: 328, distance: 138.9
click at [275, 329] on div "Product 1 Quantity* 100 Product Weight* .48 lbs Enter additional details (optio…" at bounding box center [366, 359] width 409 height 110
type input "2.00"
click at [544, 247] on button "Update" at bounding box center [543, 244] width 37 height 17
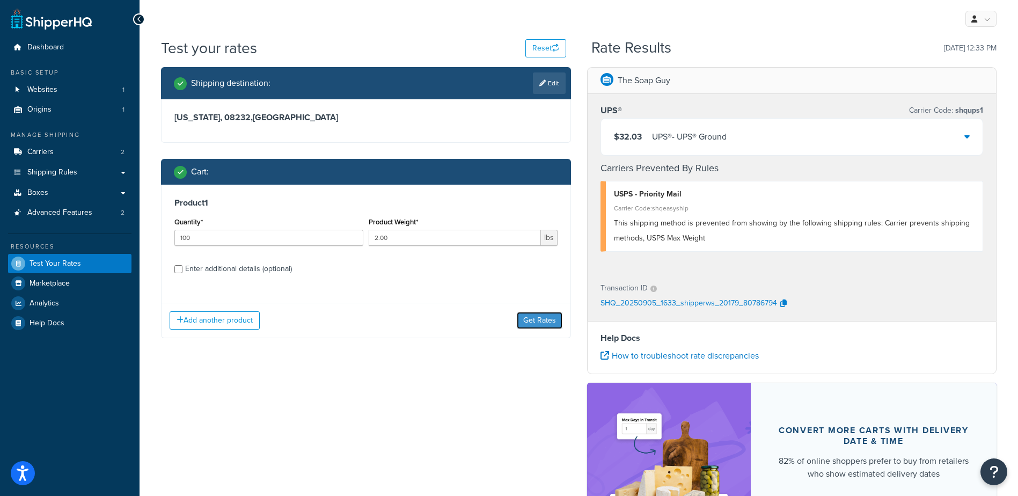
click at [542, 320] on button "Get Rates" at bounding box center [540, 320] width 46 height 17
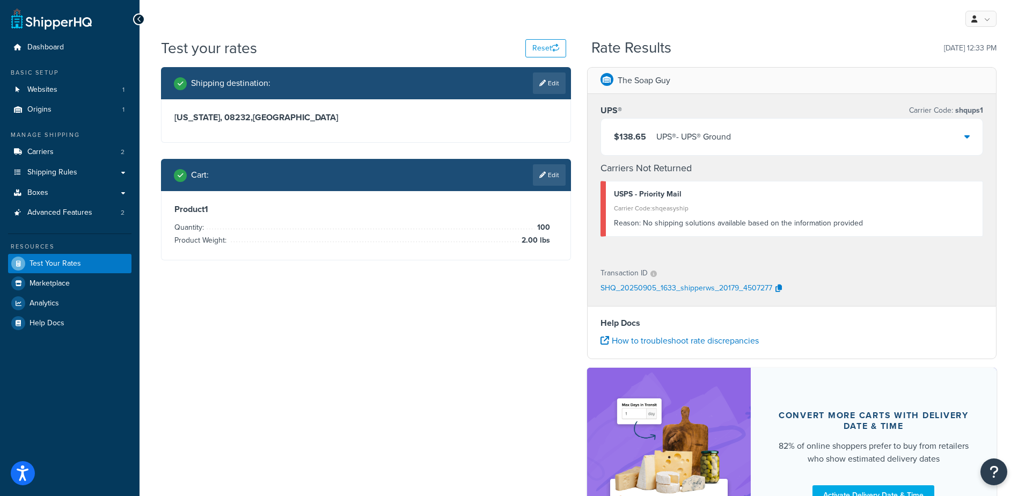
drag, startPoint x: 707, startPoint y: 127, endPoint x: 707, endPoint y: 134, distance: 6.4
click at [707, 128] on div "$138.65 UPS® - UPS® Ground" at bounding box center [792, 137] width 382 height 36
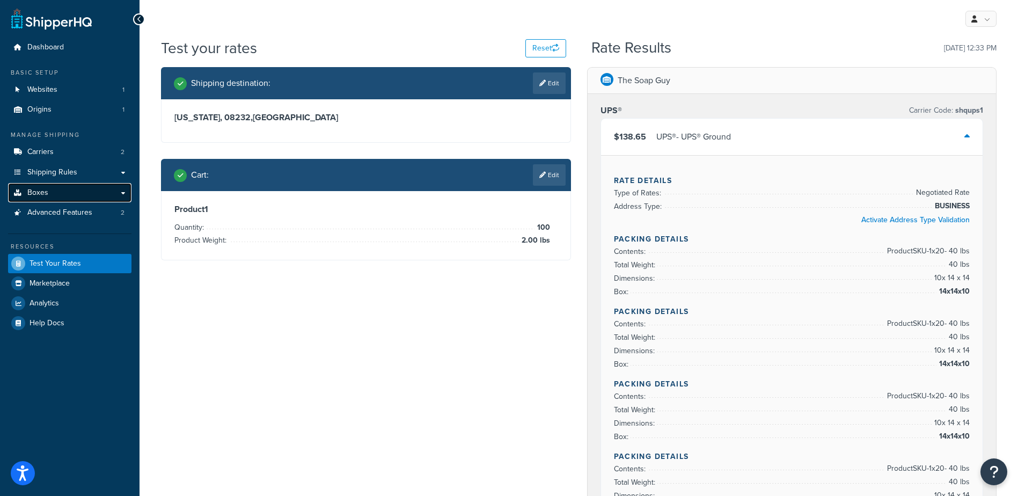
click at [53, 189] on link "Boxes" at bounding box center [69, 193] width 123 height 20
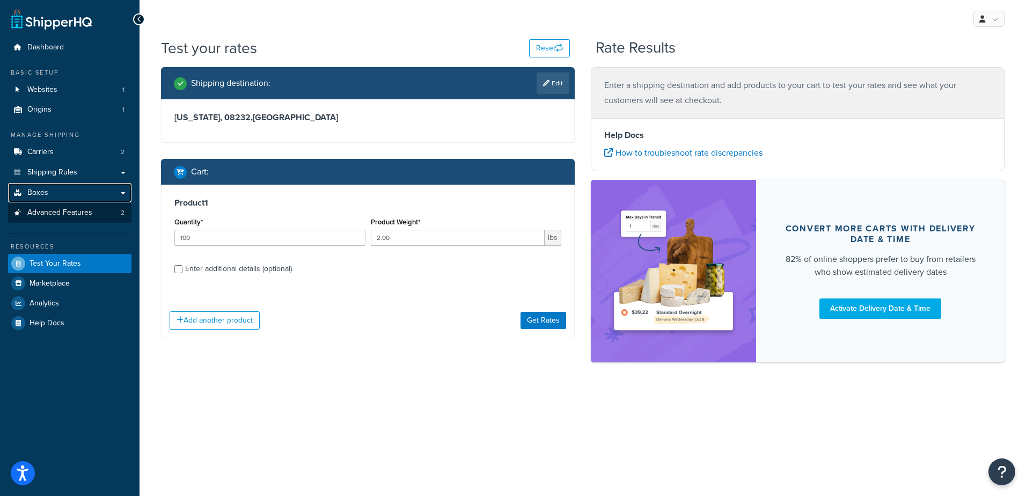
drag, startPoint x: 63, startPoint y: 189, endPoint x: 66, endPoint y: 204, distance: 15.4
click at [63, 189] on link "Boxes" at bounding box center [69, 193] width 123 height 20
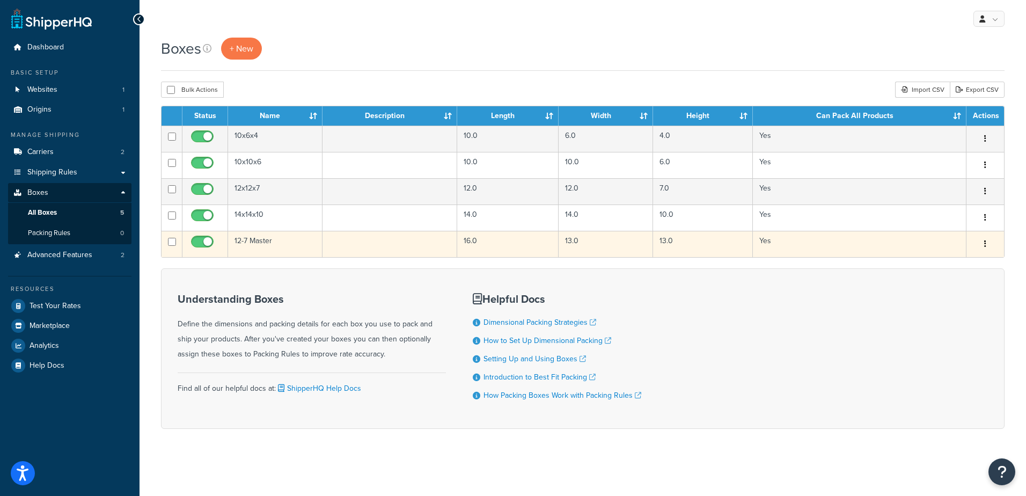
click at [258, 244] on td "12-7 Master" at bounding box center [275, 244] width 94 height 26
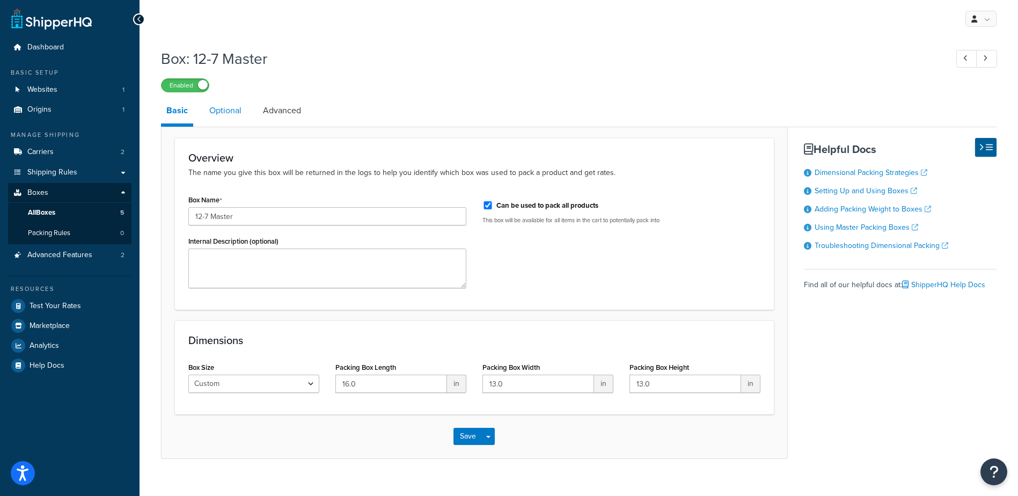
click at [219, 111] on link "Optional" at bounding box center [225, 111] width 43 height 26
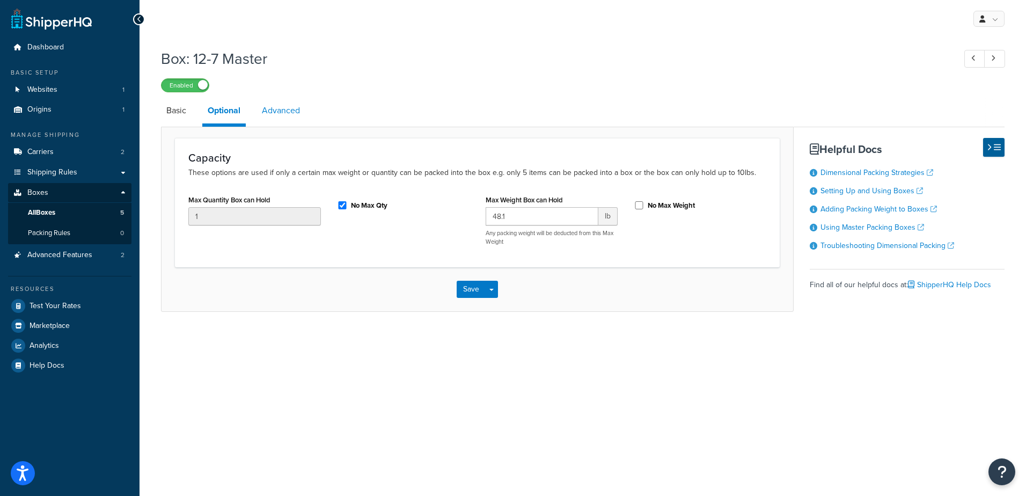
click at [287, 109] on link "Advanced" at bounding box center [280, 111] width 49 height 26
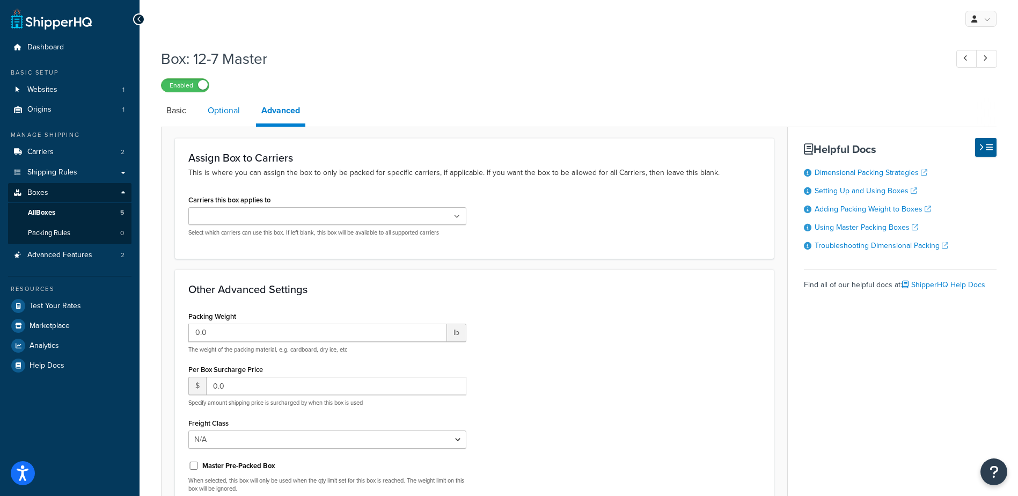
drag, startPoint x: 217, startPoint y: 116, endPoint x: 203, endPoint y: 127, distance: 17.6
click at [216, 116] on link "Optional" at bounding box center [223, 111] width 43 height 26
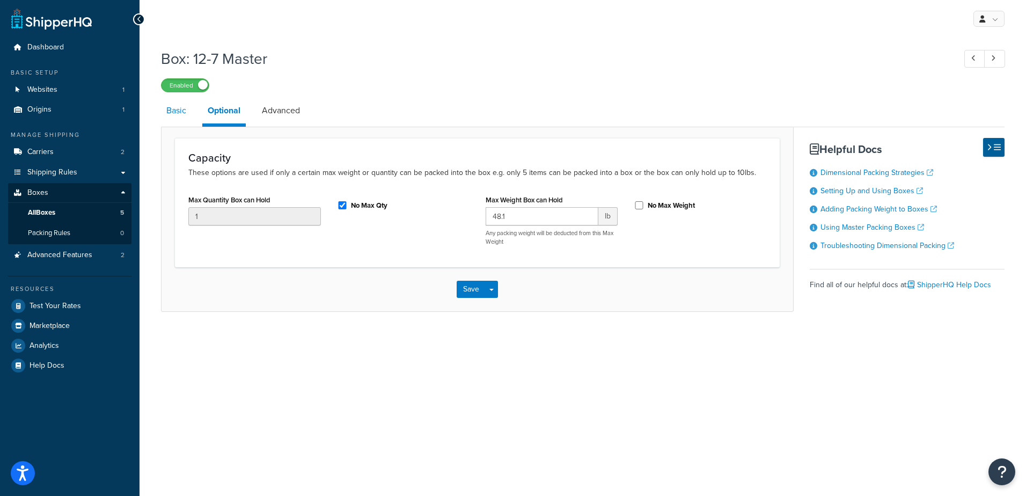
click at [178, 112] on link "Basic" at bounding box center [176, 111] width 31 height 26
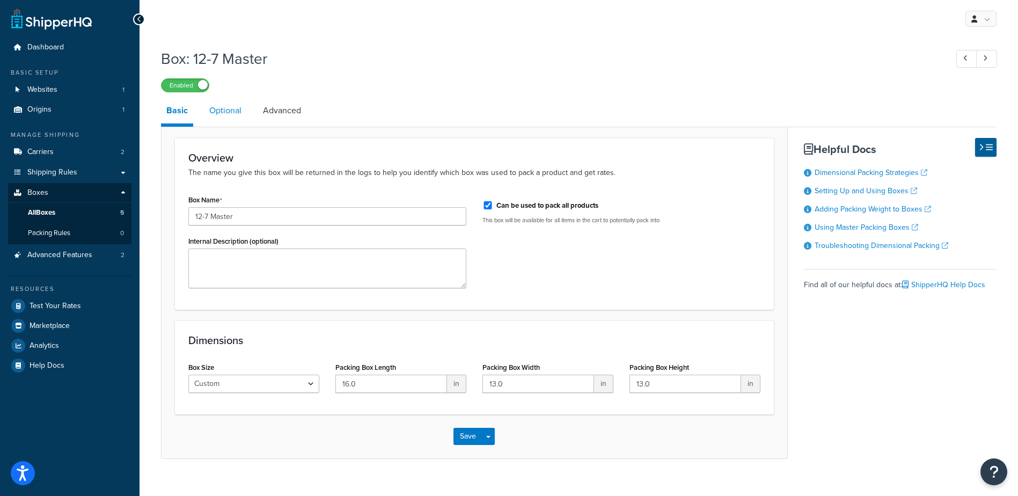
click at [225, 109] on link "Optional" at bounding box center [225, 111] width 43 height 26
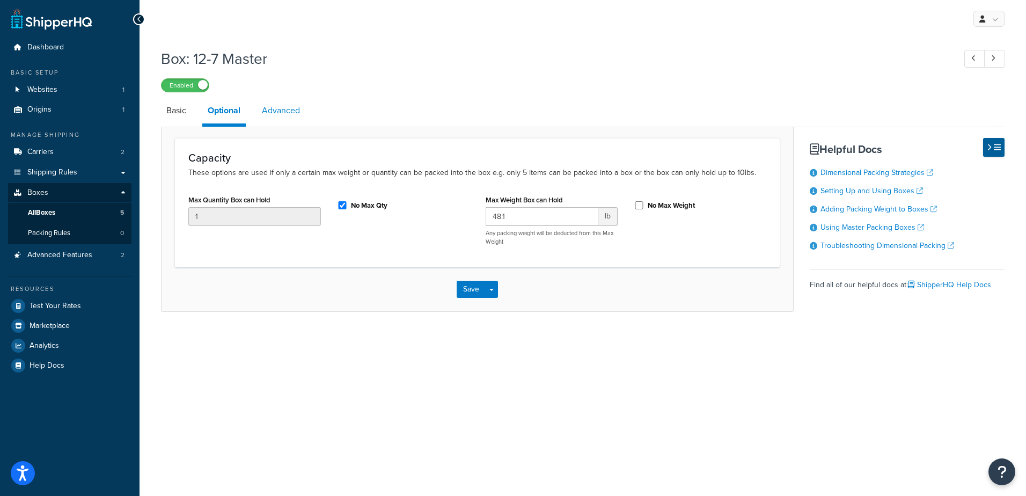
click at [273, 111] on link "Advanced" at bounding box center [280, 111] width 49 height 26
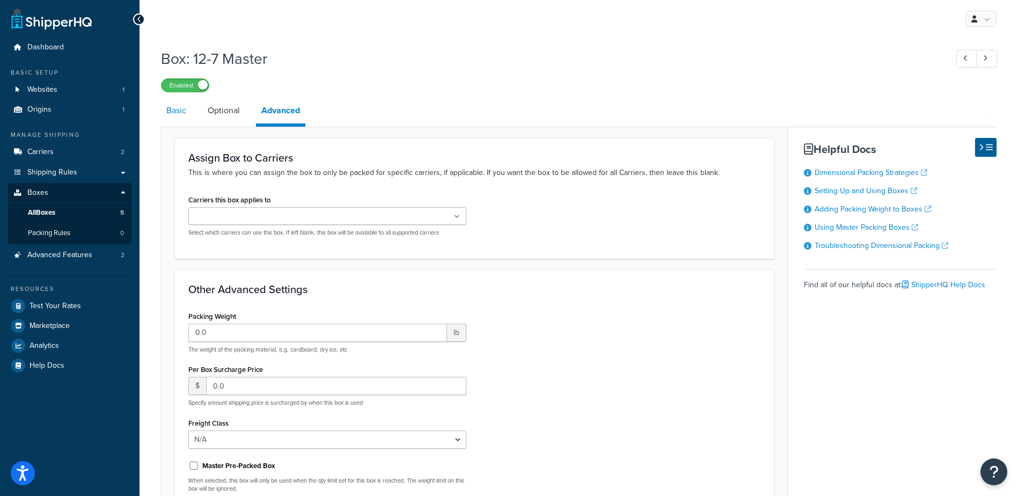
click at [174, 117] on link "Basic" at bounding box center [176, 111] width 31 height 26
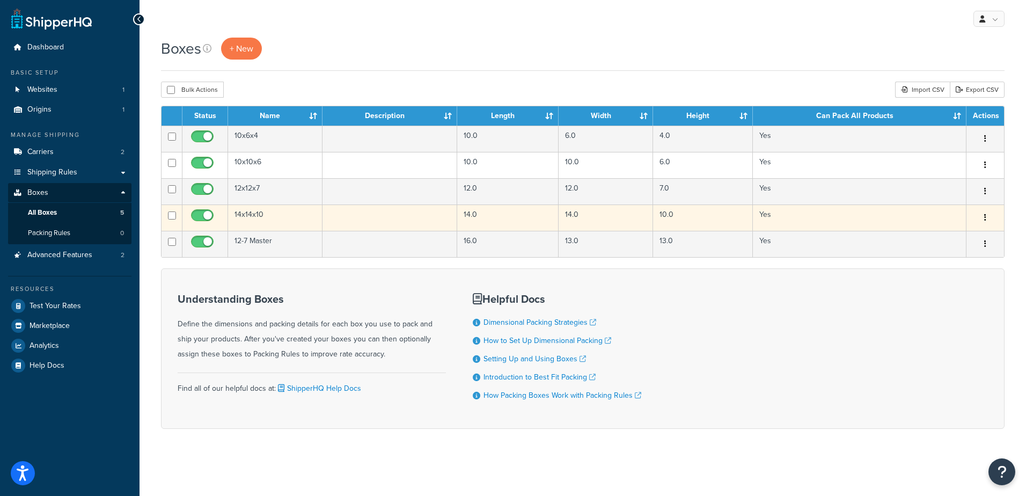
click at [264, 216] on td "14x14x10" at bounding box center [275, 217] width 94 height 26
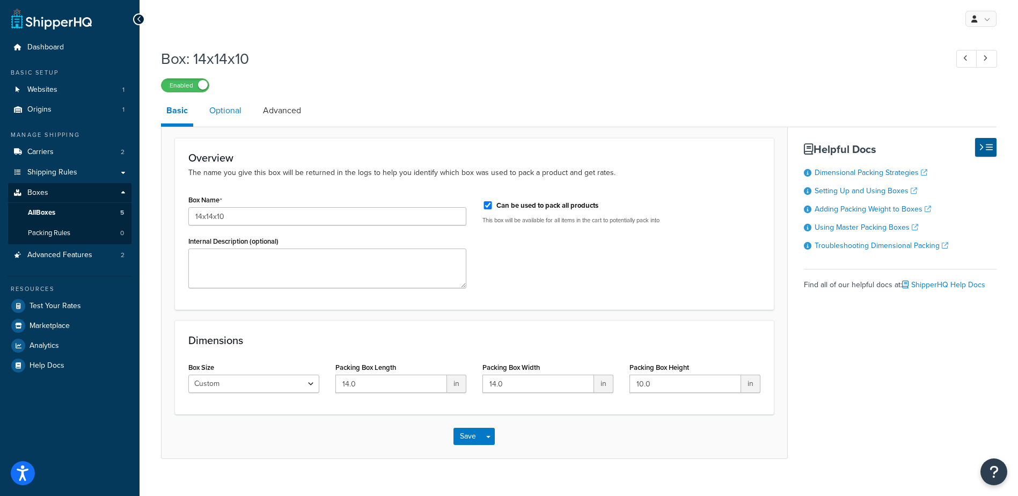
click at [229, 115] on link "Optional" at bounding box center [225, 111] width 43 height 26
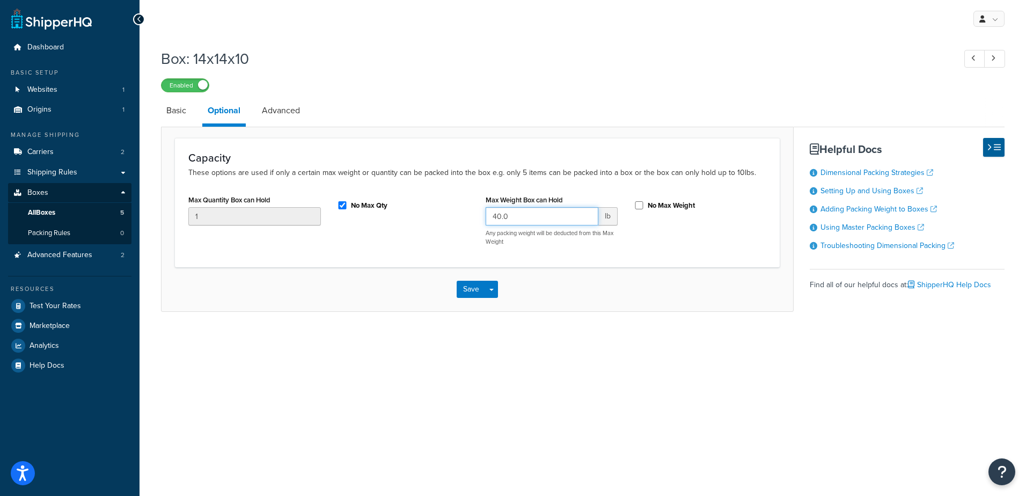
drag, startPoint x: 554, startPoint y: 209, endPoint x: 331, endPoint y: 201, distance: 223.3
click at [331, 201] on div "Max Quantity Box can Hold 1 No Max Qty Max Weight Box can Hold 40.0 lb Any pack…" at bounding box center [477, 223] width 594 height 62
type input "39.1"
click at [473, 289] on button "Save" at bounding box center [471, 289] width 29 height 17
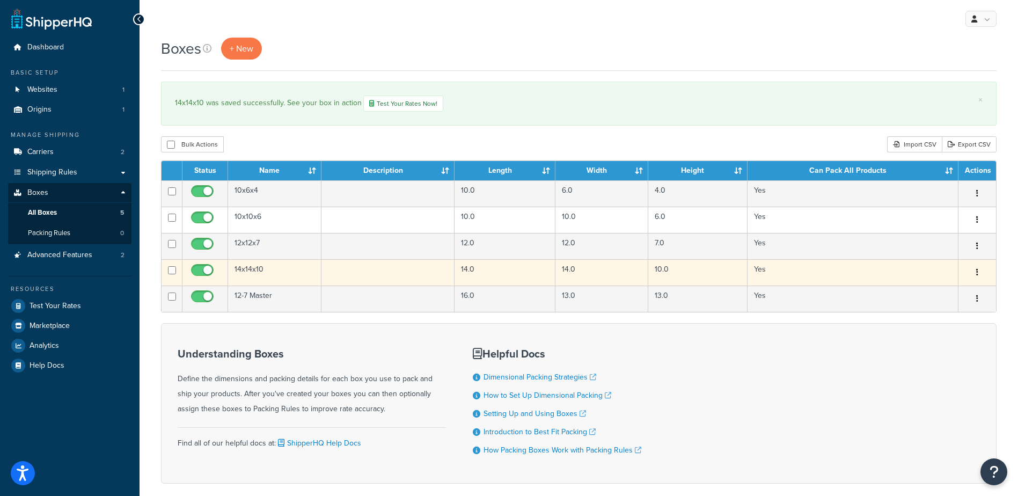
click at [253, 271] on td "14x14x10" at bounding box center [274, 272] width 93 height 26
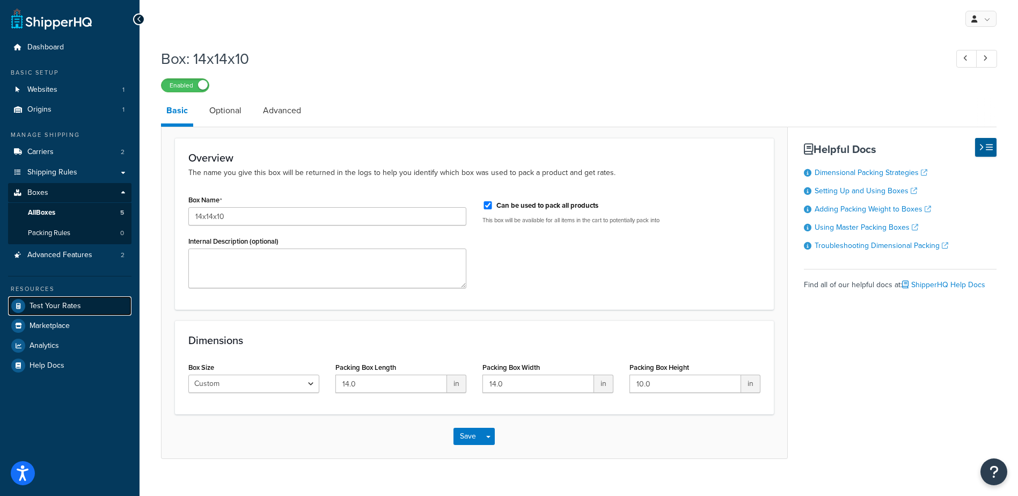
click at [55, 304] on span "Test Your Rates" at bounding box center [56, 306] width 52 height 9
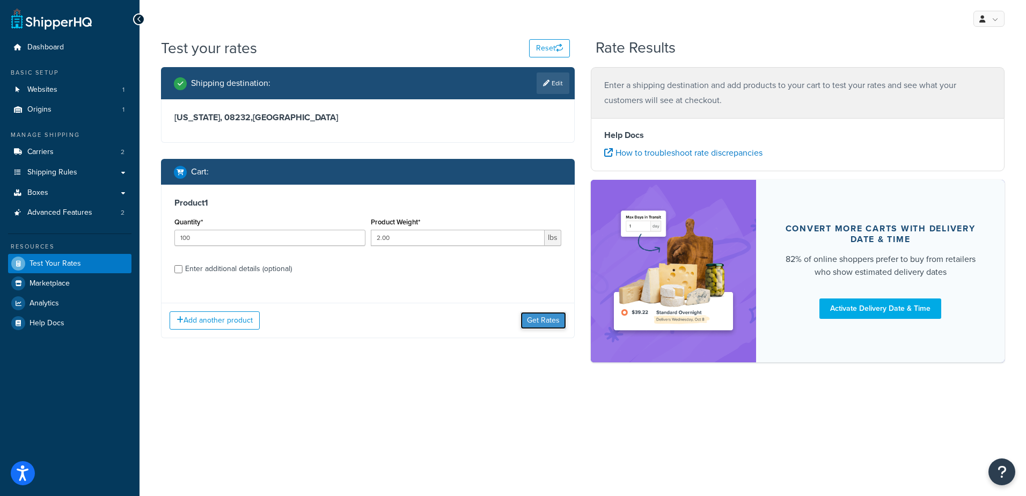
drag, startPoint x: 539, startPoint y: 317, endPoint x: 517, endPoint y: 341, distance: 32.6
click at [539, 318] on button "Get Rates" at bounding box center [543, 320] width 46 height 17
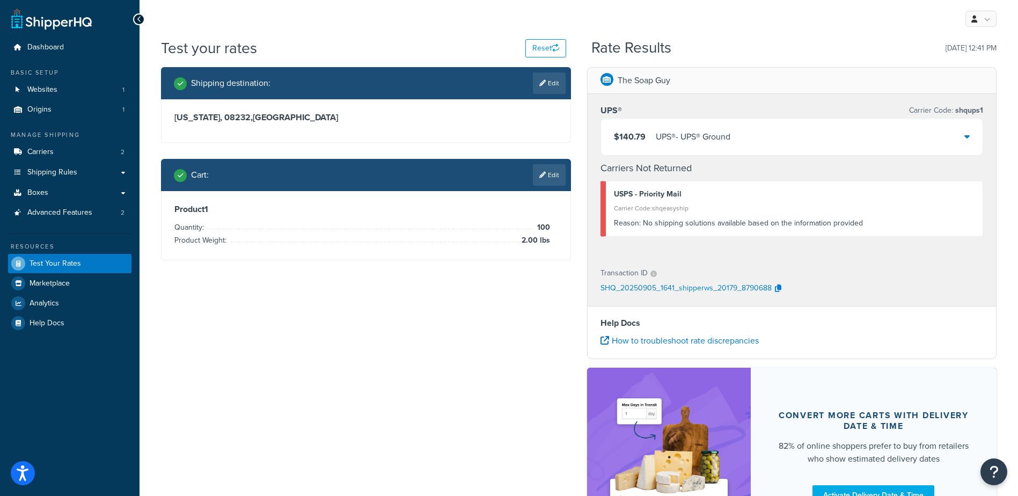
click at [833, 127] on div "$140.79 UPS® - UPS® Ground" at bounding box center [792, 137] width 382 height 36
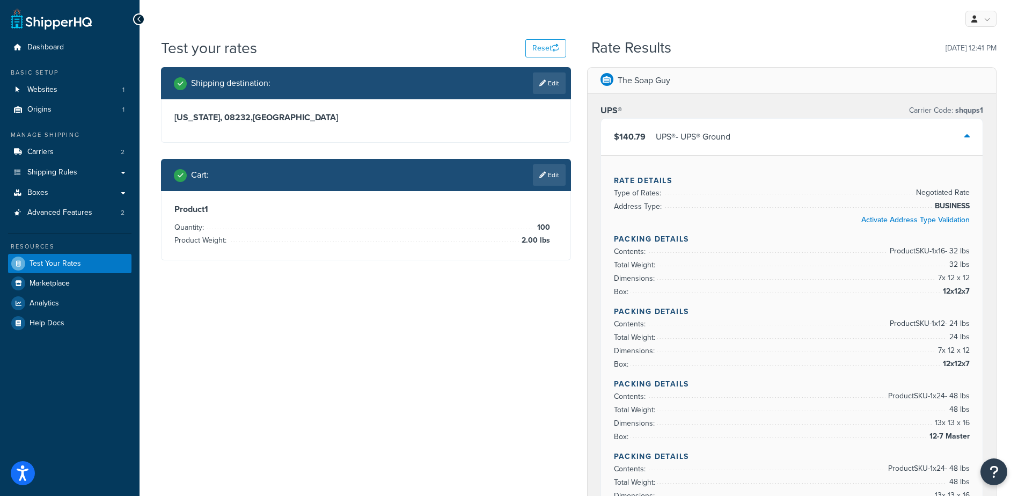
click at [598, 329] on div "UPS® Carrier Code: shqups1 $140.79 UPS® - UPS® Ground Rate Details Type of Rate…" at bounding box center [792, 430] width 409 height 672
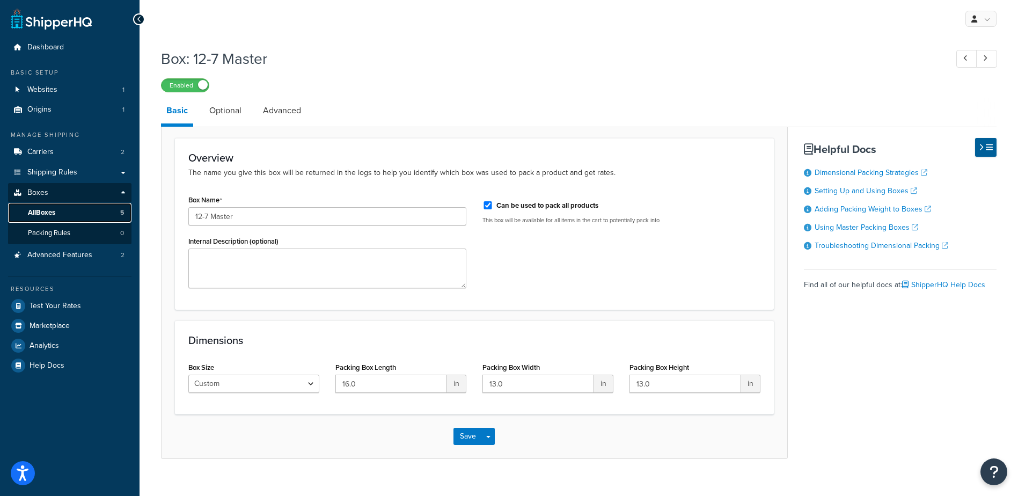
click at [57, 213] on link "All Boxes 5" at bounding box center [69, 213] width 123 height 20
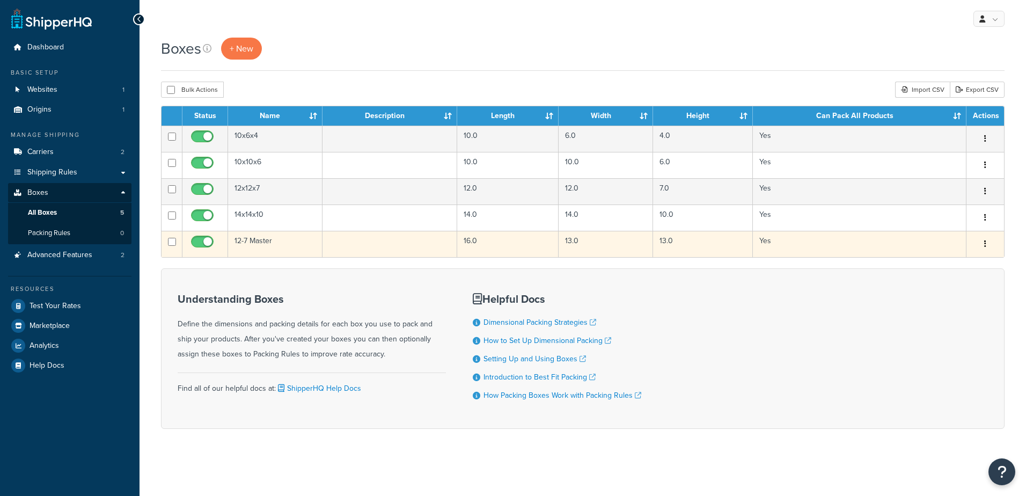
click at [260, 240] on td "12-7 Master" at bounding box center [275, 244] width 94 height 26
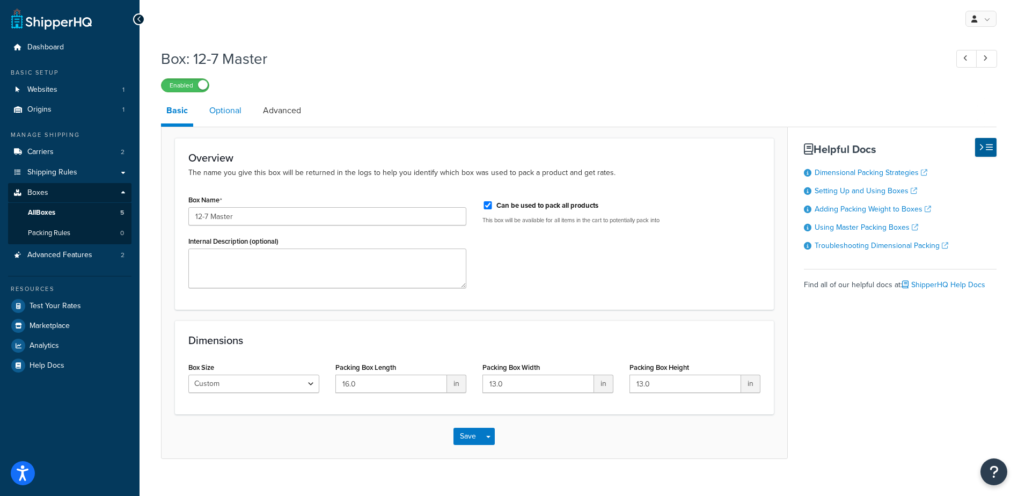
click at [237, 113] on link "Optional" at bounding box center [225, 111] width 43 height 26
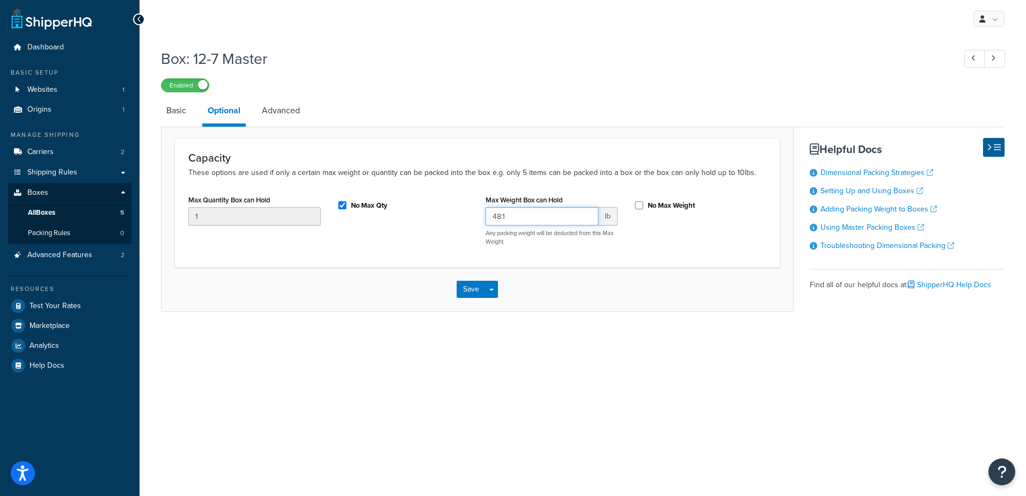
drag, startPoint x: 532, startPoint y: 219, endPoint x: 386, endPoint y: 203, distance: 147.4
click at [391, 201] on div "Max Quantity Box can Hold 1 No Max Qty Max Weight Box can Hold 48.1 lb Any pack…" at bounding box center [477, 223] width 594 height 62
type input "48"
click at [473, 284] on button "Save" at bounding box center [471, 289] width 29 height 17
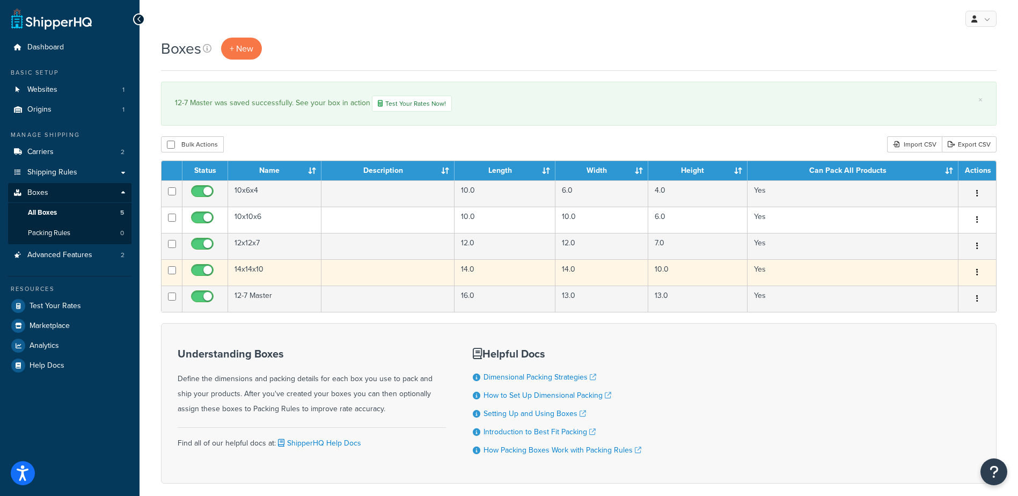
click at [262, 265] on td "14x14x10" at bounding box center [274, 272] width 93 height 26
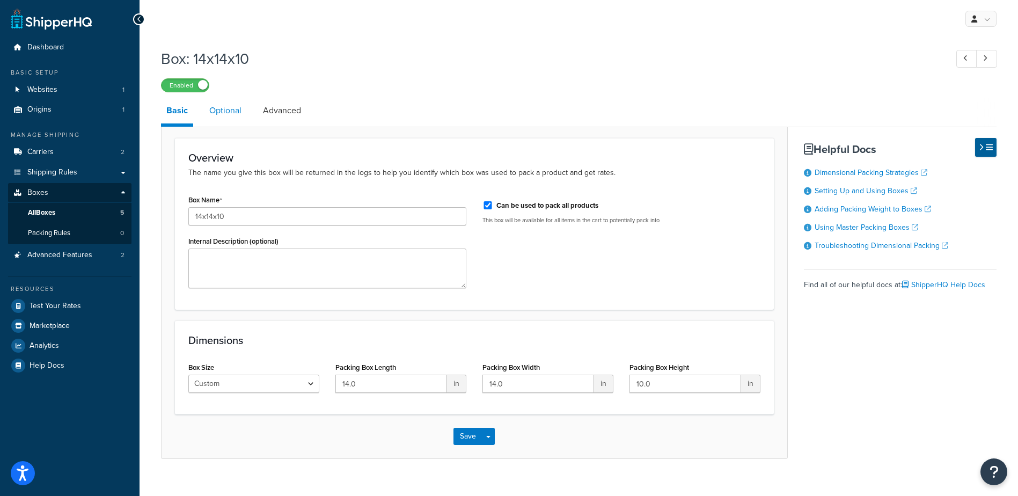
click at [234, 105] on link "Optional" at bounding box center [225, 111] width 43 height 26
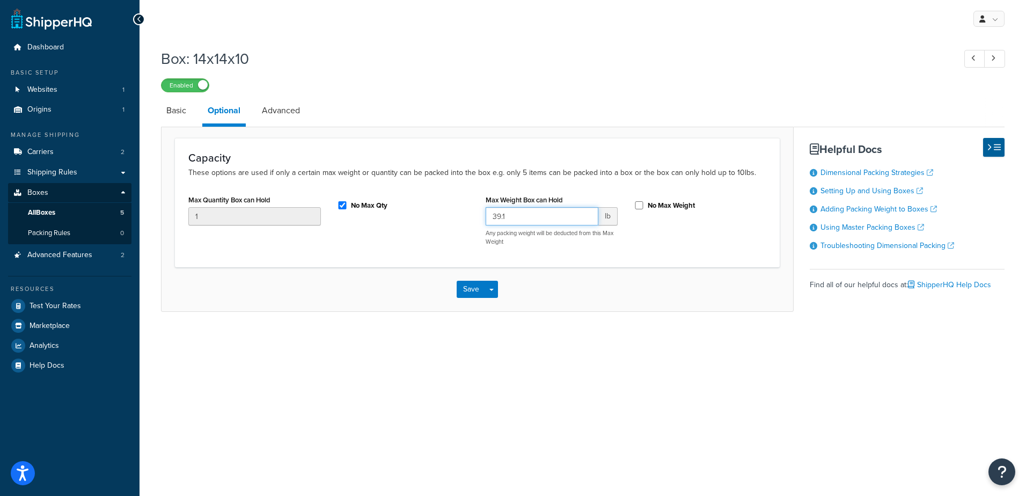
drag, startPoint x: 531, startPoint y: 220, endPoint x: 361, endPoint y: 212, distance: 170.3
click at [361, 212] on div "Max Quantity Box can Hold 1 No Max Qty Max Weight Box can Hold 39.1 lb Any pack…" at bounding box center [477, 223] width 594 height 62
type input "39"
click at [467, 291] on button "Save" at bounding box center [471, 289] width 29 height 17
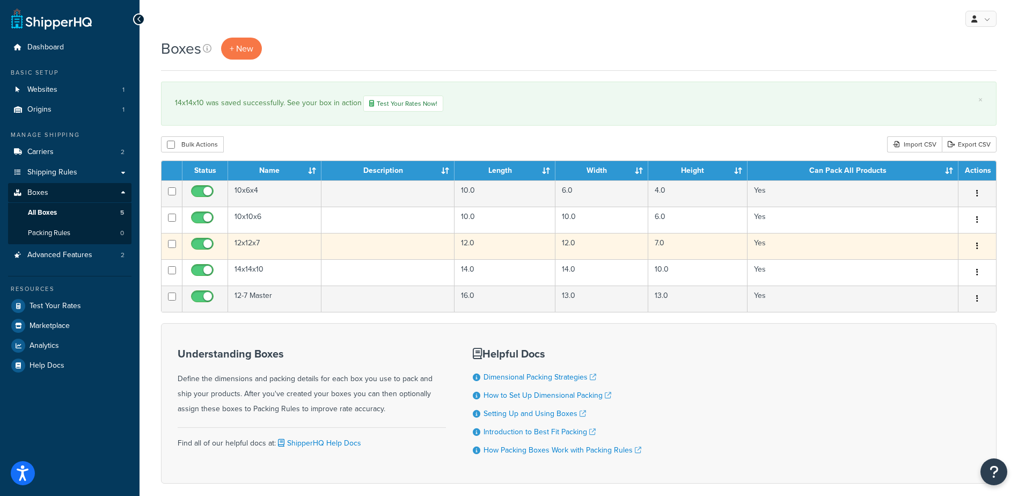
click at [263, 248] on td "12x12x7" at bounding box center [274, 246] width 93 height 26
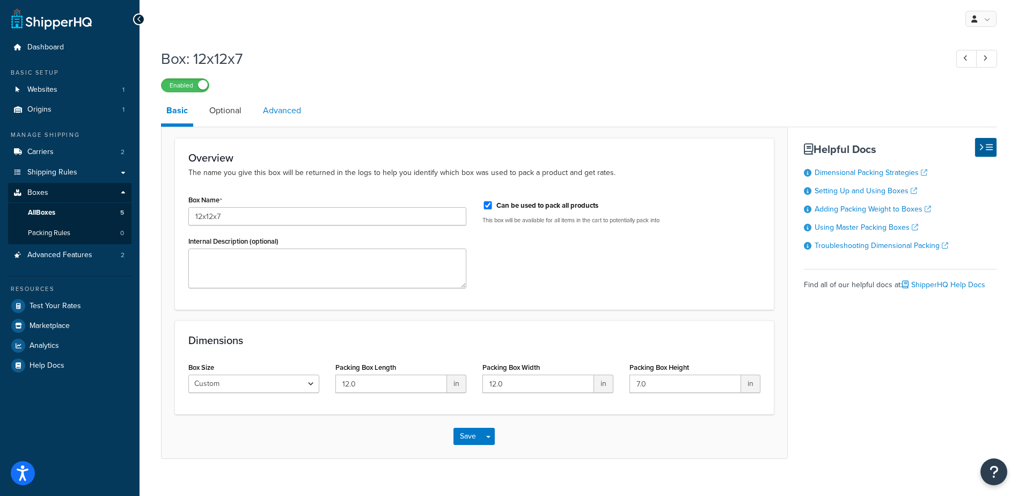
click at [267, 99] on link "Advanced" at bounding box center [282, 111] width 49 height 26
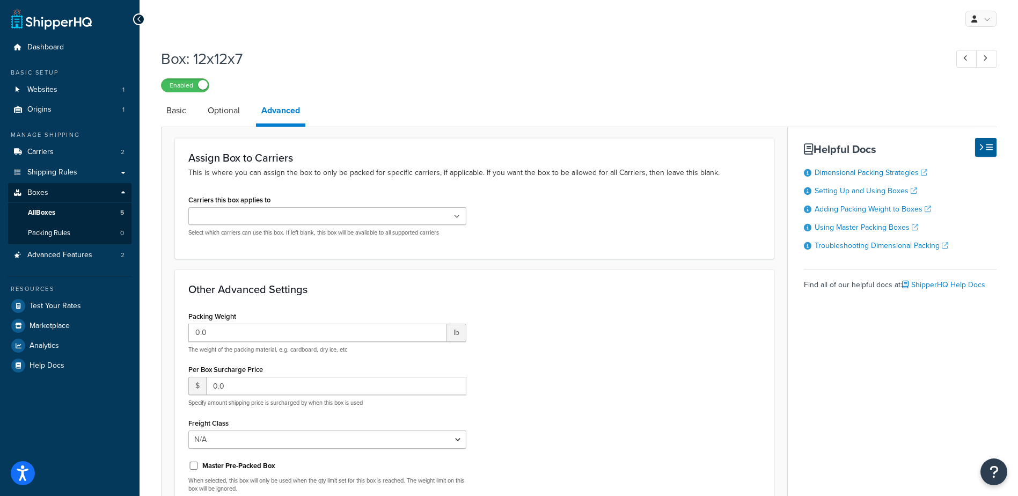
drag, startPoint x: 223, startPoint y: 106, endPoint x: 263, endPoint y: 137, distance: 50.4
click at [223, 106] on link "Optional" at bounding box center [223, 111] width 43 height 26
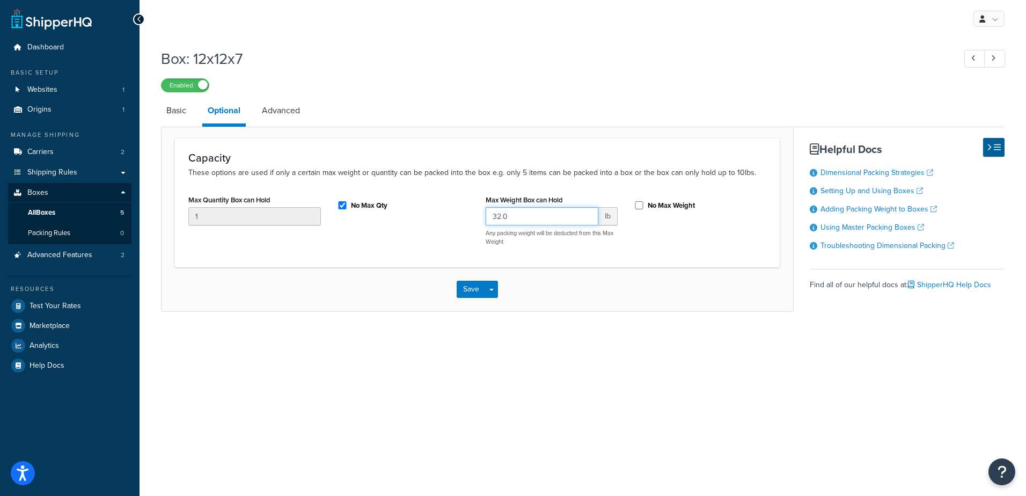
drag, startPoint x: 527, startPoint y: 221, endPoint x: 342, endPoint y: 207, distance: 185.6
click at [342, 207] on div "Max Quantity Box can Hold 1 No Max Qty Max Weight Box can Hold 32.0 lb Any pack…" at bounding box center [477, 223] width 594 height 62
type input "30"
drag, startPoint x: 473, startPoint y: 284, endPoint x: 461, endPoint y: 311, distance: 29.1
click at [473, 285] on button "Save" at bounding box center [471, 289] width 29 height 17
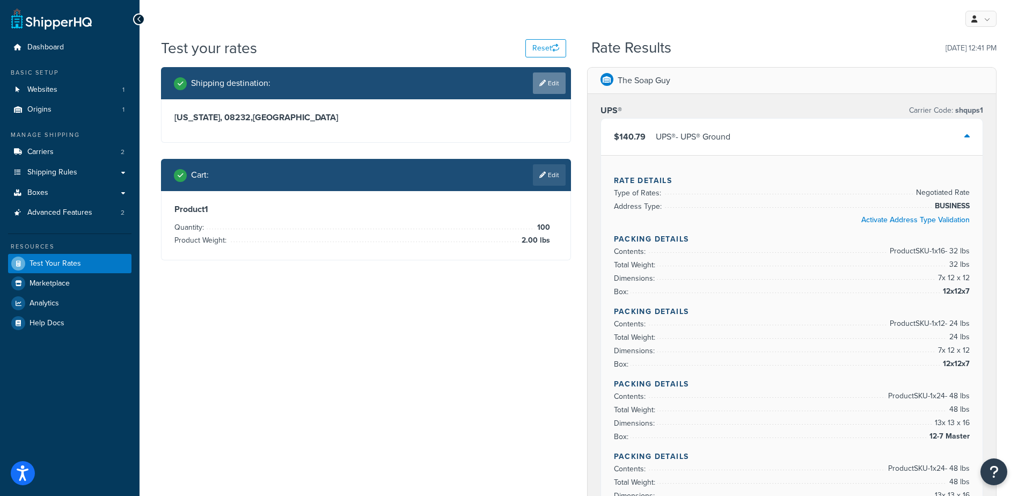
click at [547, 83] on link "Edit" at bounding box center [549, 82] width 33 height 21
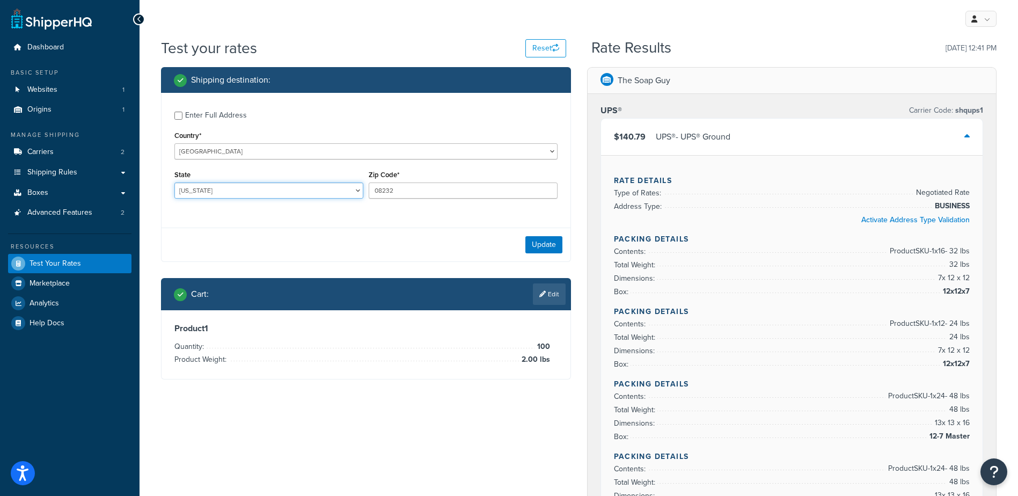
click at [203, 191] on select "[US_STATE] [US_STATE] [US_STATE] [US_STATE] [US_STATE] Armed Forces Americas Ar…" at bounding box center [268, 190] width 189 height 16
select select "CA"
click at [174, 182] on select "[US_STATE] [US_STATE] [US_STATE] [US_STATE] [US_STATE] Armed Forces Americas Ar…" at bounding box center [268, 190] width 189 height 16
type input "90704"
click at [548, 239] on button "Update" at bounding box center [543, 244] width 37 height 17
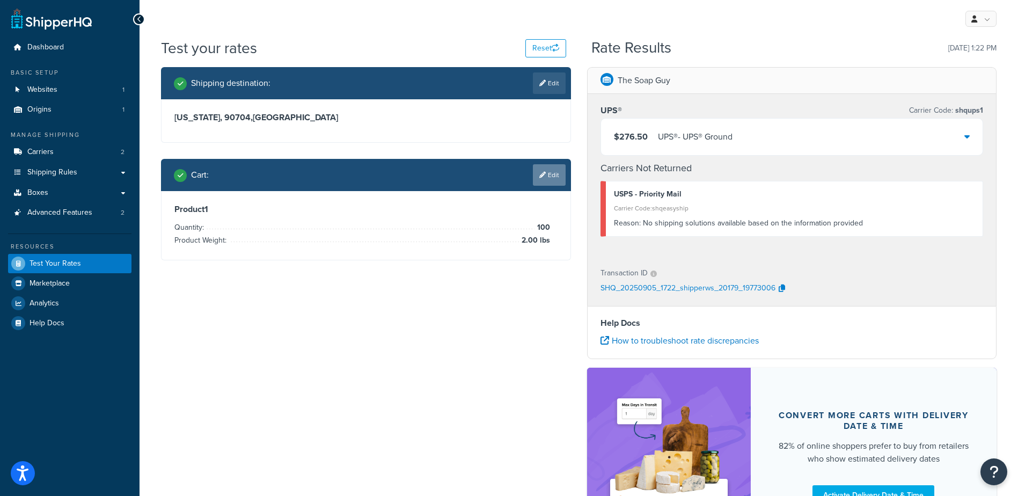
click at [553, 176] on link "Edit" at bounding box center [549, 174] width 33 height 21
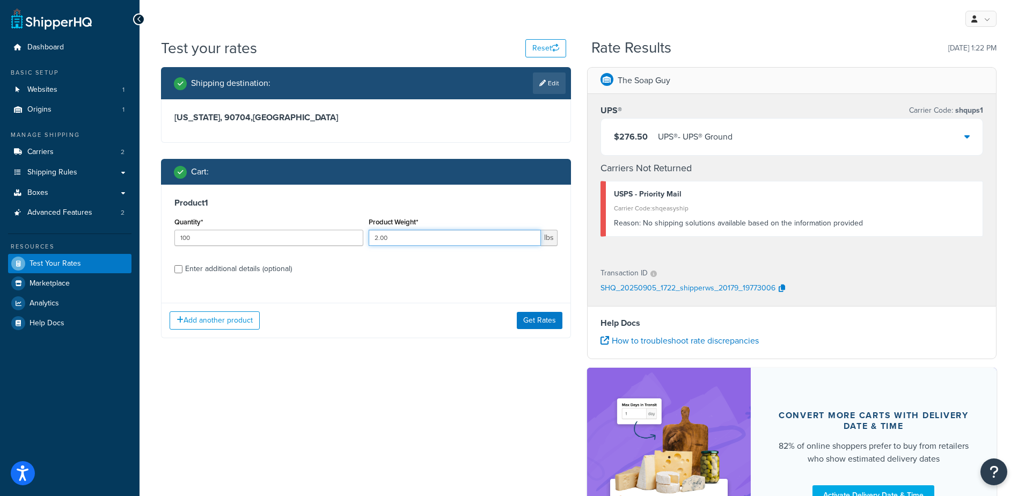
drag, startPoint x: 420, startPoint y: 230, endPoint x: 252, endPoint y: 222, distance: 168.1
click at [254, 221] on div "Quantity* 100 Product Weight* 2.00 lbs" at bounding box center [366, 234] width 388 height 39
type input "1.84"
click at [544, 317] on button "Get Rates" at bounding box center [540, 320] width 46 height 17
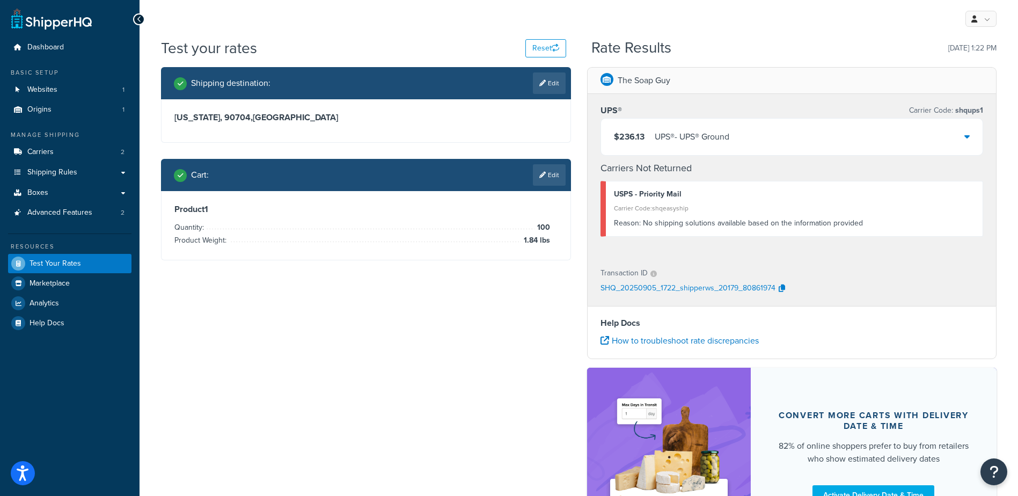
click at [546, 79] on link "Edit" at bounding box center [549, 82] width 33 height 21
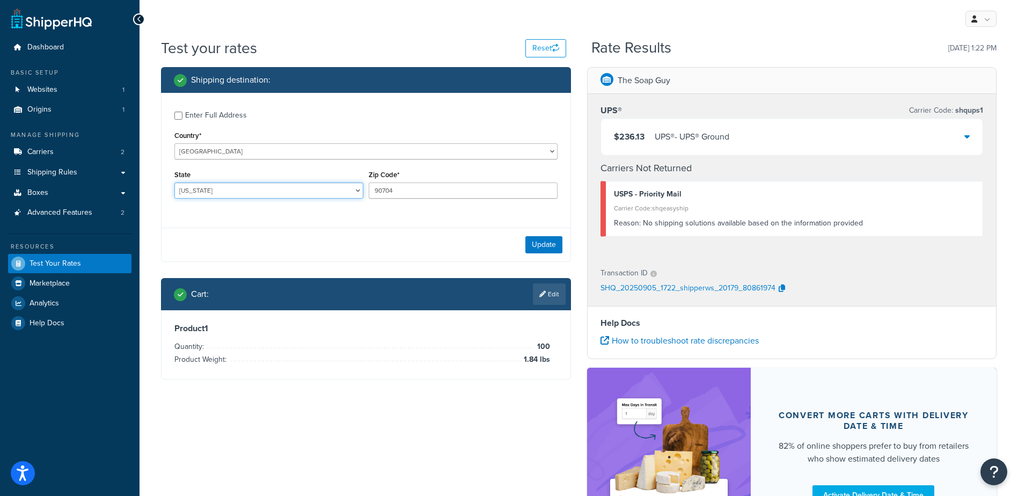
click at [224, 189] on select "[US_STATE] [US_STATE] [US_STATE] [US_STATE] [US_STATE] Armed Forces Americas Ar…" at bounding box center [268, 190] width 189 height 16
select select "IN"
click at [174, 182] on select "[US_STATE] [US_STATE] [US_STATE] [US_STATE] [US_STATE] Armed Forces Americas Ar…" at bounding box center [268, 190] width 189 height 16
type input "47201"
drag, startPoint x: 277, startPoint y: 219, endPoint x: 415, endPoint y: 233, distance: 138.5
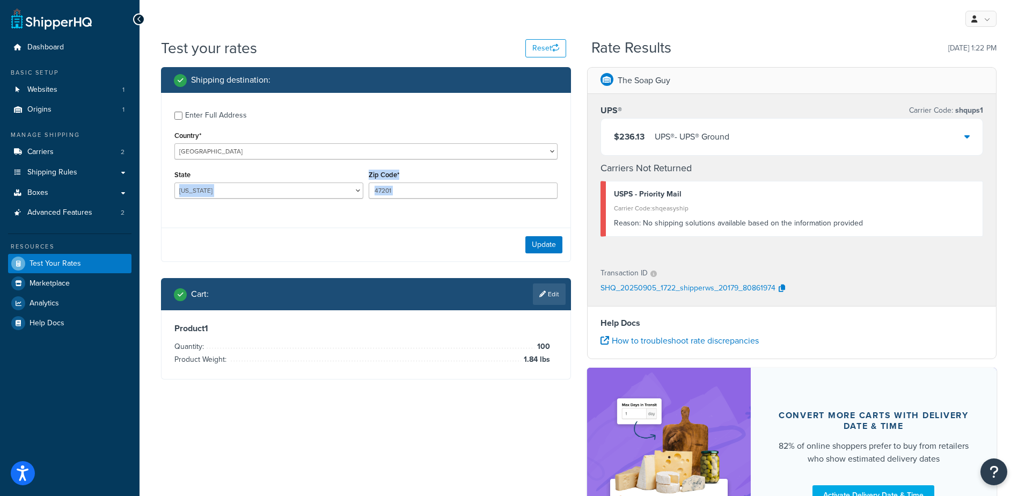
click at [278, 220] on div "Enter Full Address Country* [GEOGRAPHIC_DATA] [GEOGRAPHIC_DATA] [GEOGRAPHIC_DAT…" at bounding box center [366, 177] width 410 height 169
click at [548, 250] on button "Update" at bounding box center [543, 244] width 37 height 17
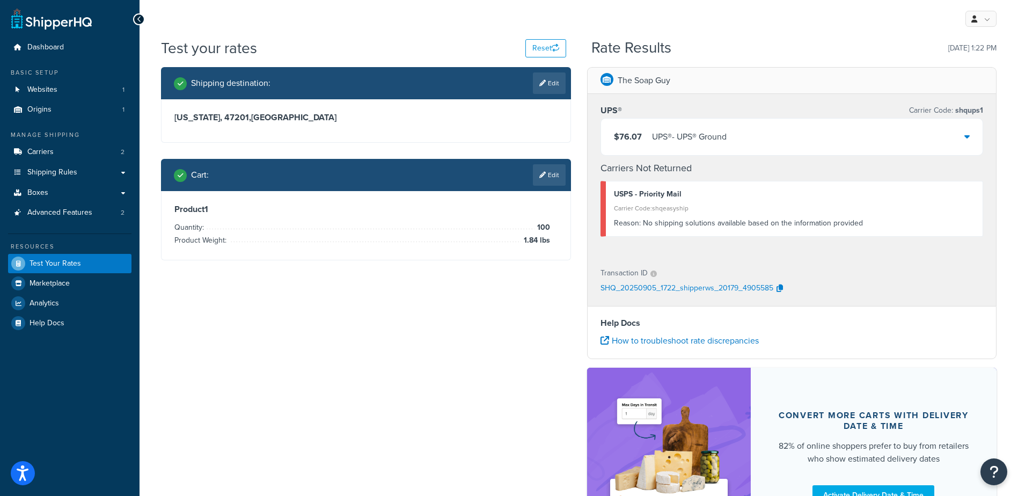
click at [552, 175] on link "Edit" at bounding box center [549, 174] width 33 height 21
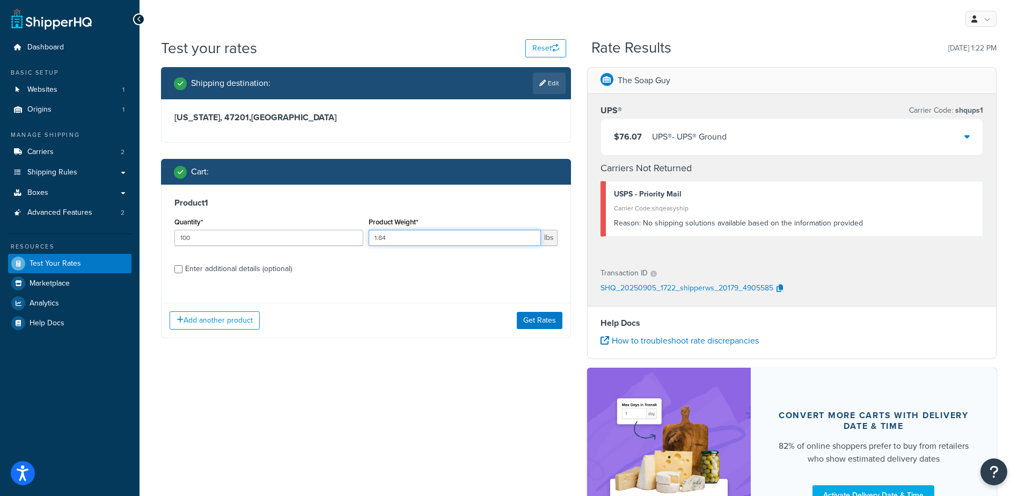
drag, startPoint x: 405, startPoint y: 234, endPoint x: 244, endPoint y: 217, distance: 161.9
click at [248, 217] on div "Quantity* 100 Product Weight* 1.84 lbs" at bounding box center [366, 234] width 388 height 39
type input "4.06"
click at [527, 325] on button "Get Rates" at bounding box center [540, 320] width 46 height 17
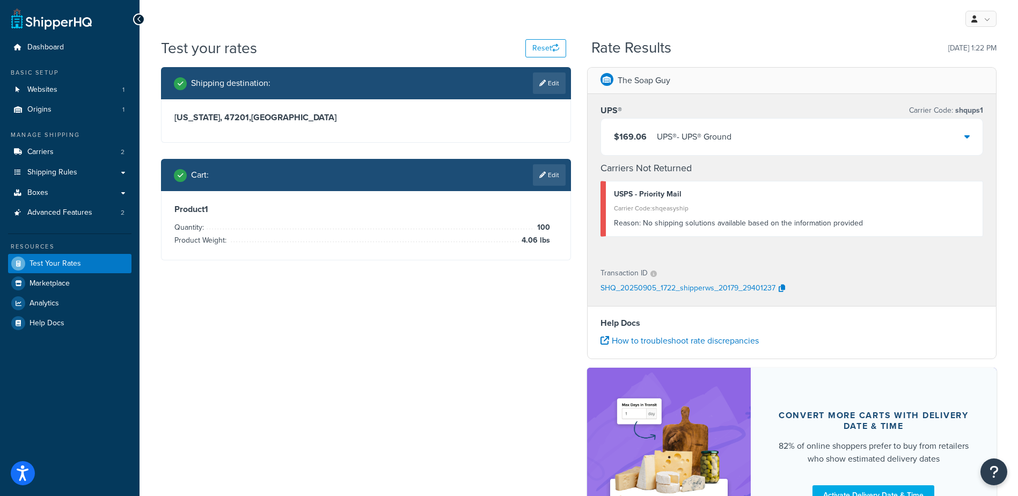
click at [737, 141] on div "$169.06 UPS® - UPS® Ground" at bounding box center [792, 137] width 382 height 36
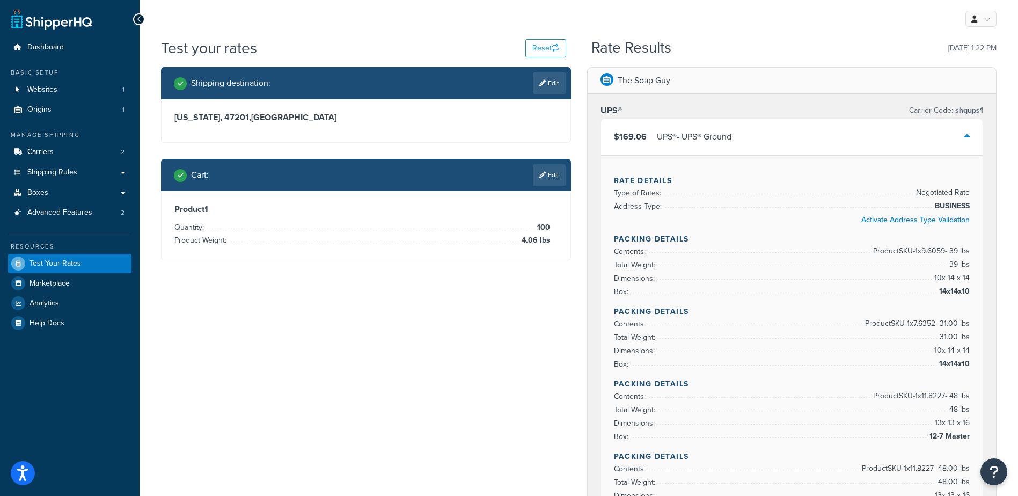
click at [560, 83] on link "Edit" at bounding box center [549, 82] width 33 height 21
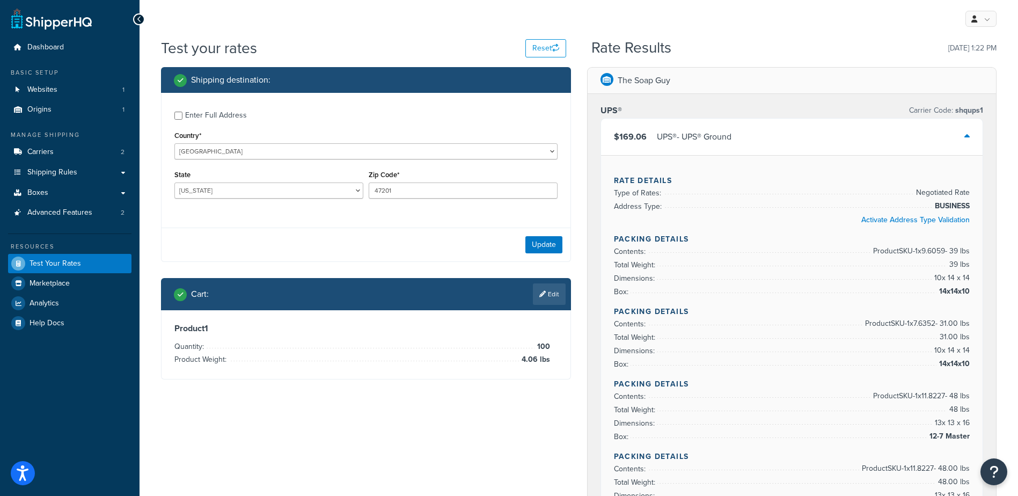
click at [233, 181] on div "State [US_STATE] [US_STATE] [US_STATE] [US_STATE] [US_STATE] Armed Forces Ameri…" at bounding box center [268, 182] width 189 height 31
click at [211, 189] on select "[US_STATE] [US_STATE] [US_STATE] [US_STATE] [US_STATE] Armed Forces Americas Ar…" at bounding box center [268, 190] width 189 height 16
select select "FL"
click at [174, 182] on select "[US_STATE] [US_STATE] [US_STATE] [US_STATE] [US_STATE] Armed Forces Americas Ar…" at bounding box center [268, 190] width 189 height 16
type input "33313"
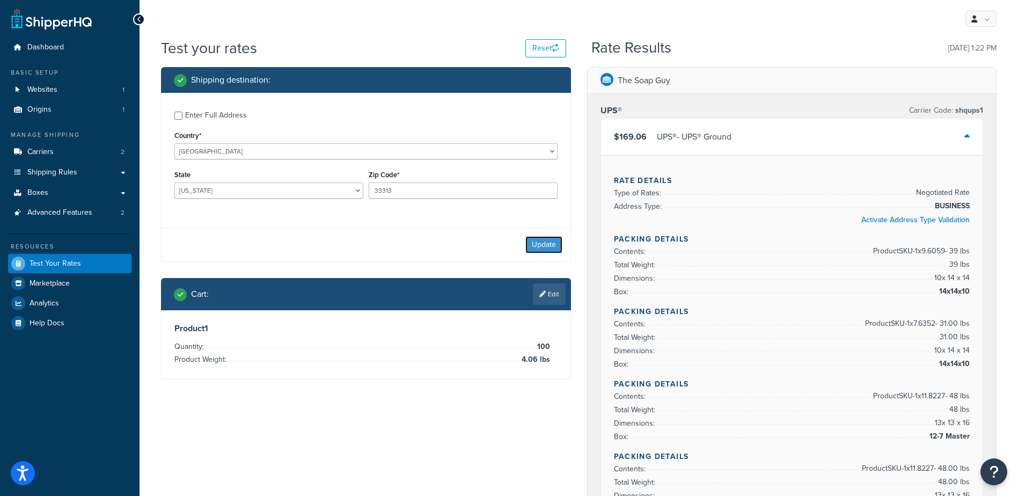
click at [550, 245] on button "Update" at bounding box center [543, 244] width 37 height 17
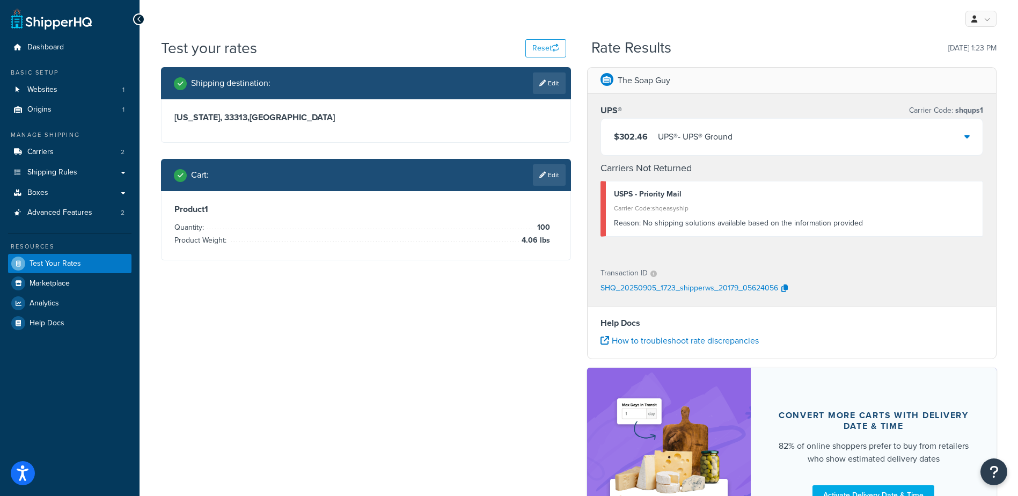
click at [551, 173] on link "Edit" at bounding box center [549, 174] width 33 height 21
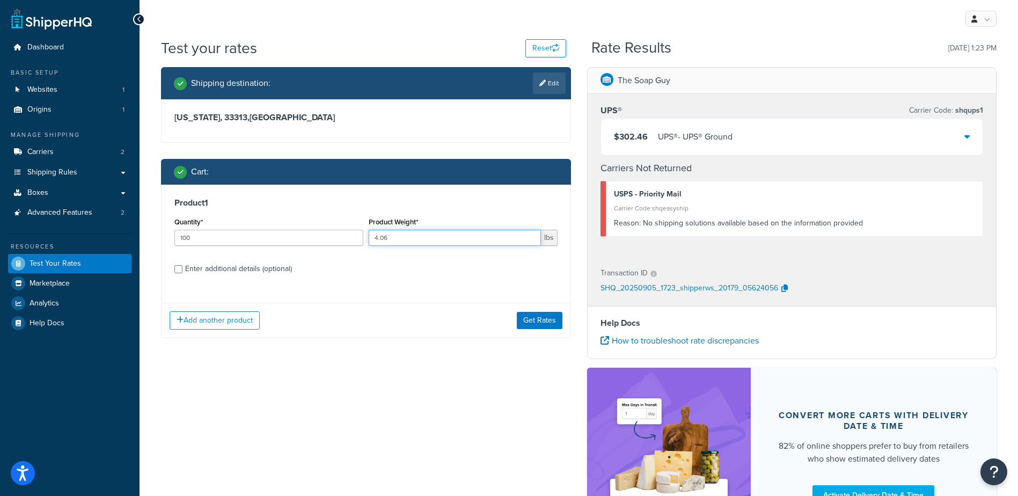
drag, startPoint x: 300, startPoint y: 215, endPoint x: 256, endPoint y: 213, distance: 44.6
click at [268, 213] on div "Product 1 Quantity* 100 Product Weight* 4.06 lbs Enter additional details (opti…" at bounding box center [366, 240] width 409 height 110
type input "3.14"
drag, startPoint x: 525, startPoint y: 314, endPoint x: 522, endPoint y: 321, distance: 7.9
click at [525, 314] on button "Get Rates" at bounding box center [540, 320] width 46 height 17
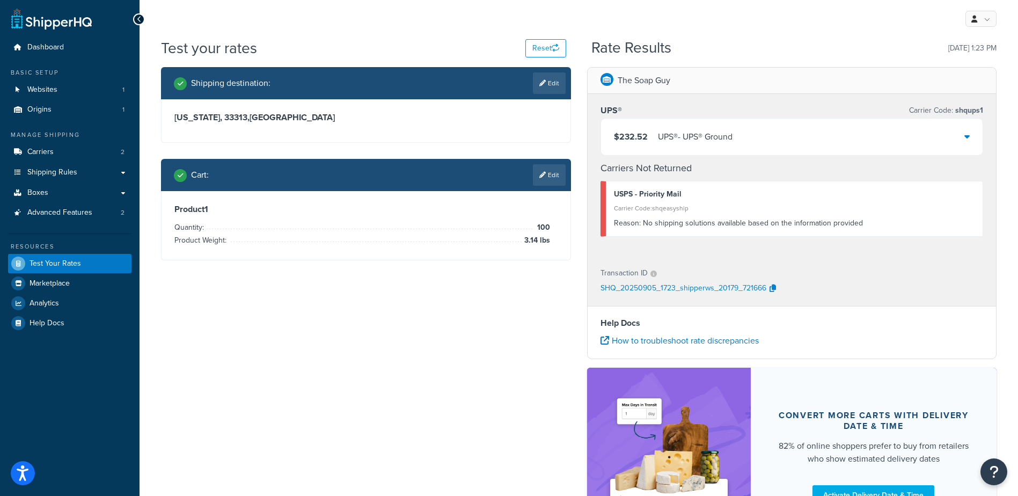
click at [661, 131] on div "UPS® - UPS® Ground" at bounding box center [695, 136] width 75 height 15
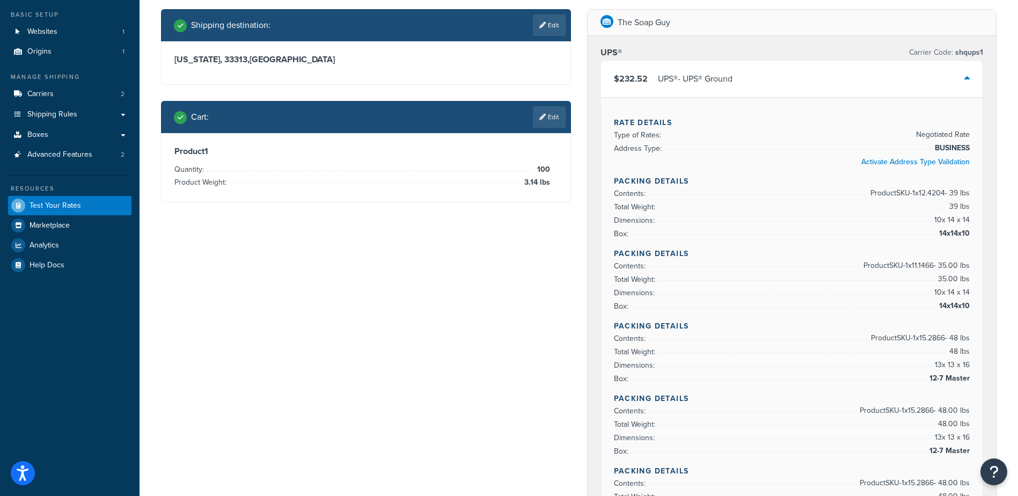
scroll to position [54, 0]
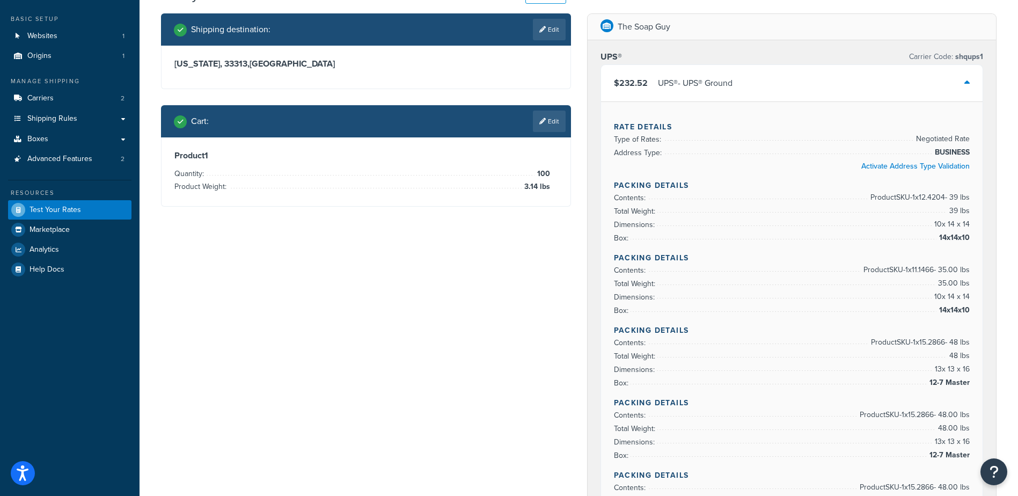
click at [554, 27] on link "Edit" at bounding box center [549, 29] width 33 height 21
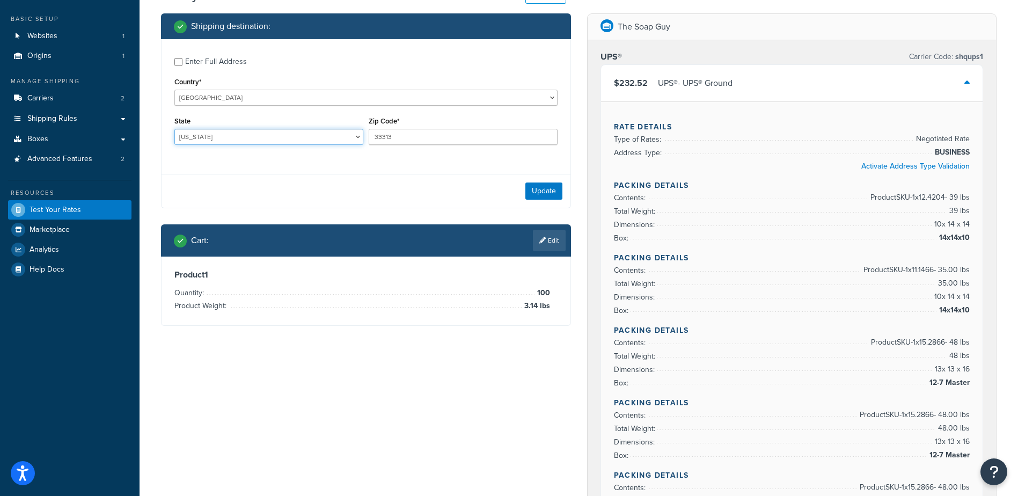
click at [215, 138] on select "[US_STATE] [US_STATE] [US_STATE] [US_STATE] [US_STATE] Armed Forces Americas Ar…" at bounding box center [268, 137] width 189 height 16
select select "MN"
click at [174, 129] on select "[US_STATE] [US_STATE] [US_STATE] [US_STATE] [US_STATE] Armed Forces Americas Ar…" at bounding box center [268, 137] width 189 height 16
type input "55943"
click at [540, 184] on button "Update" at bounding box center [543, 190] width 37 height 17
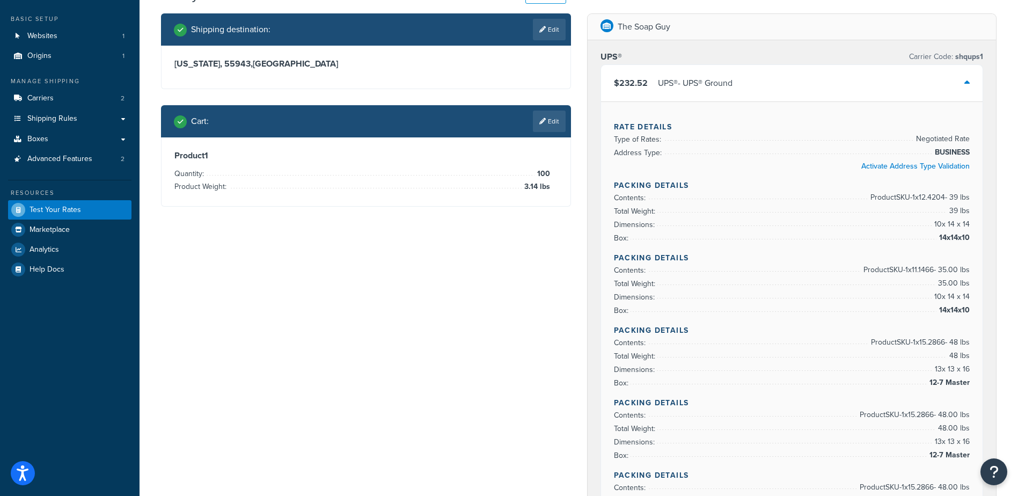
scroll to position [0, 0]
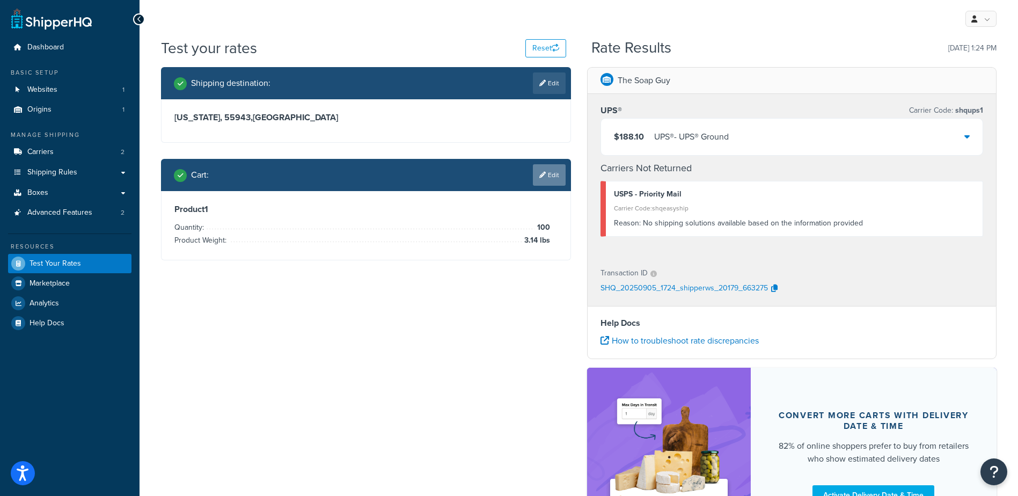
click at [548, 174] on link "Edit" at bounding box center [549, 174] width 33 height 21
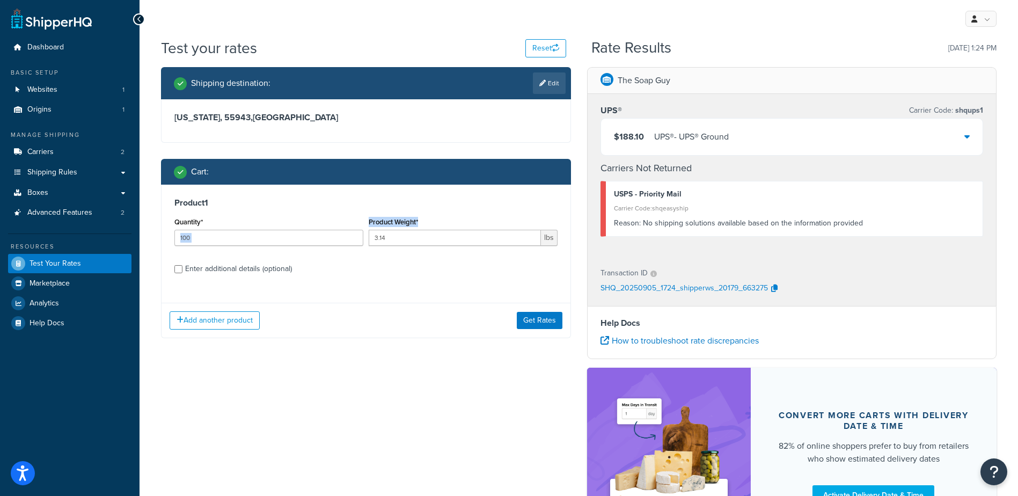
drag, startPoint x: 304, startPoint y: 234, endPoint x: 291, endPoint y: 238, distance: 13.9
click at [292, 238] on div "Quantity* 100 Product Weight* 3.14 lbs" at bounding box center [366, 234] width 388 height 39
drag, startPoint x: 409, startPoint y: 238, endPoint x: 351, endPoint y: 232, distance: 58.8
click at [353, 234] on div "Quantity* 100 Product Weight* 3.14 lbs" at bounding box center [366, 234] width 388 height 39
type input "1.36"
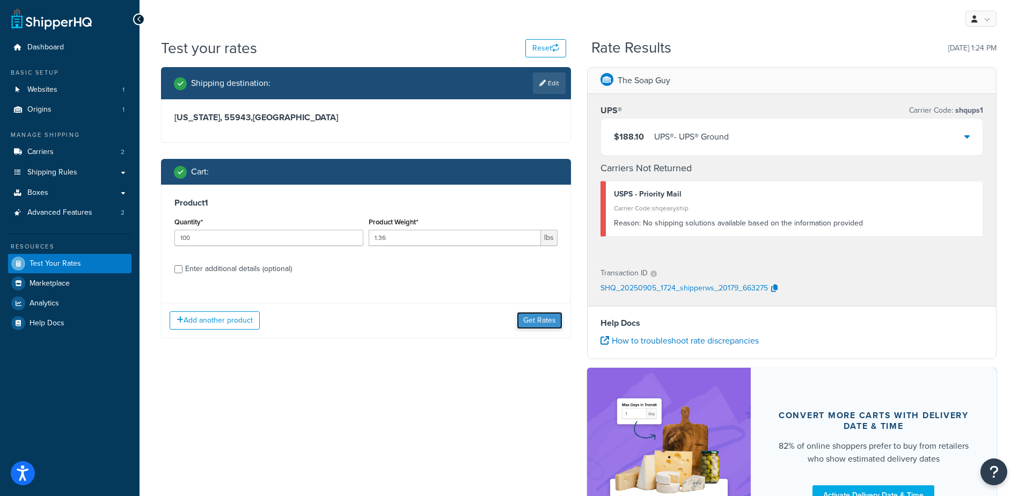
click at [535, 322] on button "Get Rates" at bounding box center [540, 320] width 46 height 17
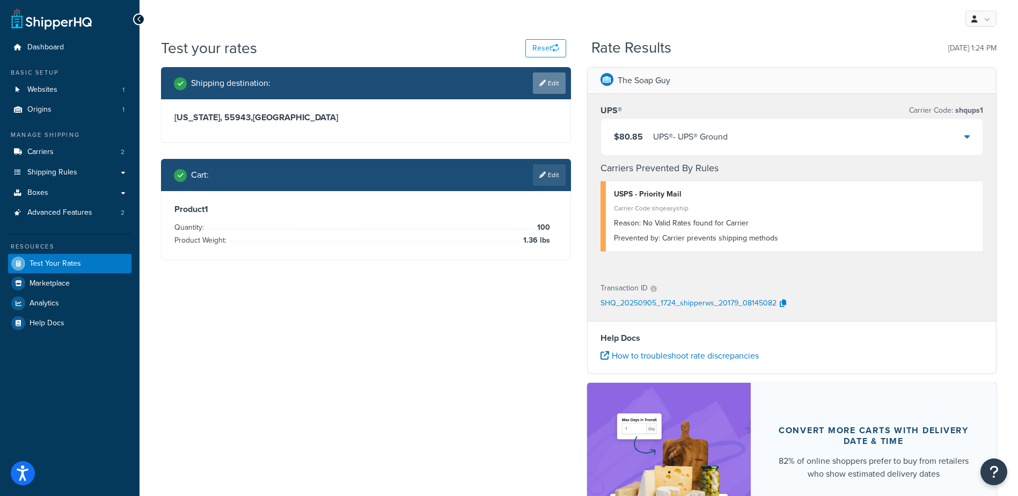
click at [536, 76] on link "Edit" at bounding box center [549, 82] width 33 height 21
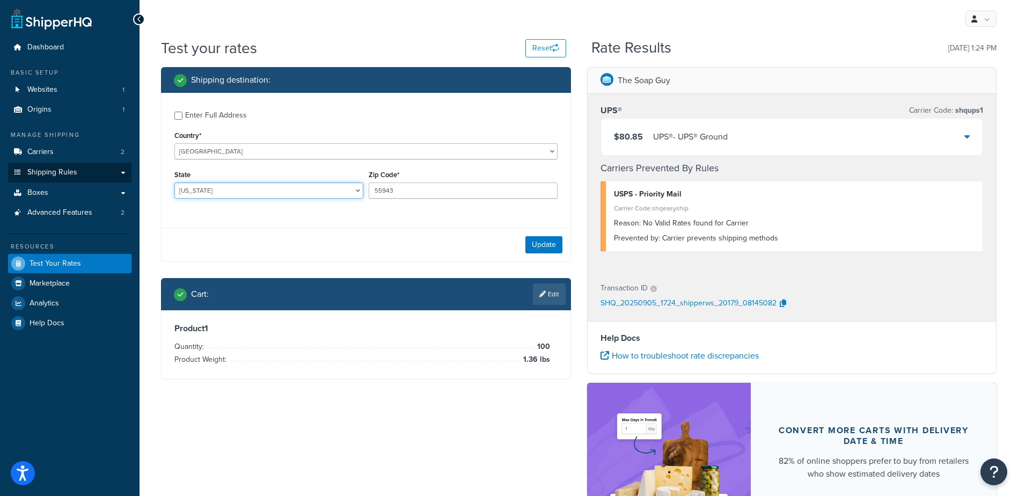
drag, startPoint x: 219, startPoint y: 192, endPoint x: 71, endPoint y: 171, distance: 149.1
click at [75, 170] on div "Dashboard Basic Setup Websites 1 Origins 1 Manage Shipping Carriers 2 Shipping …" at bounding box center [509, 314] width 1018 height 628
drag, startPoint x: 233, startPoint y: 192, endPoint x: 136, endPoint y: 174, distance: 99.2
click at [137, 175] on div "Dashboard Basic Setup Websites 1 Origins 1 Manage Shipping Carriers 2 Shipping …" at bounding box center [509, 314] width 1018 height 628
select select "FL"
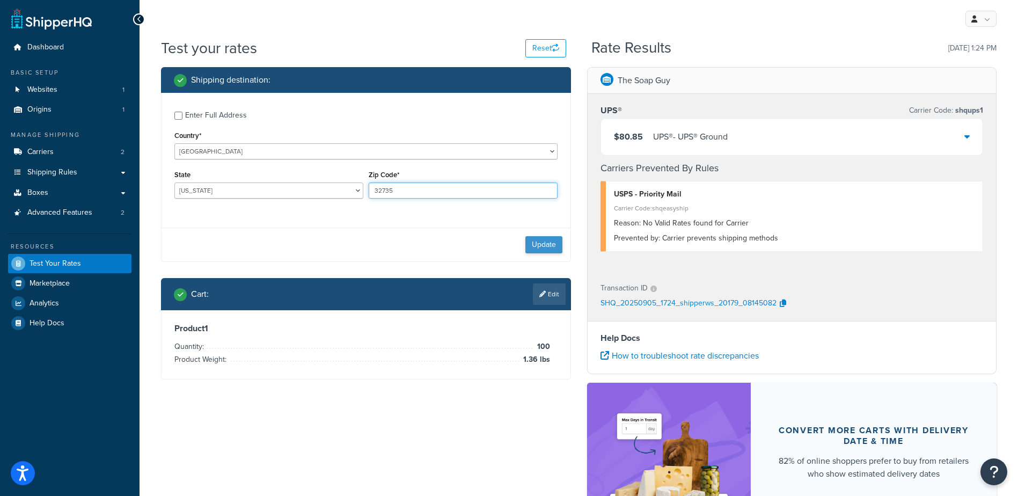
type input "32735"
click at [537, 247] on button "Update" at bounding box center [543, 244] width 37 height 17
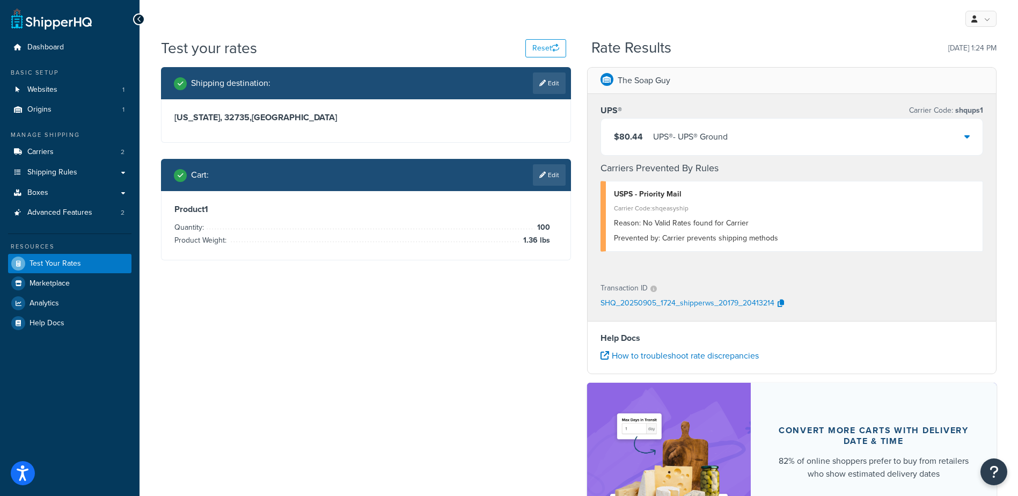
click at [553, 175] on link "Edit" at bounding box center [549, 174] width 33 height 21
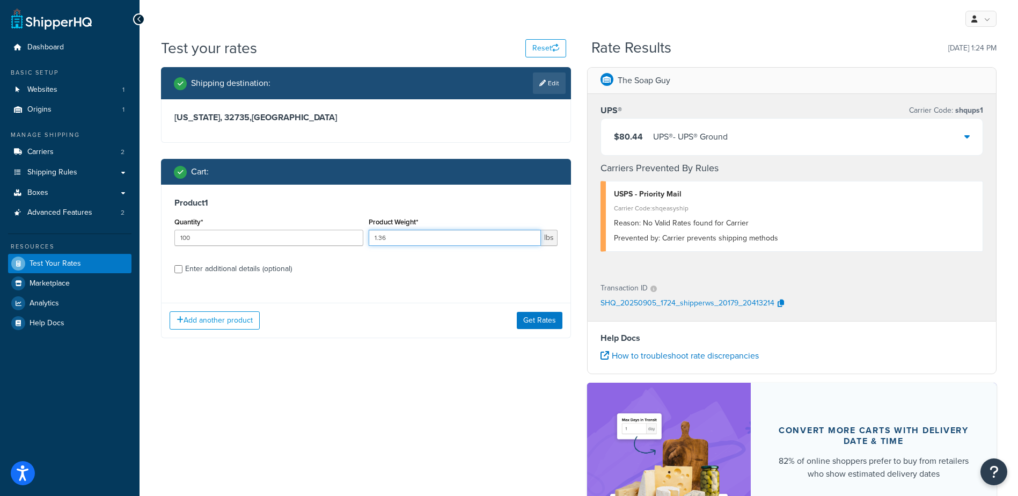
drag, startPoint x: 335, startPoint y: 229, endPoint x: 236, endPoint y: 216, distance: 100.0
click at [237, 216] on div "Quantity* 100 Product Weight* 1.36 lbs" at bounding box center [366, 234] width 388 height 39
type input ".61"
click at [544, 324] on button "Get Rates" at bounding box center [540, 320] width 46 height 17
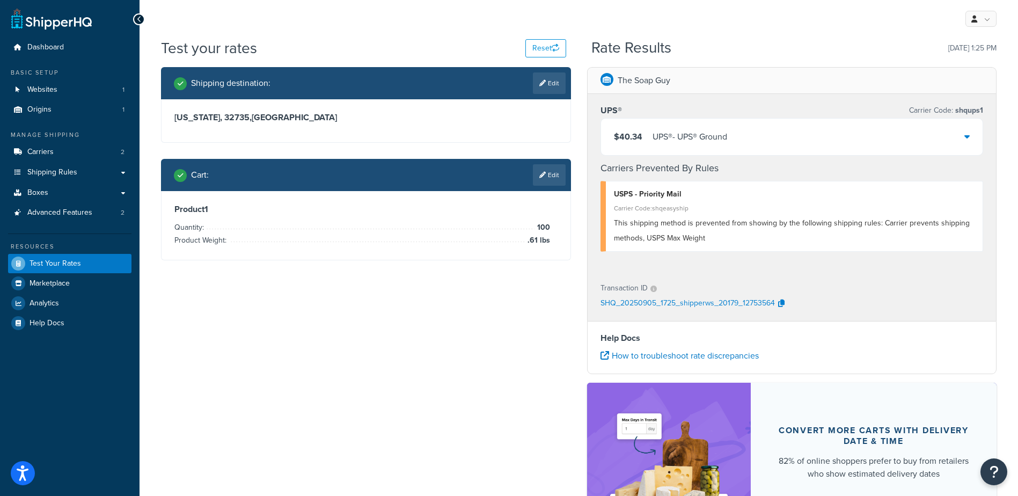
click at [809, 130] on div "$40.34 UPS® - UPS® Ground" at bounding box center [792, 137] width 382 height 36
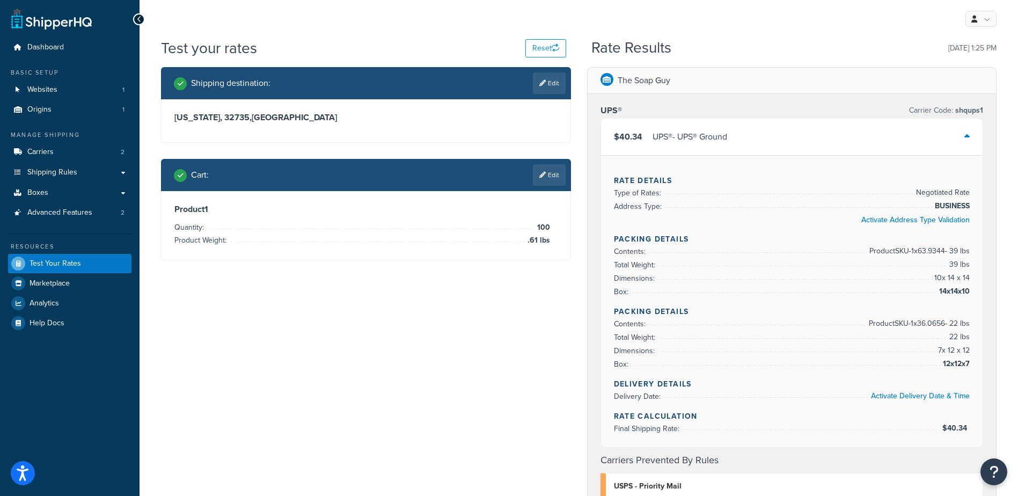
drag, startPoint x: 931, startPoint y: 248, endPoint x: 973, endPoint y: 255, distance: 42.4
click at [973, 255] on div "Rate Details Type of Rates: Negotiated Rate Address Type: BUSINESS Activate Add…" at bounding box center [792, 301] width 382 height 292
click at [467, 371] on div "Shipping destination : Edit [US_STATE], 32735 , [GEOGRAPHIC_DATA] Cart : Edit P…" at bounding box center [579, 466] width 852 height 798
click at [542, 84] on icon at bounding box center [542, 83] width 6 height 6
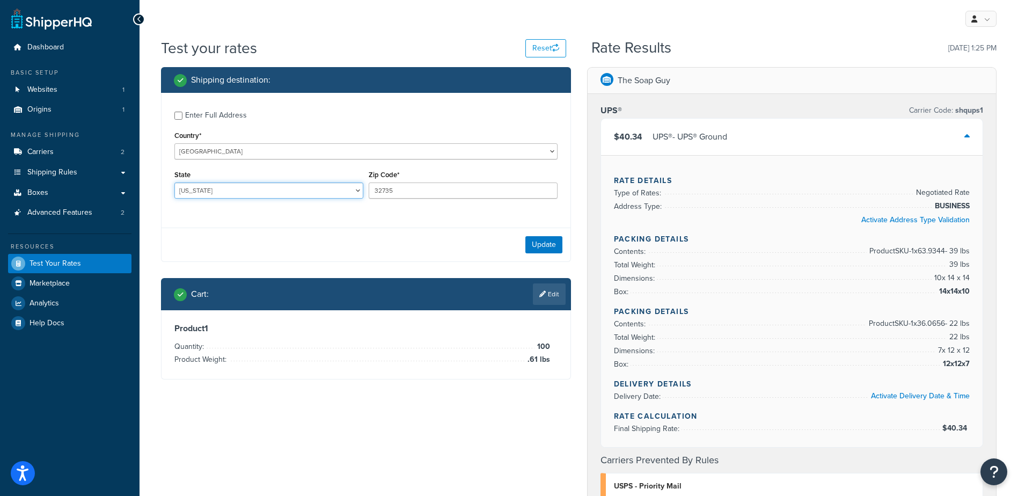
click at [216, 192] on select "[US_STATE] [US_STATE] [US_STATE] [US_STATE] [US_STATE] Armed Forces Americas Ar…" at bounding box center [268, 190] width 189 height 16
select select "WI"
click at [174, 182] on select "[US_STATE] [US_STATE] [US_STATE] [US_STATE] [US_STATE] Armed Forces Americas Ar…" at bounding box center [268, 190] width 189 height 16
type input "54211"
click at [545, 240] on button "Update" at bounding box center [543, 244] width 37 height 17
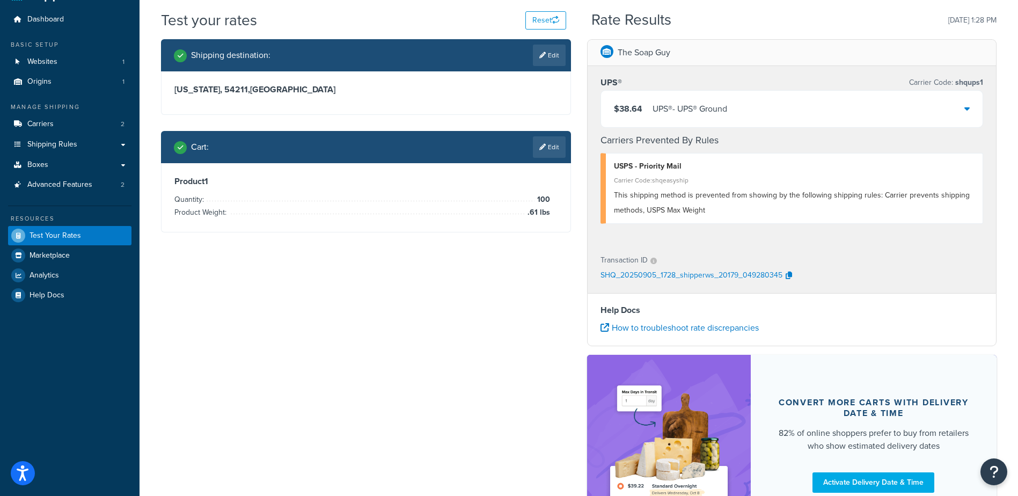
scroll to position [54, 0]
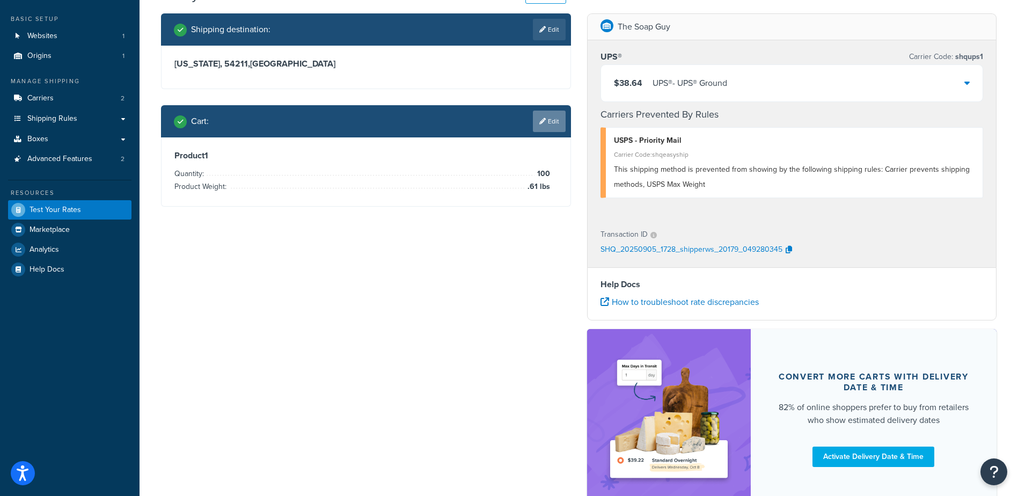
click at [547, 121] on link "Edit" at bounding box center [549, 121] width 33 height 21
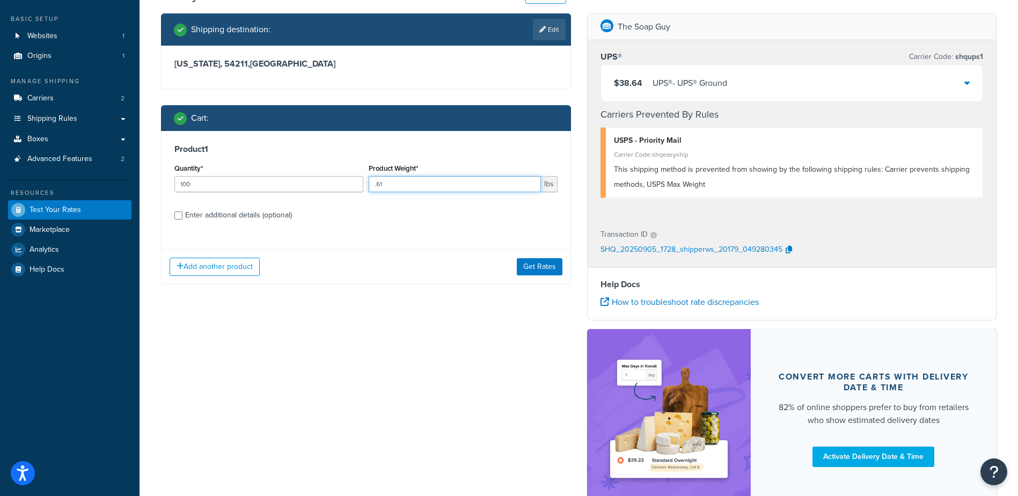
drag, startPoint x: 409, startPoint y: 184, endPoint x: 261, endPoint y: 186, distance: 148.1
click at [261, 186] on div "Quantity* 100 Product Weight* .61 lbs" at bounding box center [366, 180] width 388 height 39
type input "1.64"
click at [535, 268] on button "Get Rates" at bounding box center [540, 266] width 46 height 17
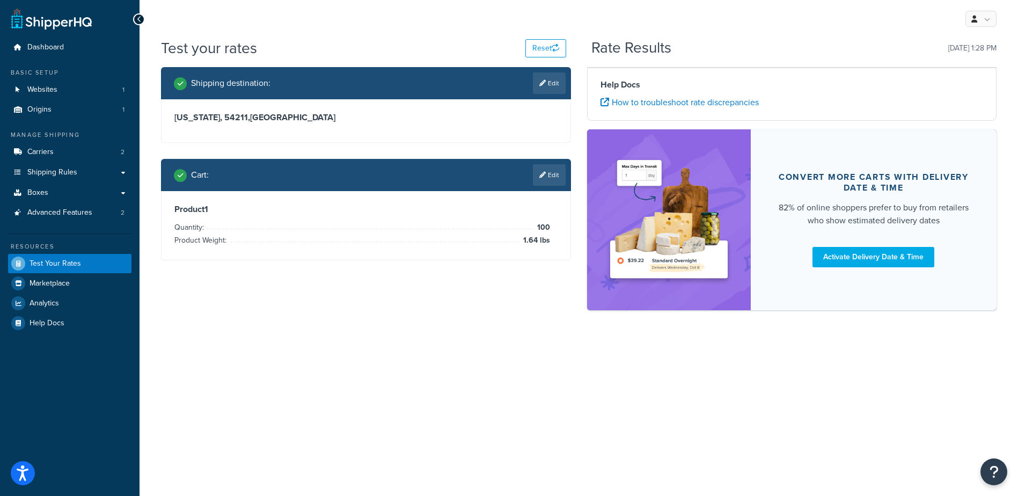
scroll to position [0, 0]
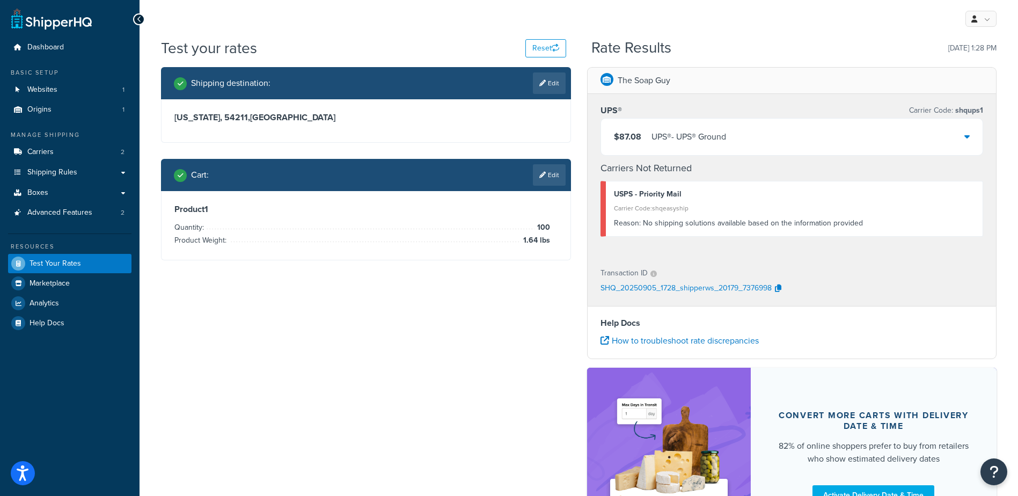
click at [549, 170] on link "Edit" at bounding box center [549, 174] width 33 height 21
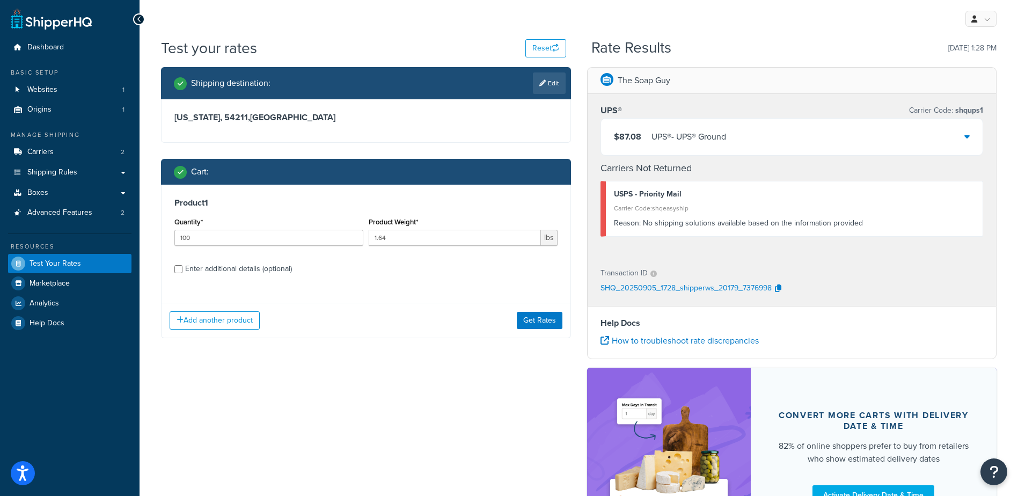
drag, startPoint x: 556, startPoint y: 77, endPoint x: 445, endPoint y: 109, distance: 115.6
click at [556, 77] on link "Edit" at bounding box center [549, 82] width 33 height 21
select select "WI"
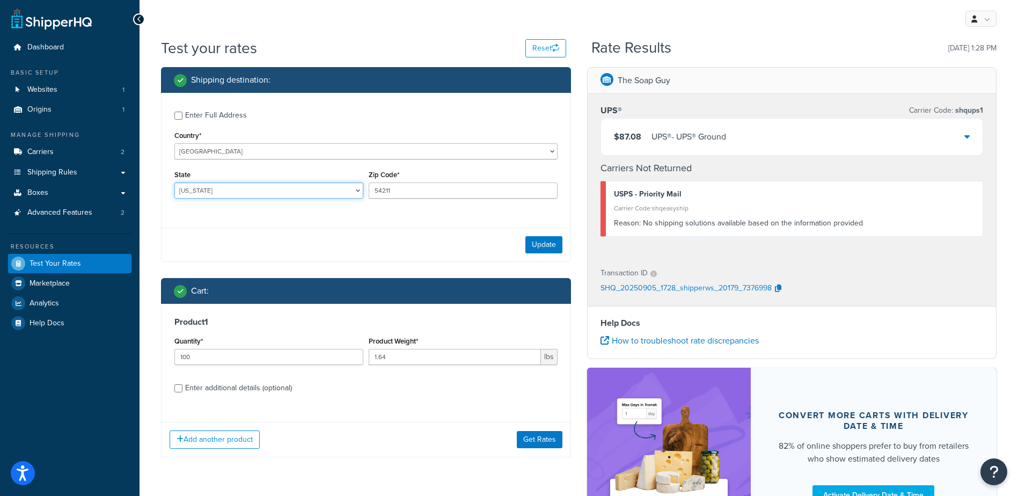
click at [212, 193] on select "[US_STATE] [US_STATE] [US_STATE] [US_STATE] [US_STATE] Armed Forces Americas Ar…" at bounding box center [268, 190] width 189 height 16
click at [680, 149] on div "$87.08 UPS® - UPS® Ground" at bounding box center [792, 137] width 382 height 36
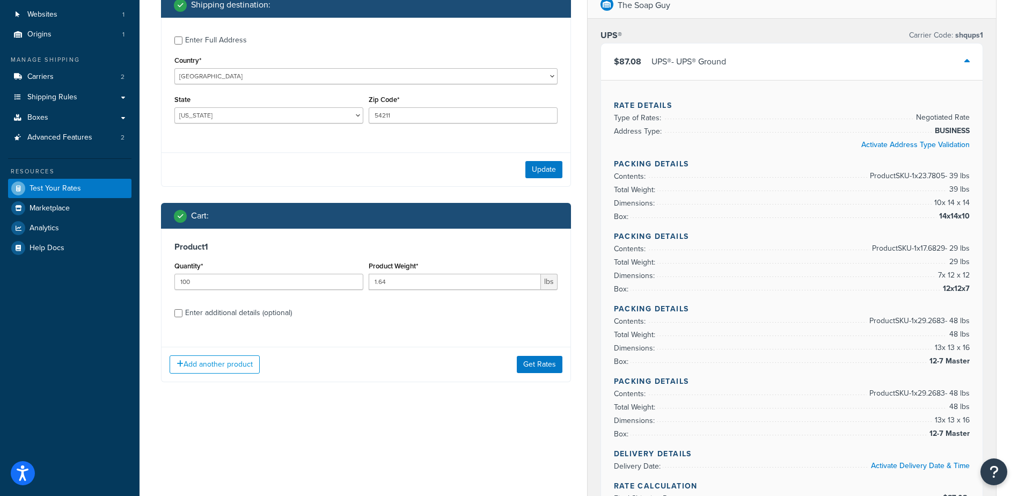
scroll to position [107, 0]
